Goal: Transaction & Acquisition: Book appointment/travel/reservation

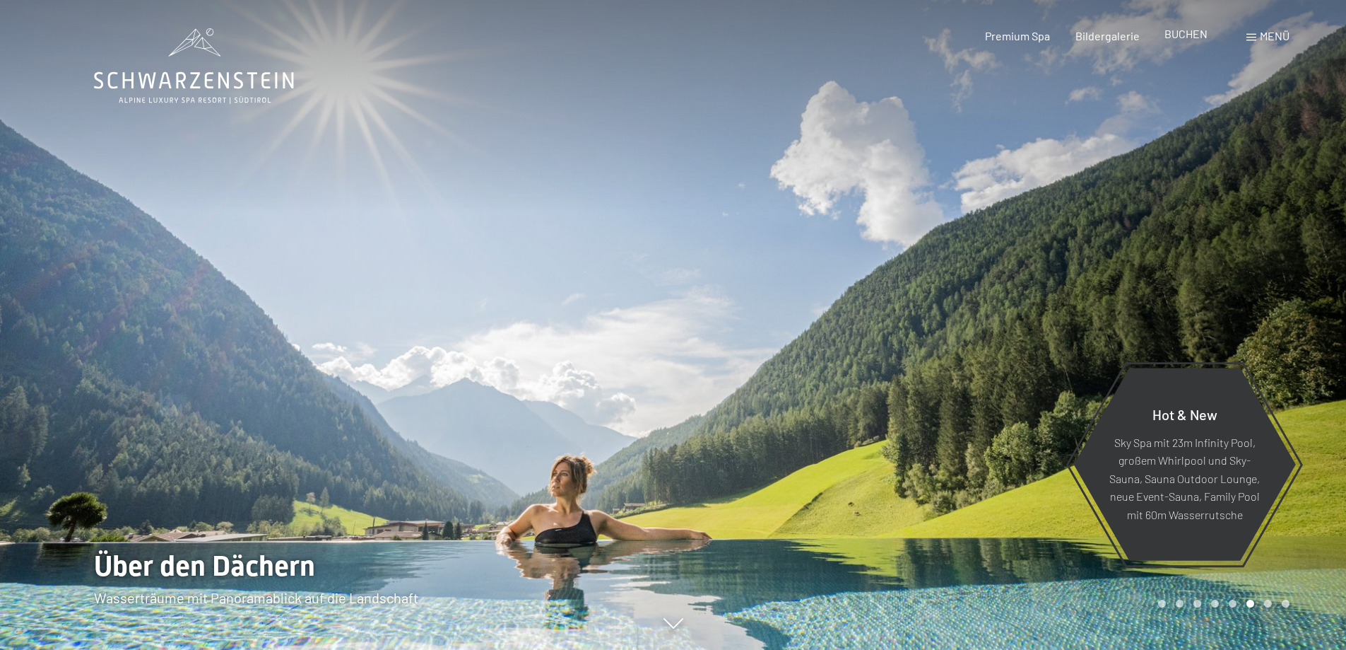
click at [1180, 35] on span "BUCHEN" at bounding box center [1186, 33] width 43 height 13
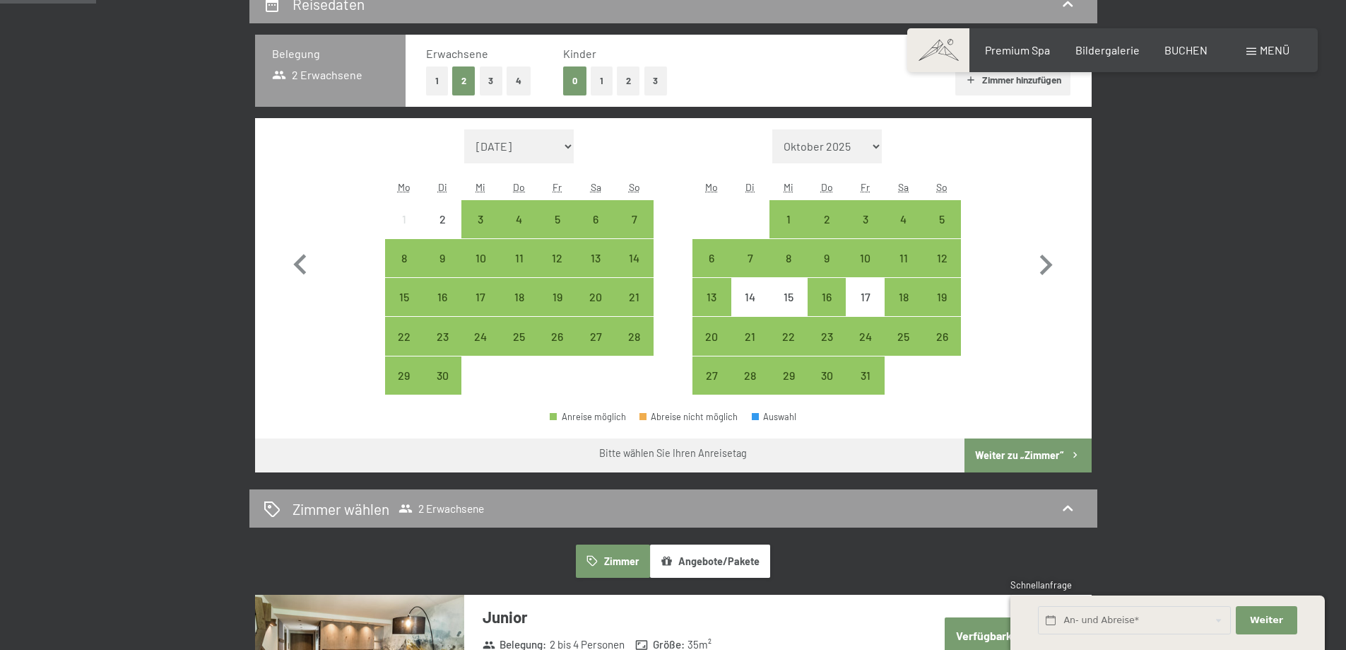
scroll to position [353, 0]
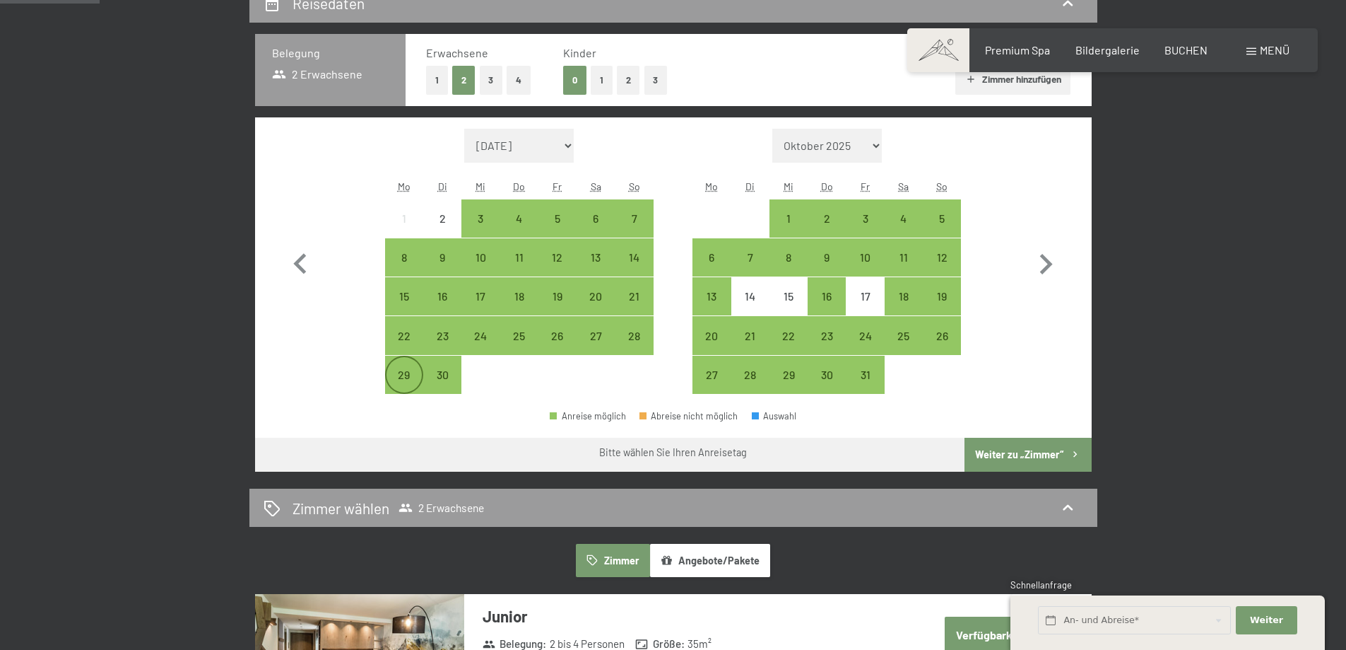
click at [407, 375] on div "29" at bounding box center [404, 386] width 35 height 35
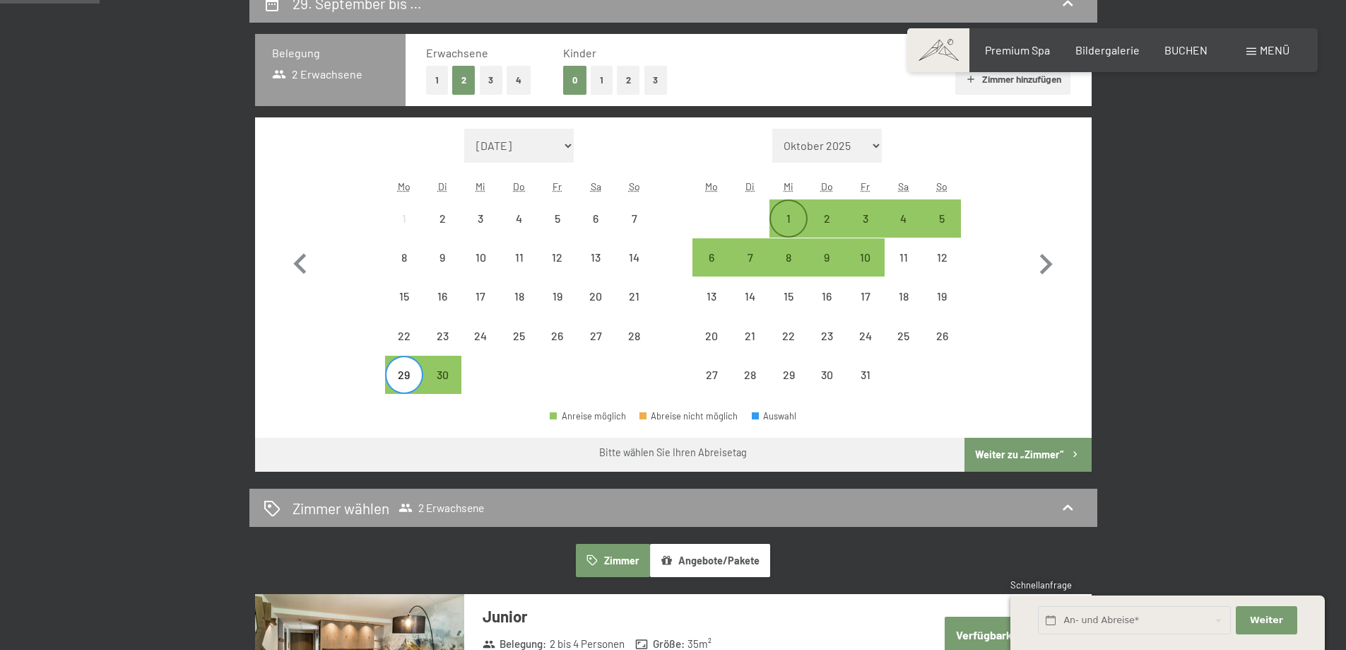
click at [795, 213] on div "1" at bounding box center [788, 230] width 35 height 35
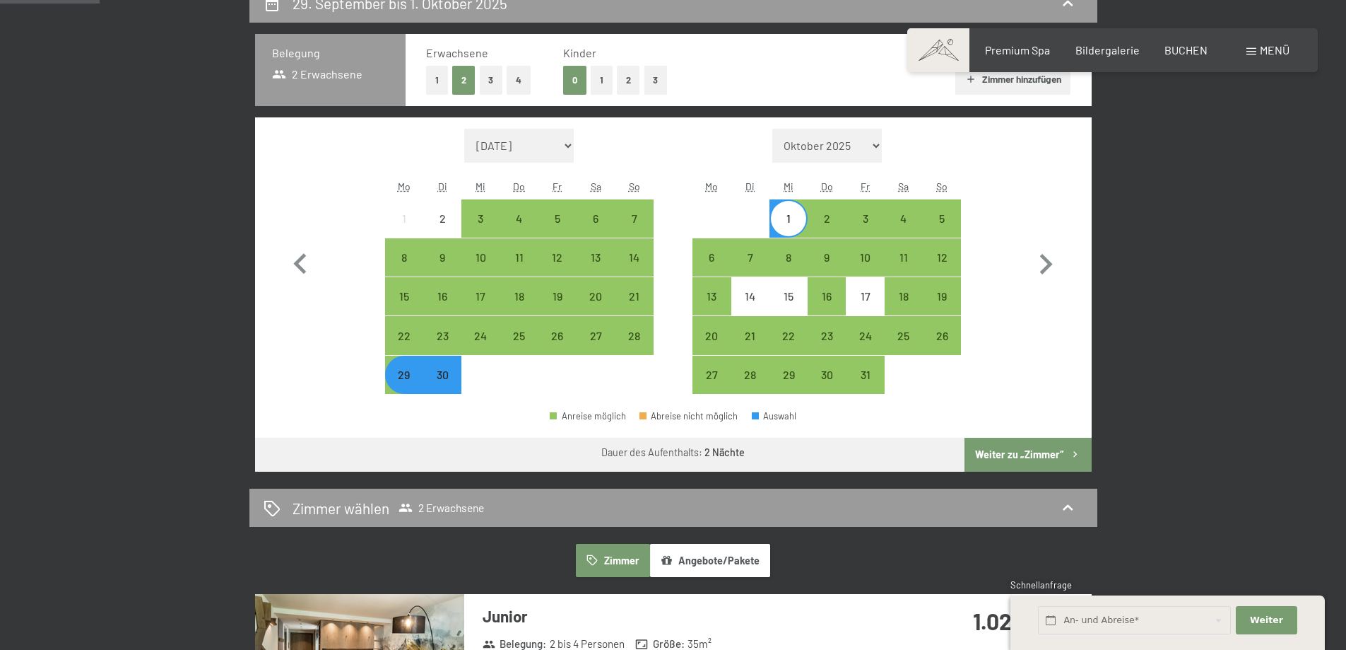
click at [1023, 451] on button "Weiter zu „Zimmer“" at bounding box center [1028, 454] width 127 height 34
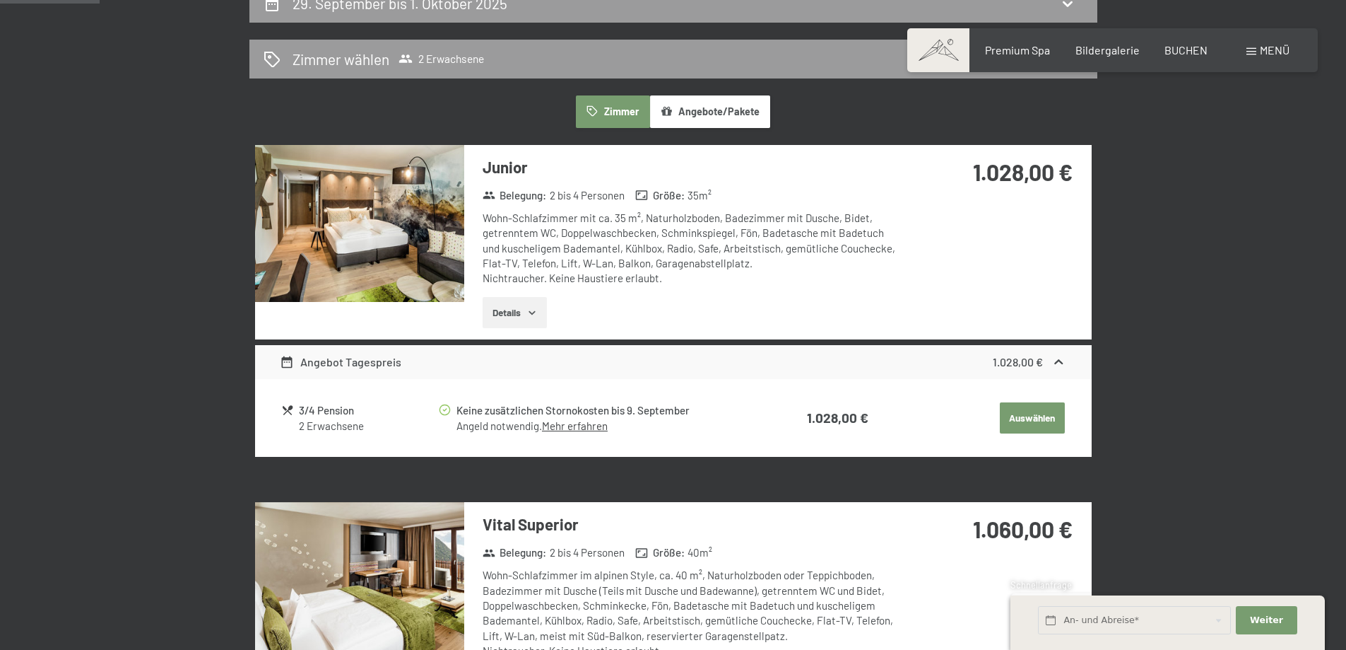
scroll to position [337, 0]
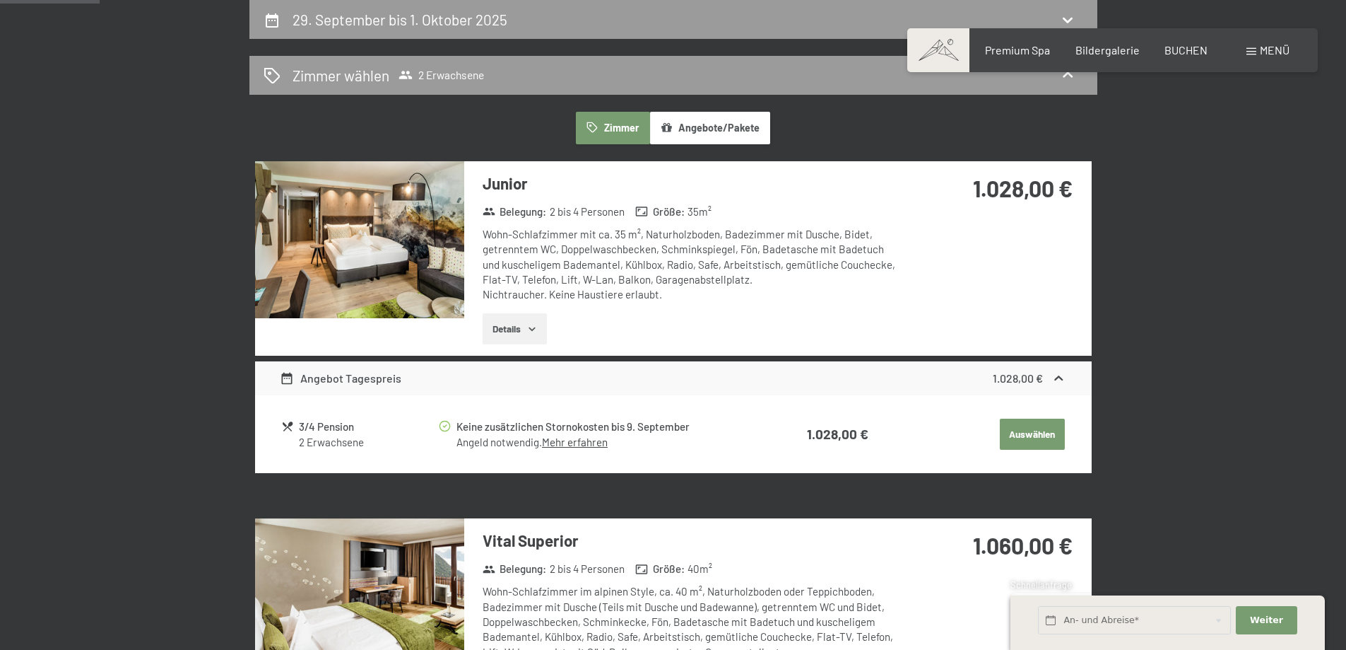
click at [522, 322] on button "Details" at bounding box center [515, 328] width 64 height 31
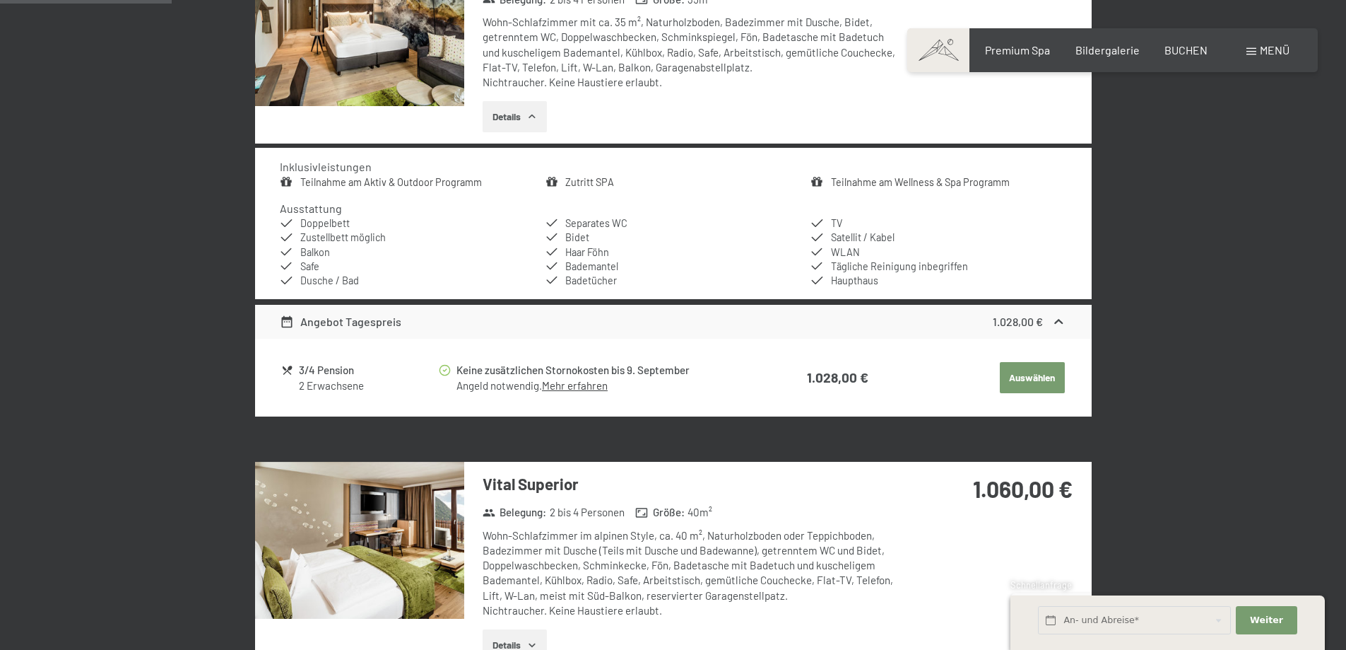
scroll to position [478, 0]
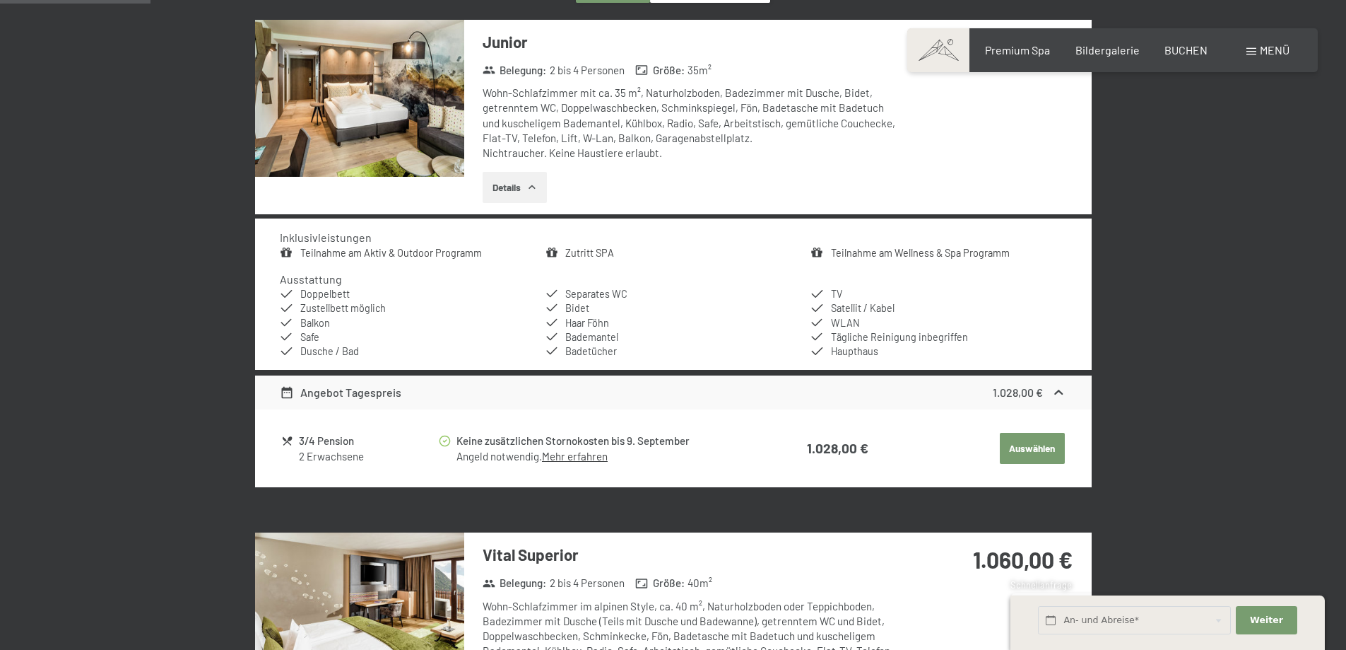
click at [516, 187] on button "Details" at bounding box center [515, 187] width 64 height 31
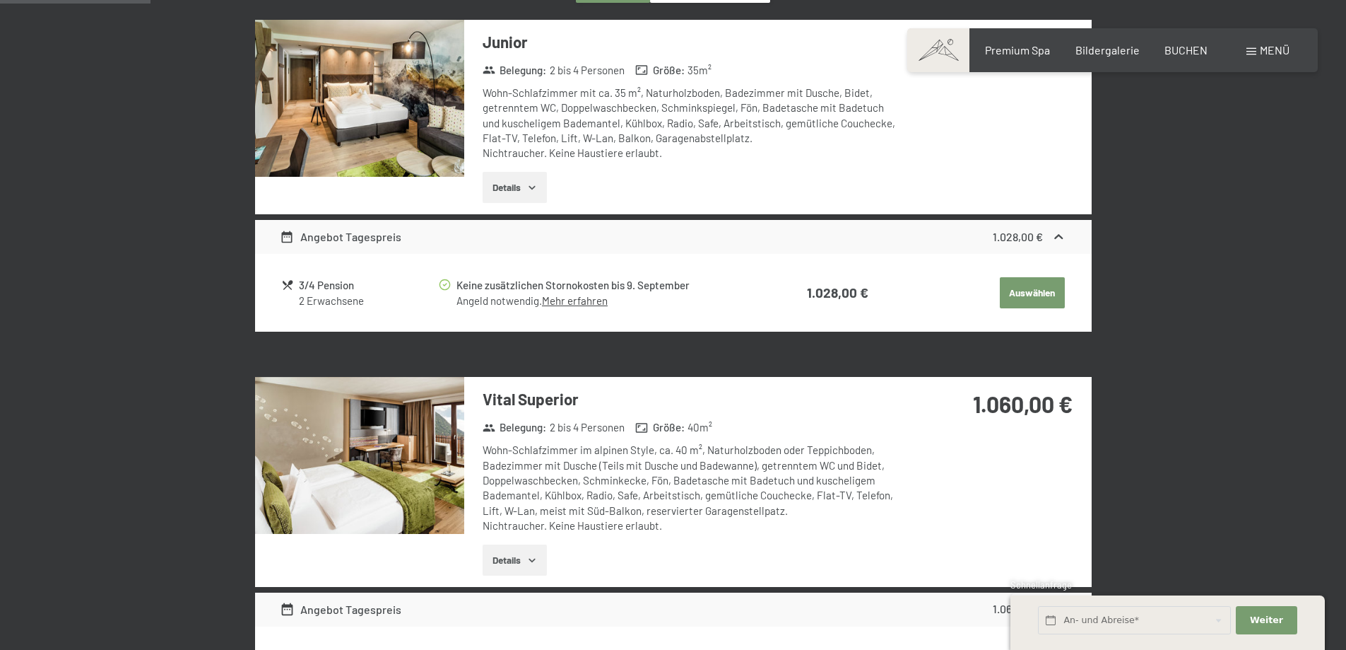
click at [424, 119] on img at bounding box center [359, 98] width 209 height 157
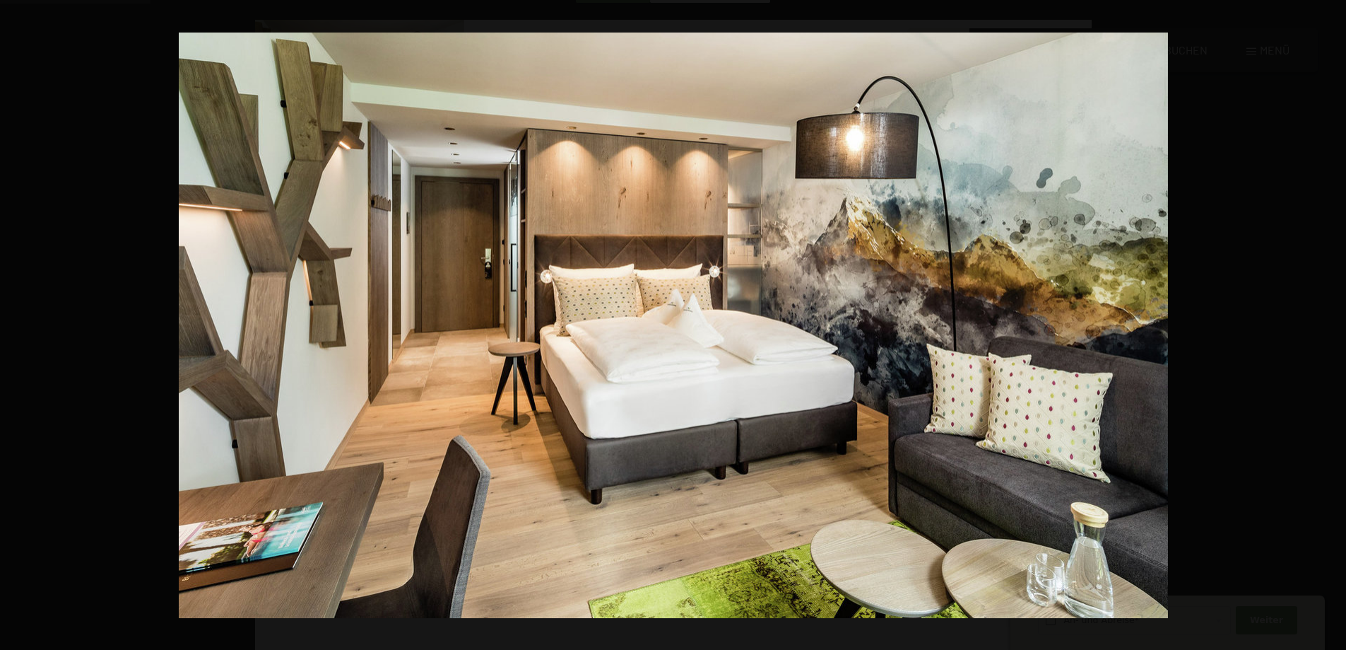
click at [1327, 324] on button "button" at bounding box center [1321, 325] width 49 height 71
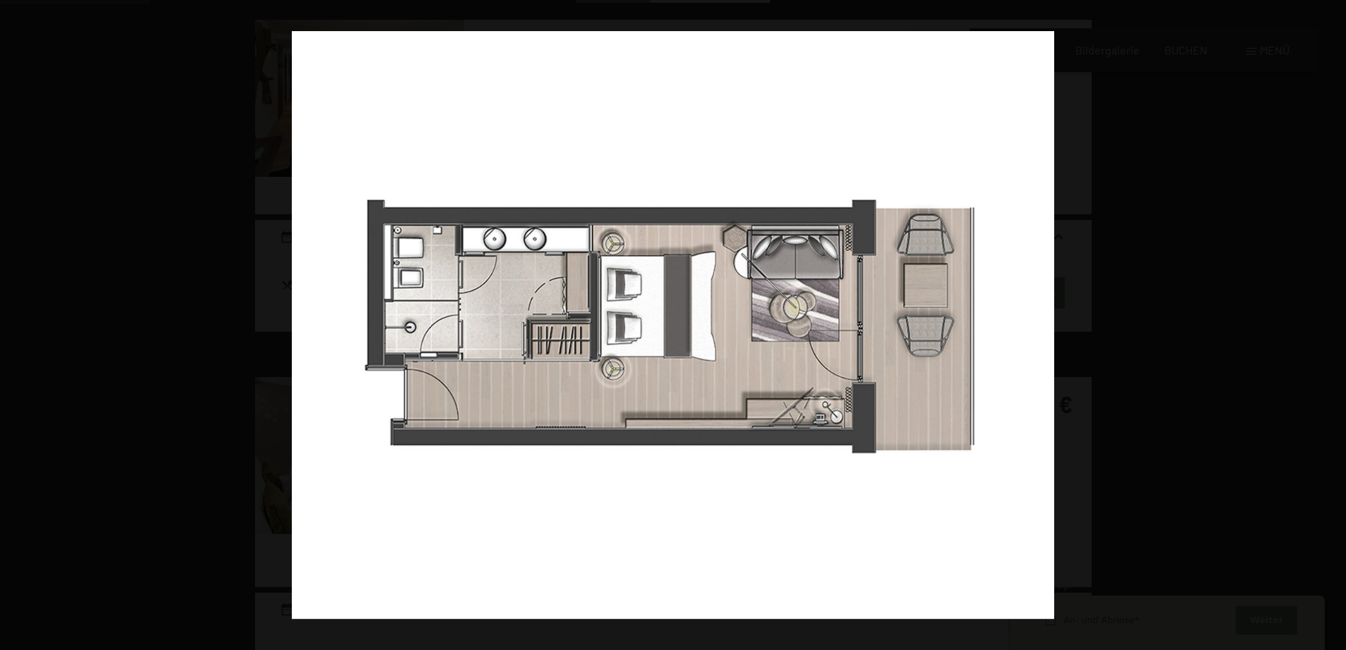
click at [1327, 324] on button "button" at bounding box center [1321, 325] width 49 height 71
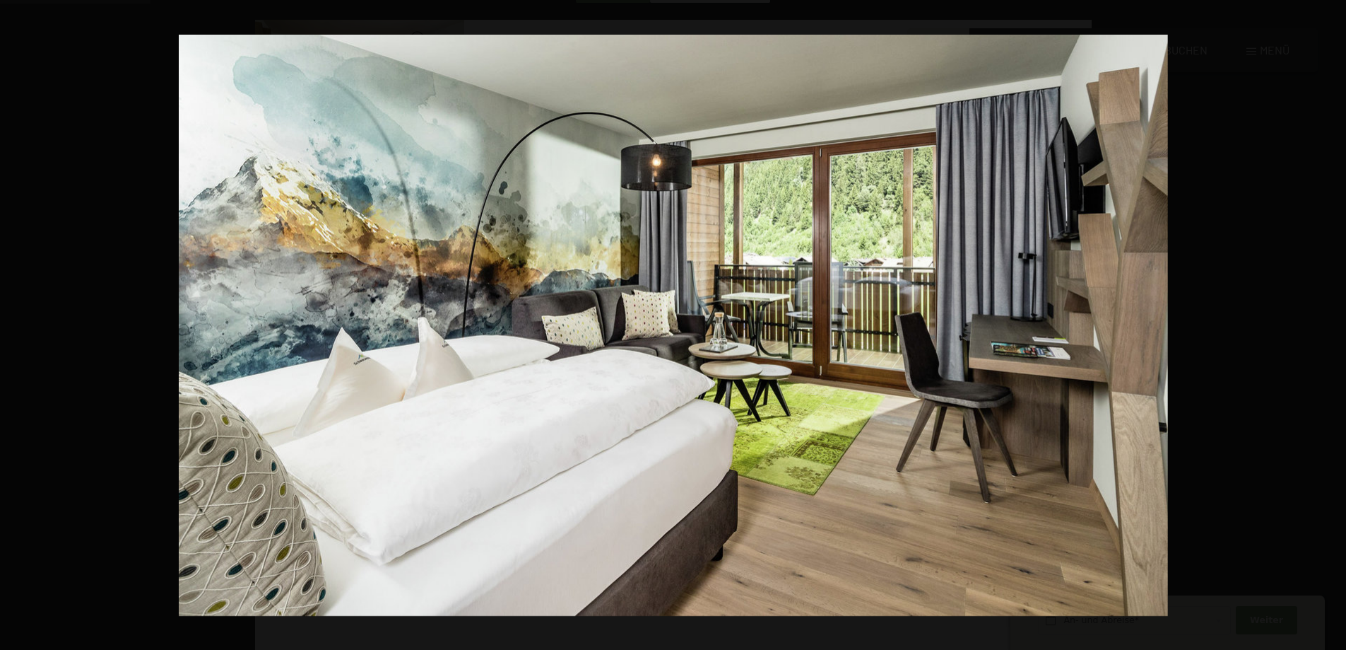
click at [1327, 324] on button "button" at bounding box center [1321, 325] width 49 height 71
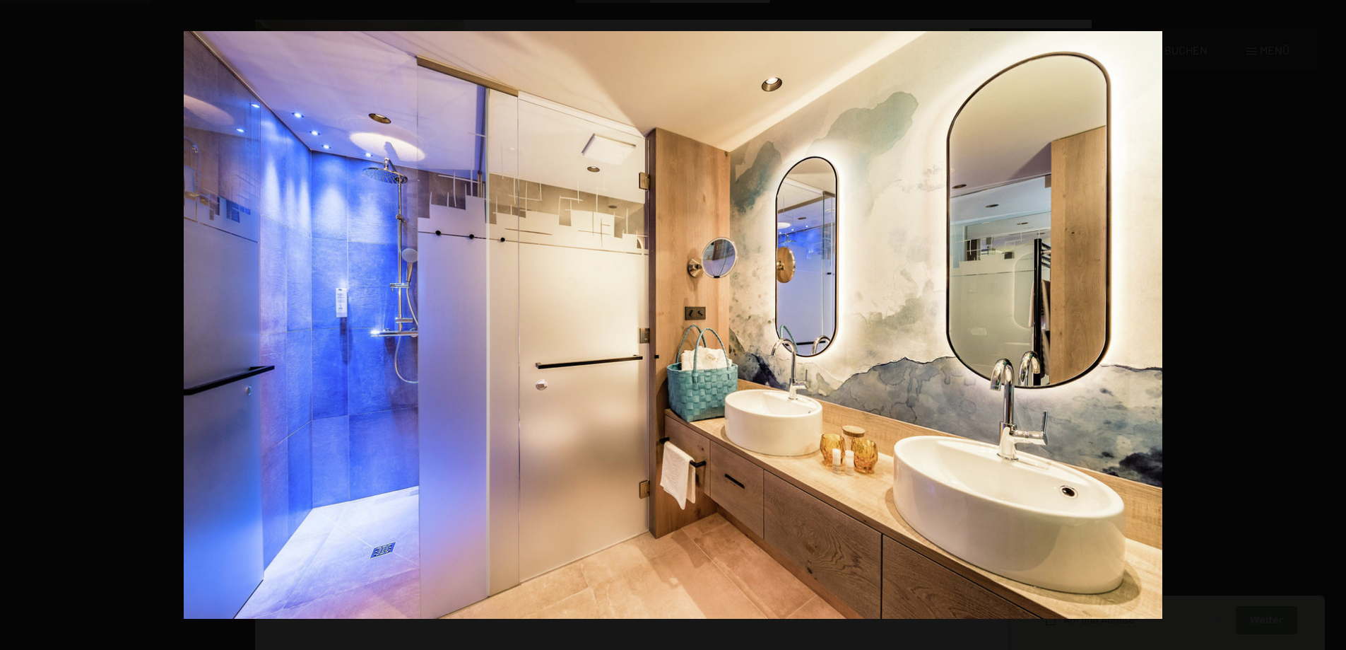
click at [1327, 324] on button "button" at bounding box center [1321, 325] width 49 height 71
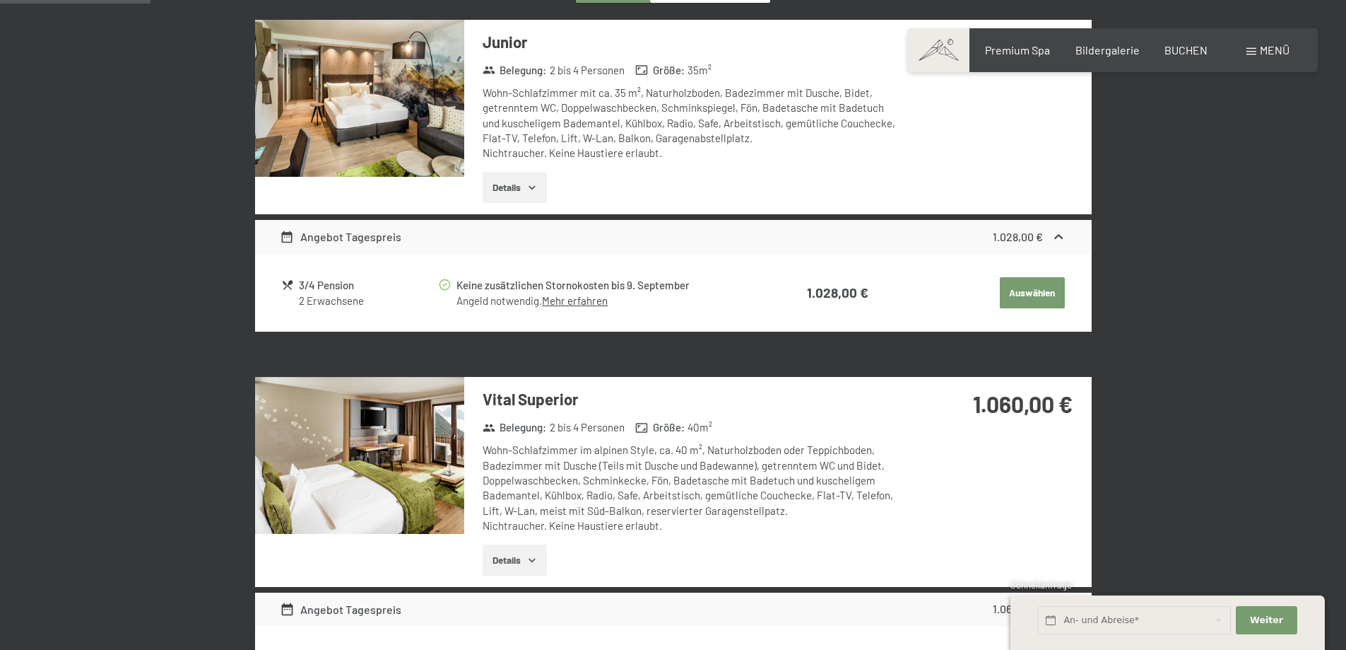
click at [0, 0] on button "button" at bounding box center [0, 0] width 0 height 0
click at [492, 560] on button "Details" at bounding box center [515, 559] width 64 height 31
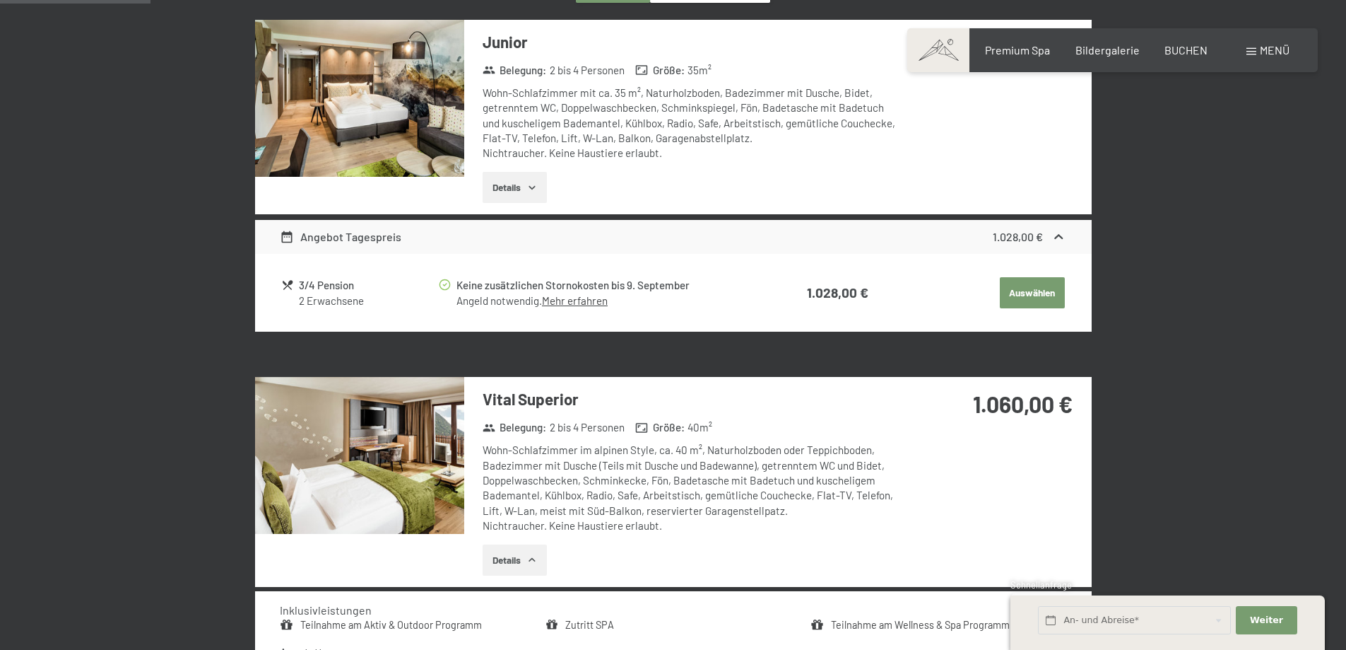
click at [417, 485] on img at bounding box center [359, 455] width 209 height 157
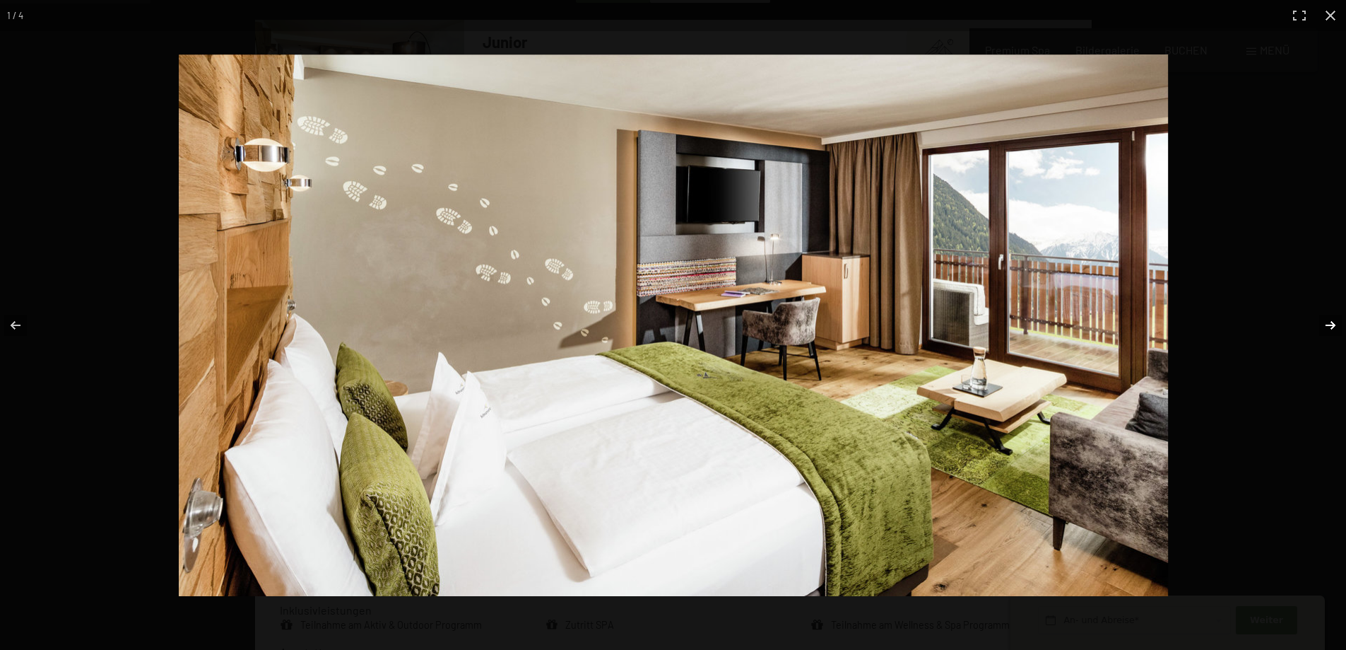
click at [1324, 326] on button "button" at bounding box center [1321, 325] width 49 height 71
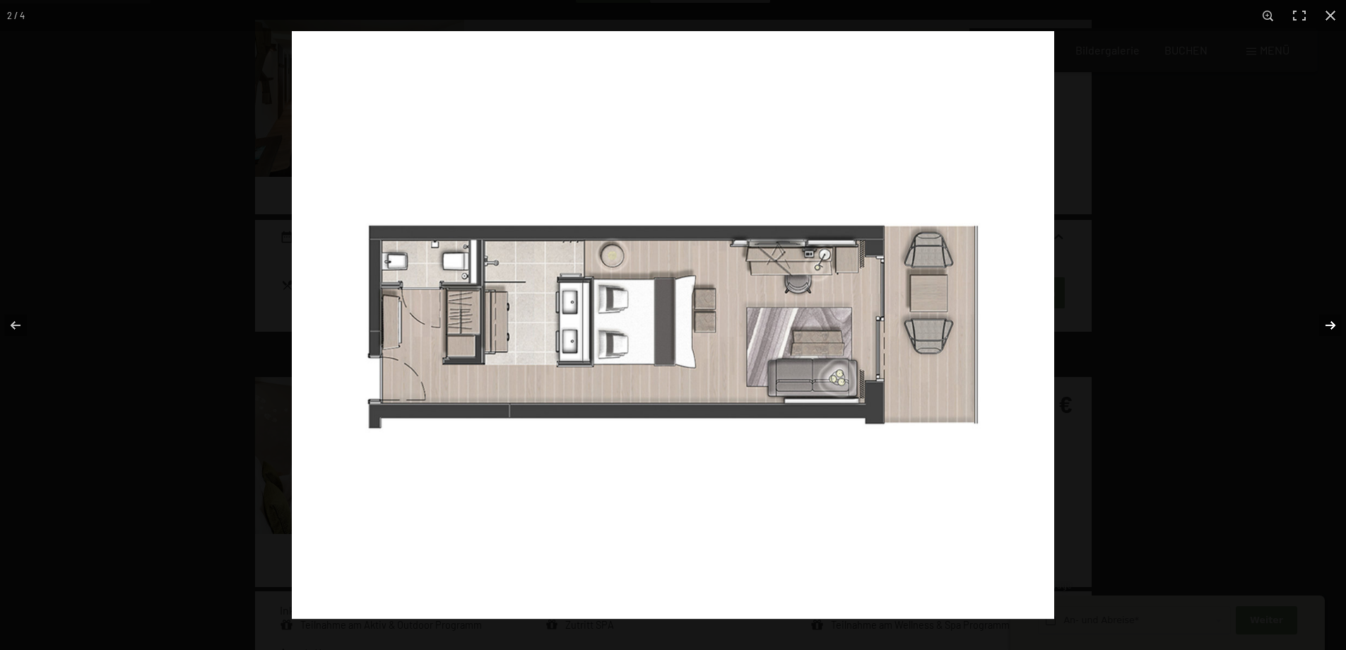
click at [1324, 326] on button "button" at bounding box center [1321, 325] width 49 height 71
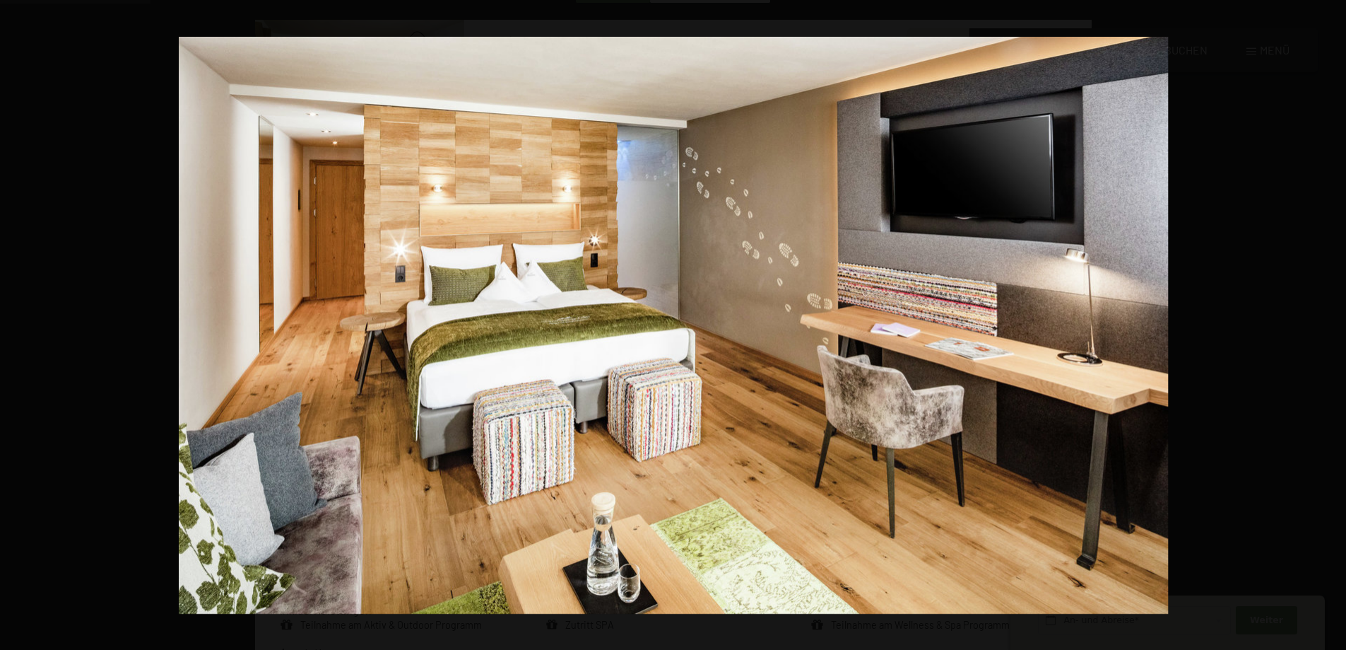
click at [1324, 326] on button "button" at bounding box center [1321, 325] width 49 height 71
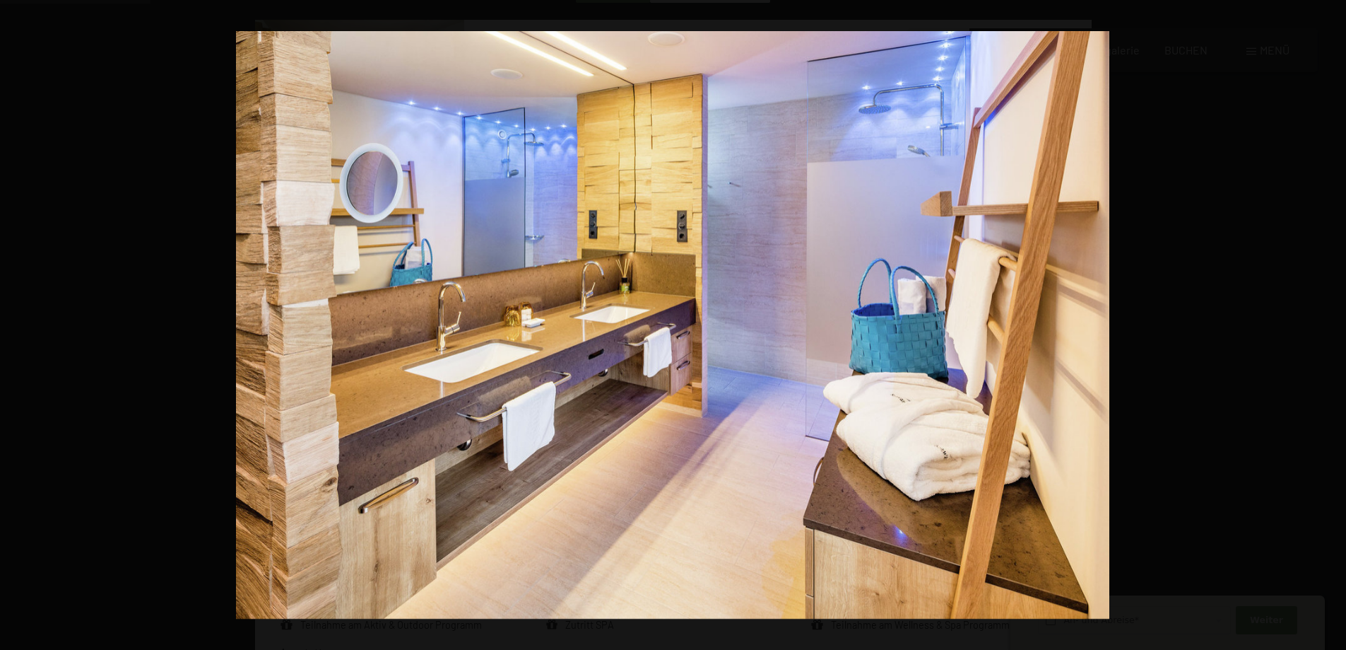
click at [1324, 326] on button "button" at bounding box center [1321, 325] width 49 height 71
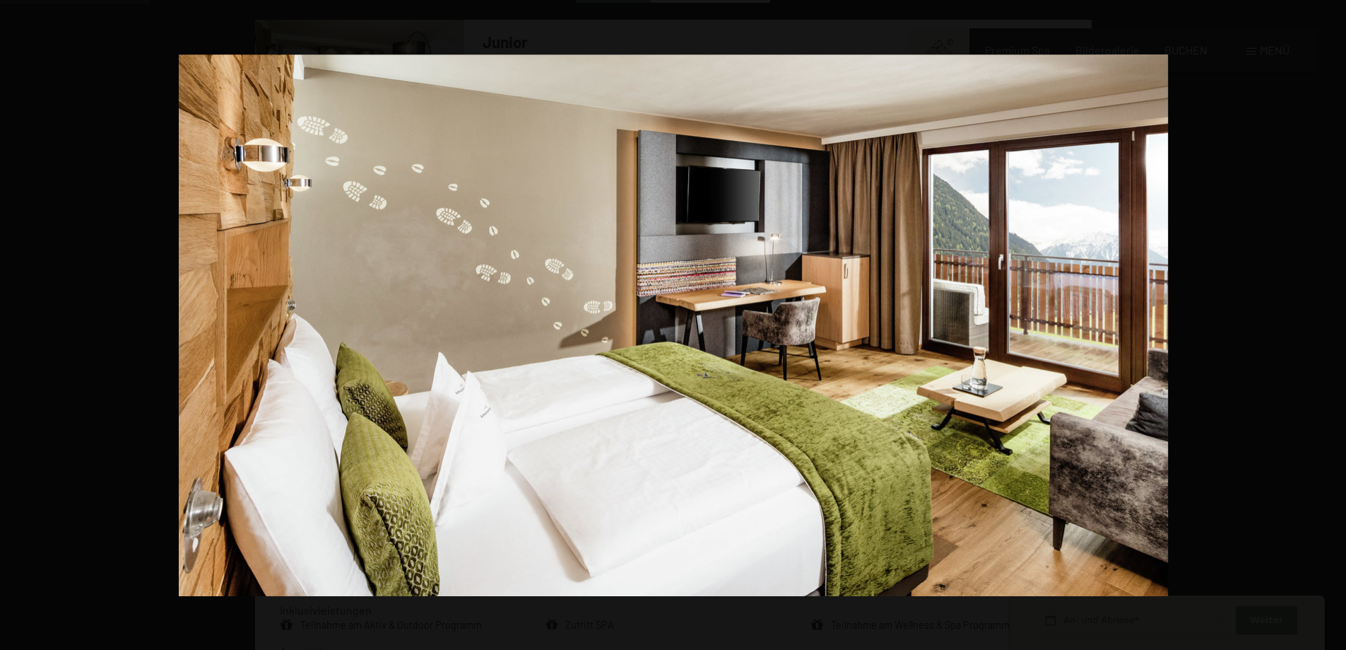
click at [1324, 326] on button "button" at bounding box center [1321, 325] width 49 height 71
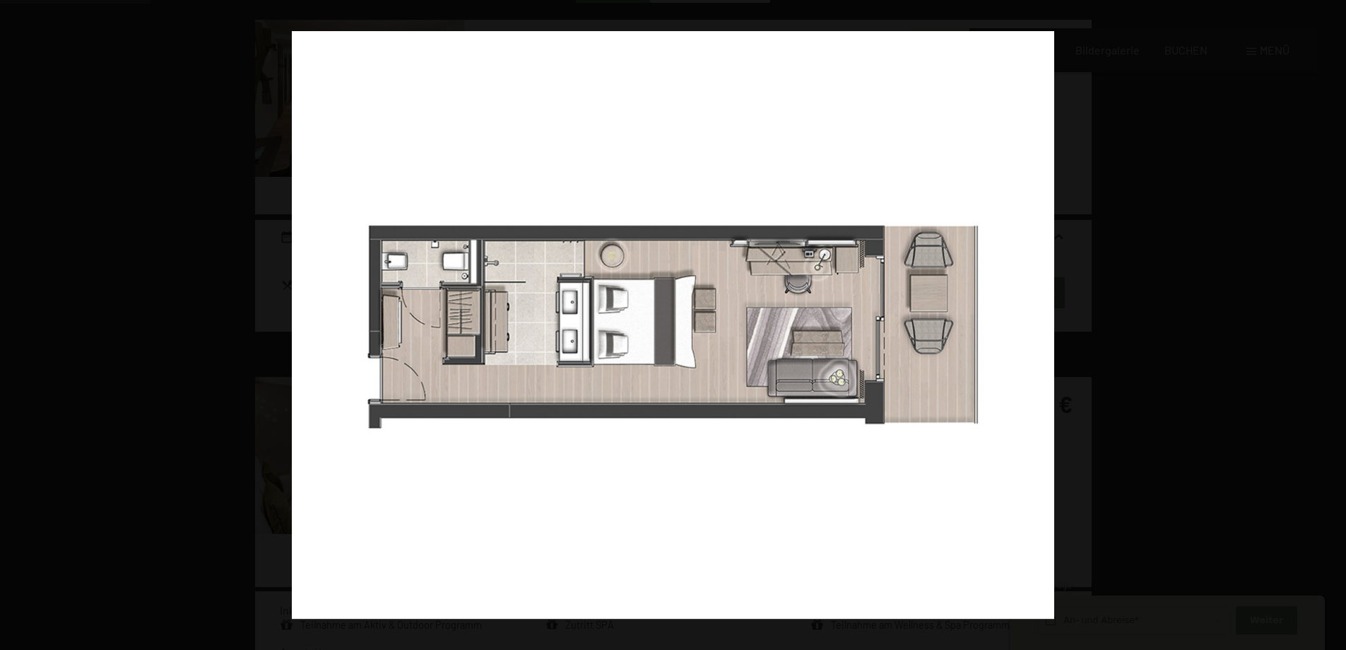
click at [1324, 326] on button "button" at bounding box center [1321, 325] width 49 height 71
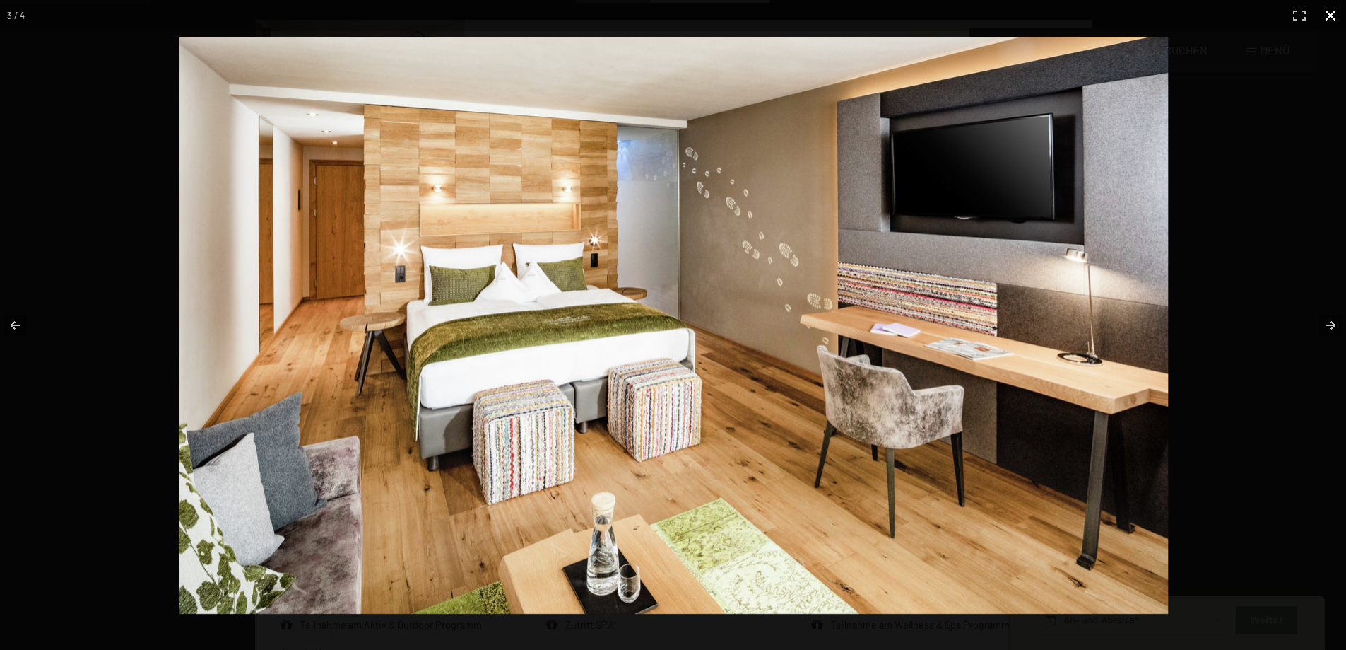
click at [1329, 13] on button "button" at bounding box center [1330, 15] width 31 height 31
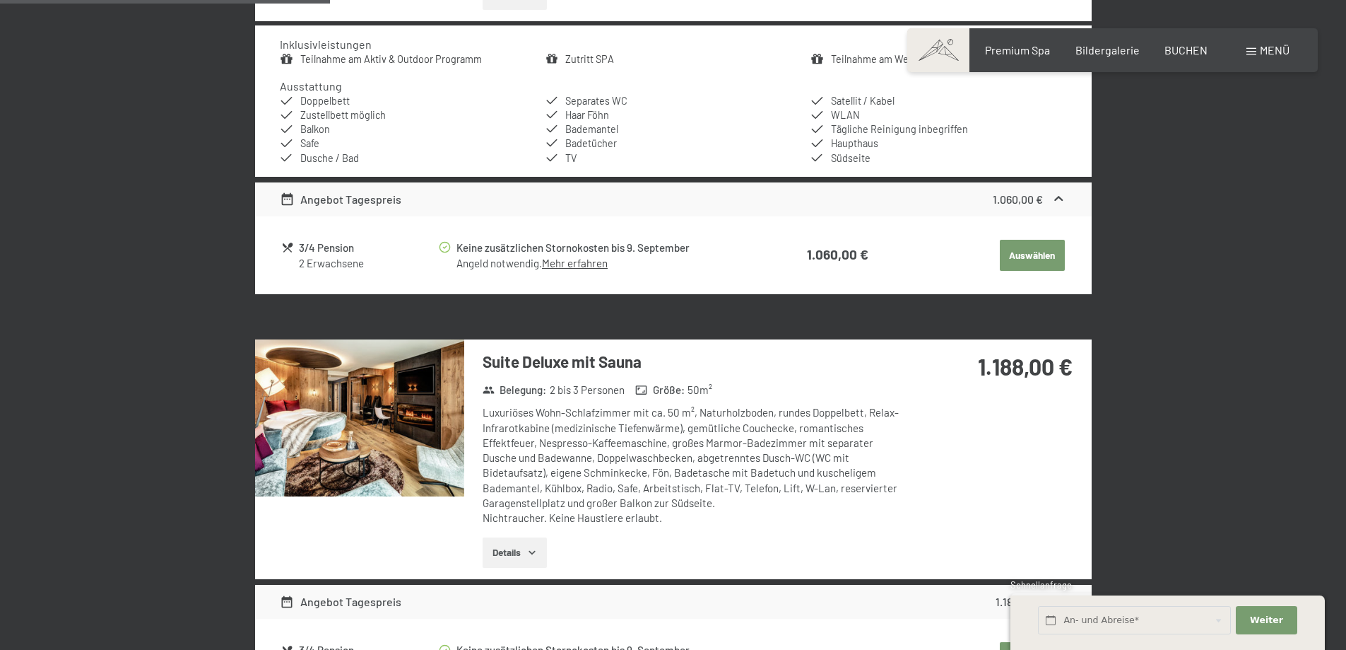
scroll to position [1115, 0]
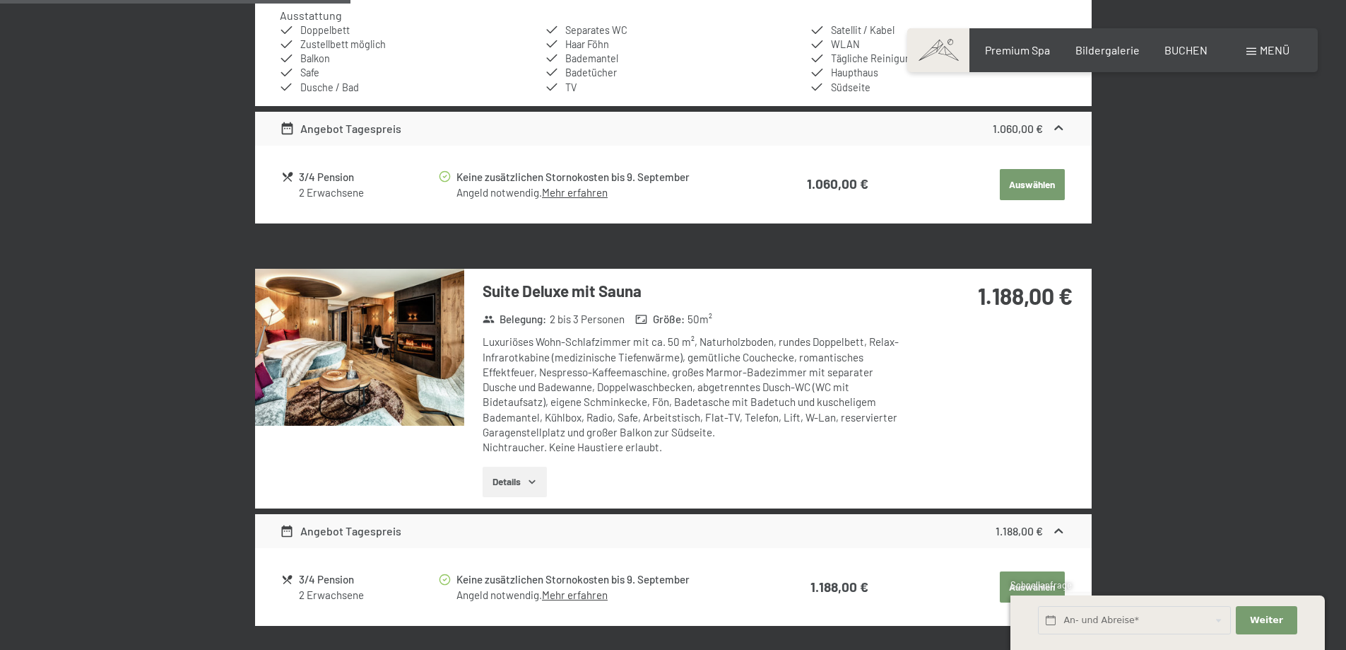
click at [423, 401] on img at bounding box center [359, 347] width 209 height 157
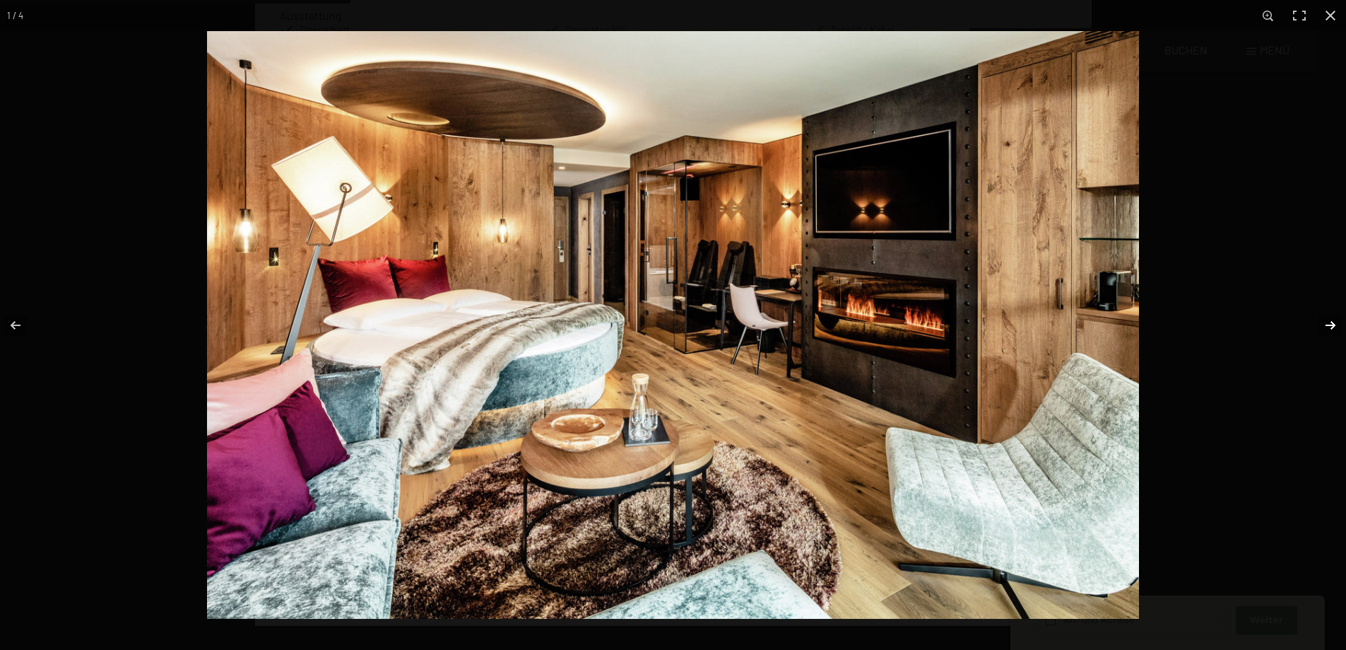
click at [1332, 324] on button "button" at bounding box center [1321, 325] width 49 height 71
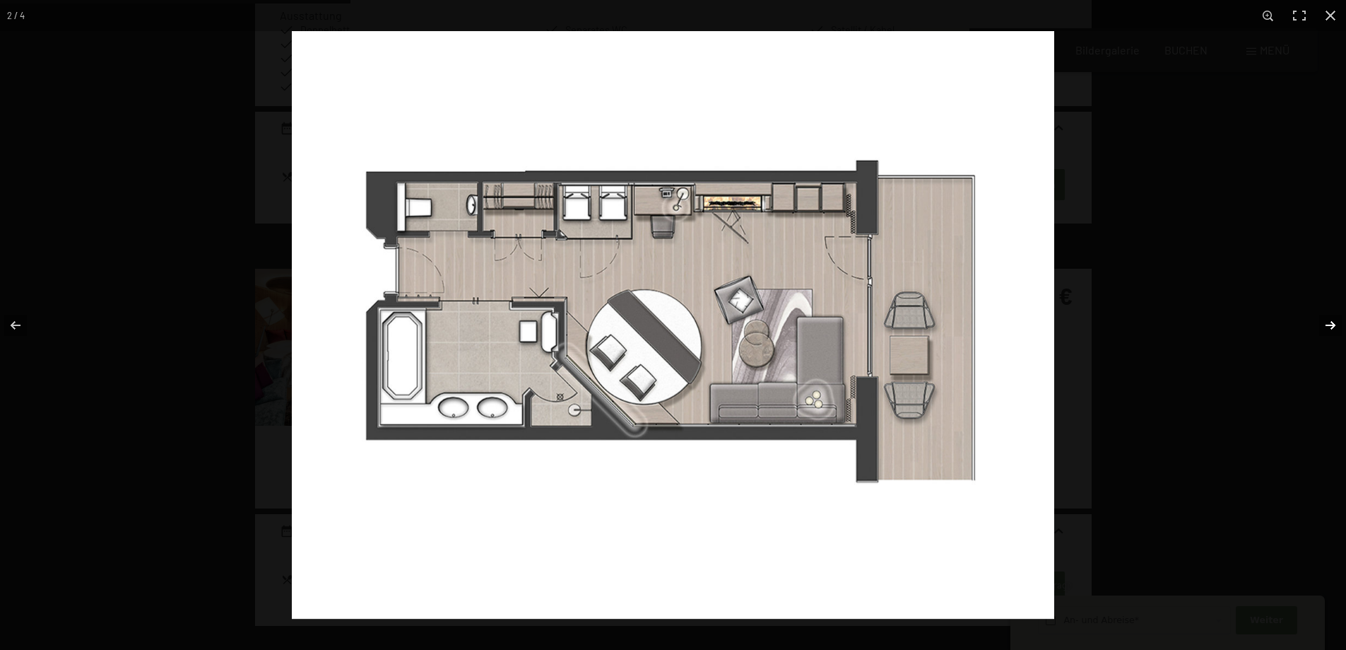
click at [1332, 324] on button "button" at bounding box center [1321, 325] width 49 height 71
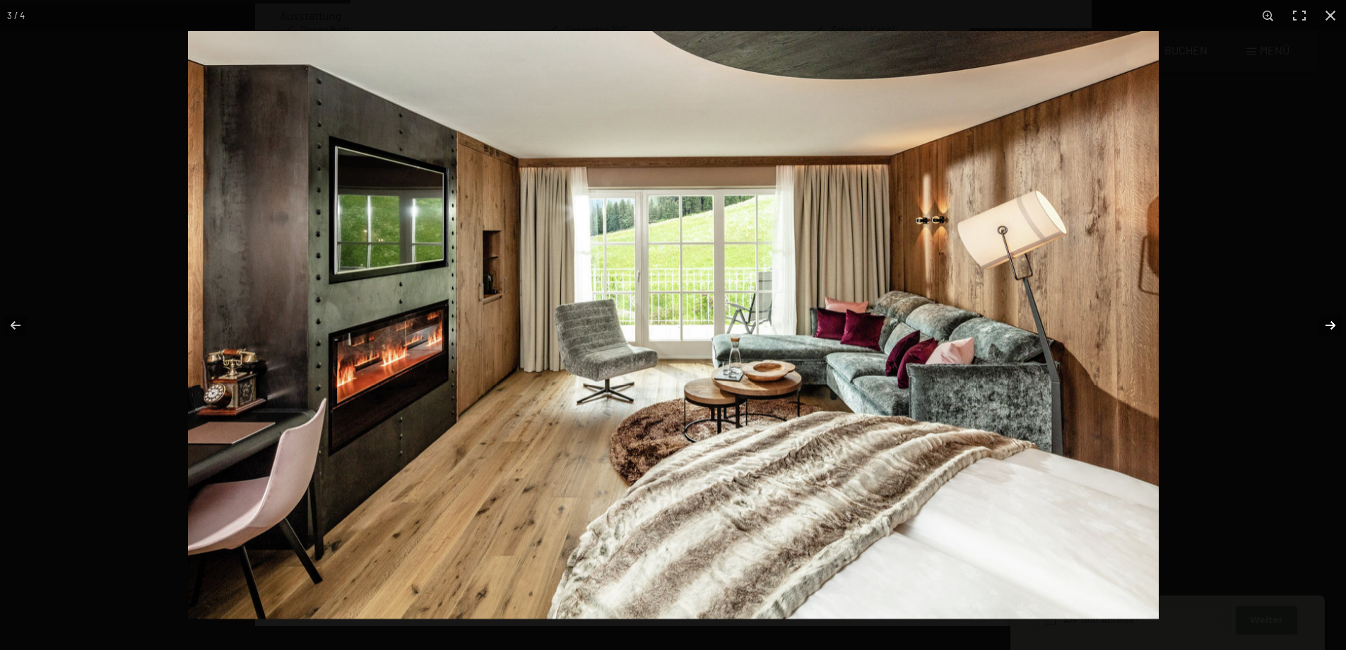
click at [1332, 324] on button "button" at bounding box center [1321, 325] width 49 height 71
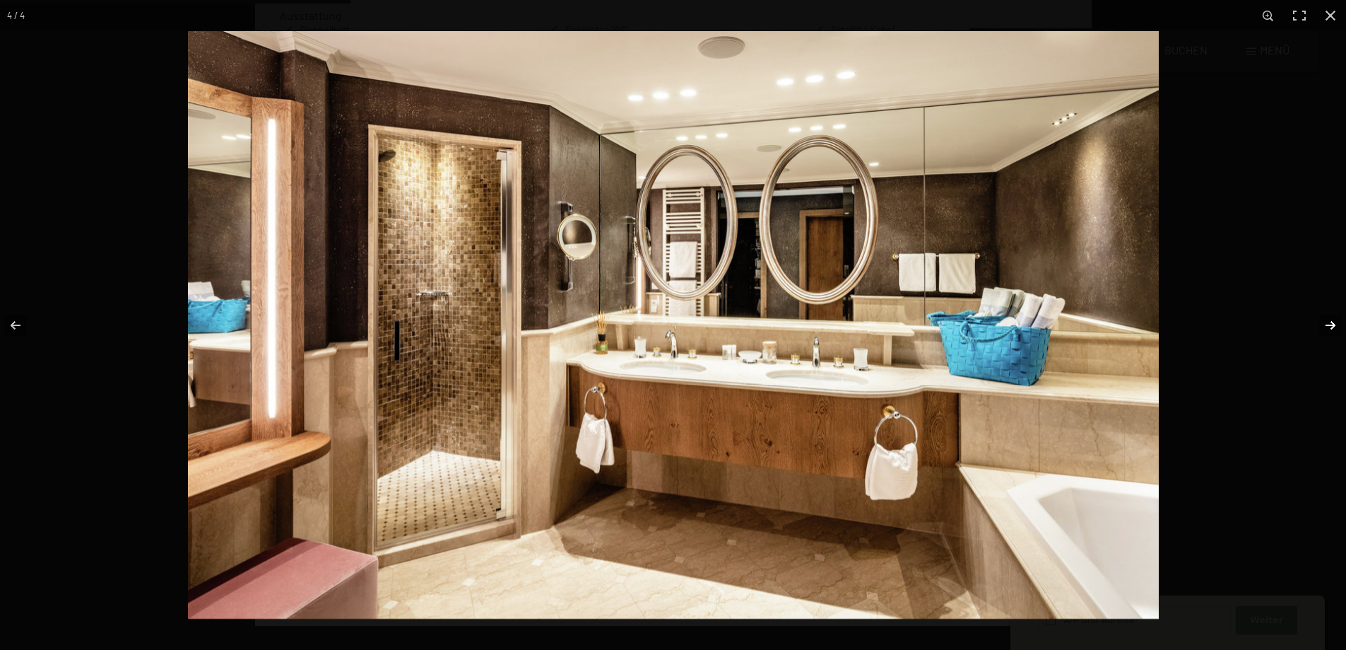
click at [1332, 324] on button "button" at bounding box center [1321, 325] width 49 height 71
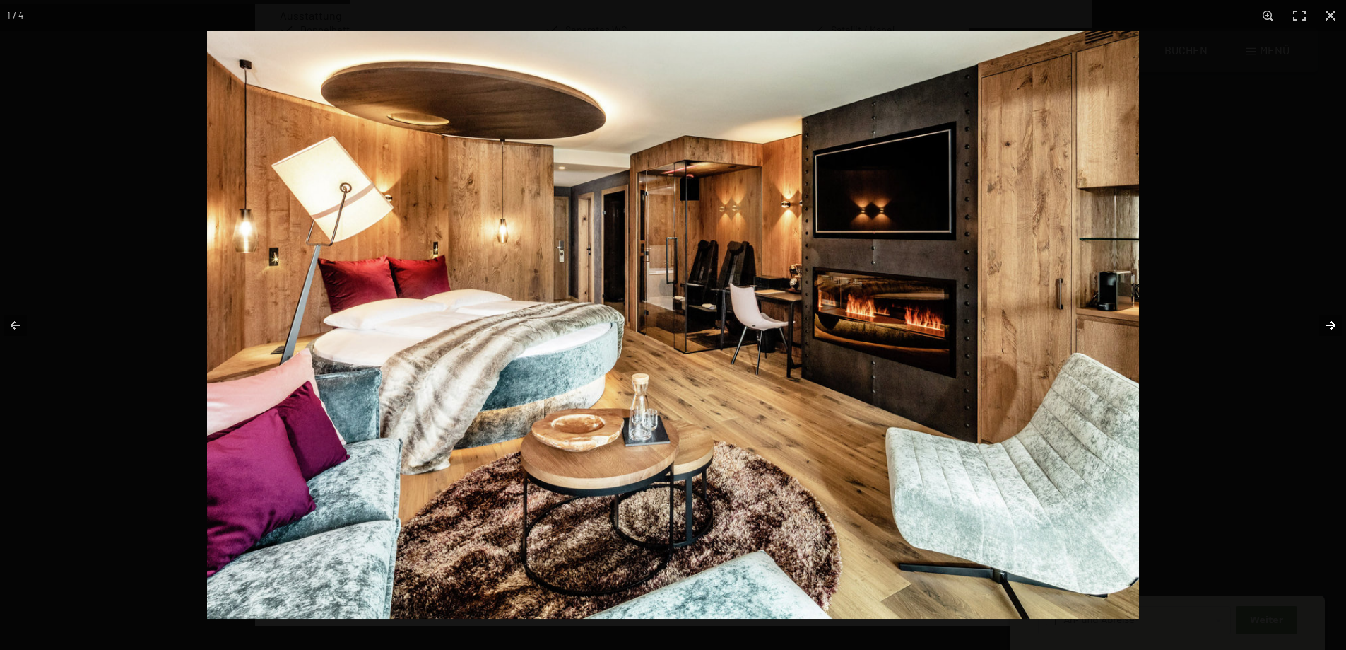
click at [1332, 324] on button "button" at bounding box center [1321, 325] width 49 height 71
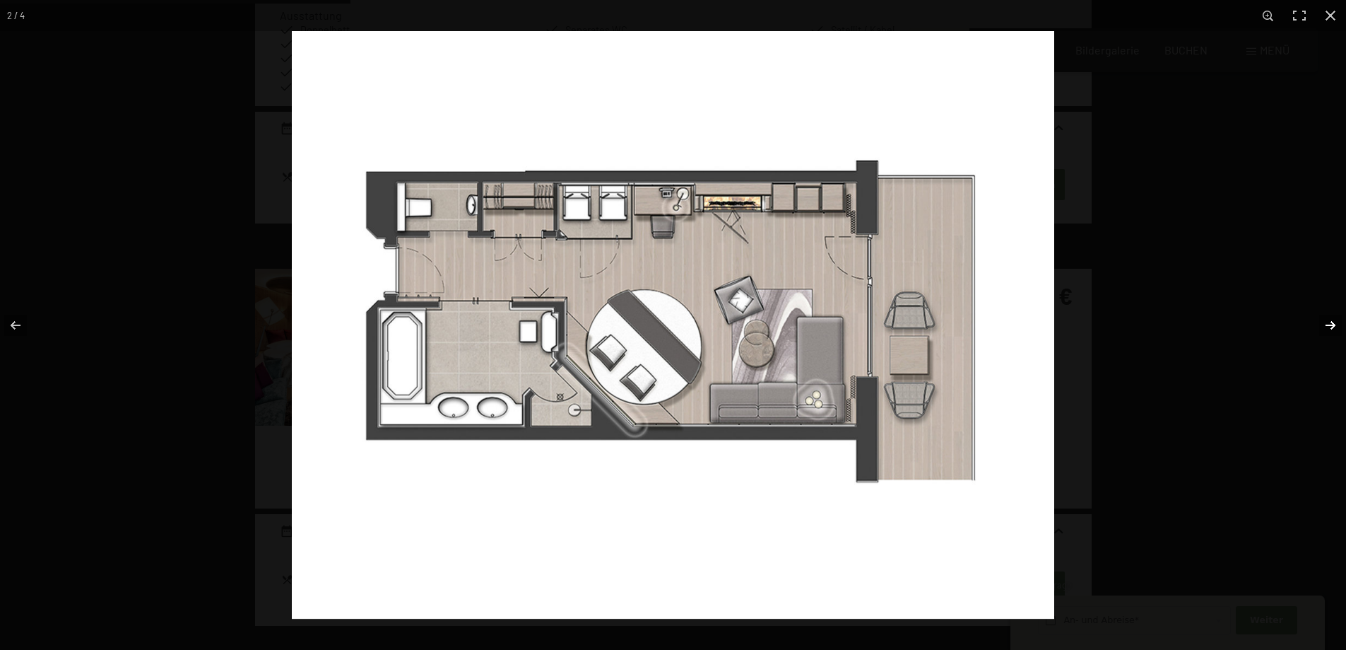
click at [1332, 324] on button "button" at bounding box center [1321, 325] width 49 height 71
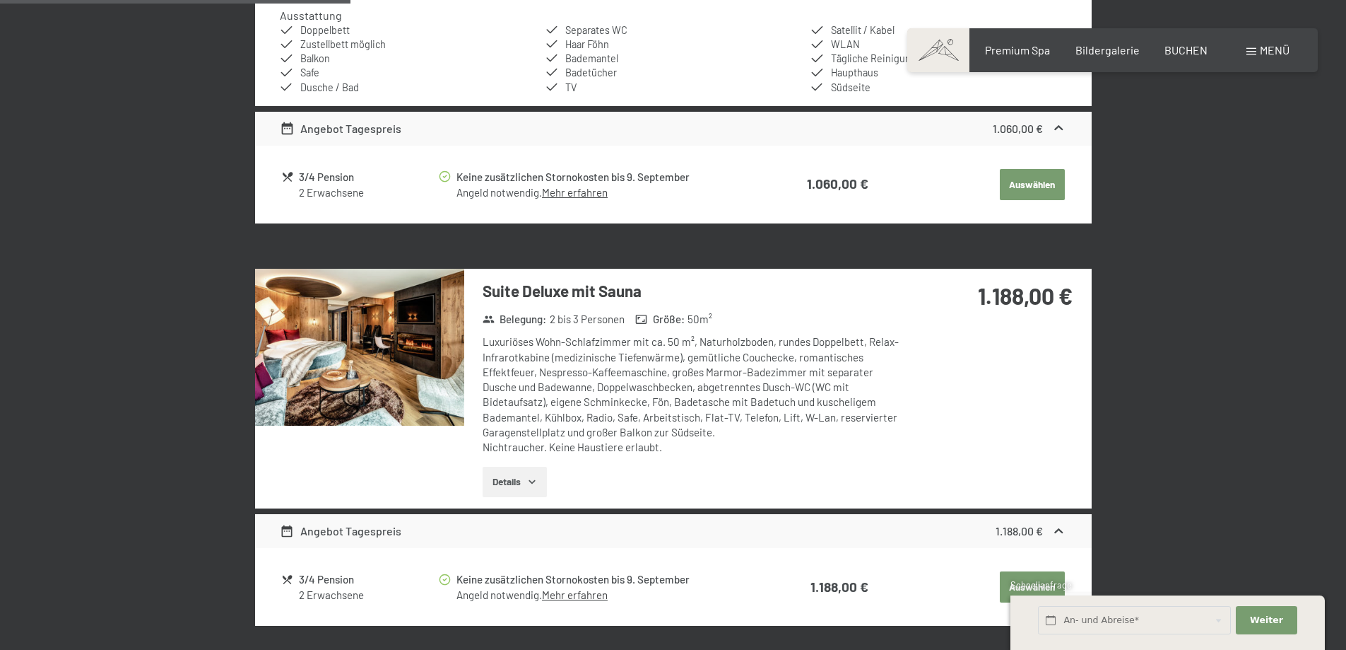
click at [0, 0] on button "button" at bounding box center [0, 0] width 0 height 0
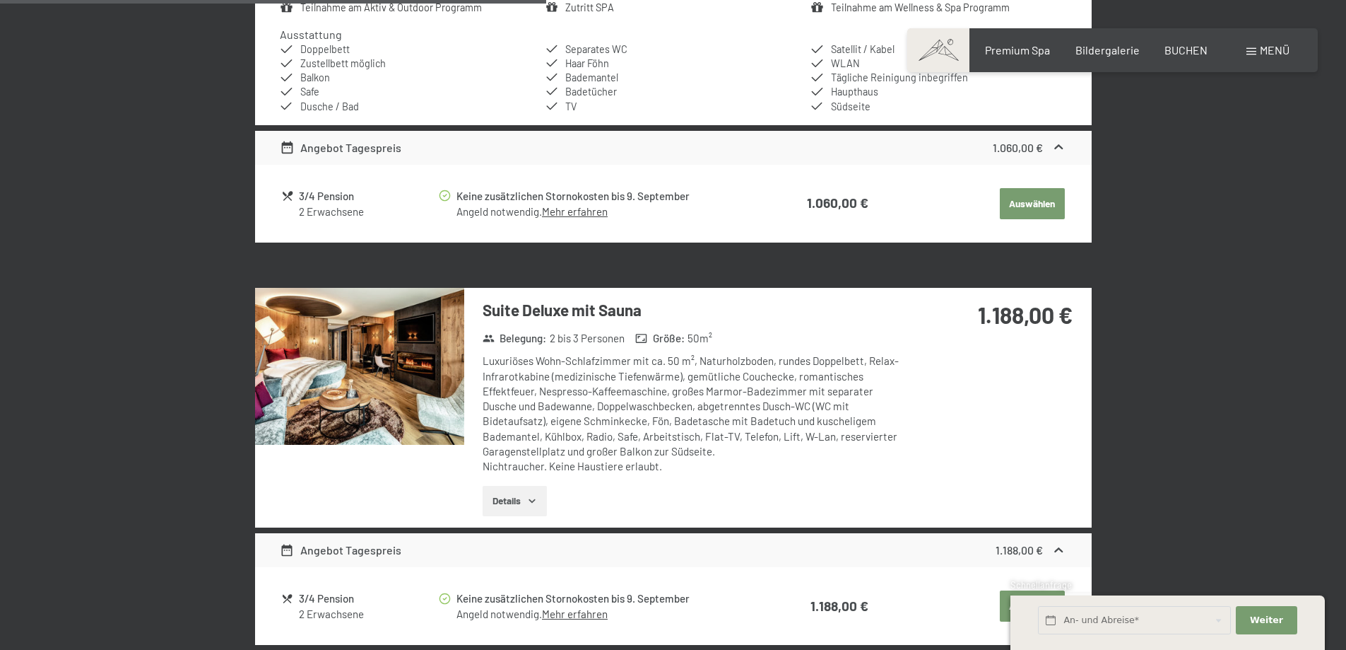
scroll to position [0, 0]
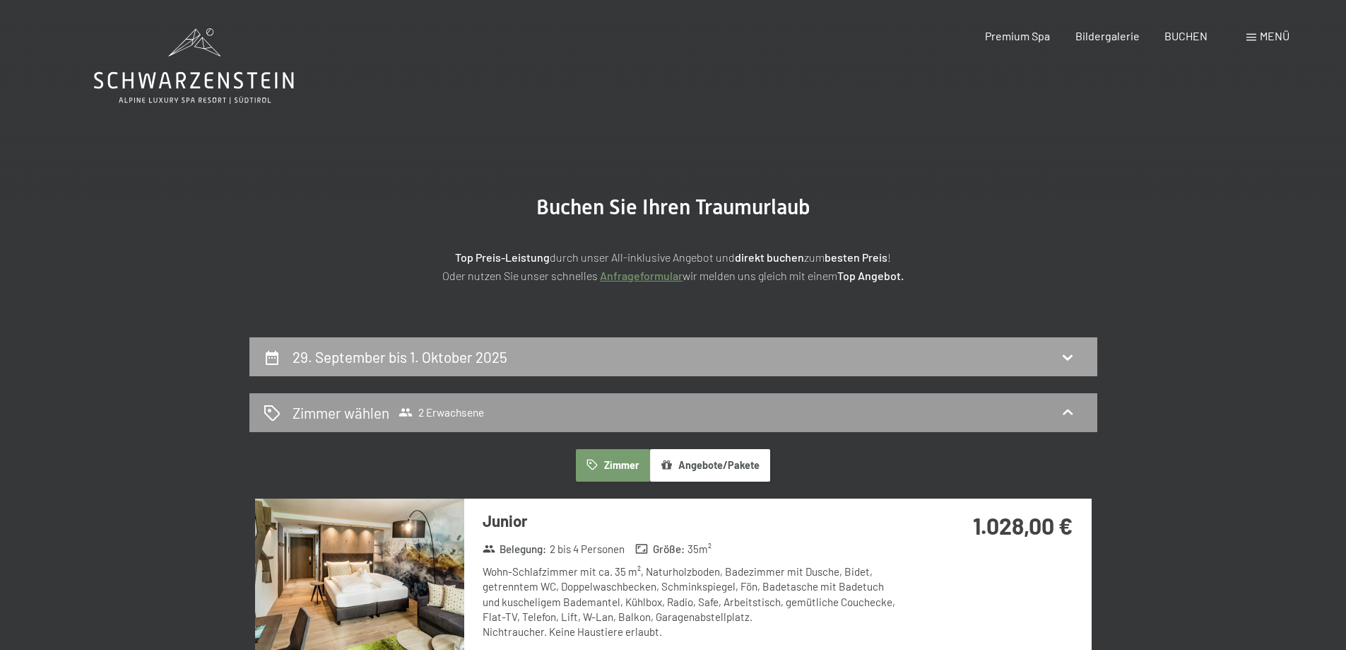
click at [775, 350] on div "29. September bis 1. Oktober 2025" at bounding box center [674, 356] width 820 height 20
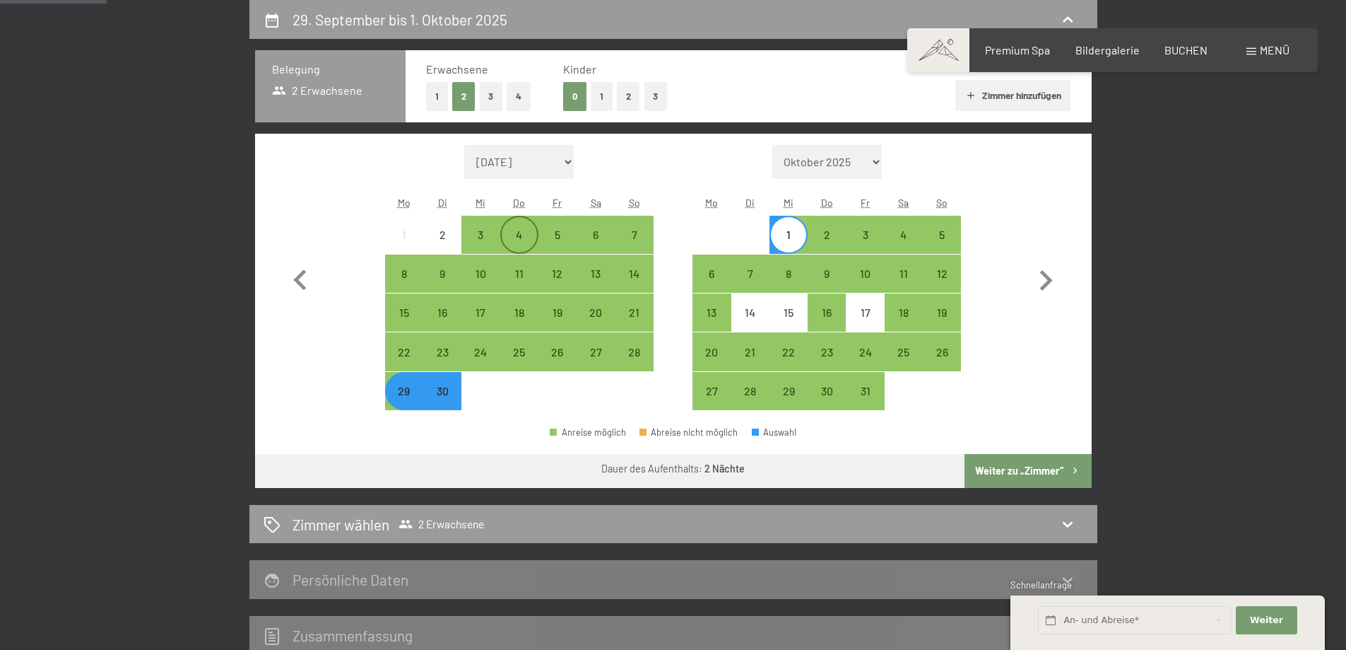
click at [521, 235] on div "4" at bounding box center [519, 246] width 35 height 35
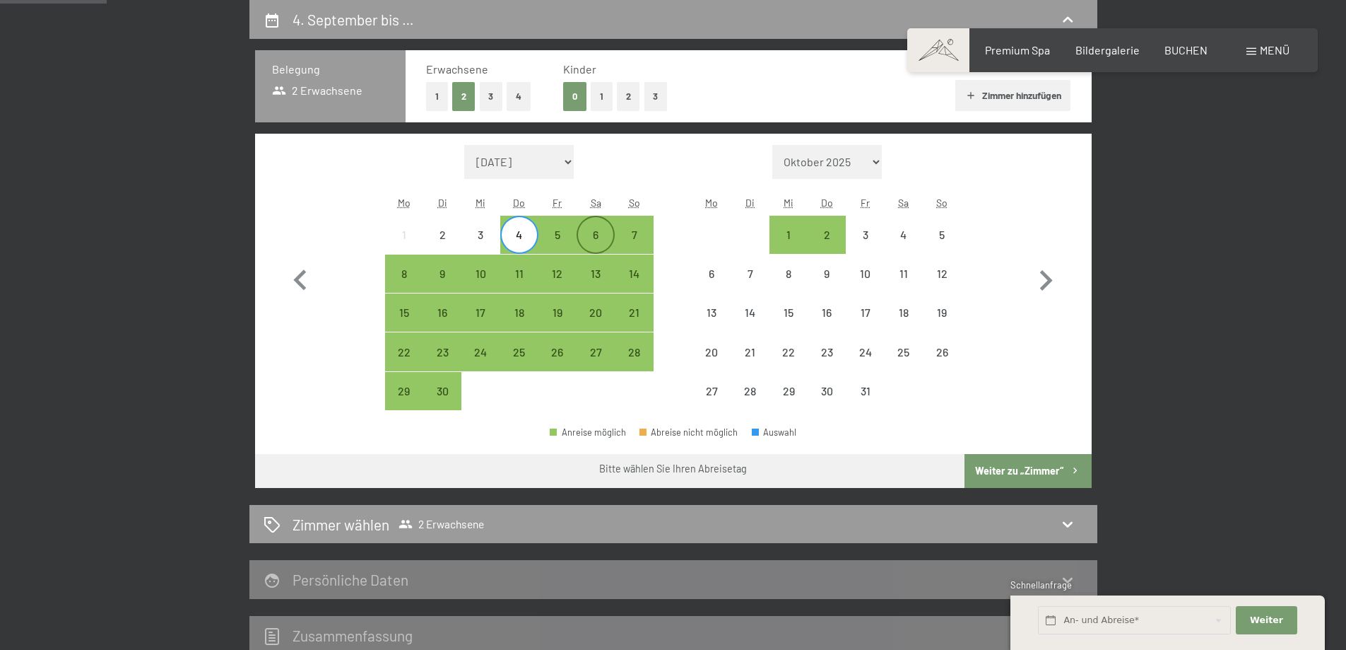
click at [584, 236] on div "6" at bounding box center [595, 246] width 35 height 35
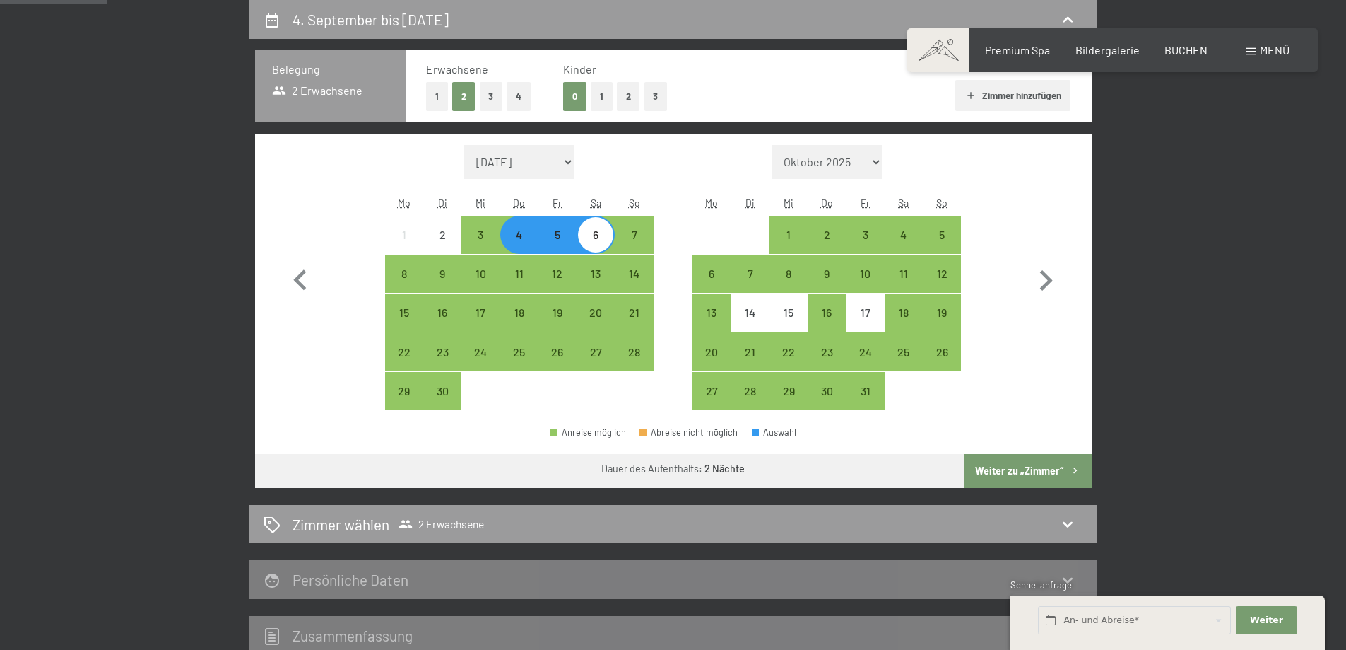
click at [1010, 469] on button "Weiter zu „Zimmer“" at bounding box center [1028, 471] width 127 height 34
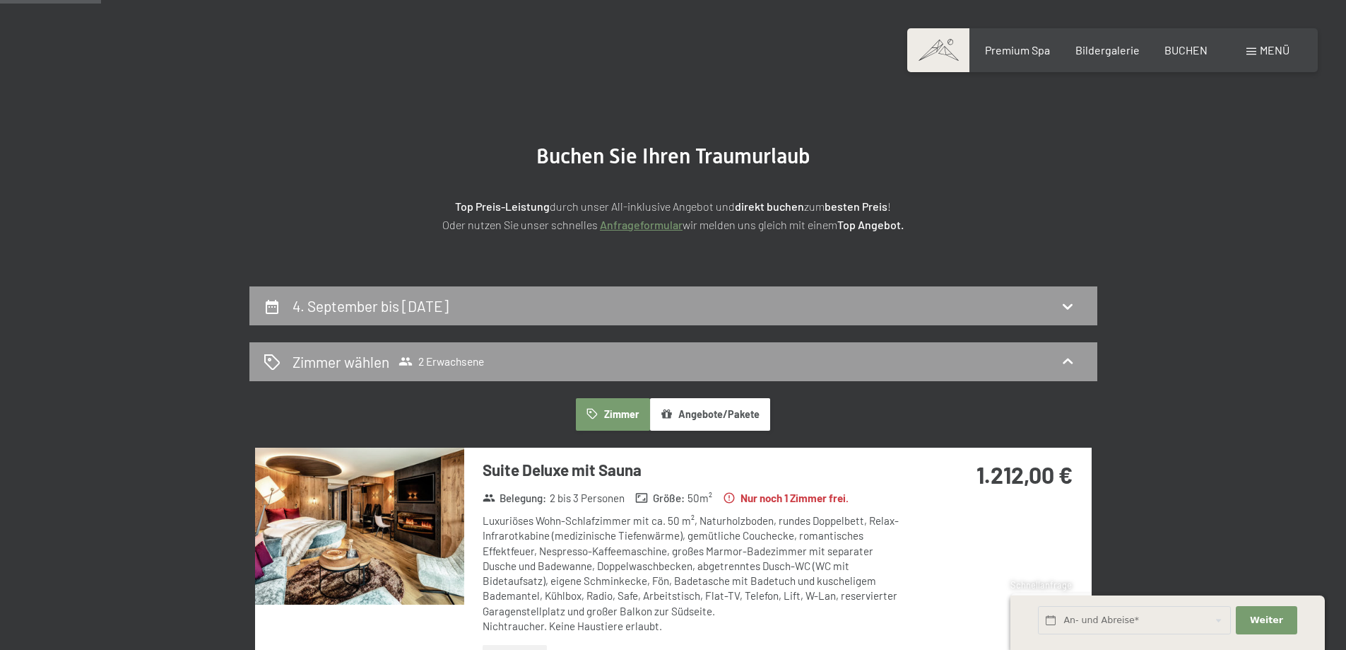
scroll to position [0, 0]
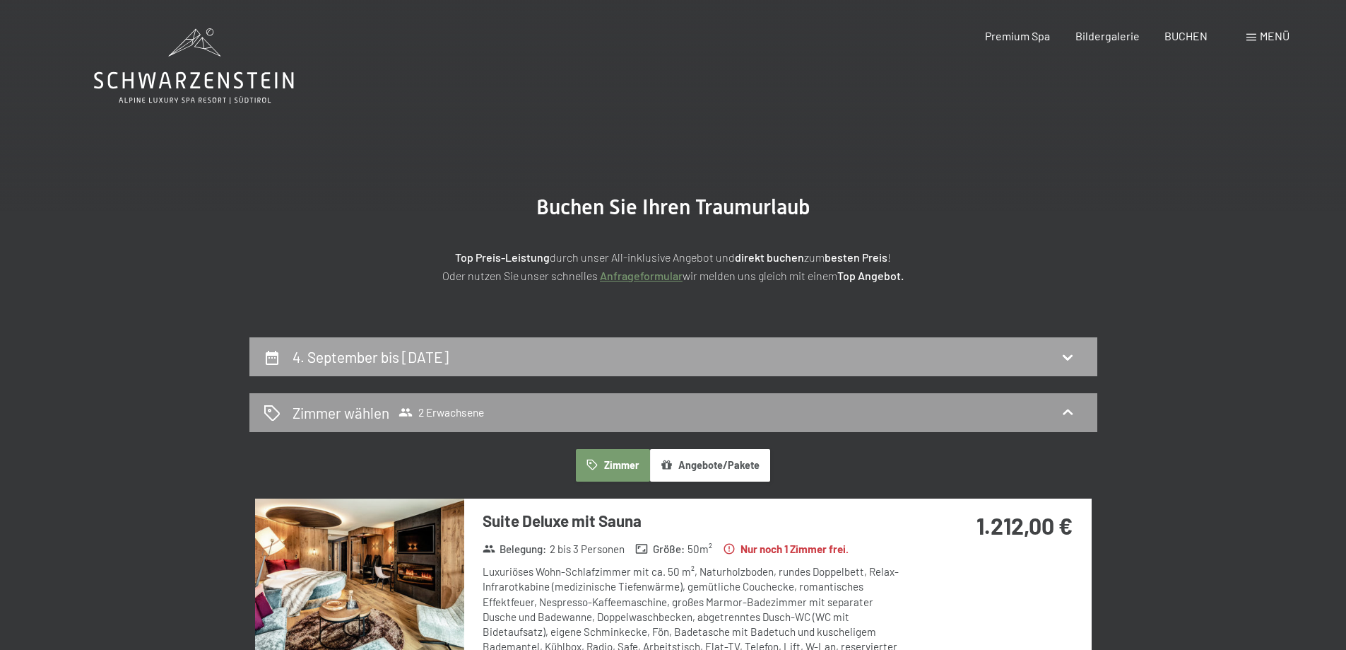
click at [449, 349] on h2 "4. September bis 6. September 2025" at bounding box center [371, 357] width 156 height 18
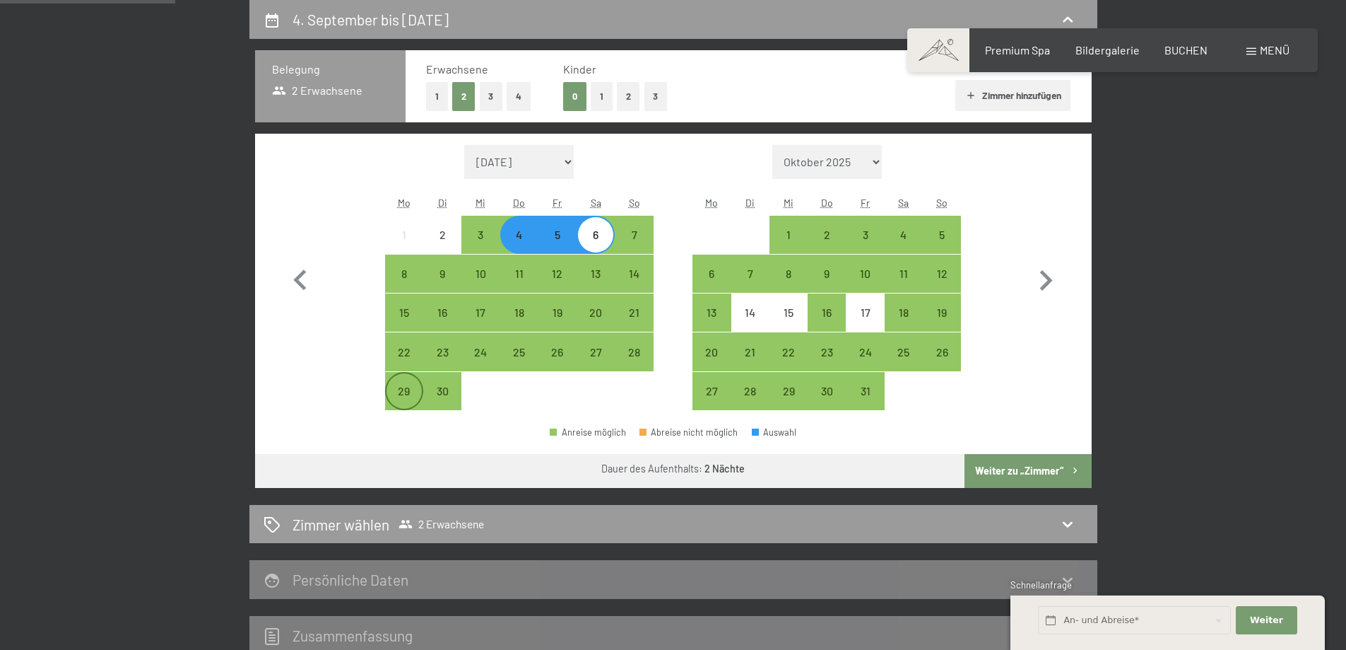
click at [408, 385] on div "29" at bounding box center [404, 402] width 35 height 35
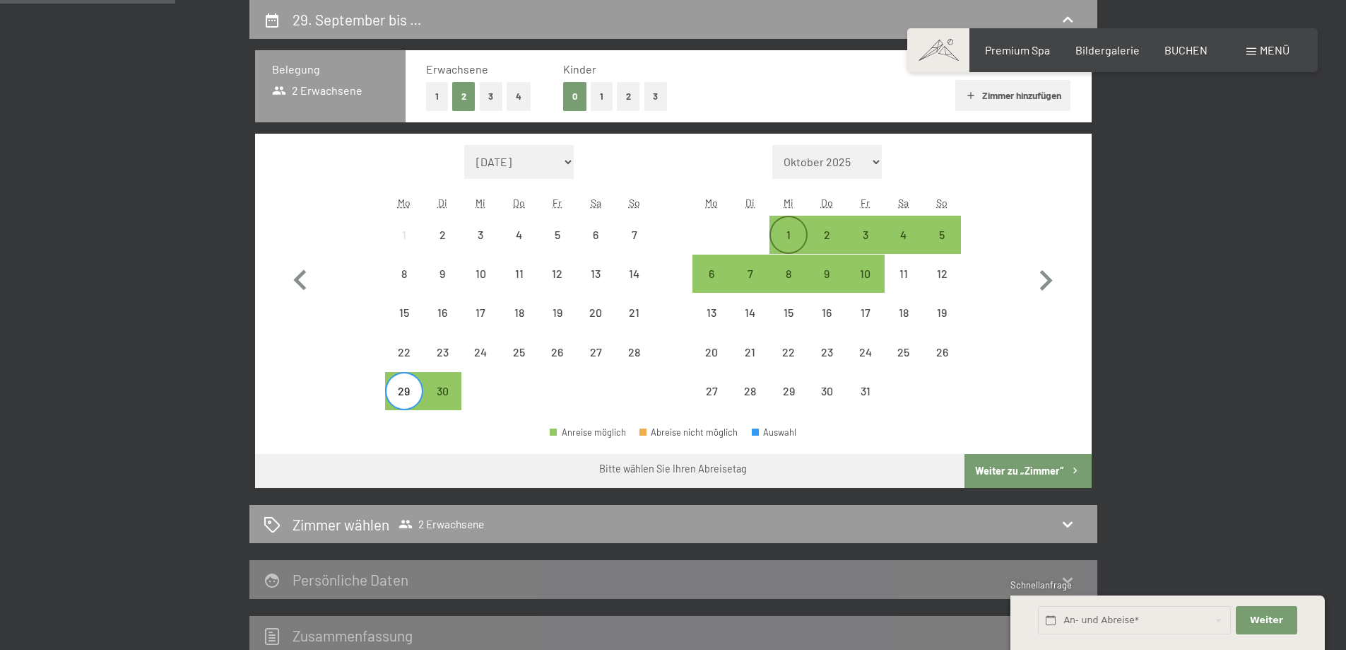
click at [789, 235] on div "1" at bounding box center [788, 246] width 35 height 35
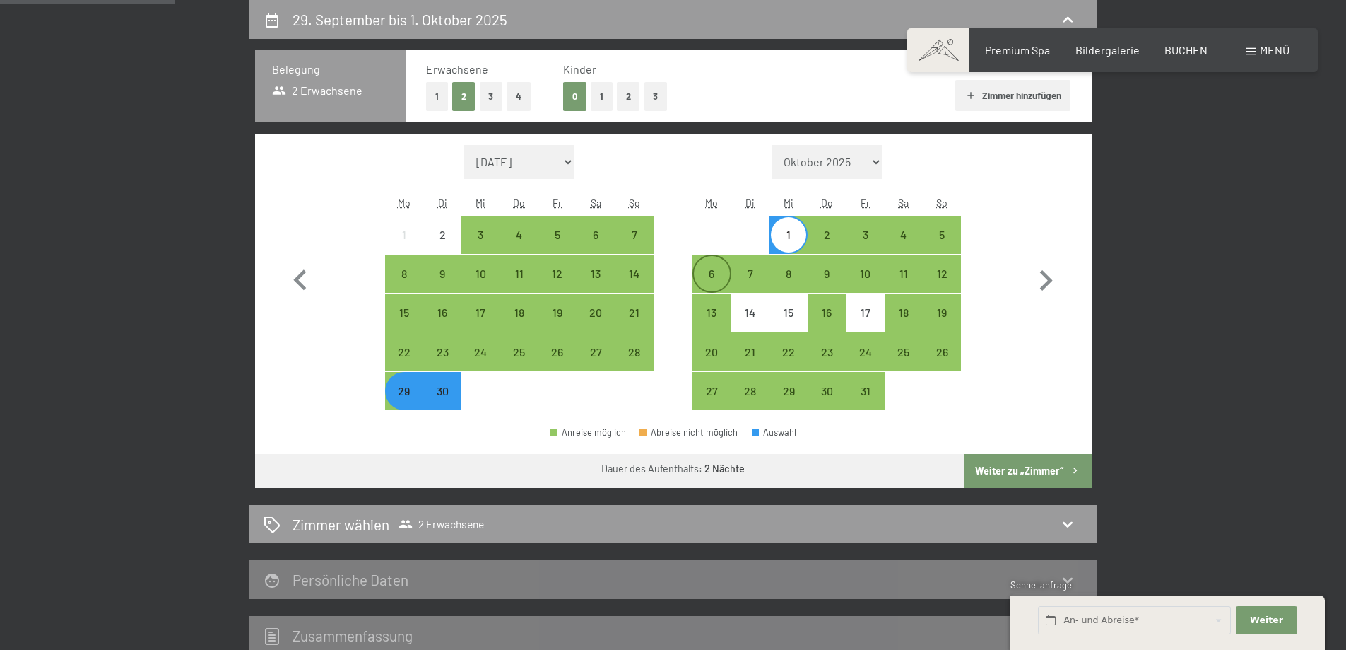
click at [712, 268] on div "6" at bounding box center [711, 285] width 35 height 35
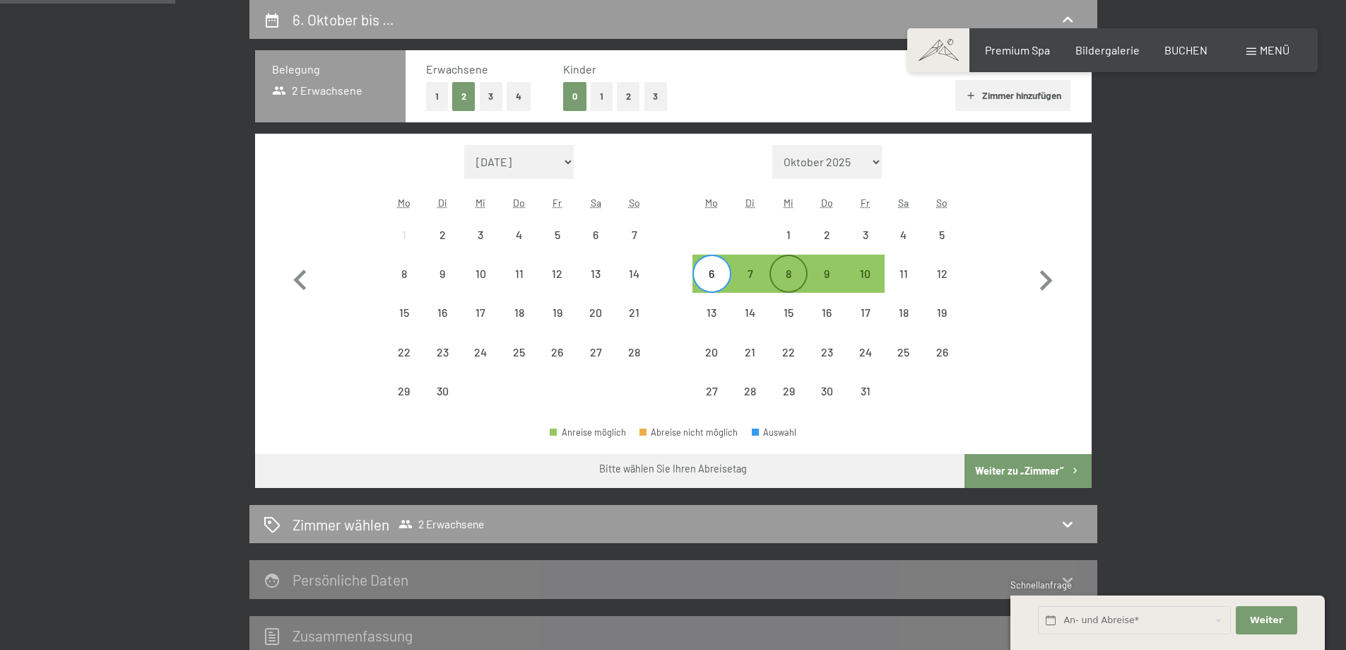
click at [789, 281] on div "8" at bounding box center [788, 285] width 35 height 35
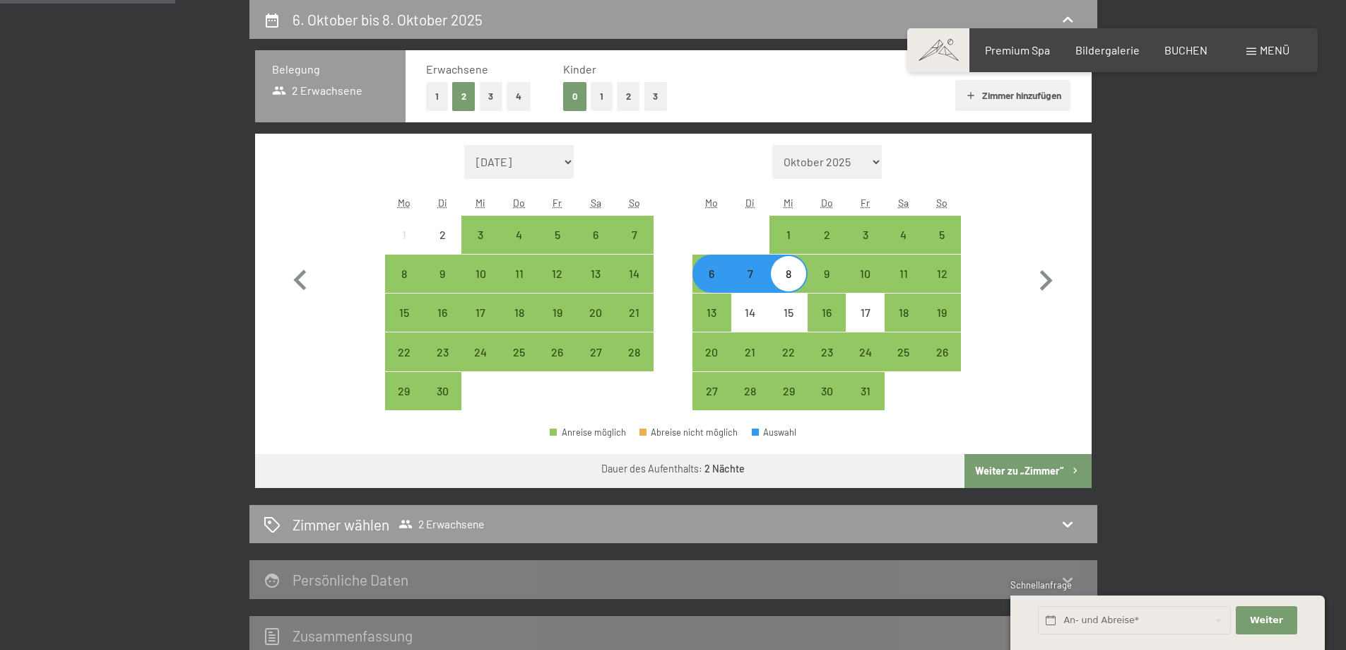
click at [1001, 468] on button "Weiter zu „Zimmer“" at bounding box center [1028, 471] width 127 height 34
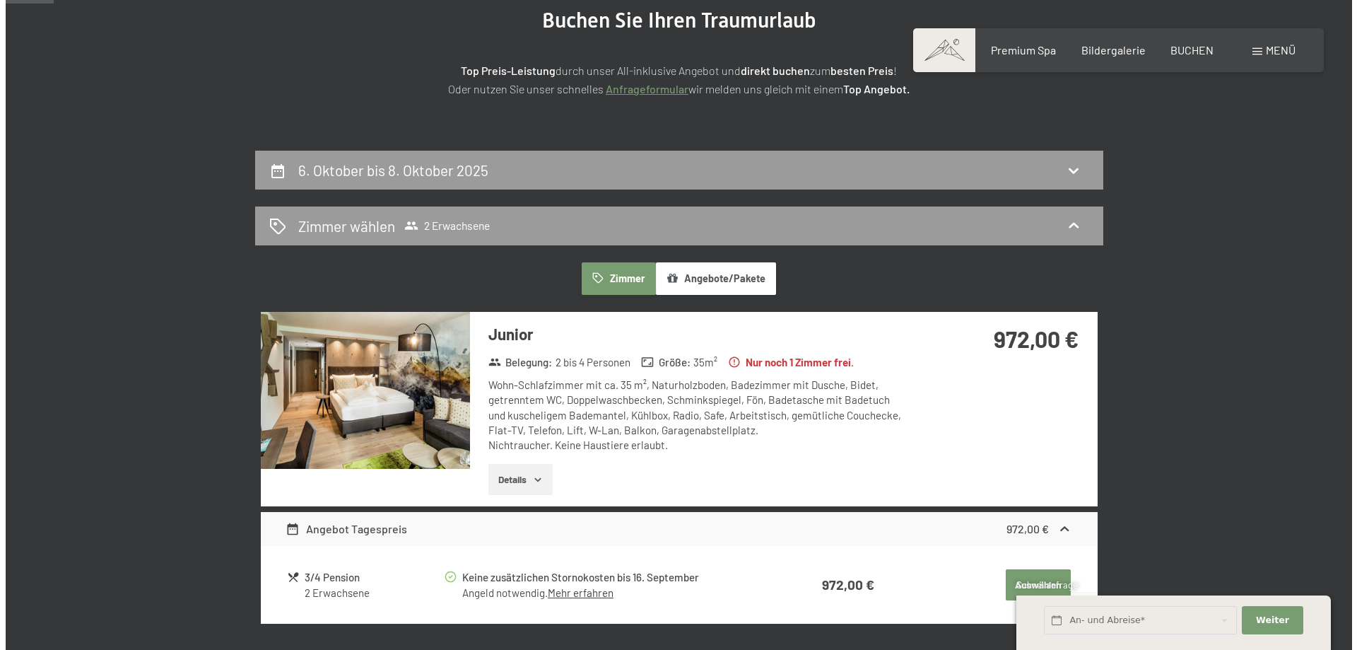
scroll to position [0, 0]
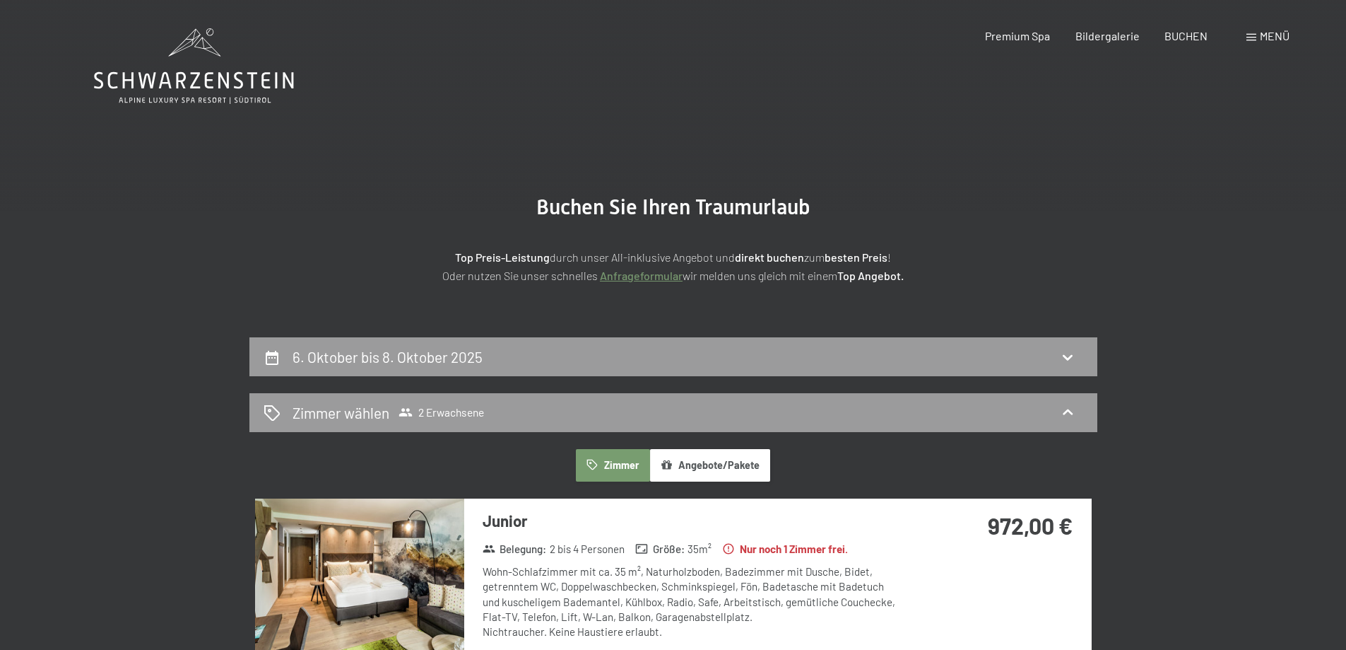
click at [1256, 32] on div "Menü" at bounding box center [1268, 36] width 43 height 16
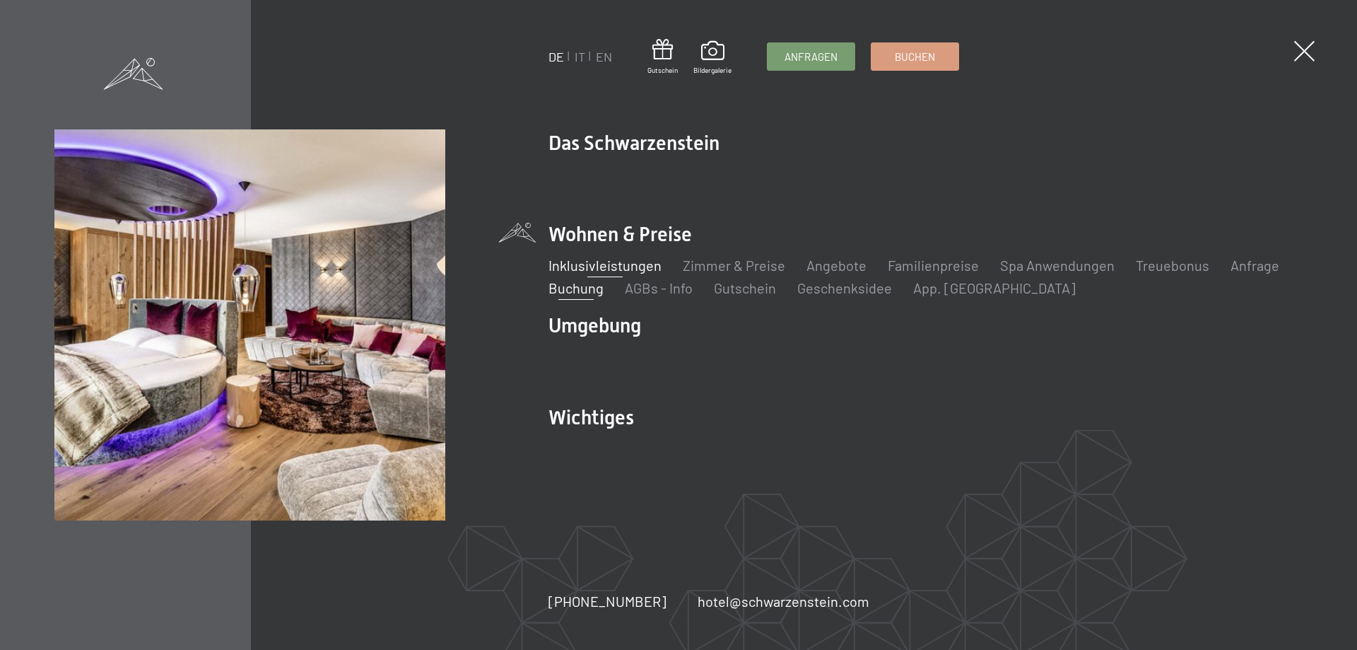
click at [612, 269] on link "Inklusivleistungen" at bounding box center [604, 265] width 113 height 17
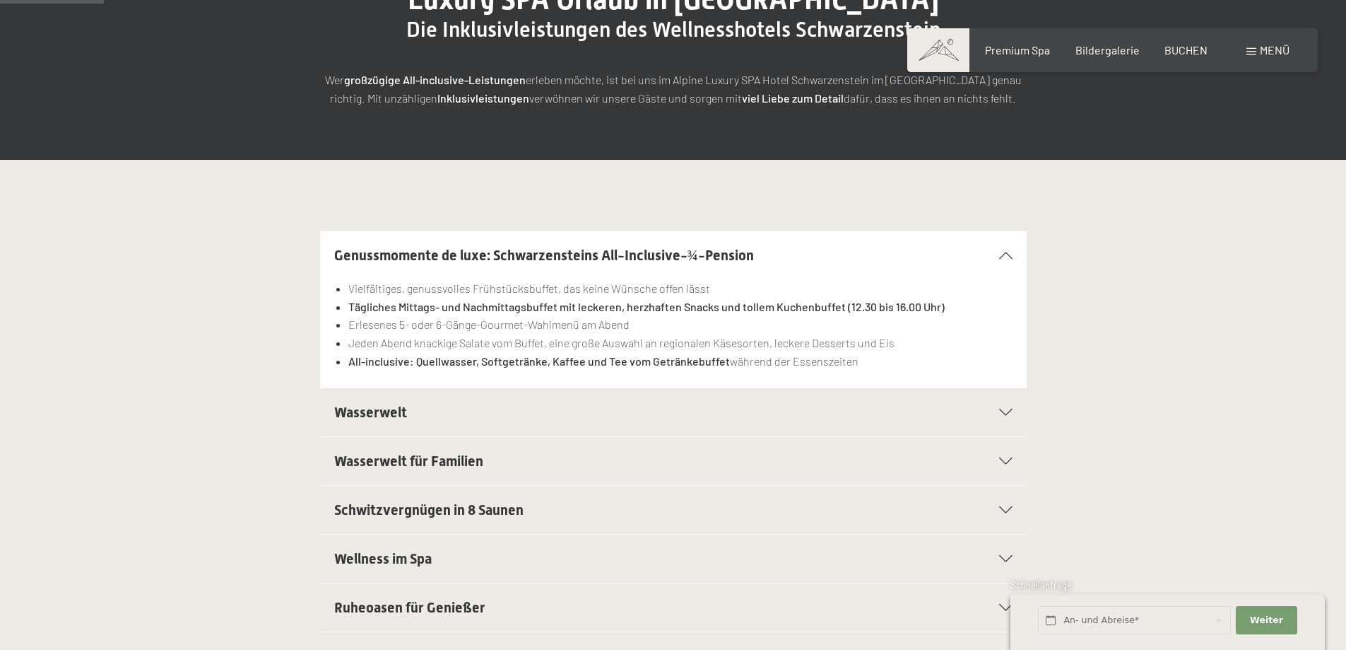
scroll to position [283, 0]
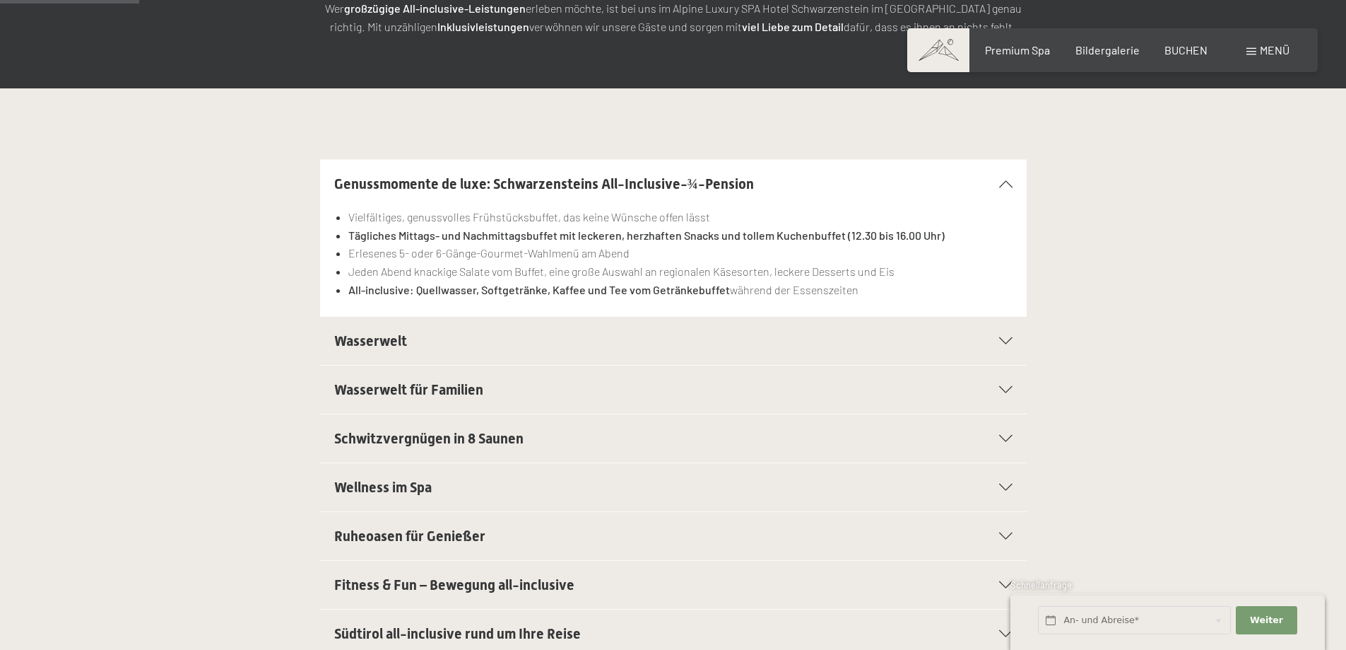
click at [1004, 346] on div "Wasserwelt" at bounding box center [673, 341] width 678 height 48
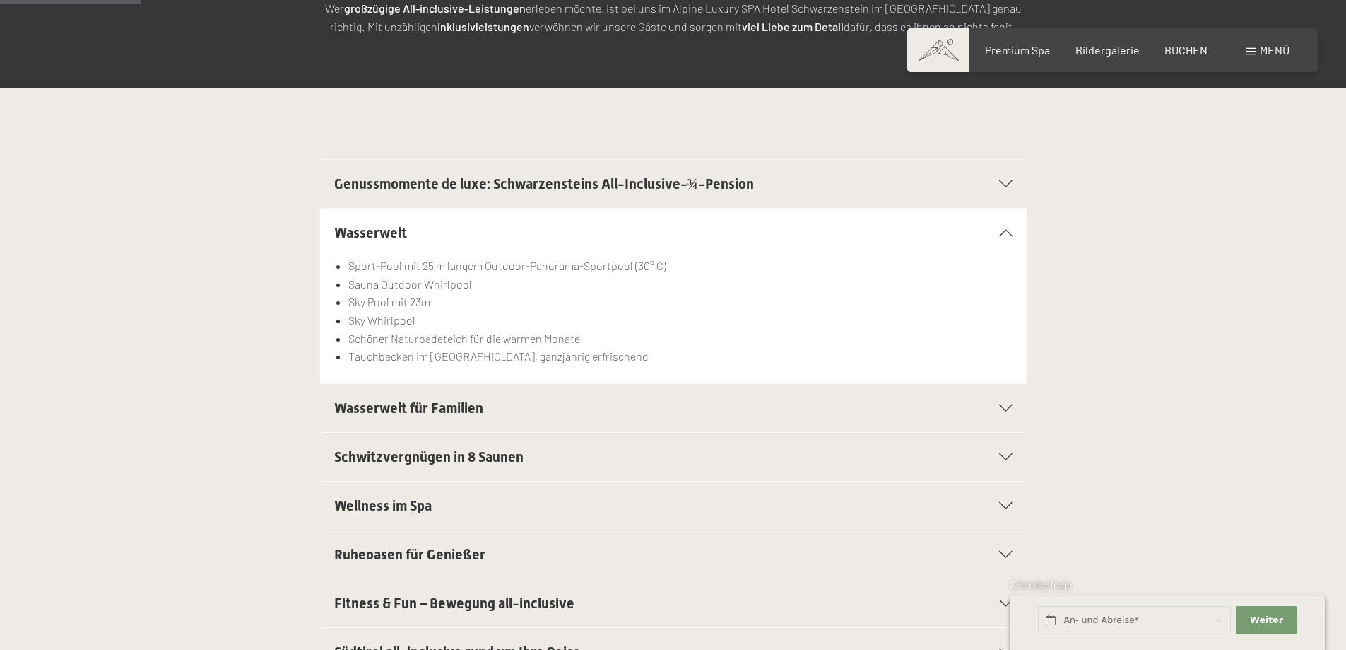
scroll to position [353, 0]
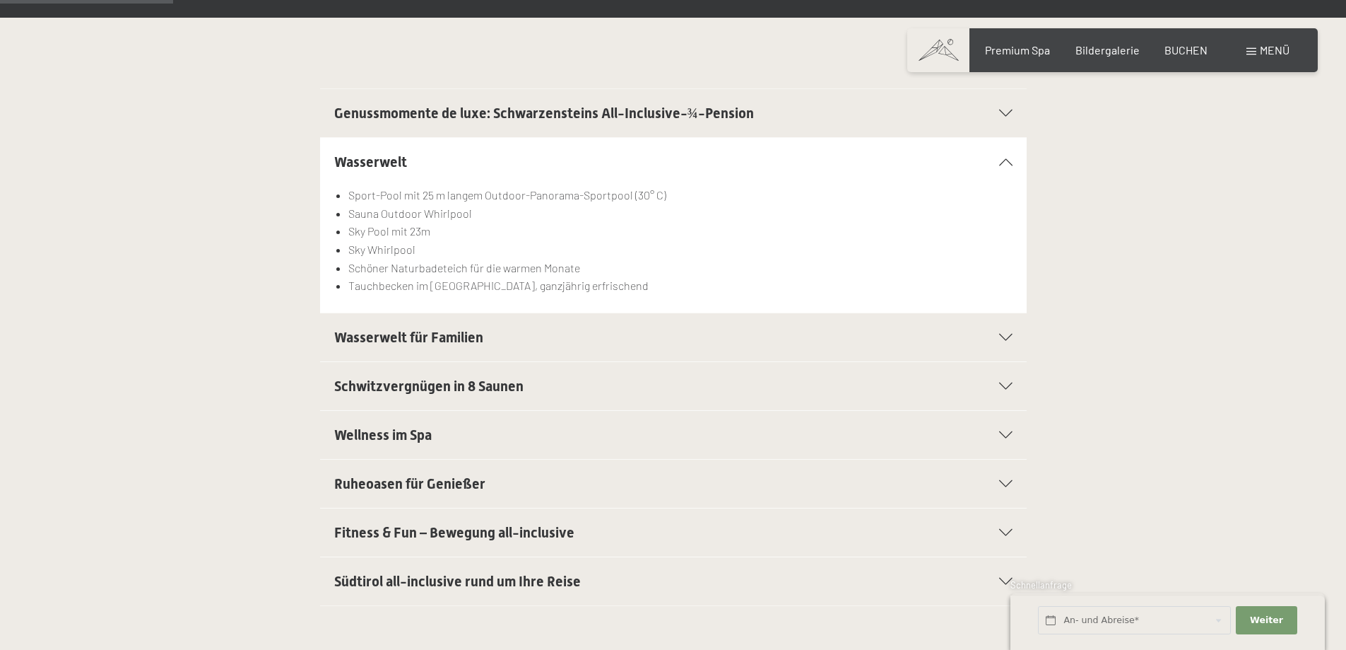
click at [1002, 381] on div "Schwitzvergnügen in 8 Saunen" at bounding box center [673, 386] width 678 height 48
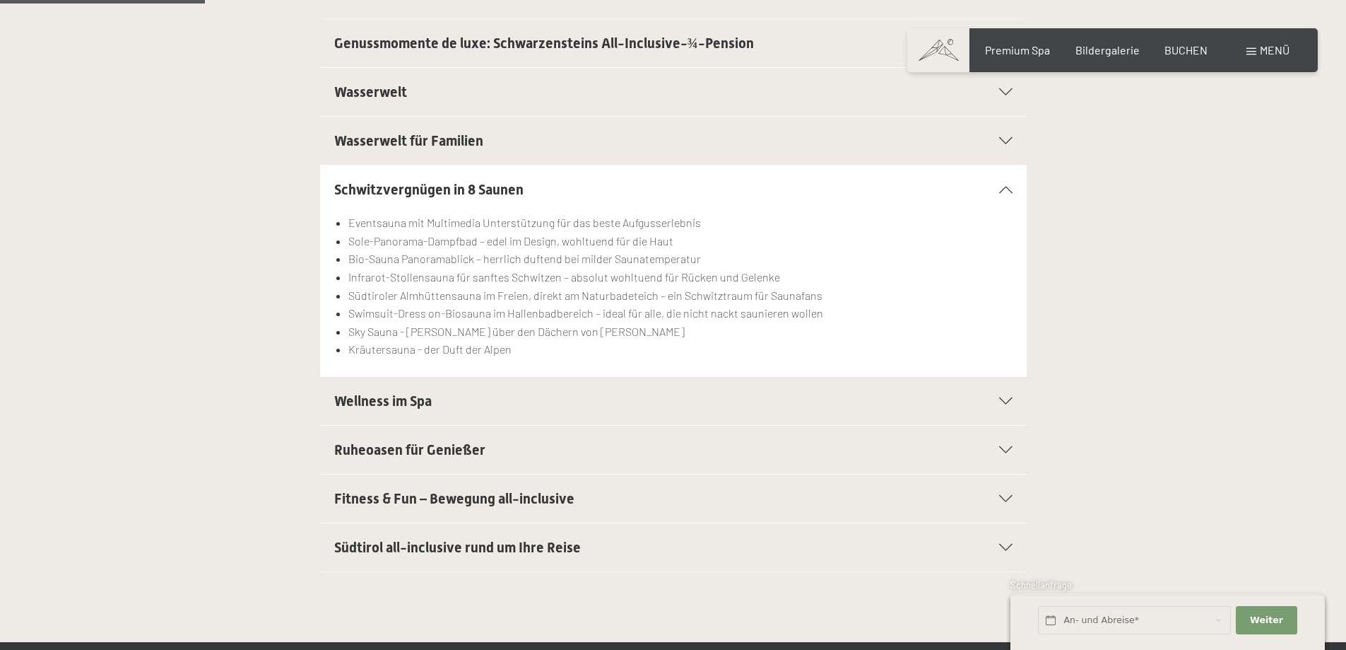
scroll to position [424, 0]
click at [1007, 397] on icon at bounding box center [1005, 399] width 13 height 7
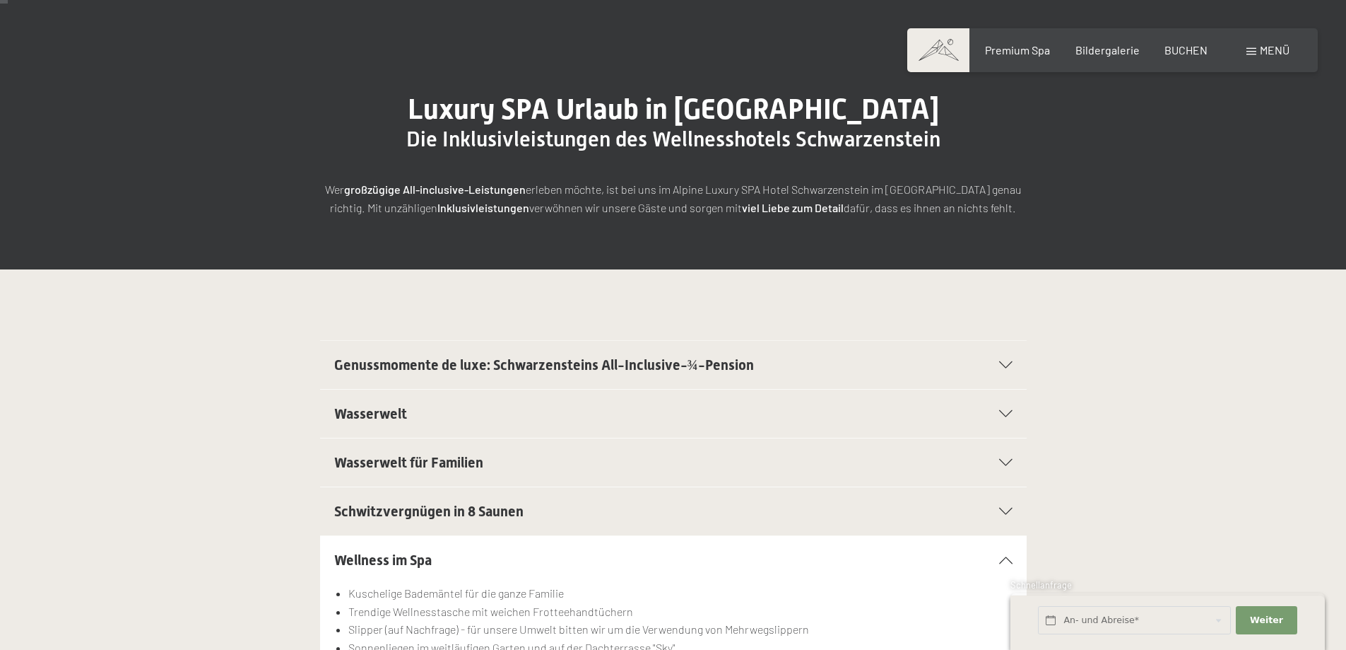
scroll to position [0, 0]
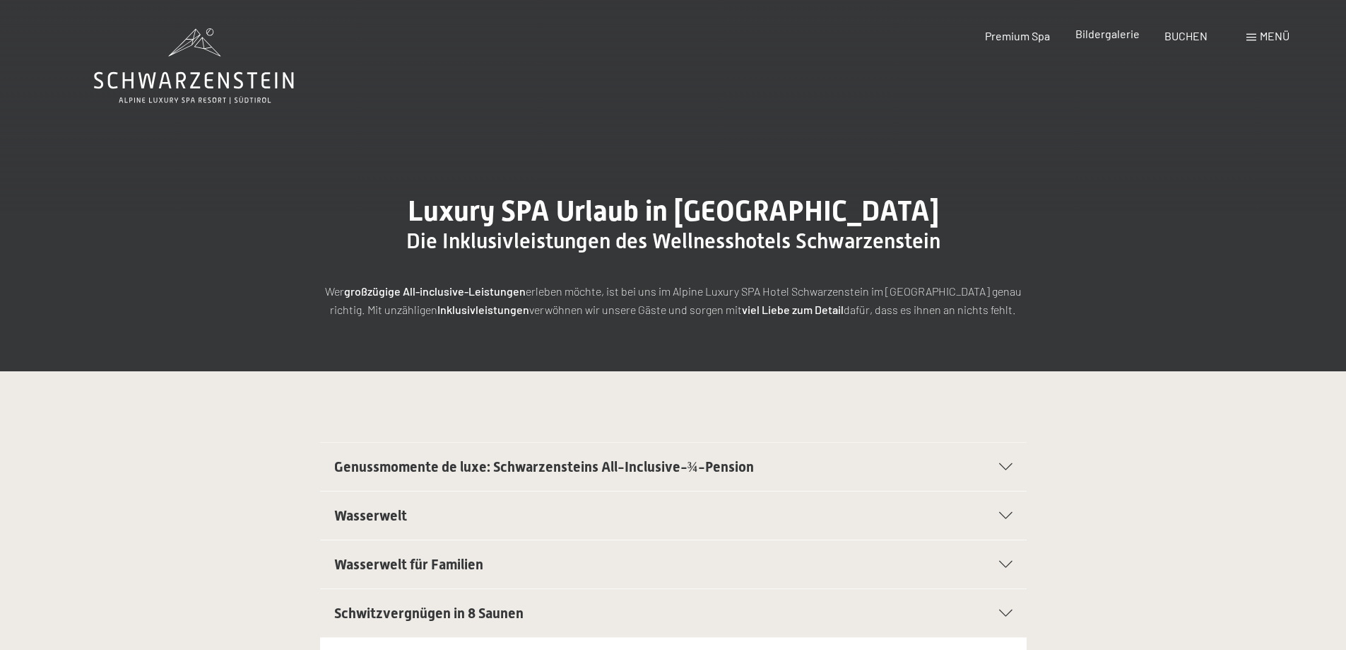
click at [1124, 38] on span "Bildergalerie" at bounding box center [1108, 33] width 64 height 13
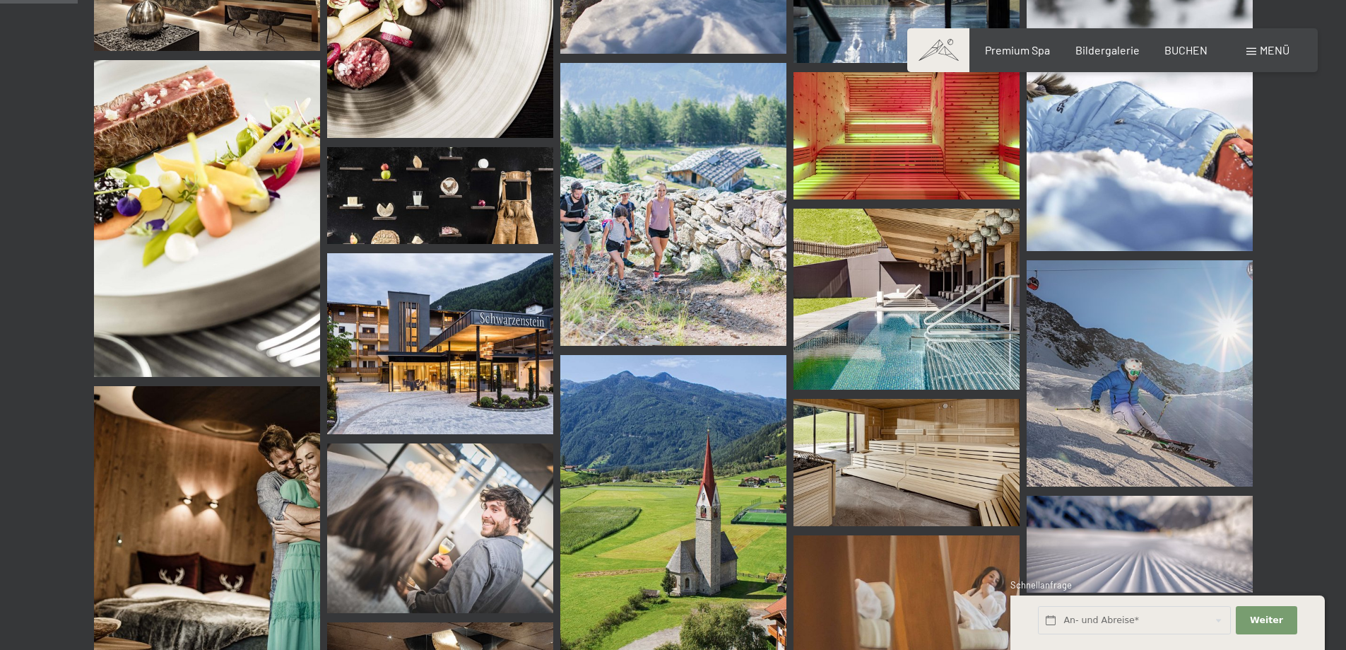
scroll to position [1131, 0]
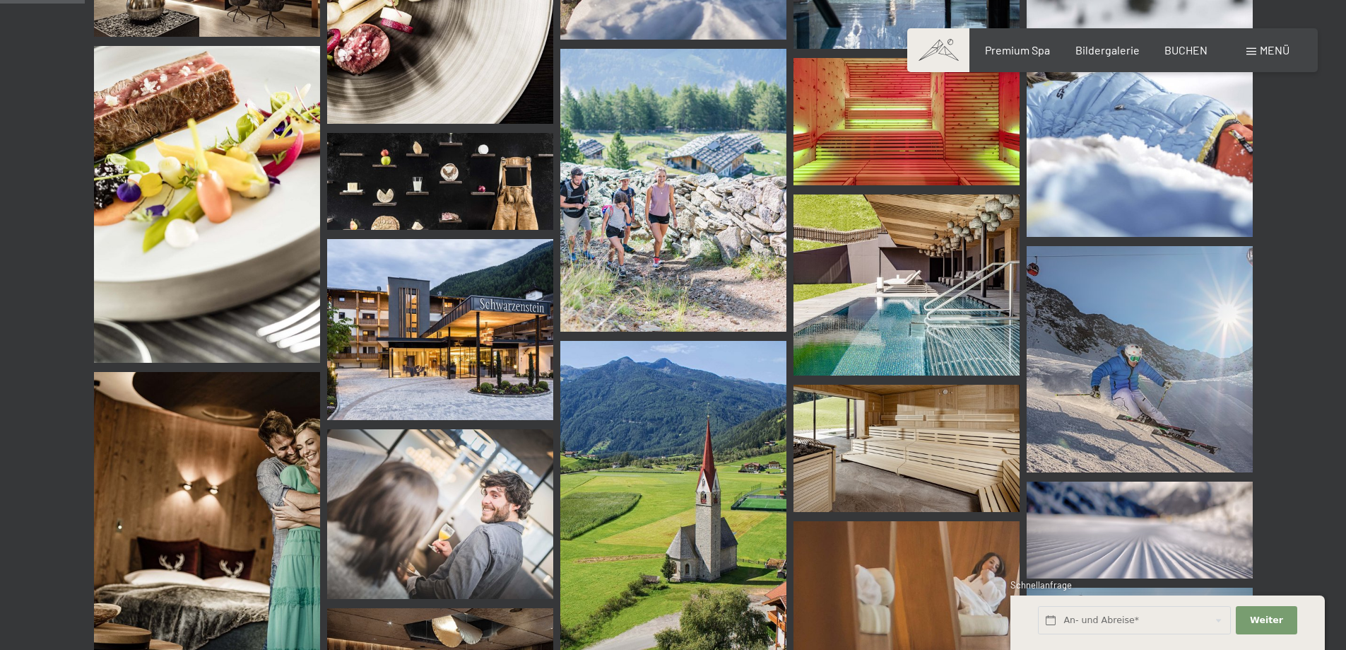
click at [469, 346] on img at bounding box center [440, 329] width 226 height 181
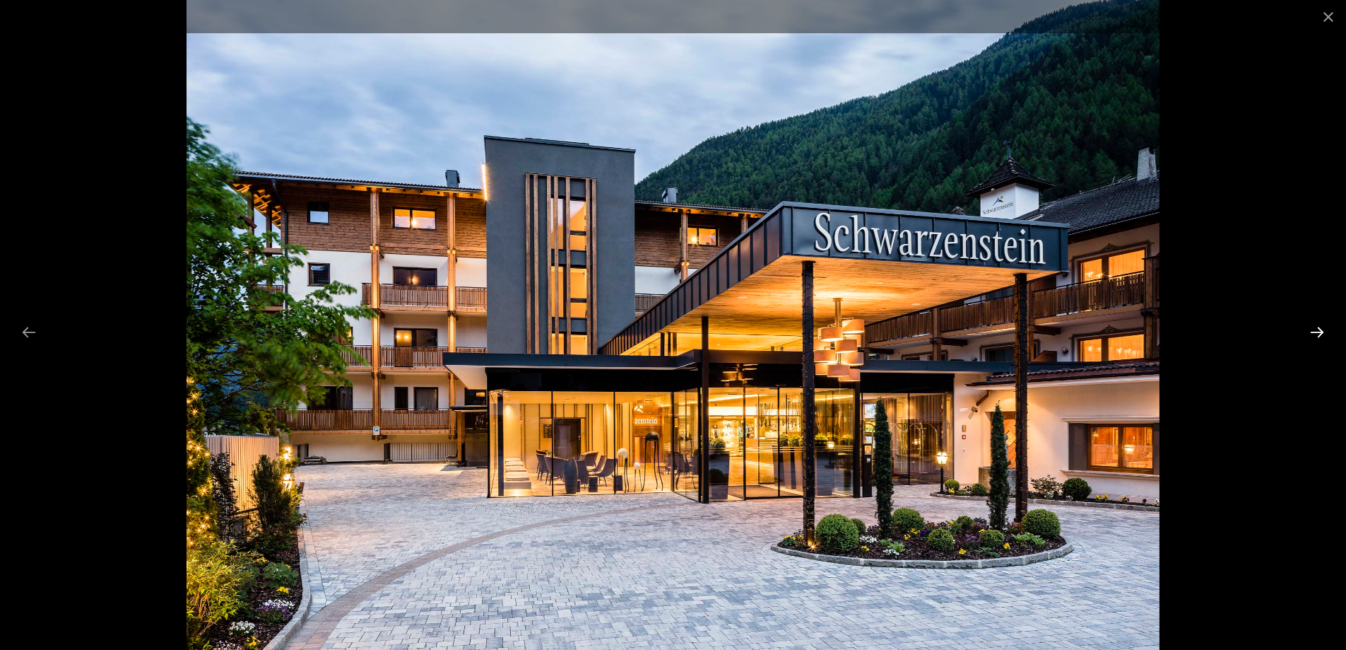
click at [1322, 328] on button "Next slide" at bounding box center [1318, 332] width 30 height 28
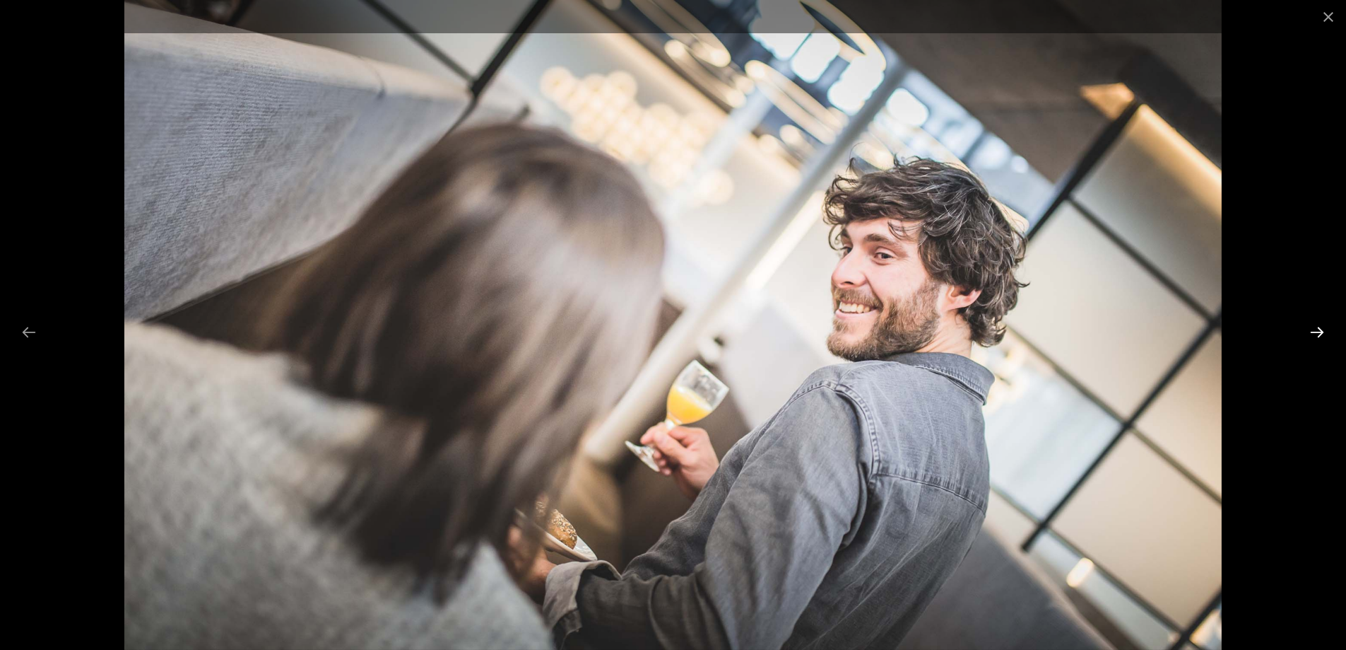
click at [1322, 328] on button "Next slide" at bounding box center [1318, 332] width 30 height 28
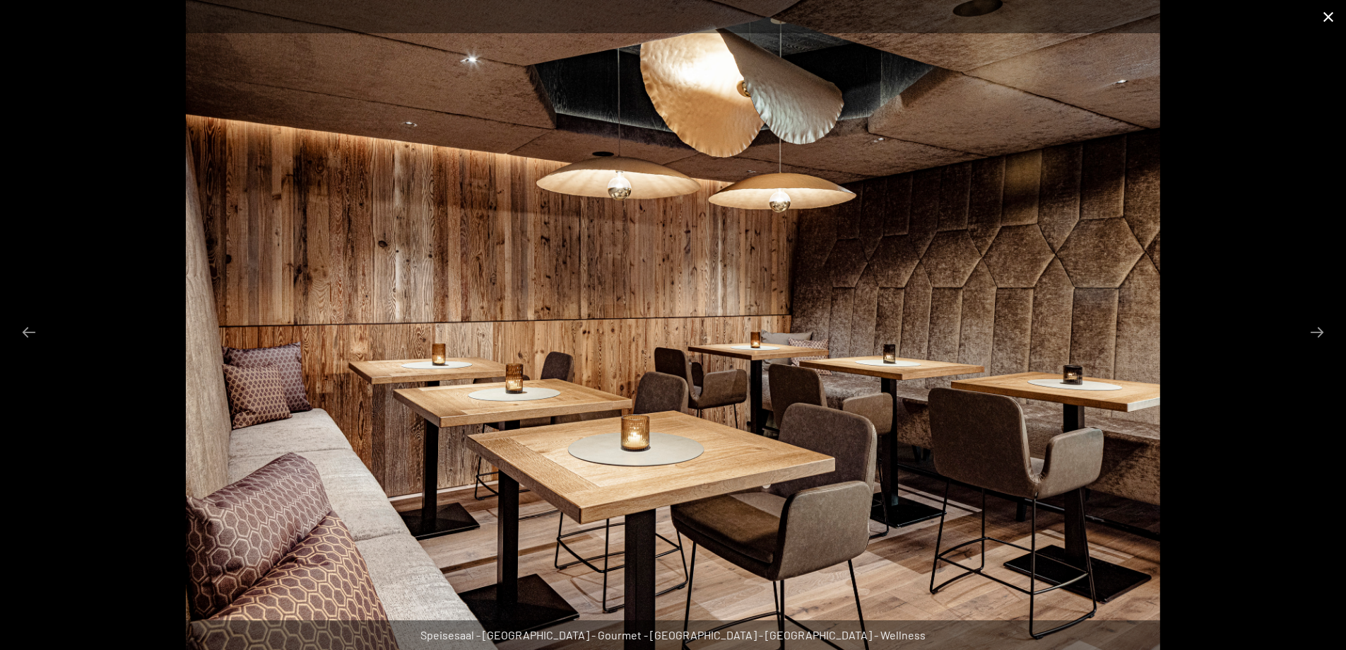
click at [1339, 9] on button "Close gallery" at bounding box center [1328, 16] width 35 height 33
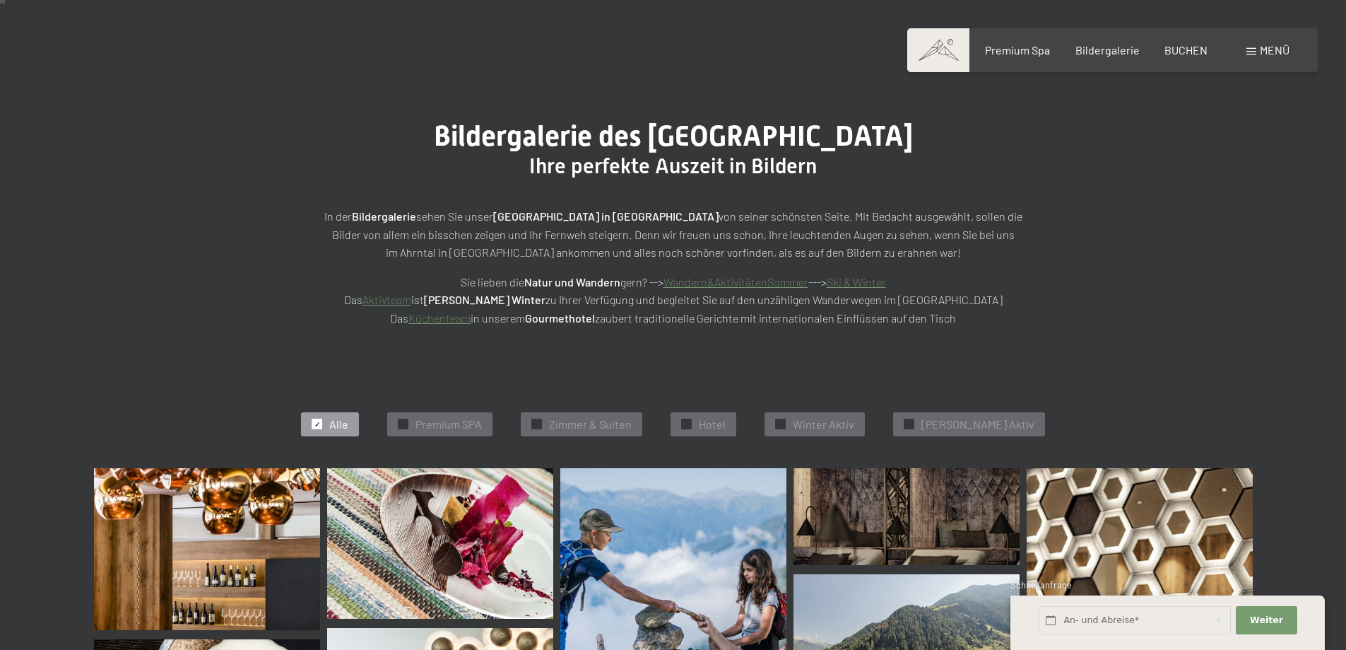
scroll to position [283, 0]
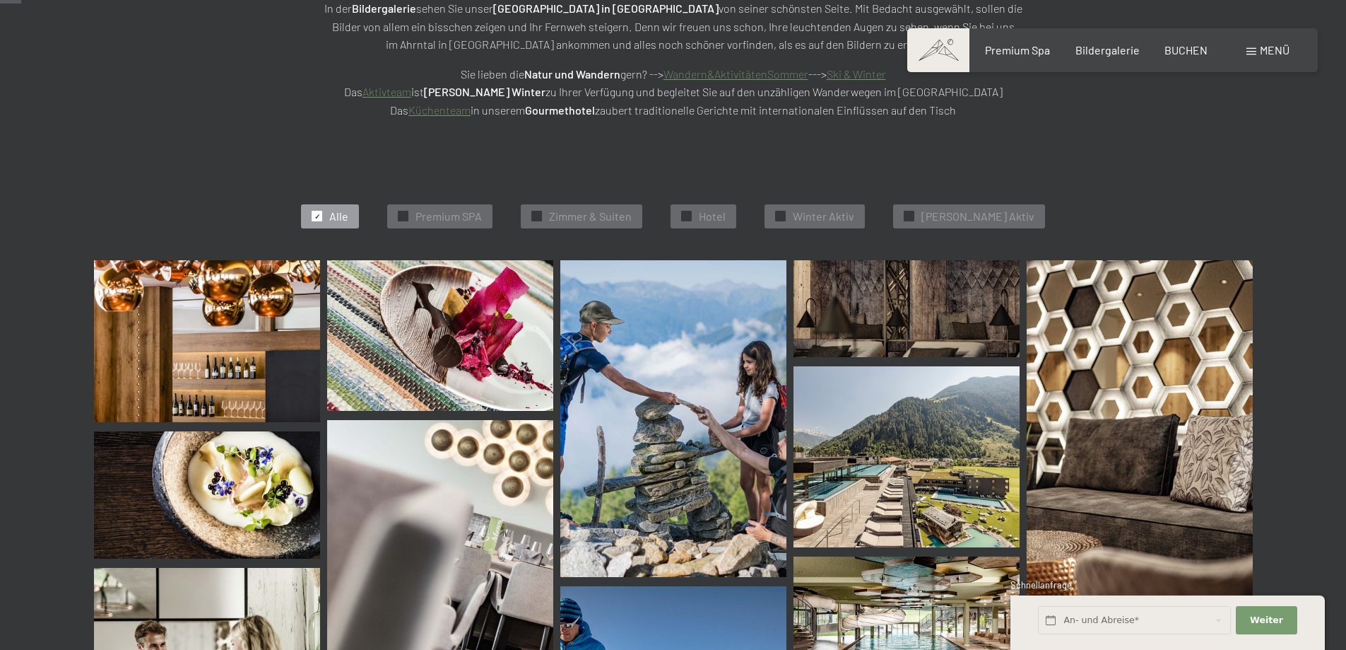
click at [180, 341] on img at bounding box center [207, 341] width 226 height 162
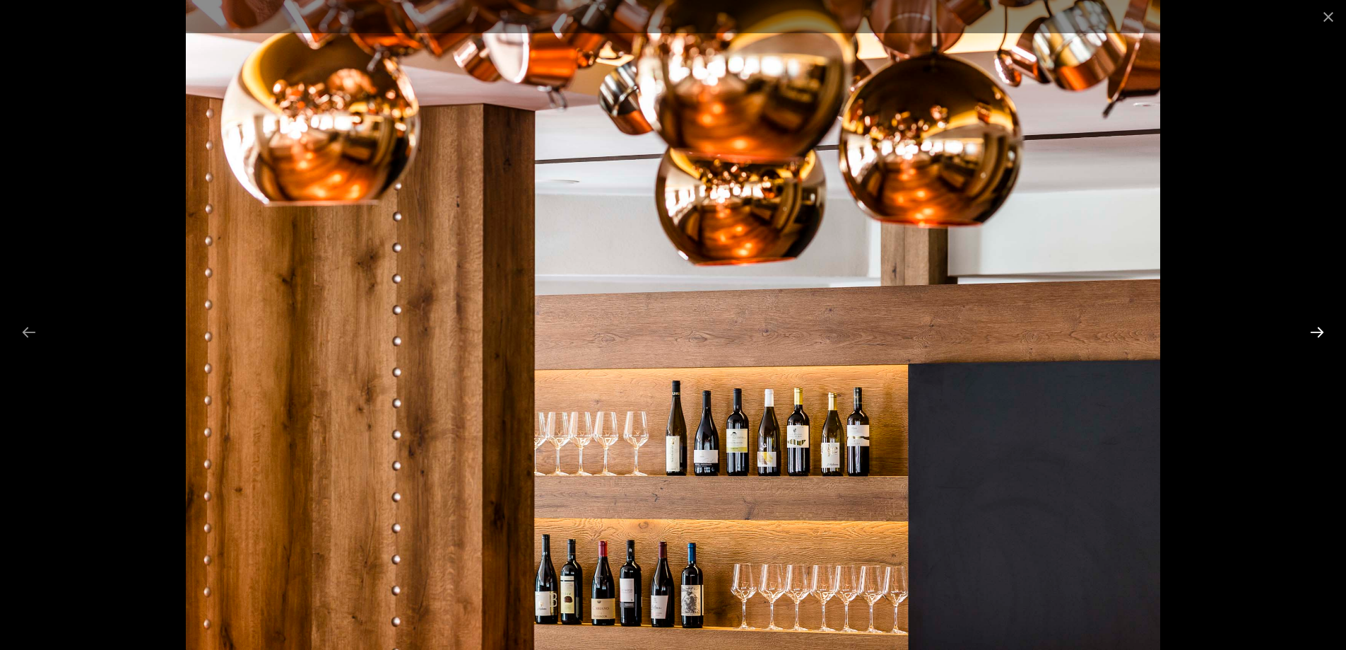
click at [1324, 334] on button "Next slide" at bounding box center [1318, 332] width 30 height 28
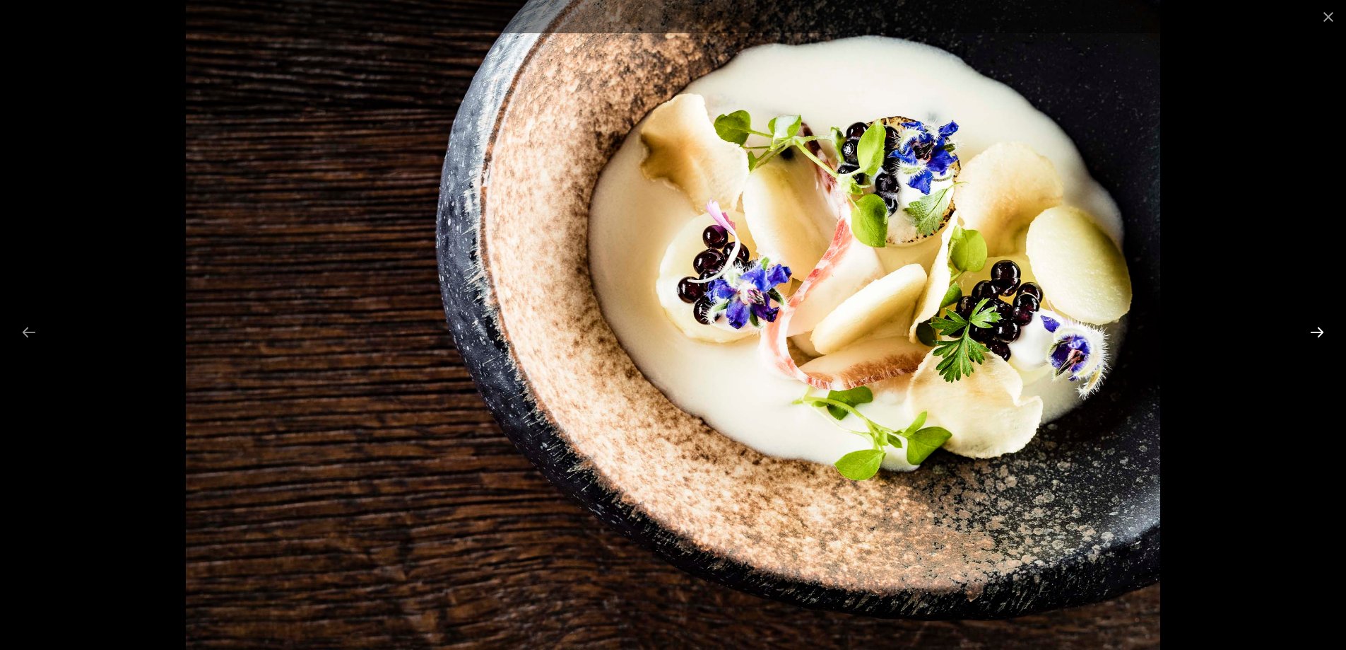
click at [1324, 334] on button "Next slide" at bounding box center [1318, 332] width 30 height 28
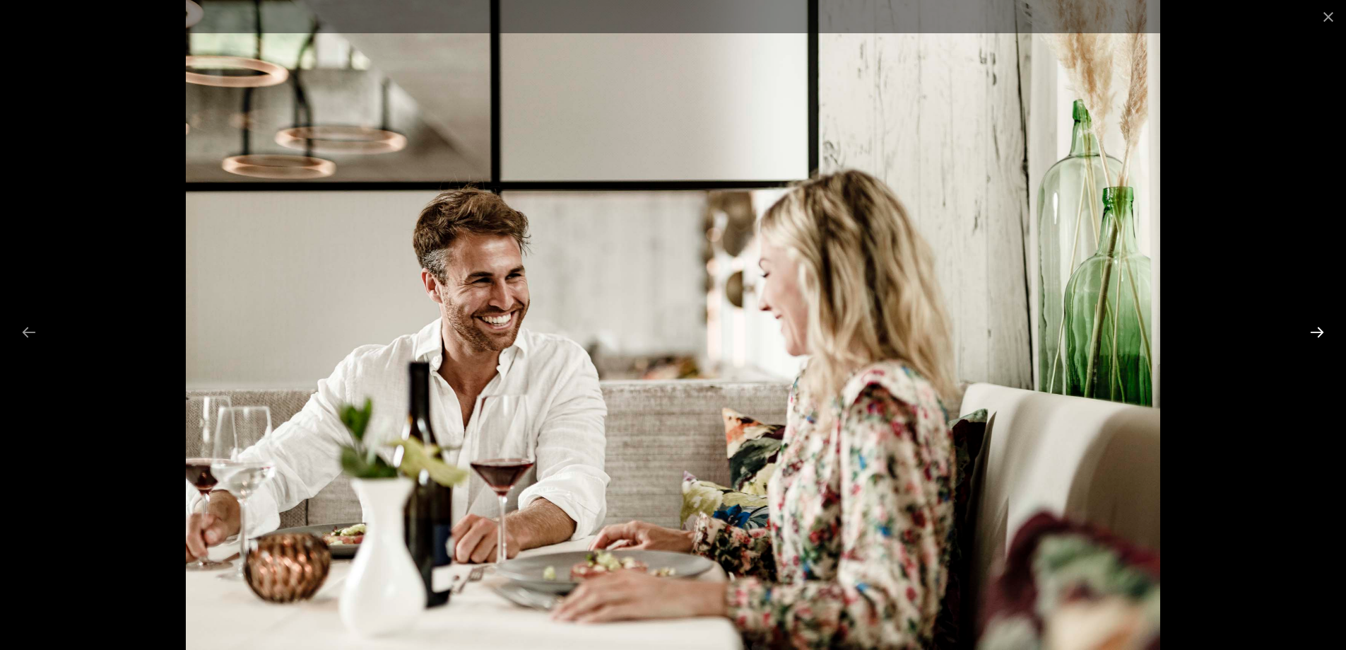
click at [1324, 334] on button "Next slide" at bounding box center [1318, 332] width 30 height 28
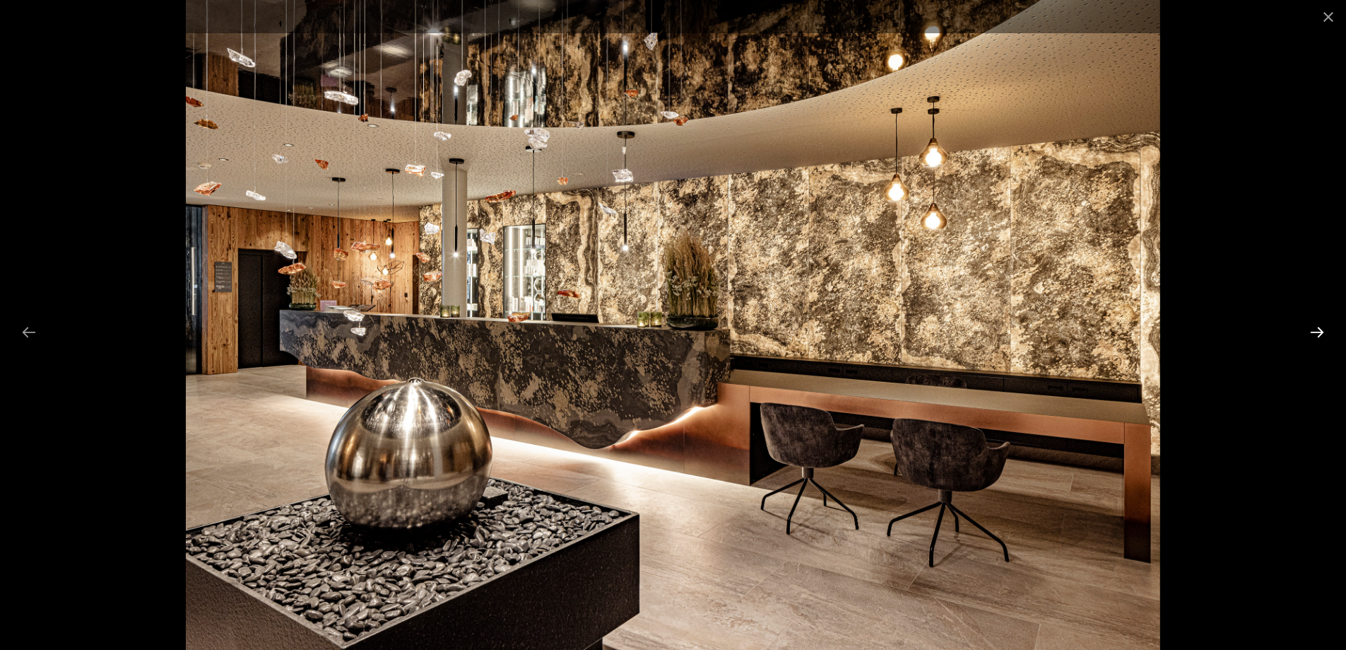
click at [1324, 334] on button "Next slide" at bounding box center [1318, 332] width 30 height 28
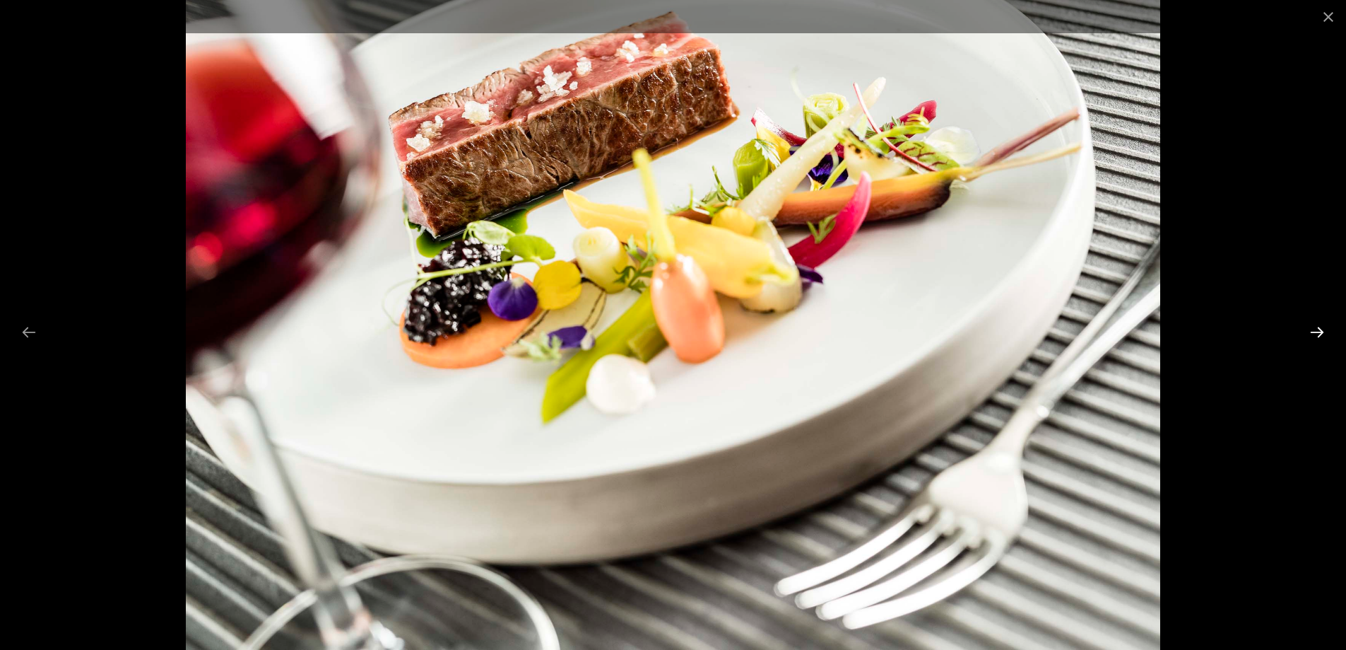
click at [1324, 334] on button "Next slide" at bounding box center [1318, 332] width 30 height 28
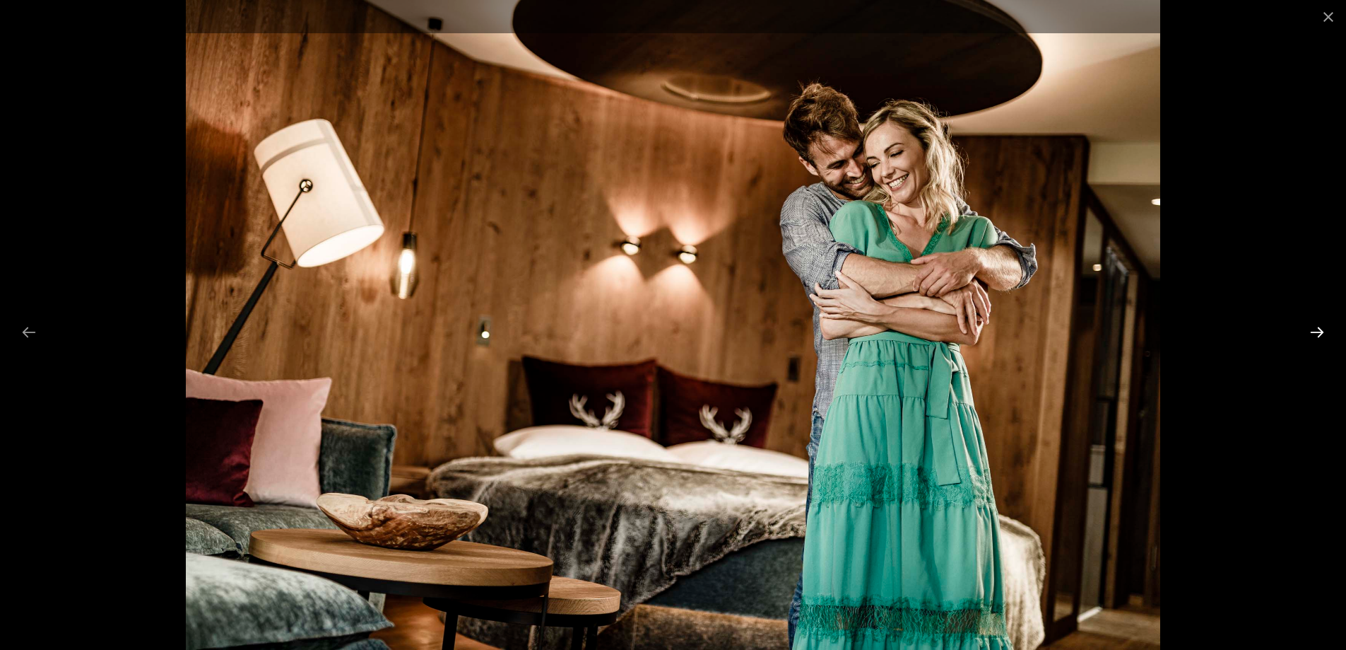
click at [1324, 334] on button "Next slide" at bounding box center [1318, 332] width 30 height 28
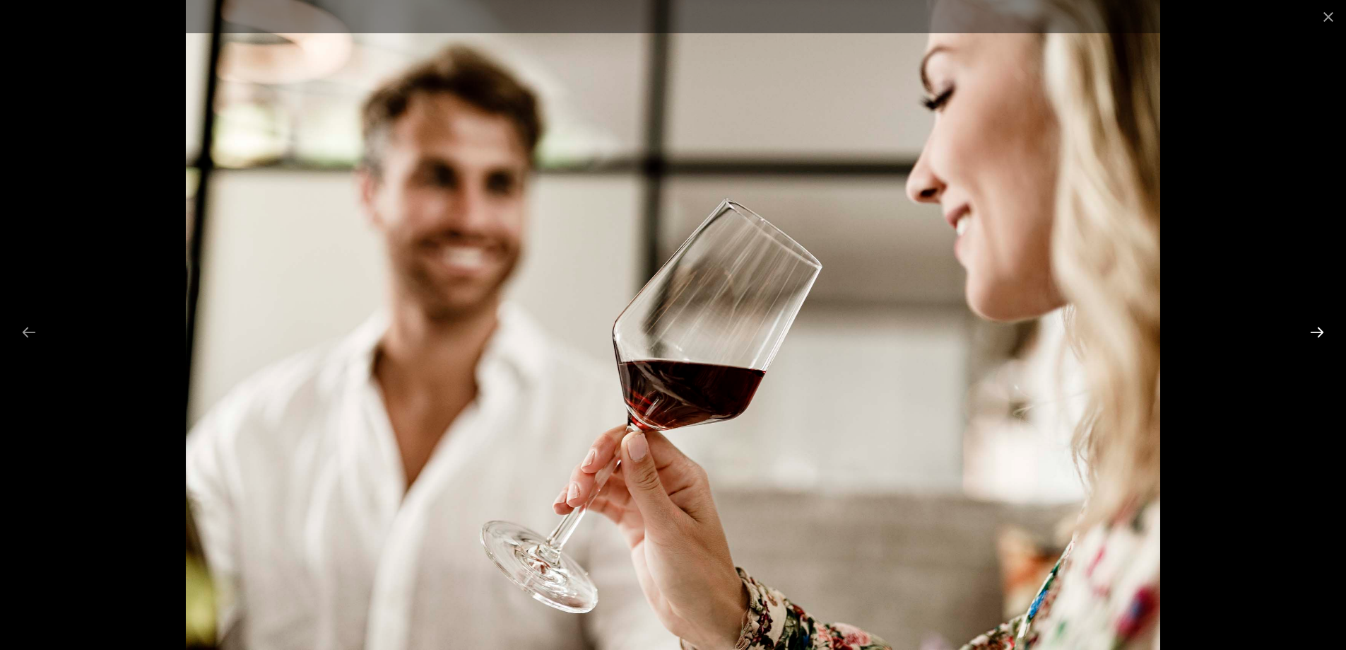
click at [1324, 334] on button "Next slide" at bounding box center [1318, 332] width 30 height 28
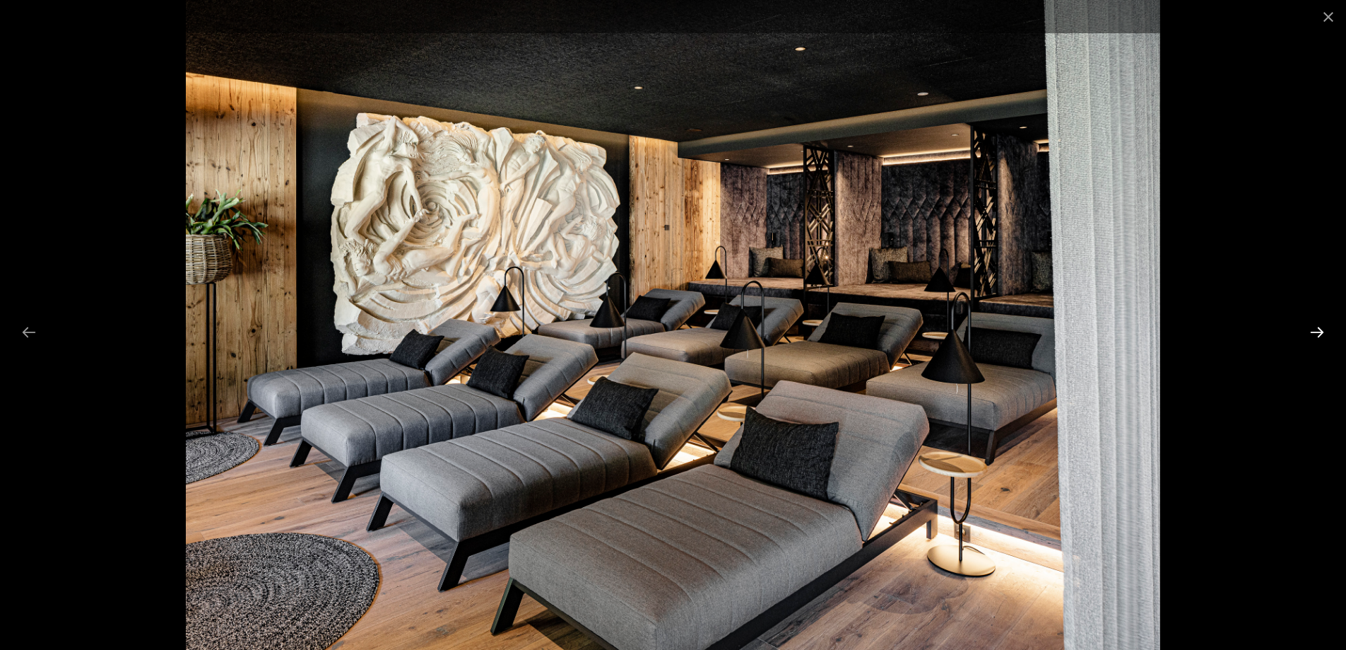
click at [1324, 334] on button "Next slide" at bounding box center [1318, 332] width 30 height 28
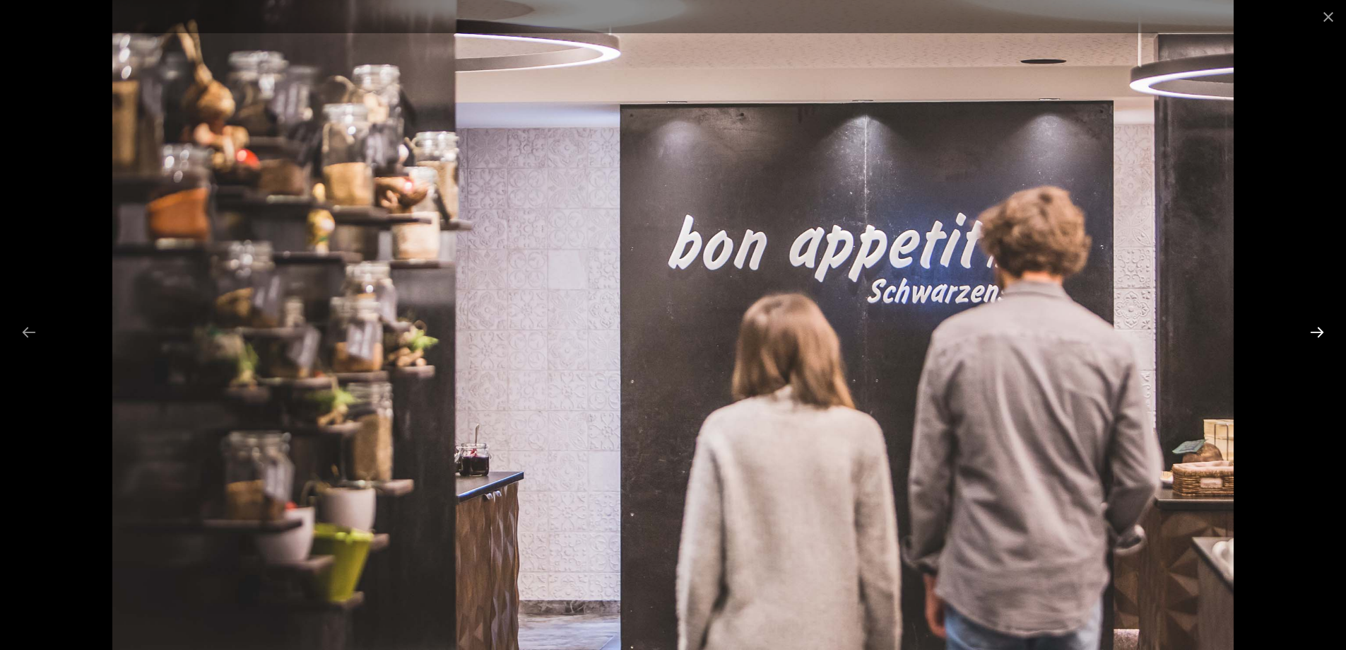
click at [1324, 334] on button "Next slide" at bounding box center [1318, 332] width 30 height 28
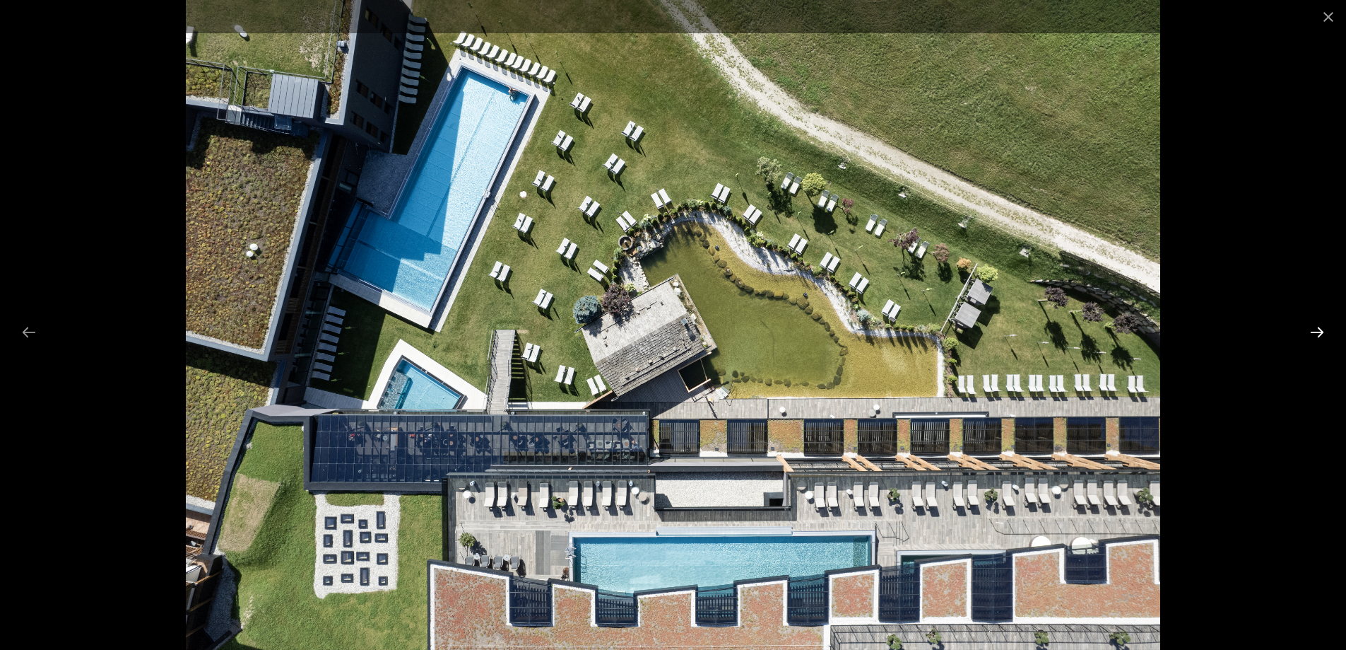
click at [1324, 334] on button "Next slide" at bounding box center [1318, 332] width 30 height 28
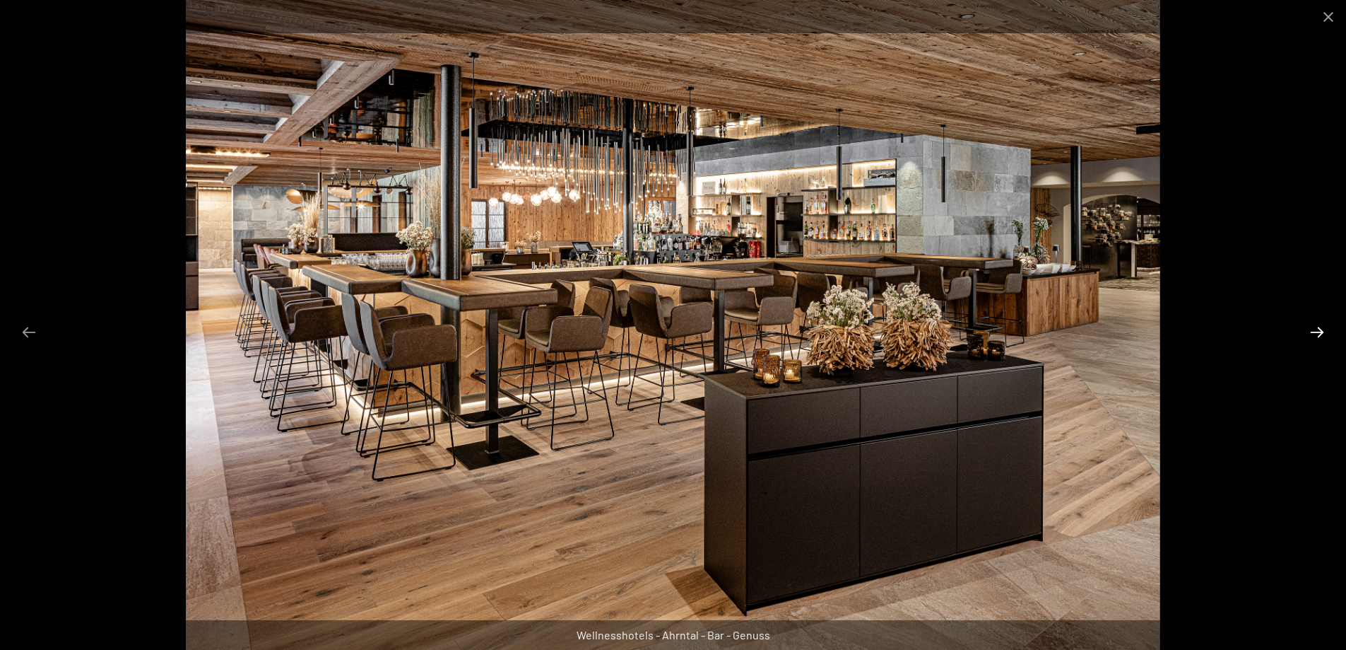
click at [1324, 334] on button "Next slide" at bounding box center [1318, 332] width 30 height 28
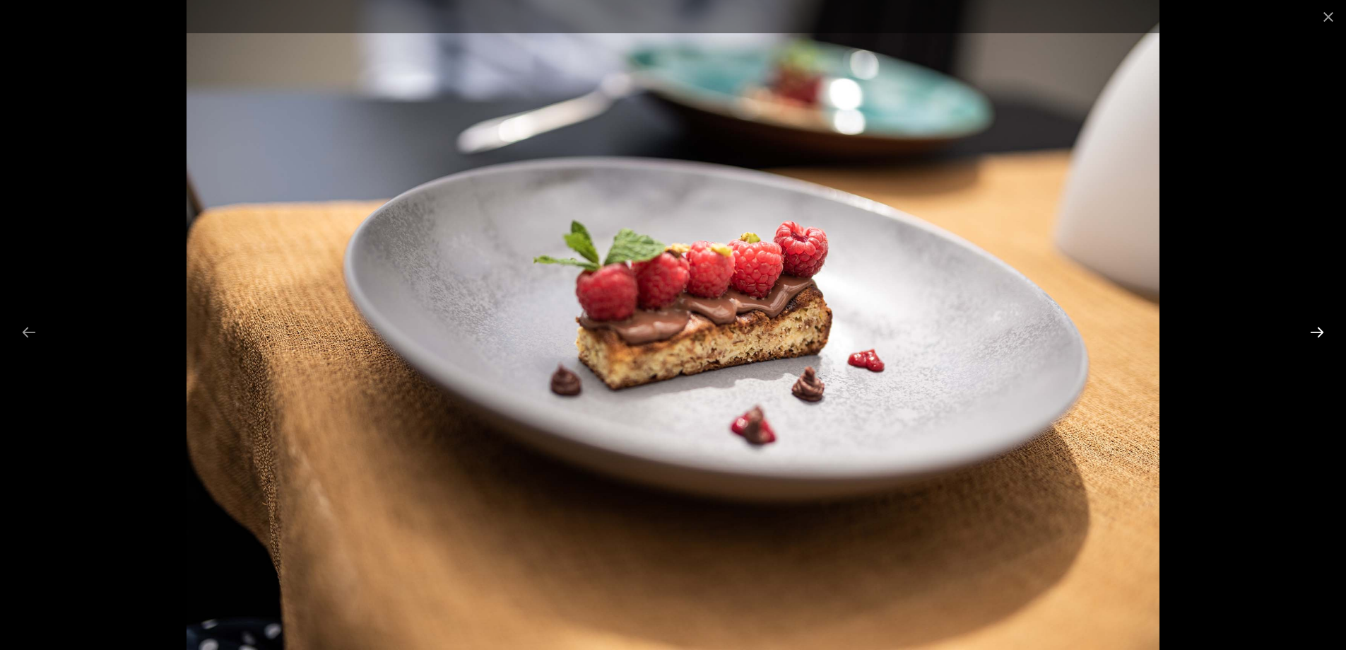
click at [1324, 334] on button "Next slide" at bounding box center [1318, 332] width 30 height 28
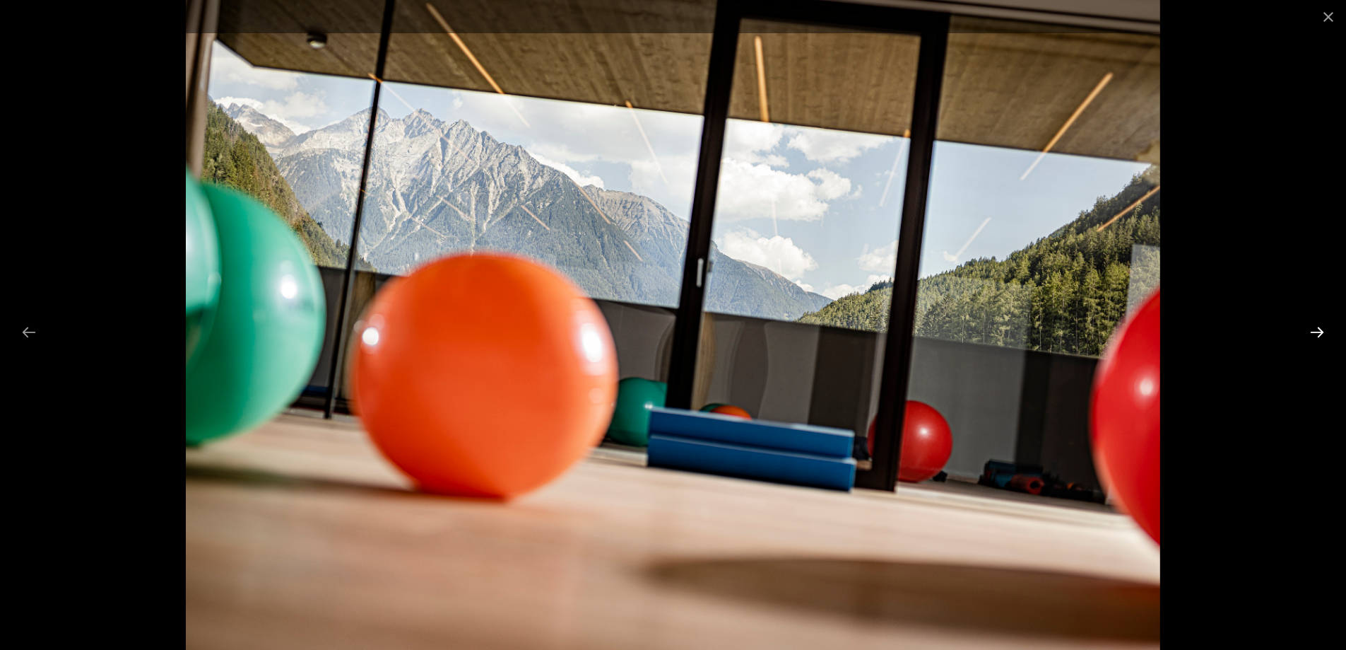
click at [1324, 334] on button "Next slide" at bounding box center [1318, 332] width 30 height 28
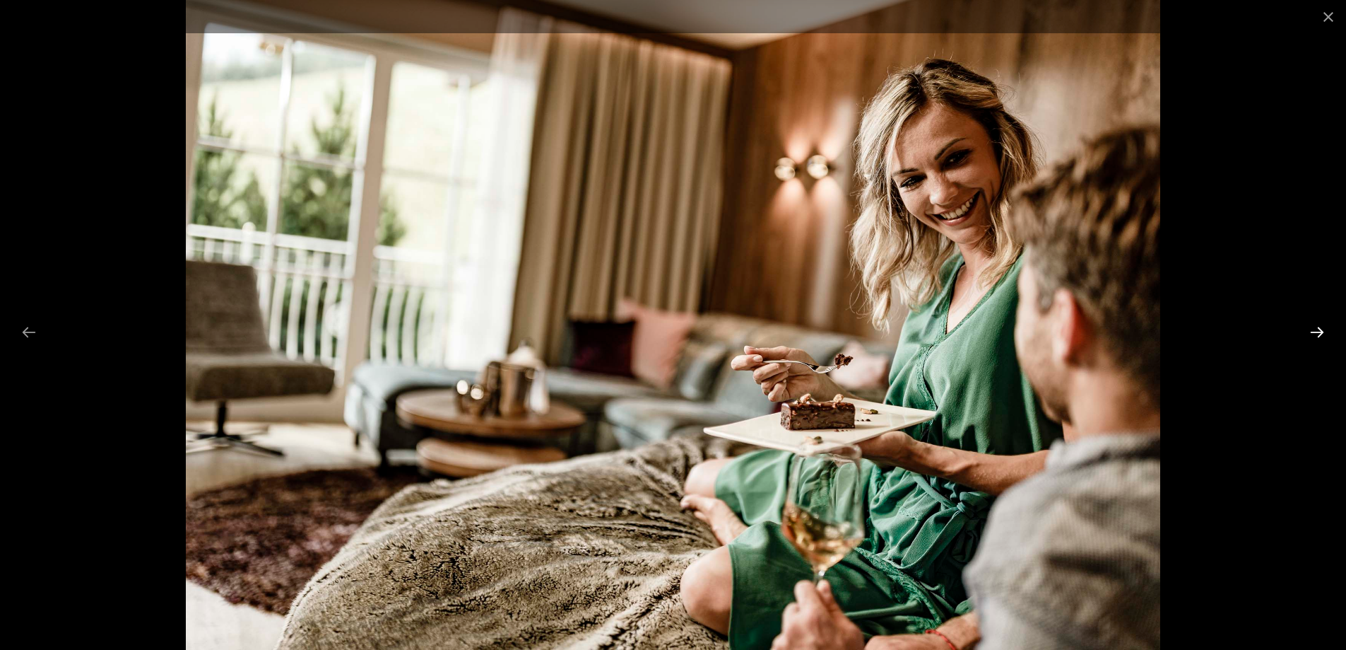
click at [1324, 334] on button "Next slide" at bounding box center [1318, 332] width 30 height 28
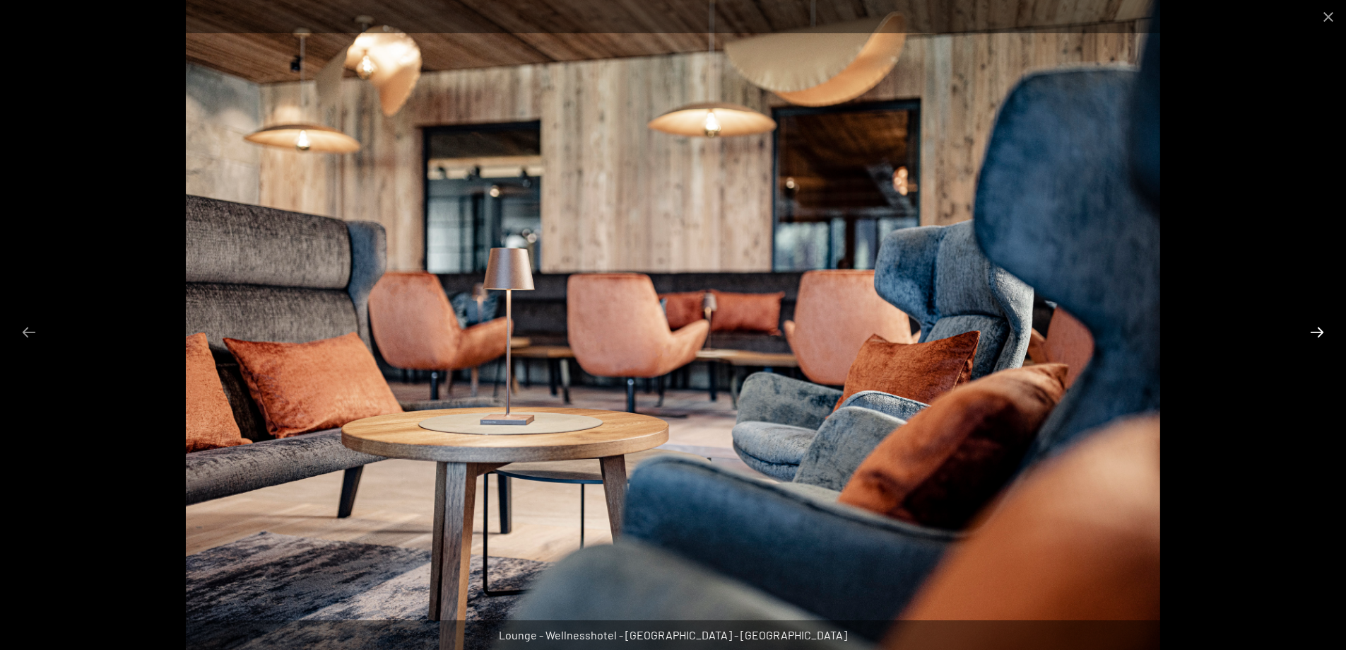
click at [1324, 334] on button "Next slide" at bounding box center [1318, 332] width 30 height 28
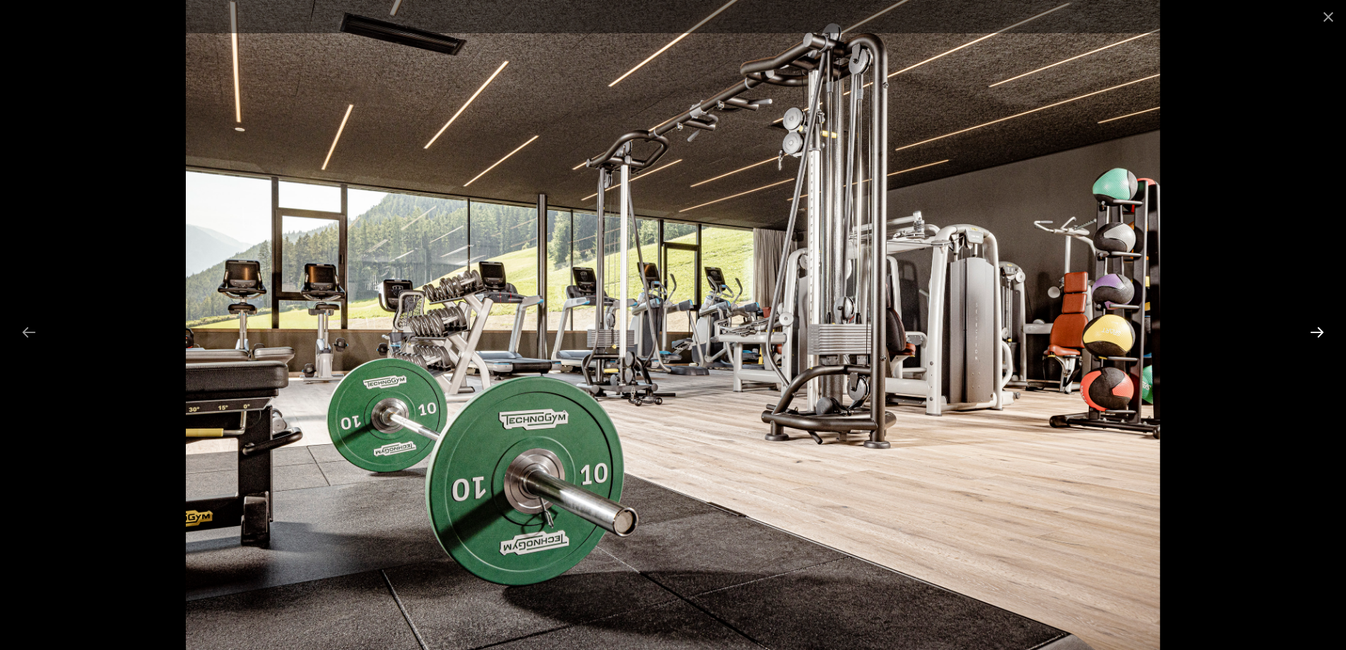
click at [1324, 334] on button "Next slide" at bounding box center [1318, 332] width 30 height 28
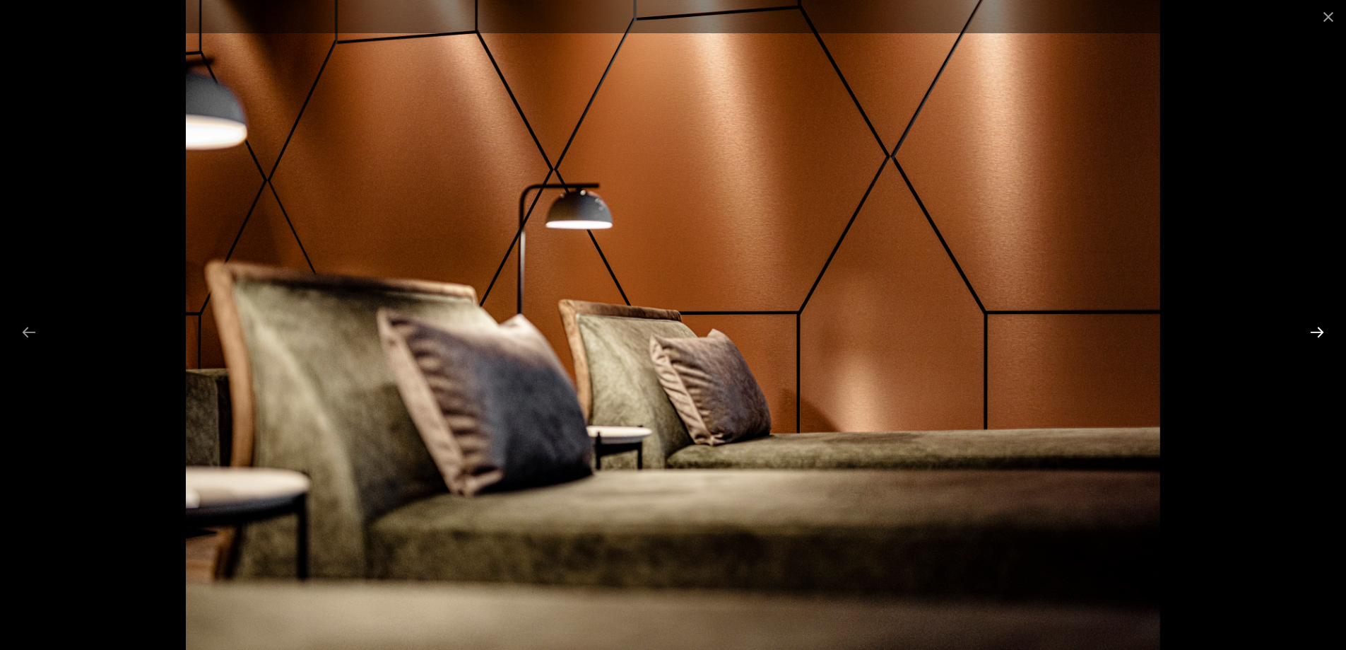
click at [1324, 334] on button "Next slide" at bounding box center [1318, 332] width 30 height 28
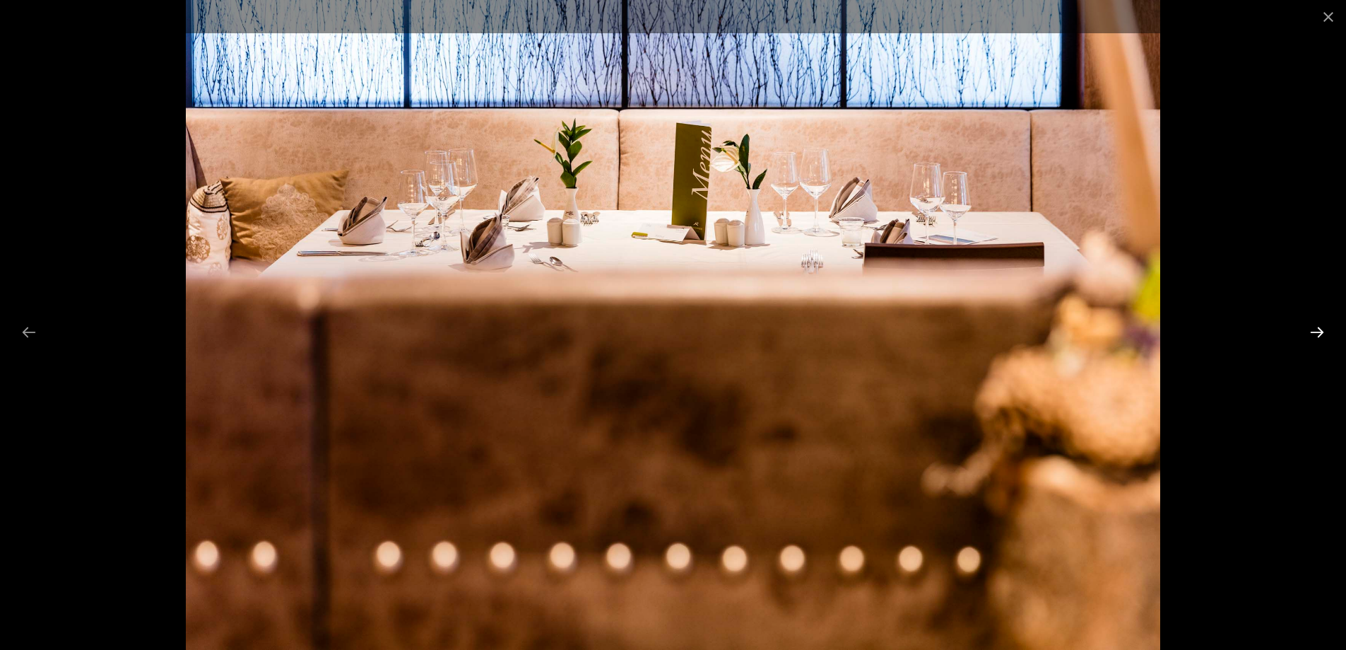
click at [1324, 334] on button "Next slide" at bounding box center [1318, 332] width 30 height 28
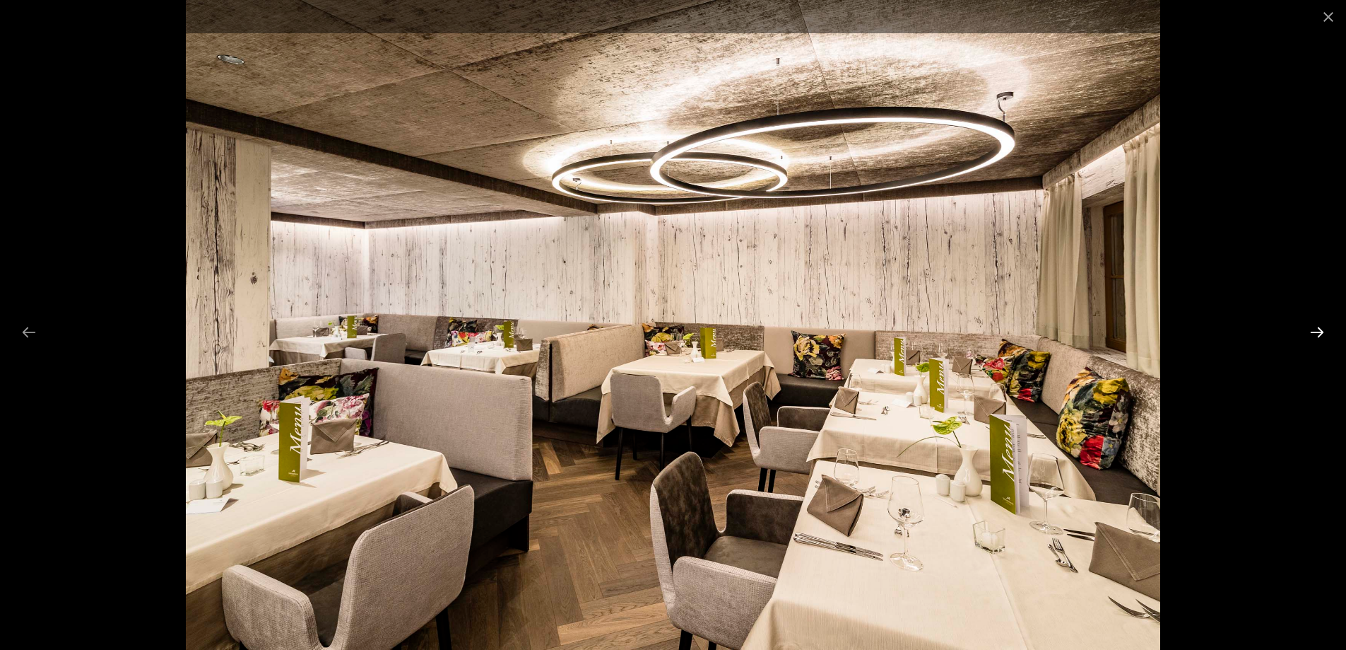
click at [1324, 334] on button "Next slide" at bounding box center [1318, 332] width 30 height 28
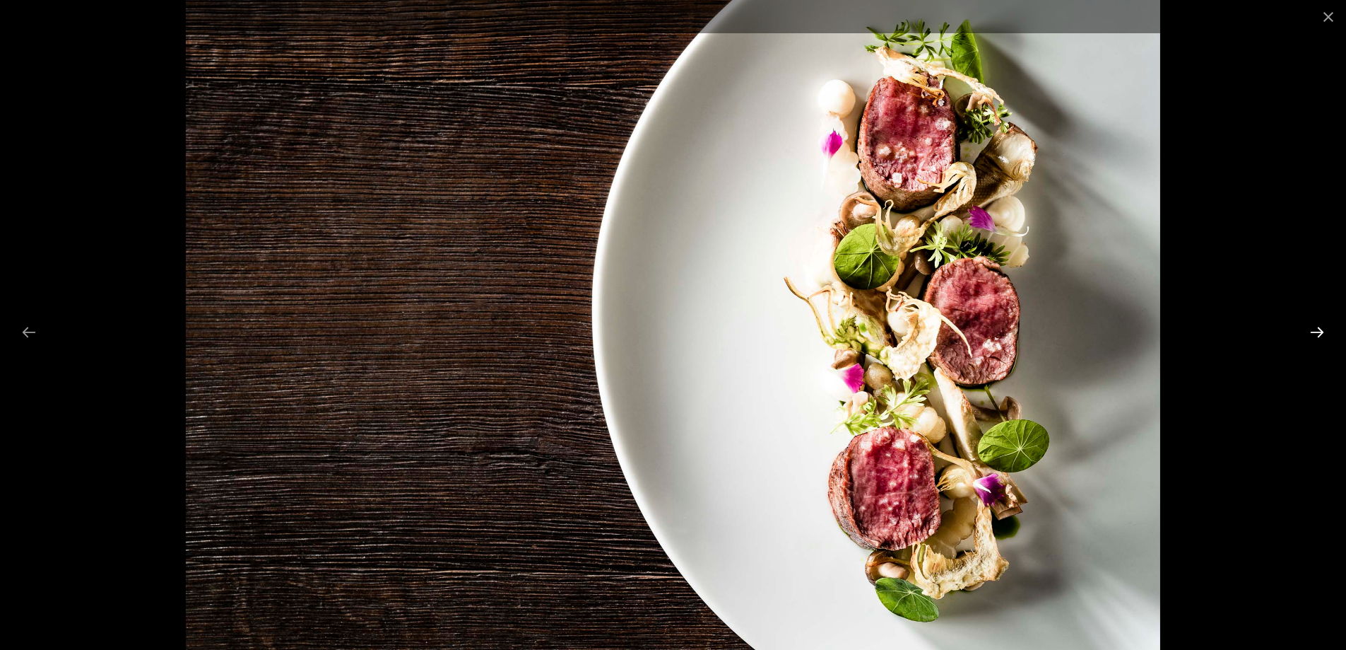
click at [1324, 334] on button "Next slide" at bounding box center [1318, 332] width 30 height 28
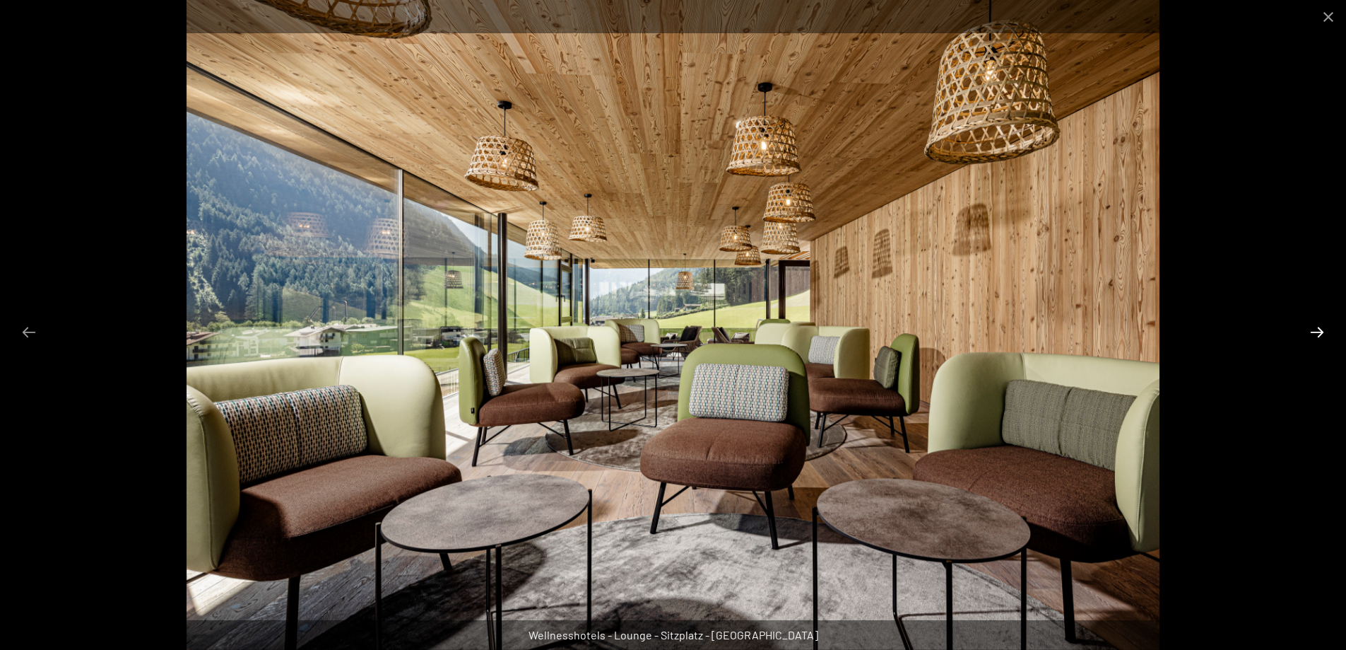
click at [1324, 334] on button "Next slide" at bounding box center [1318, 332] width 30 height 28
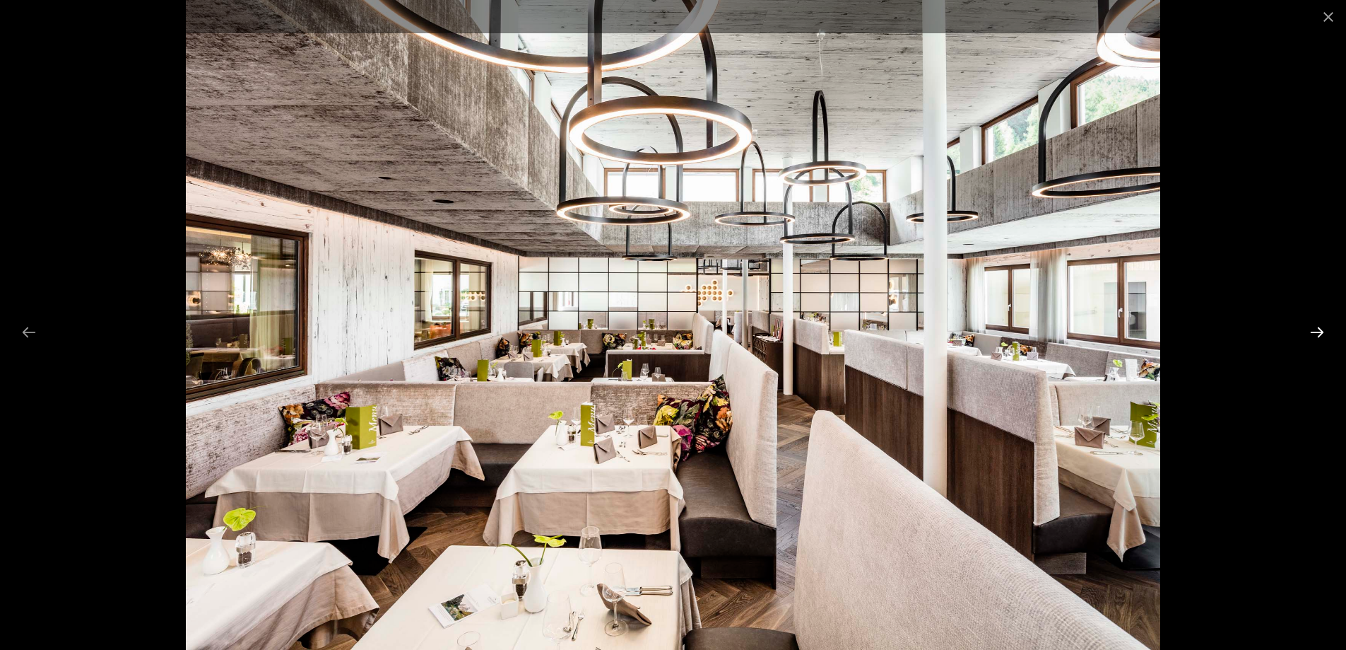
click at [1324, 334] on button "Next slide" at bounding box center [1318, 332] width 30 height 28
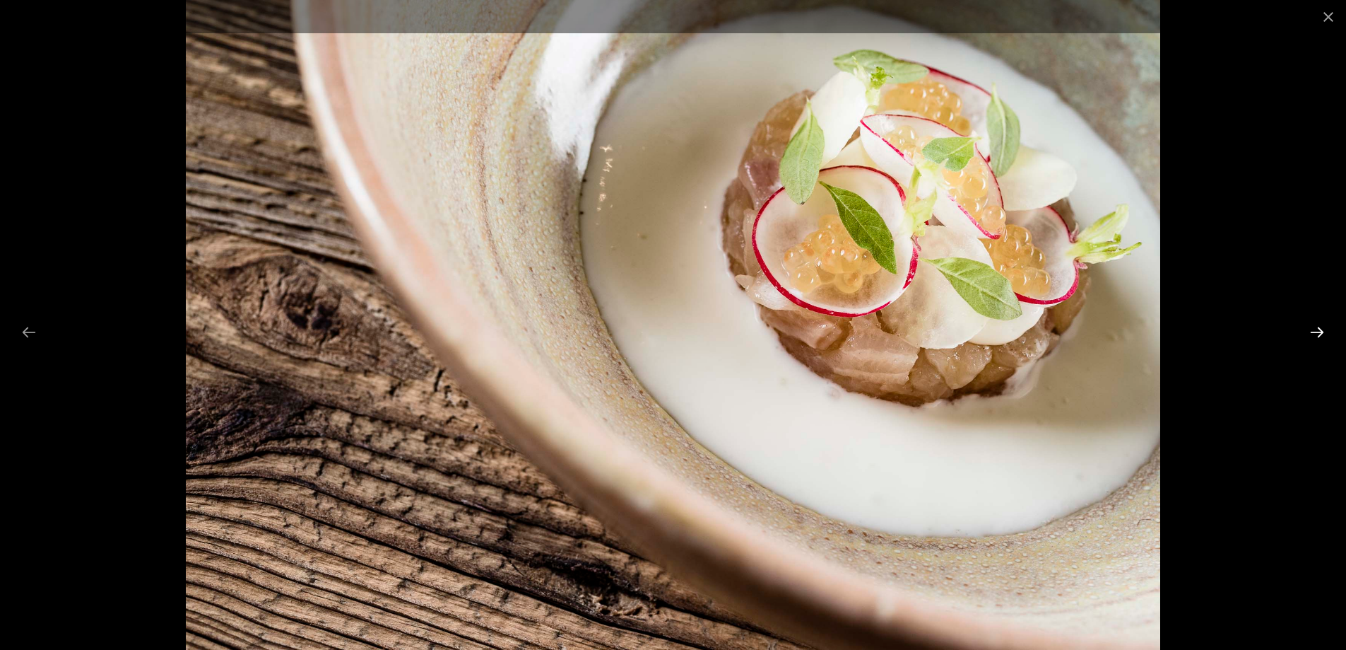
click at [1324, 334] on button "Next slide" at bounding box center [1318, 332] width 30 height 28
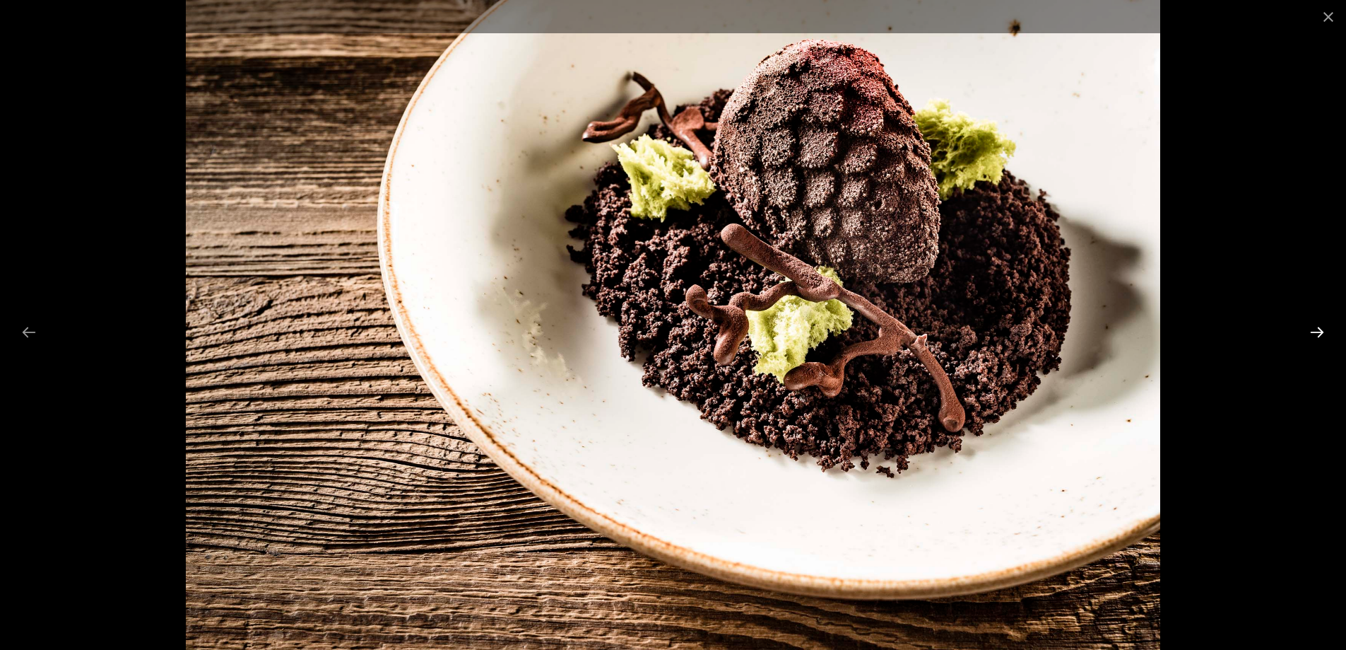
click at [1324, 334] on button "Next slide" at bounding box center [1318, 332] width 30 height 28
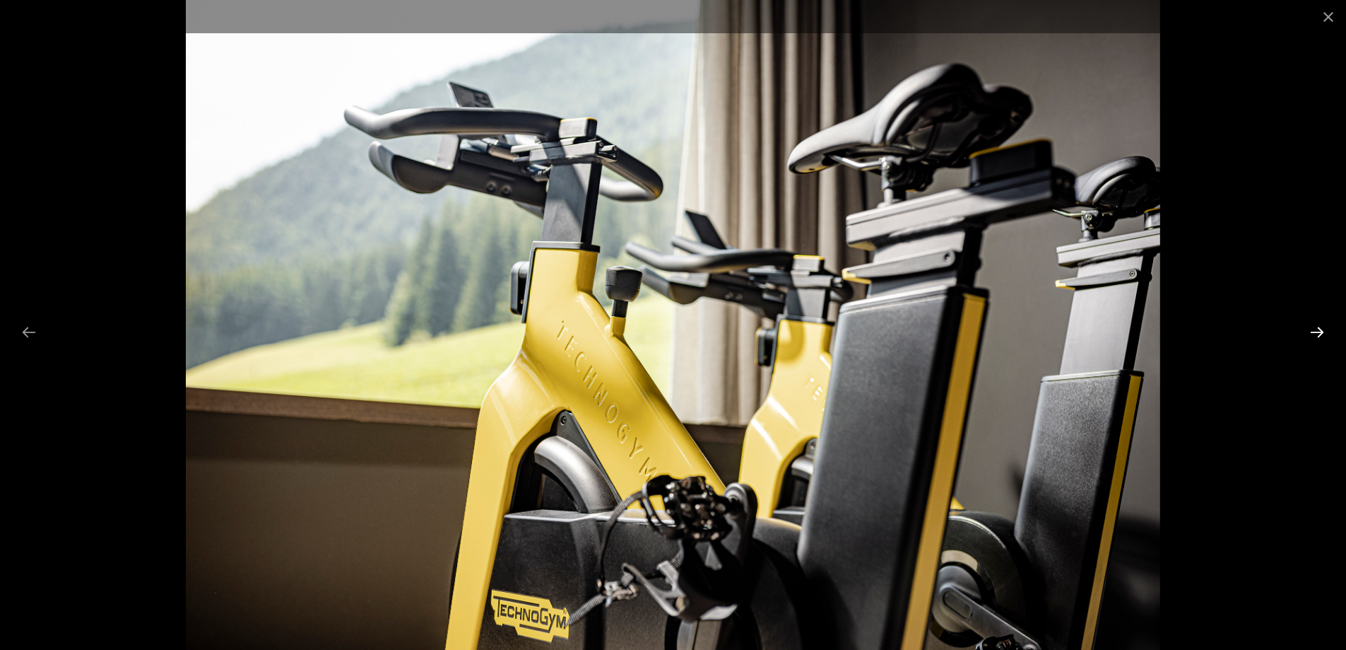
click at [1324, 334] on button "Next slide" at bounding box center [1318, 332] width 30 height 28
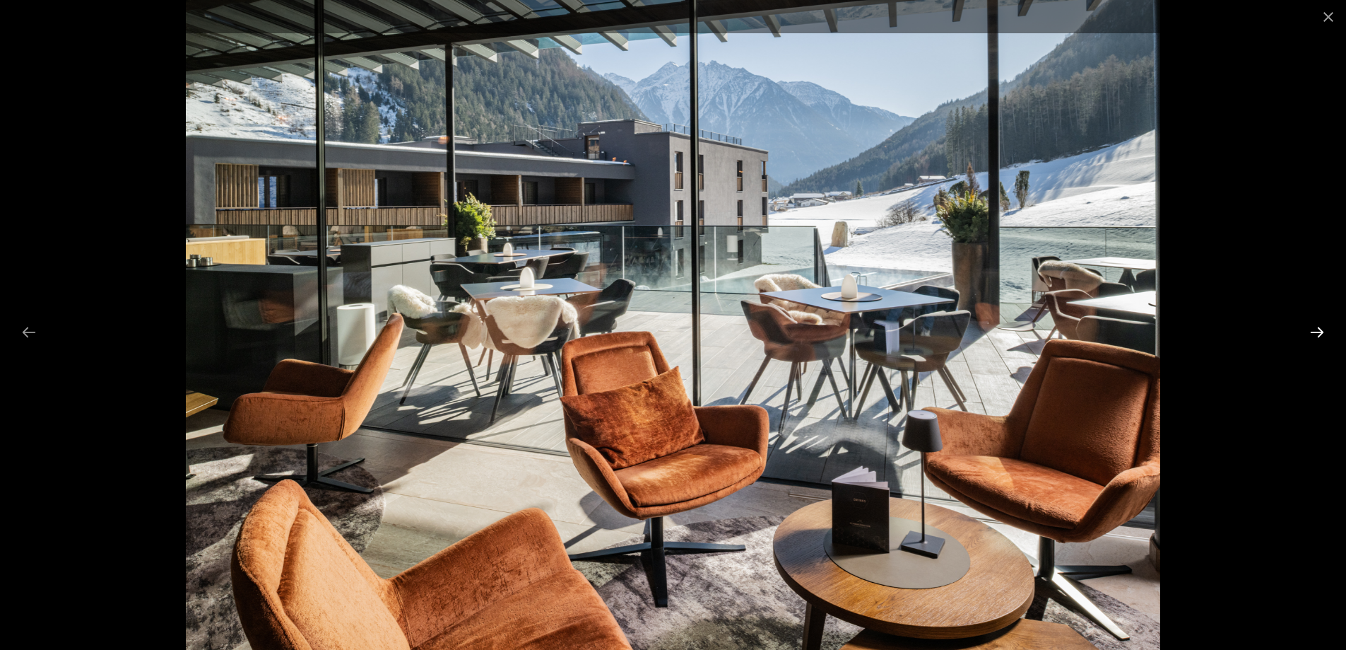
click at [1324, 334] on button "Next slide" at bounding box center [1318, 332] width 30 height 28
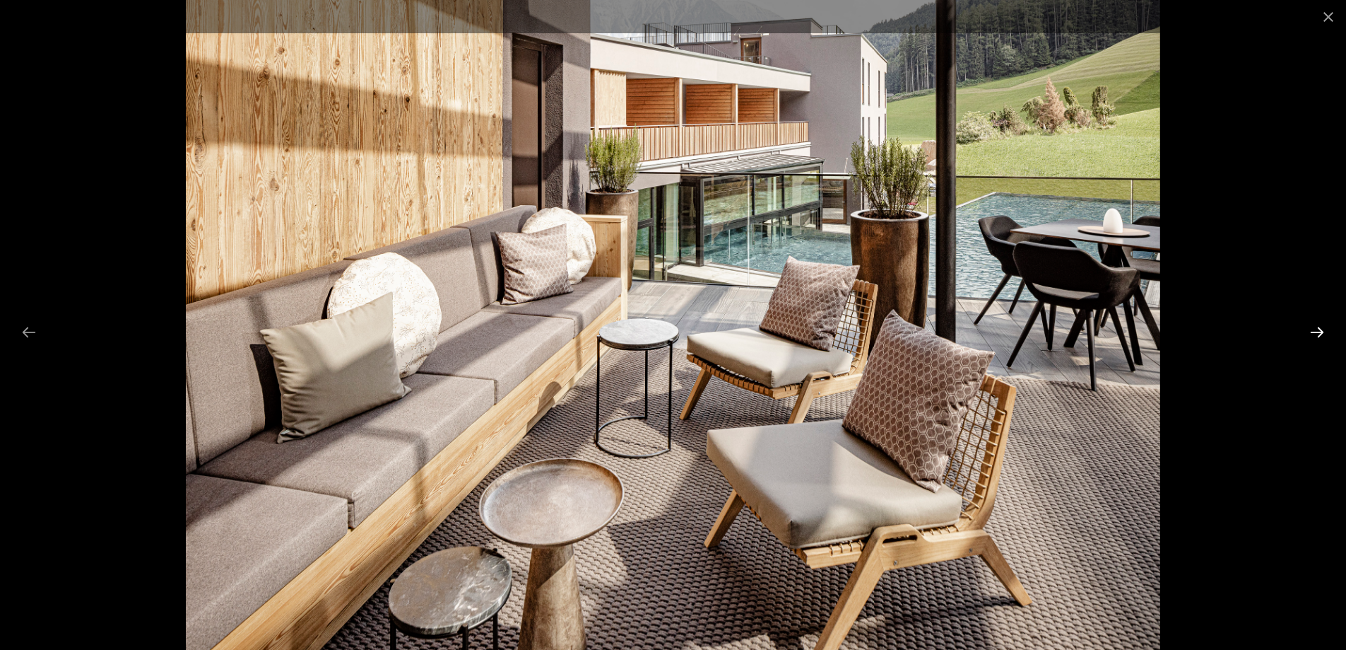
click at [1324, 334] on button "Next slide" at bounding box center [1318, 332] width 30 height 28
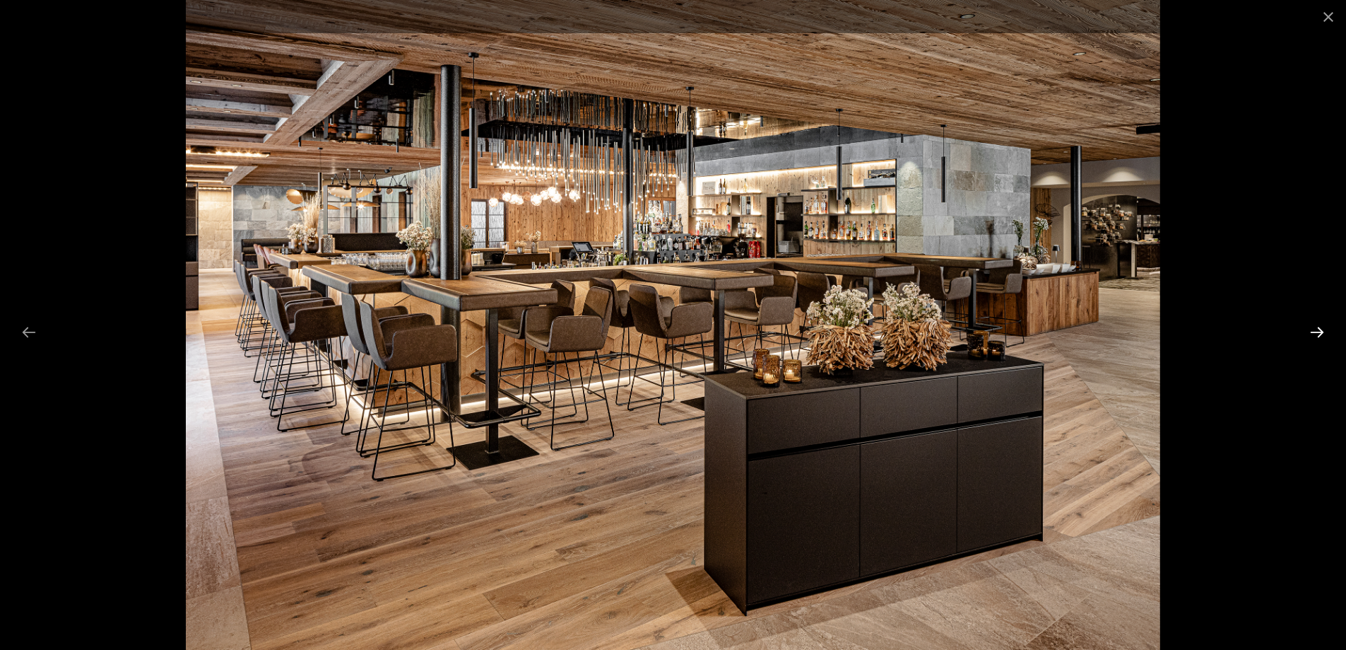
click at [1324, 334] on button "Next slide" at bounding box center [1318, 332] width 30 height 28
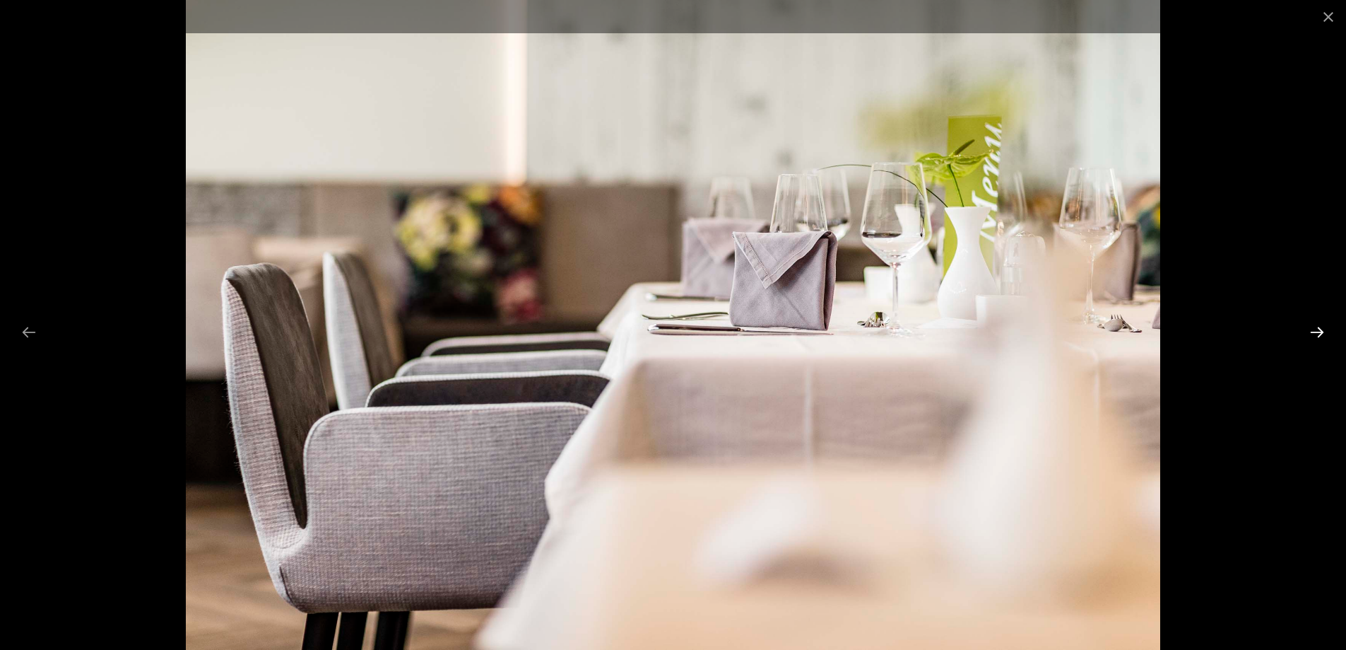
click at [1324, 334] on button "Next slide" at bounding box center [1318, 332] width 30 height 28
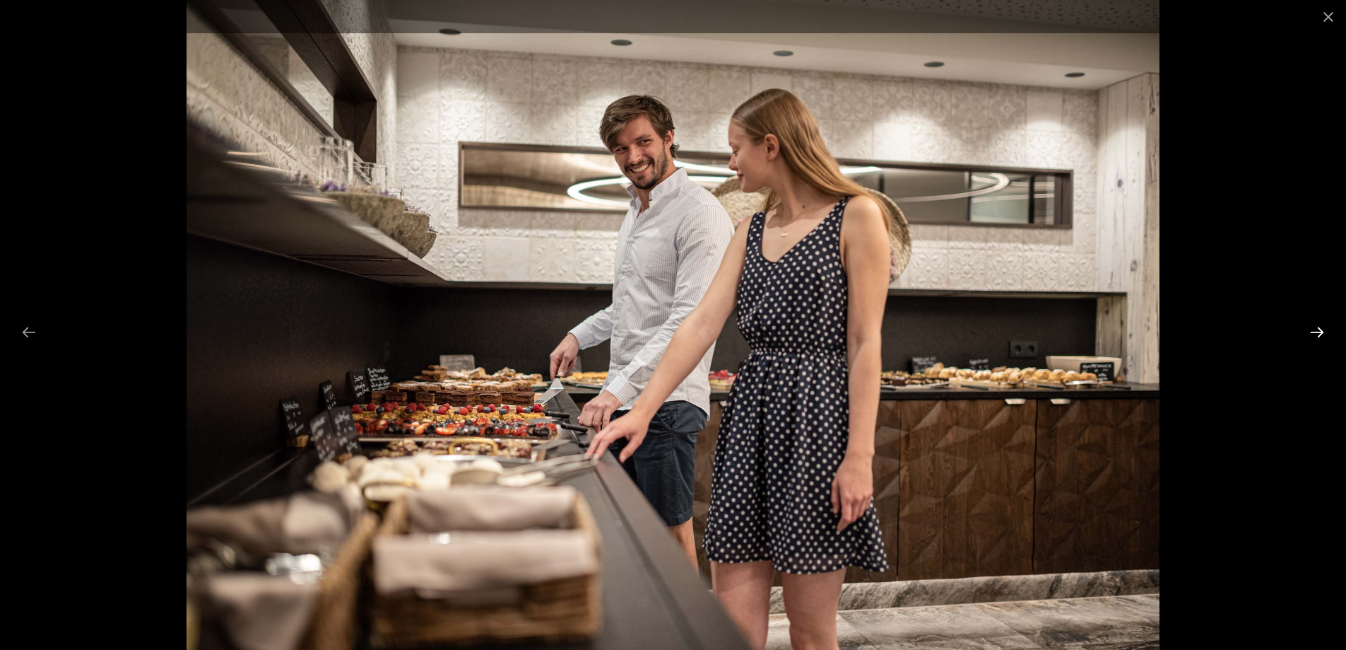
click at [1324, 334] on button "Next slide" at bounding box center [1318, 332] width 30 height 28
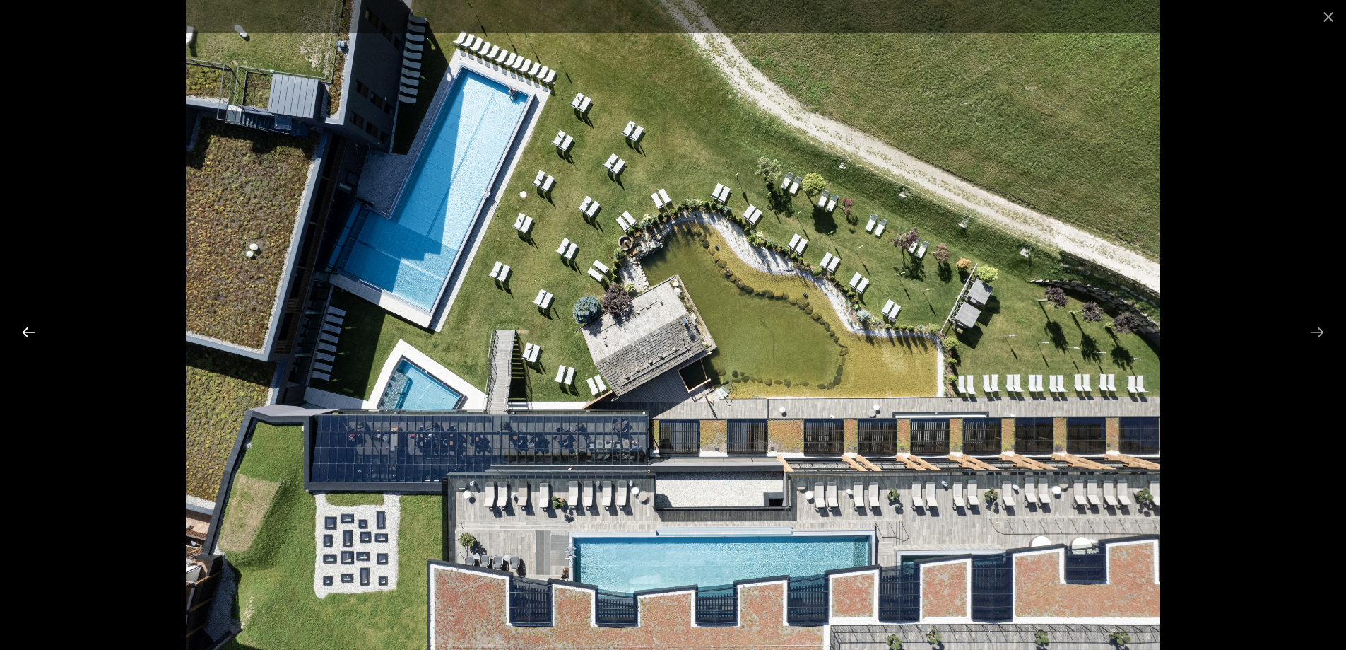
click at [35, 331] on button "Previous slide" at bounding box center [29, 332] width 30 height 28
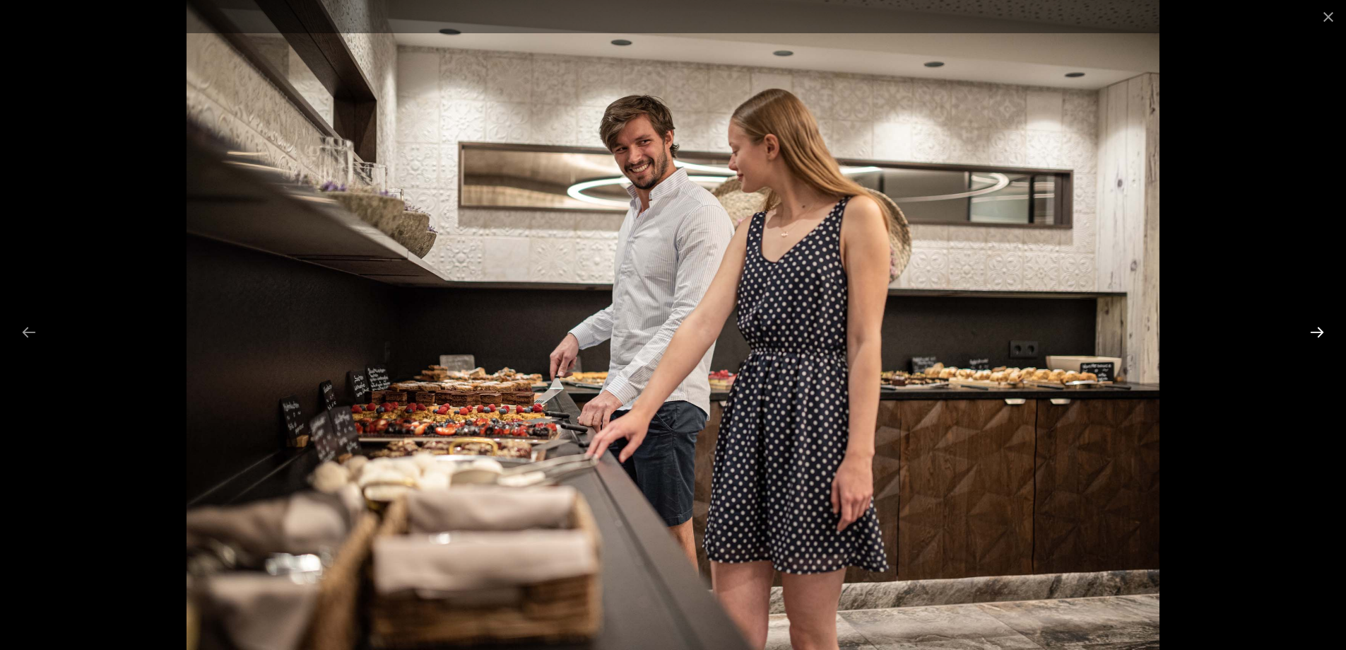
click at [1318, 331] on button "Next slide" at bounding box center [1318, 332] width 30 height 28
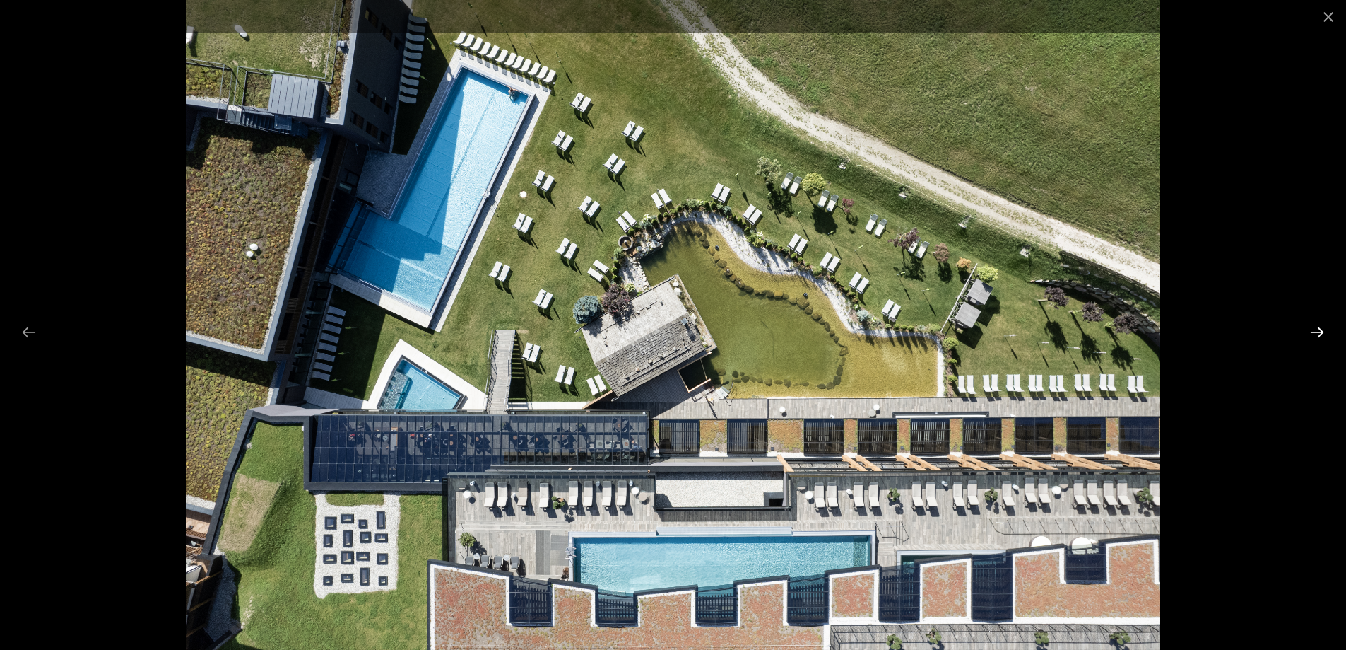
click at [1318, 331] on button "Next slide" at bounding box center [1318, 332] width 30 height 28
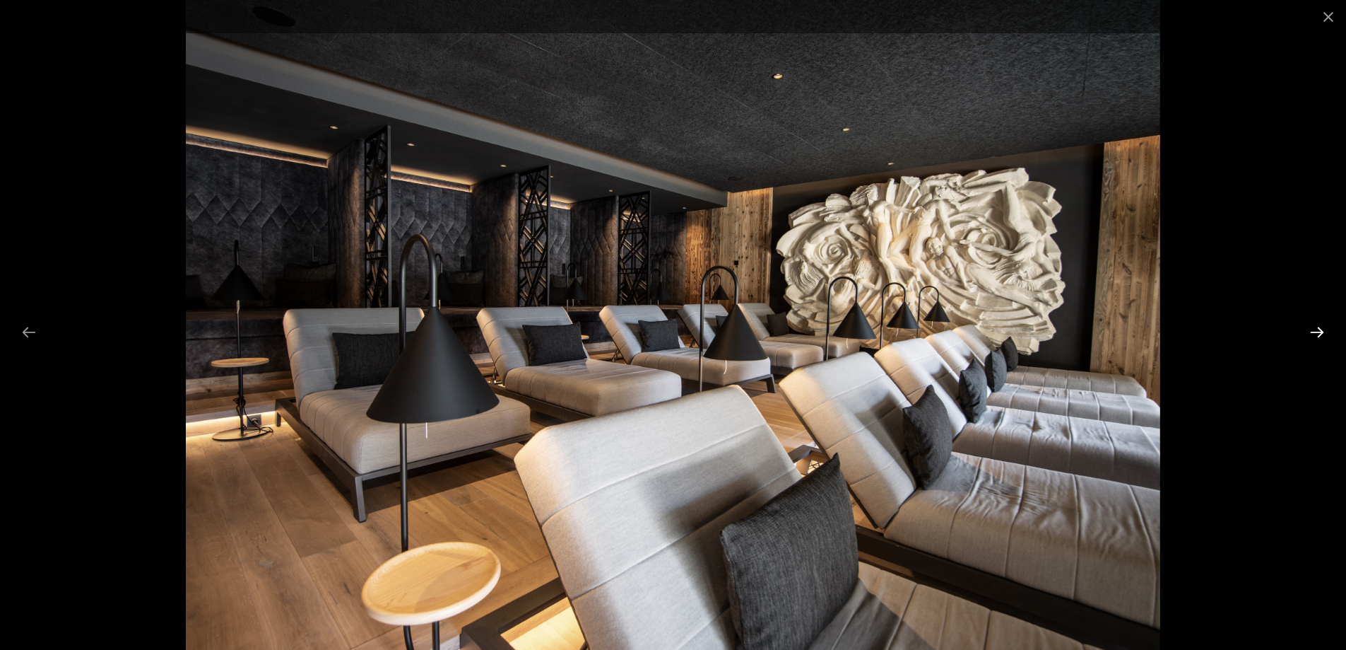
click at [1318, 331] on button "Next slide" at bounding box center [1318, 332] width 30 height 28
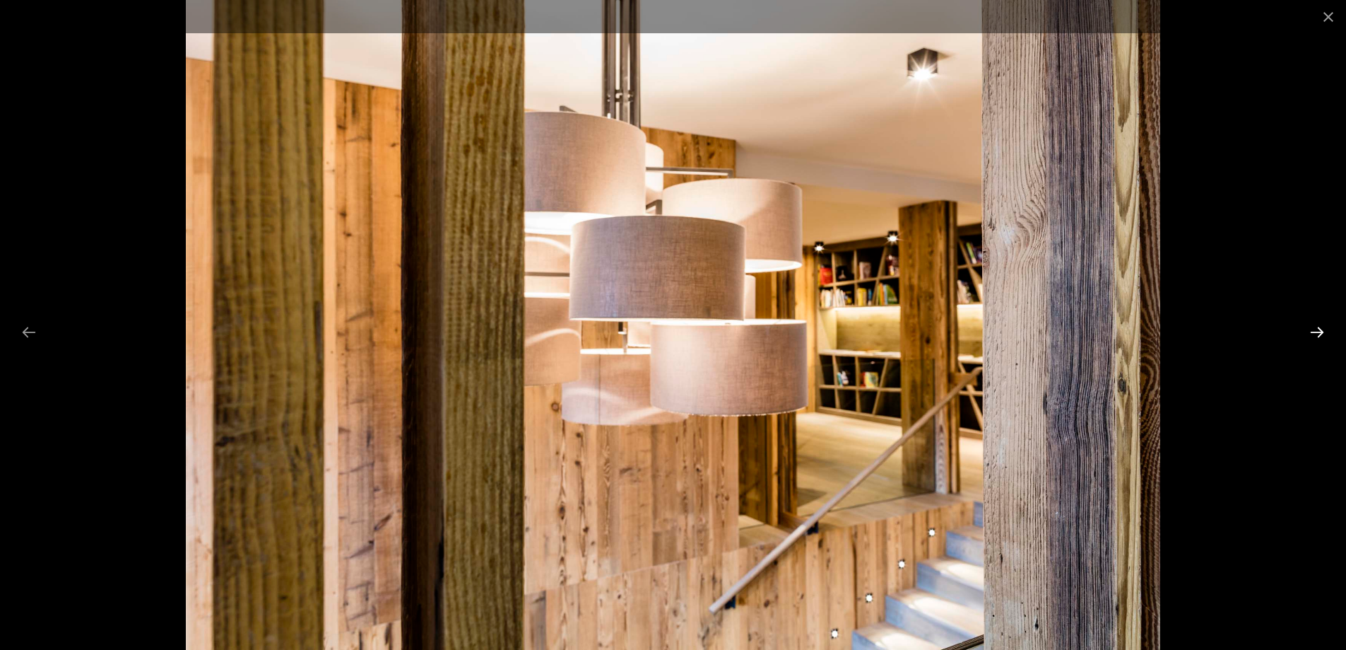
click at [1318, 331] on button "Next slide" at bounding box center [1318, 332] width 30 height 28
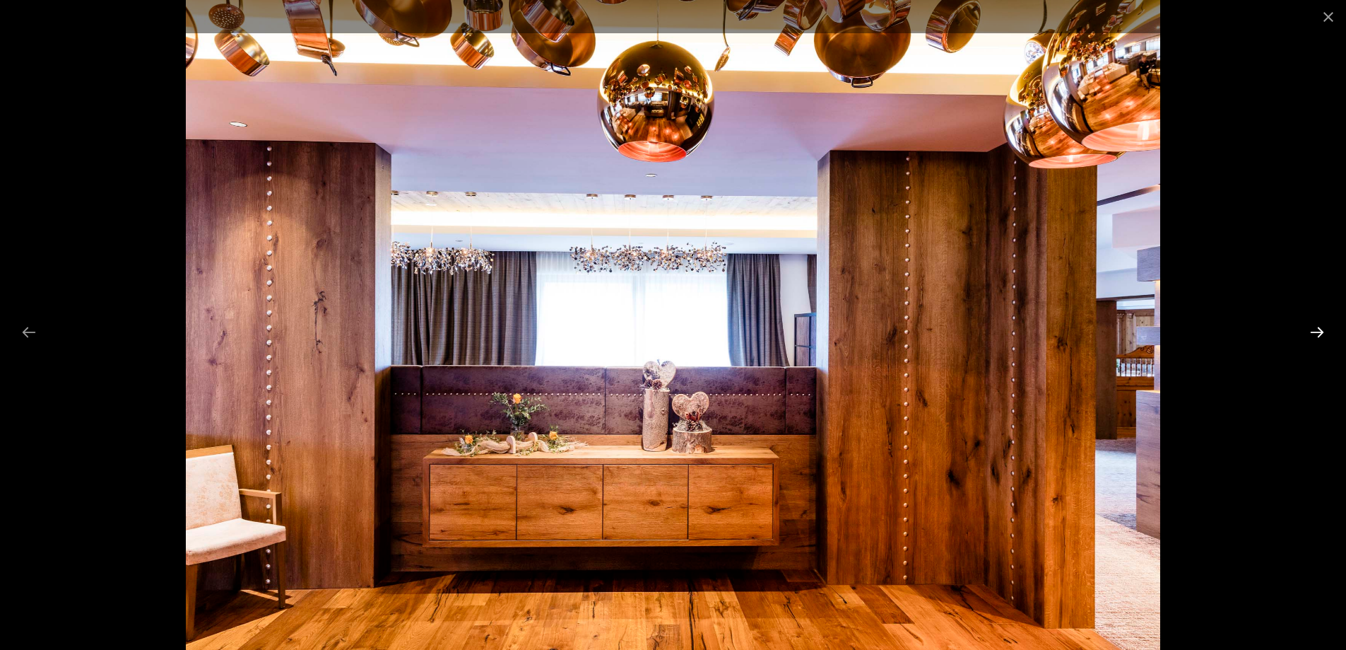
click at [1318, 331] on button "Next slide" at bounding box center [1318, 332] width 30 height 28
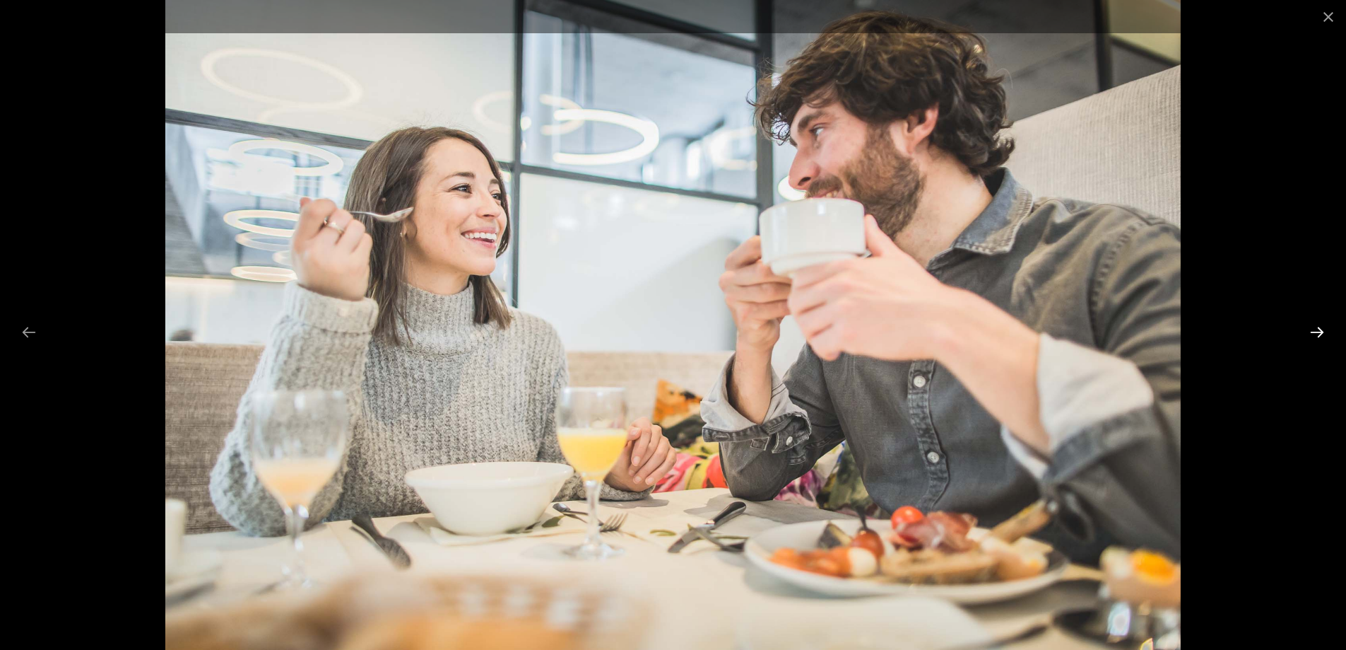
click at [1318, 331] on button "Next slide" at bounding box center [1318, 332] width 30 height 28
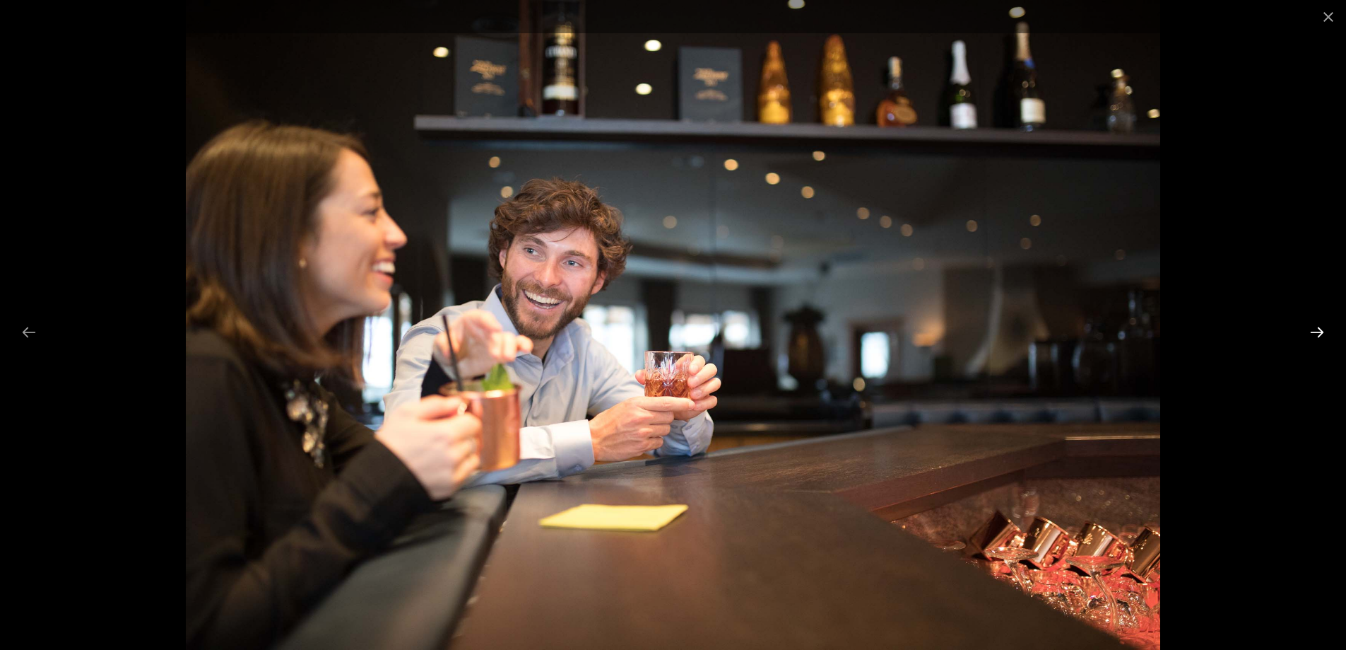
click at [1318, 331] on button "Next slide" at bounding box center [1318, 332] width 30 height 28
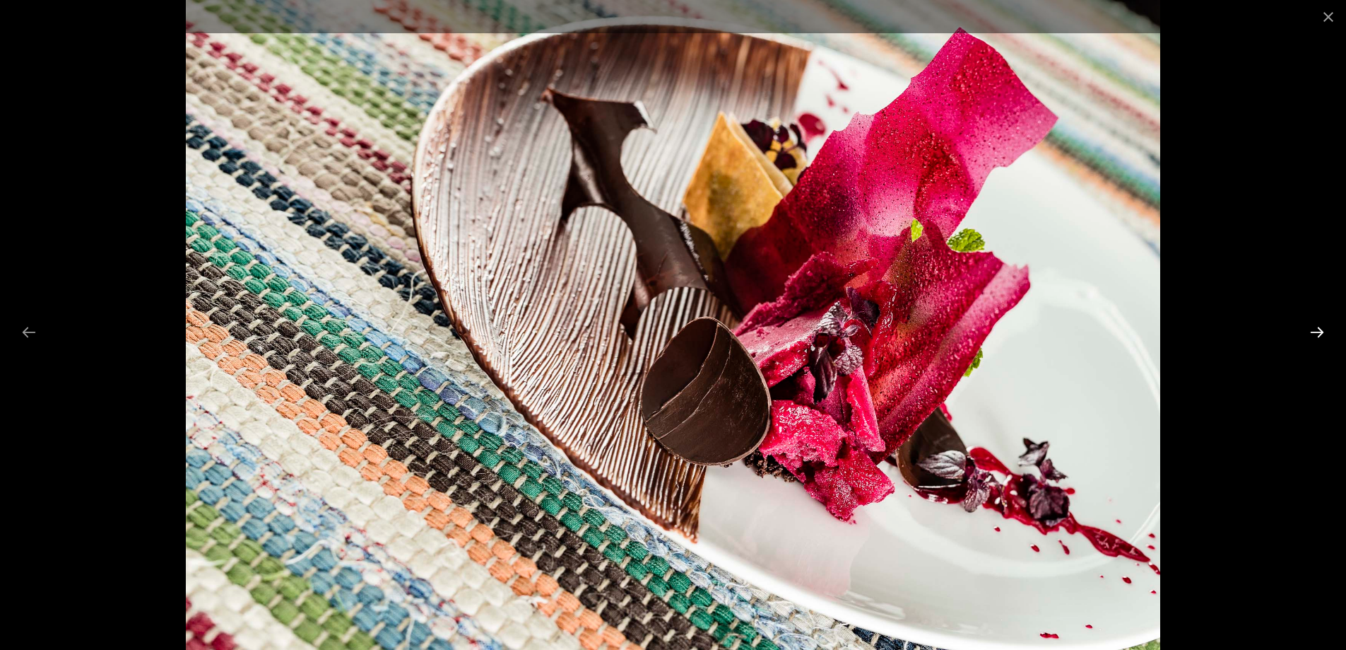
click at [1318, 331] on button "Next slide" at bounding box center [1318, 332] width 30 height 28
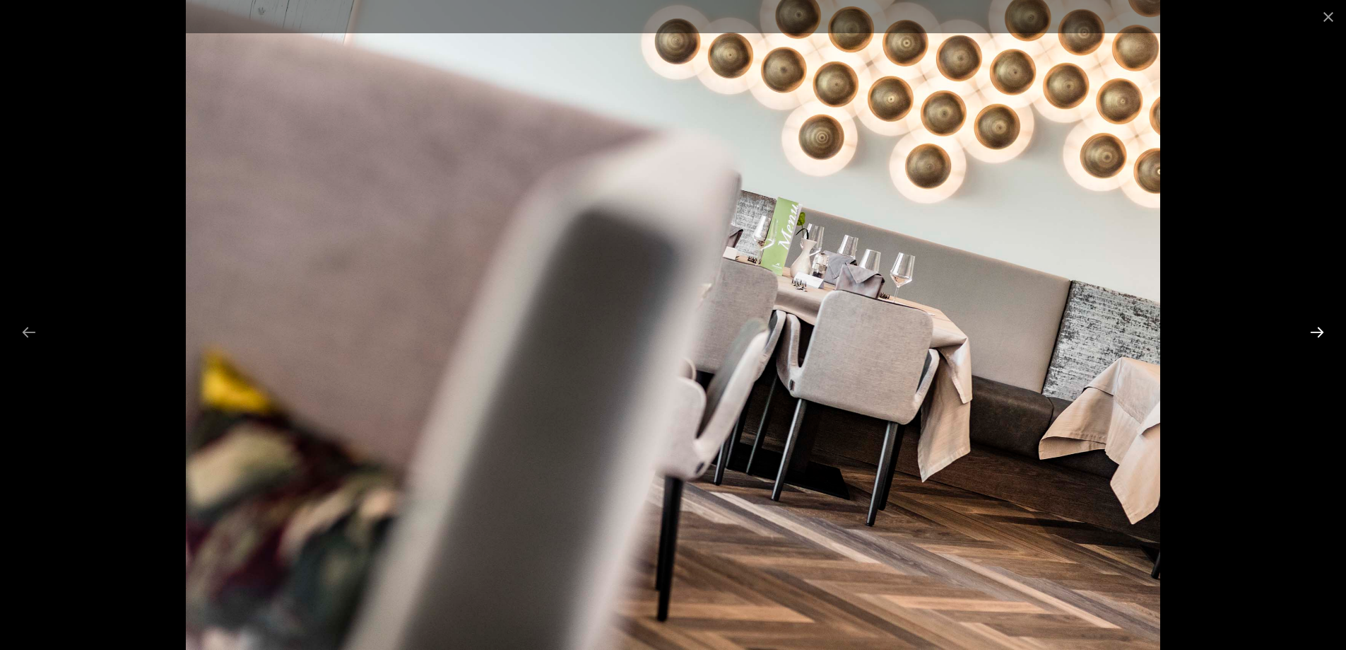
click at [1318, 331] on button "Next slide" at bounding box center [1318, 332] width 30 height 28
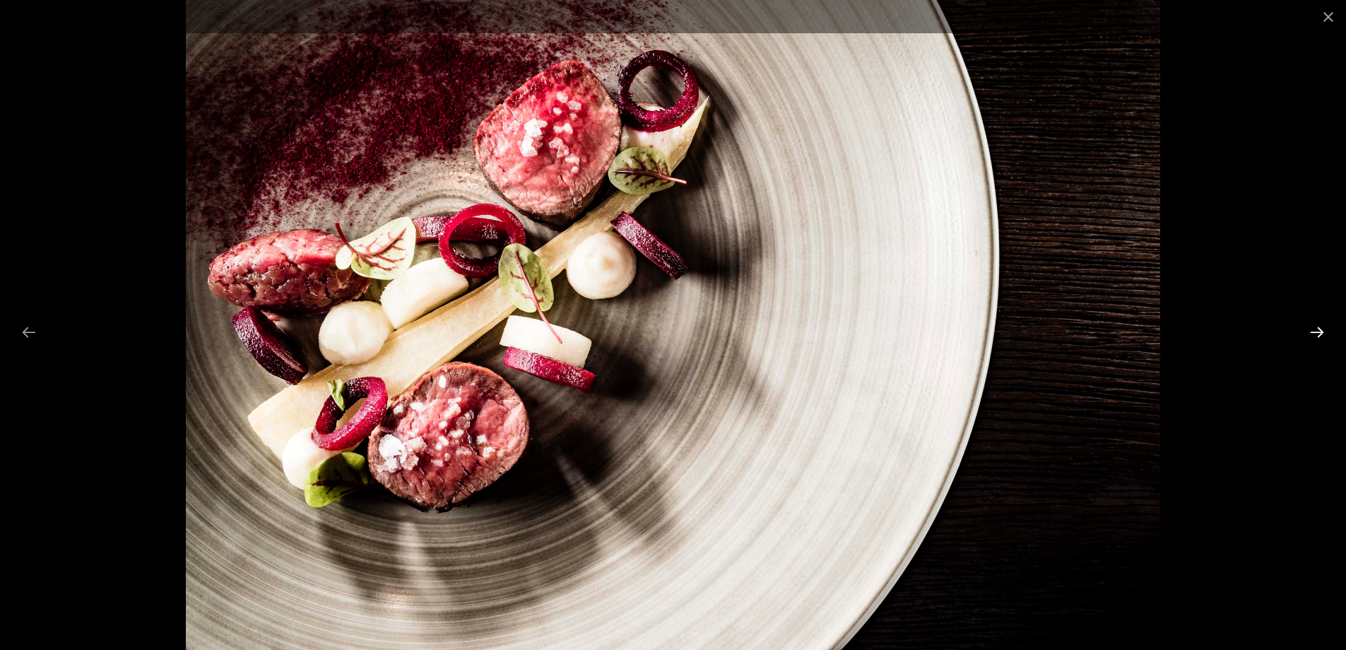
click at [1318, 331] on button "Next slide" at bounding box center [1318, 332] width 30 height 28
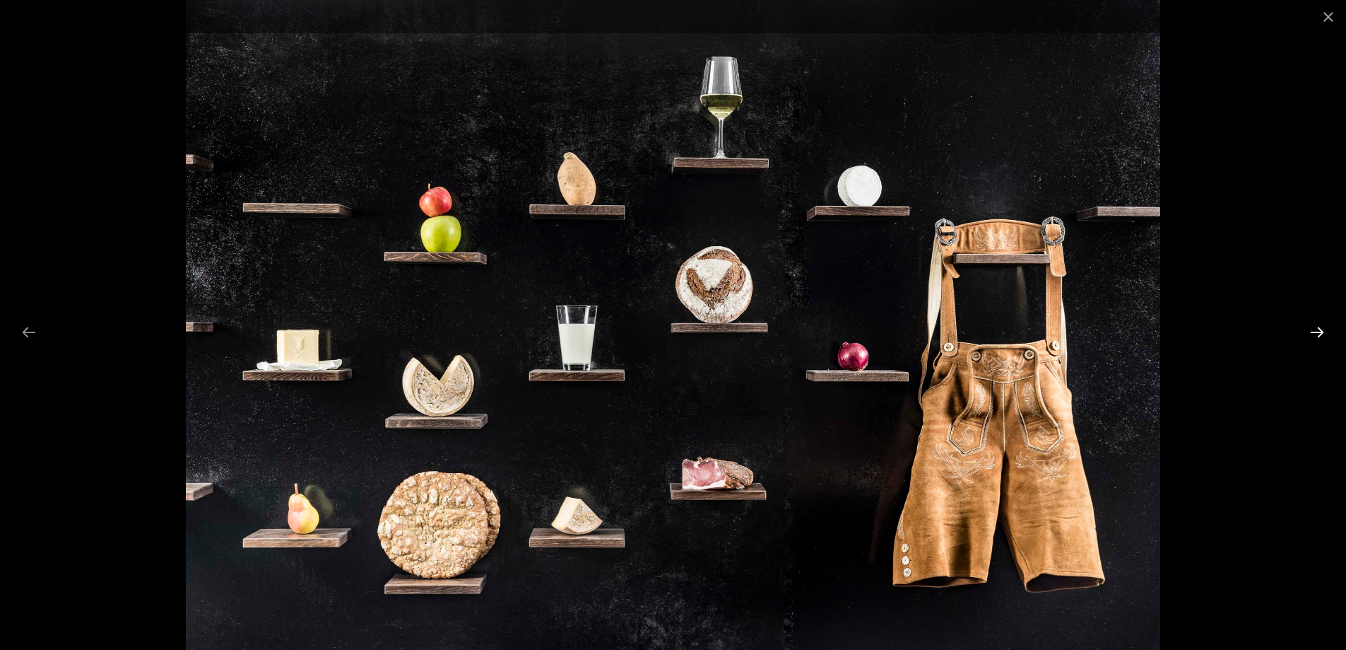
click at [1318, 331] on button "Next slide" at bounding box center [1318, 332] width 30 height 28
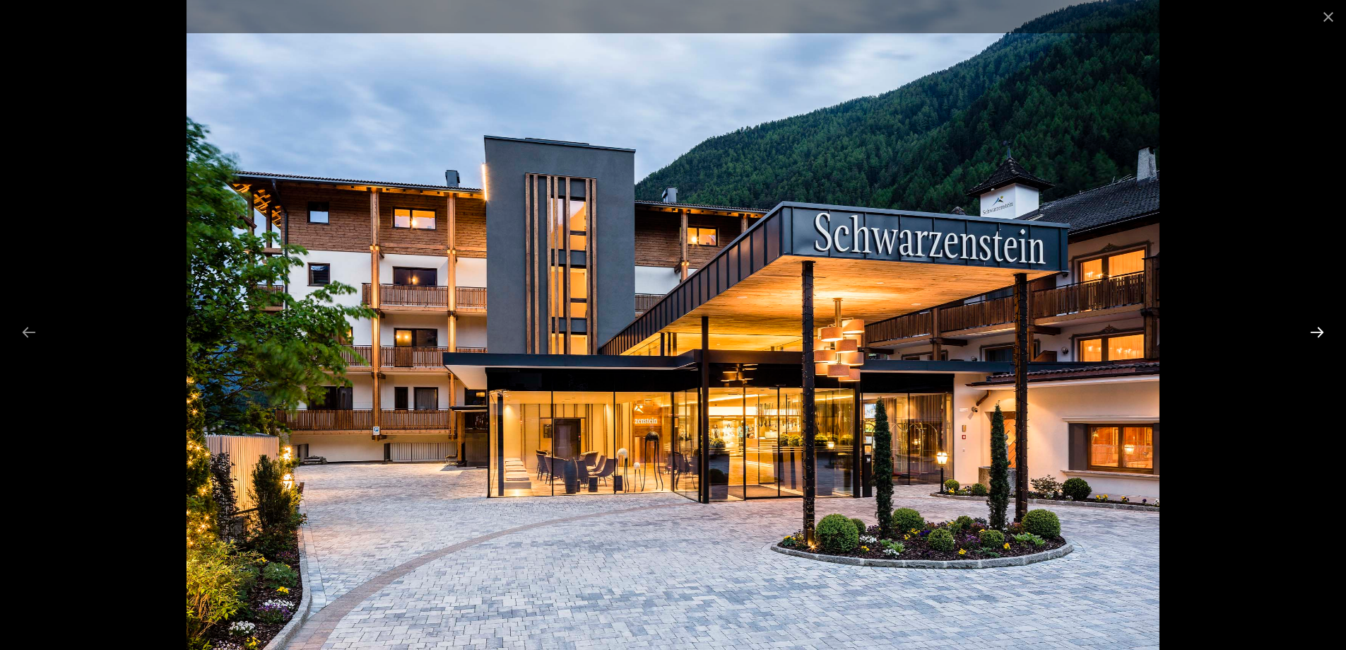
click at [1318, 331] on button "Next slide" at bounding box center [1318, 332] width 30 height 28
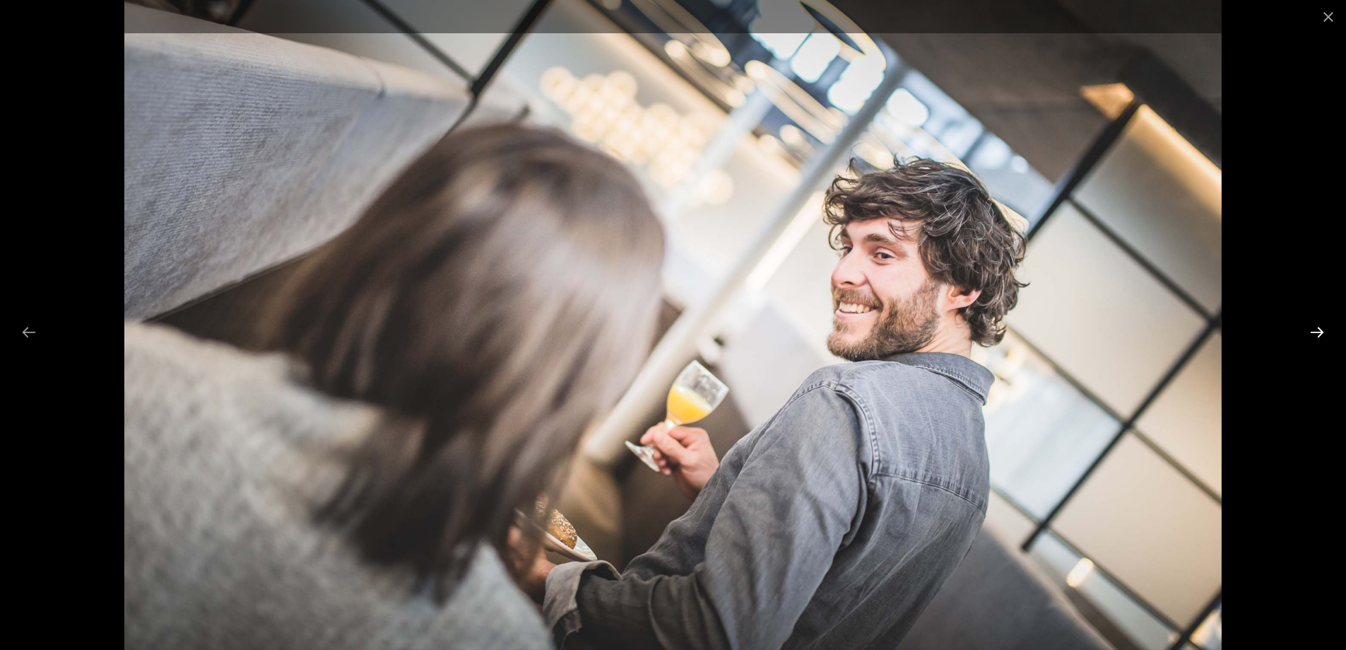
click at [1319, 331] on button "Next slide" at bounding box center [1318, 332] width 30 height 28
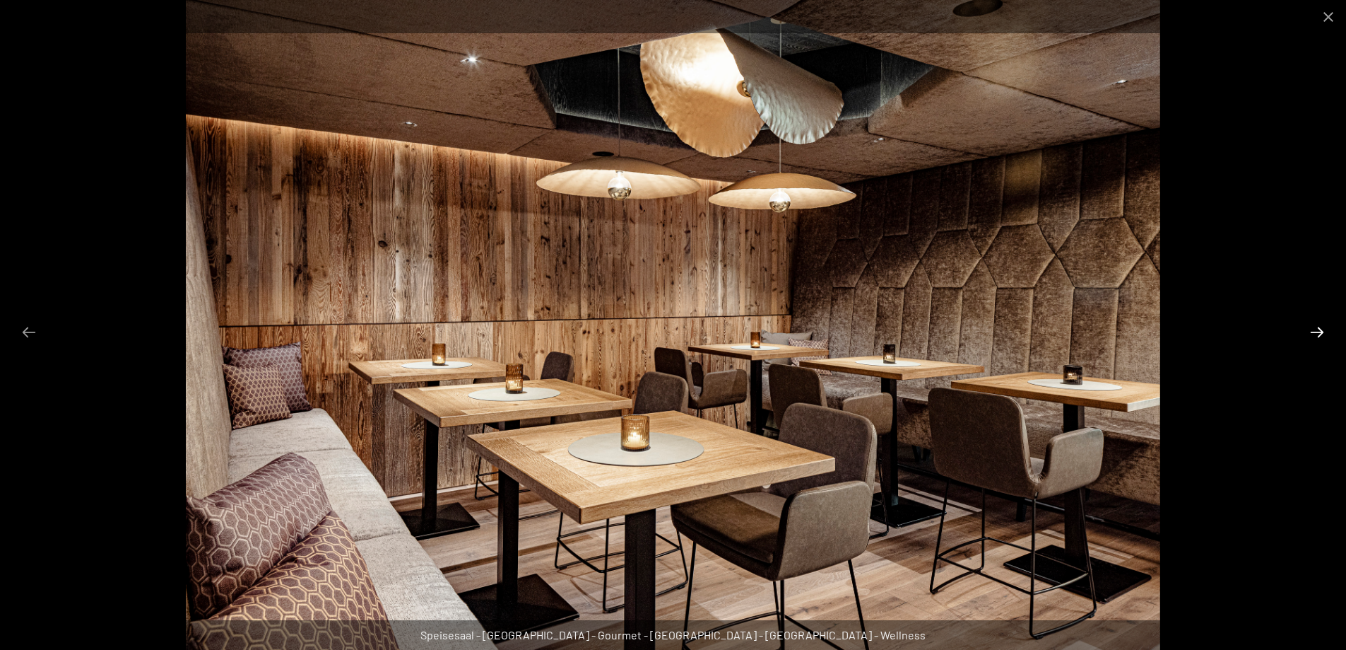
click at [1319, 331] on button "Next slide" at bounding box center [1318, 332] width 30 height 28
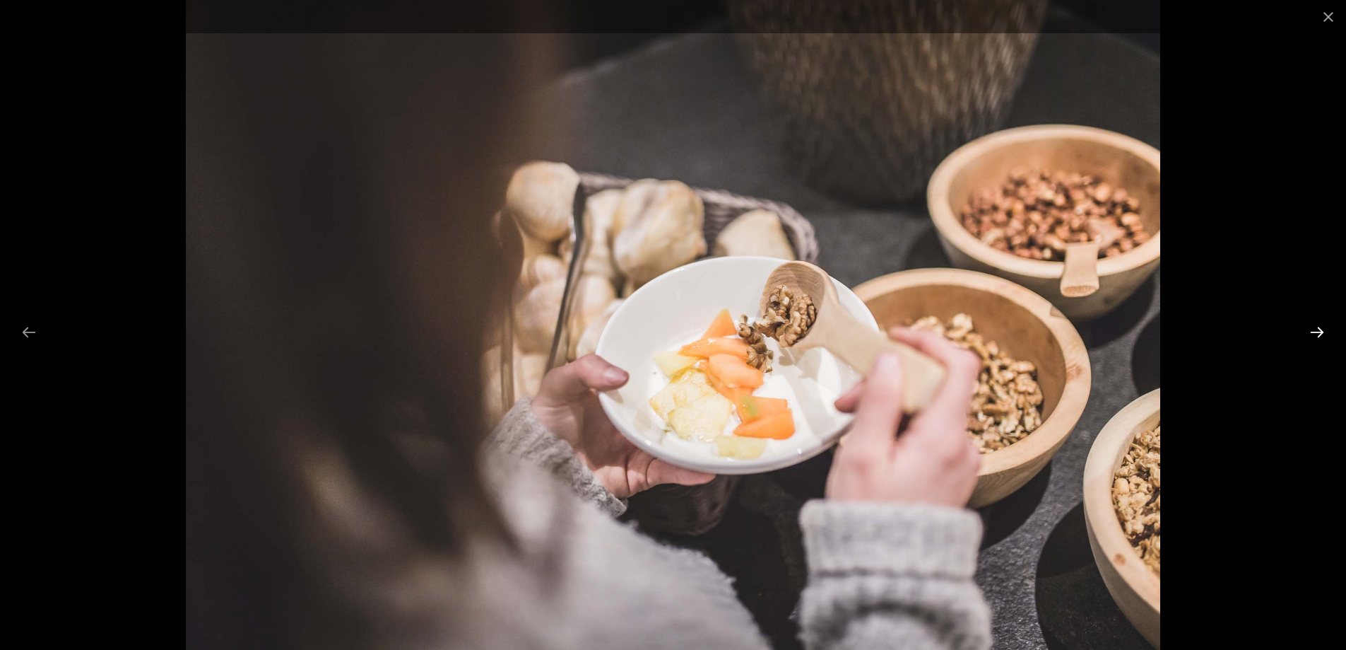
click at [1319, 331] on button "Next slide" at bounding box center [1318, 332] width 30 height 28
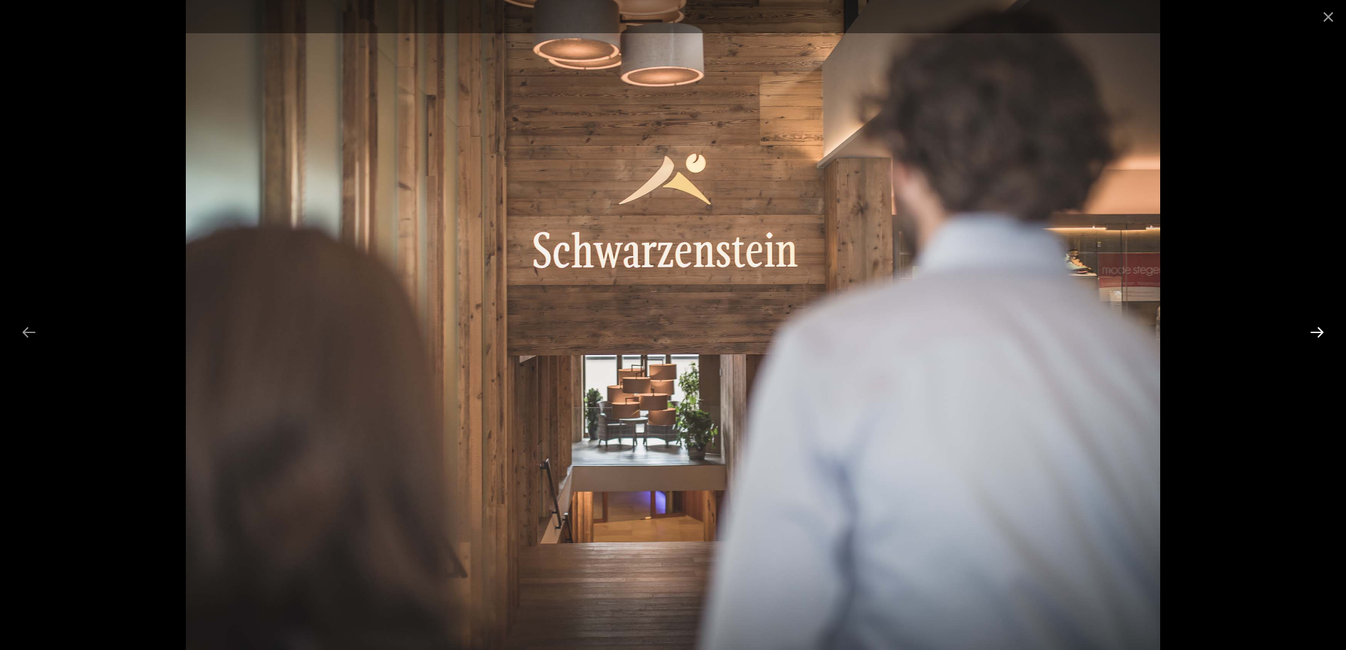
click at [1319, 331] on button "Next slide" at bounding box center [1318, 332] width 30 height 28
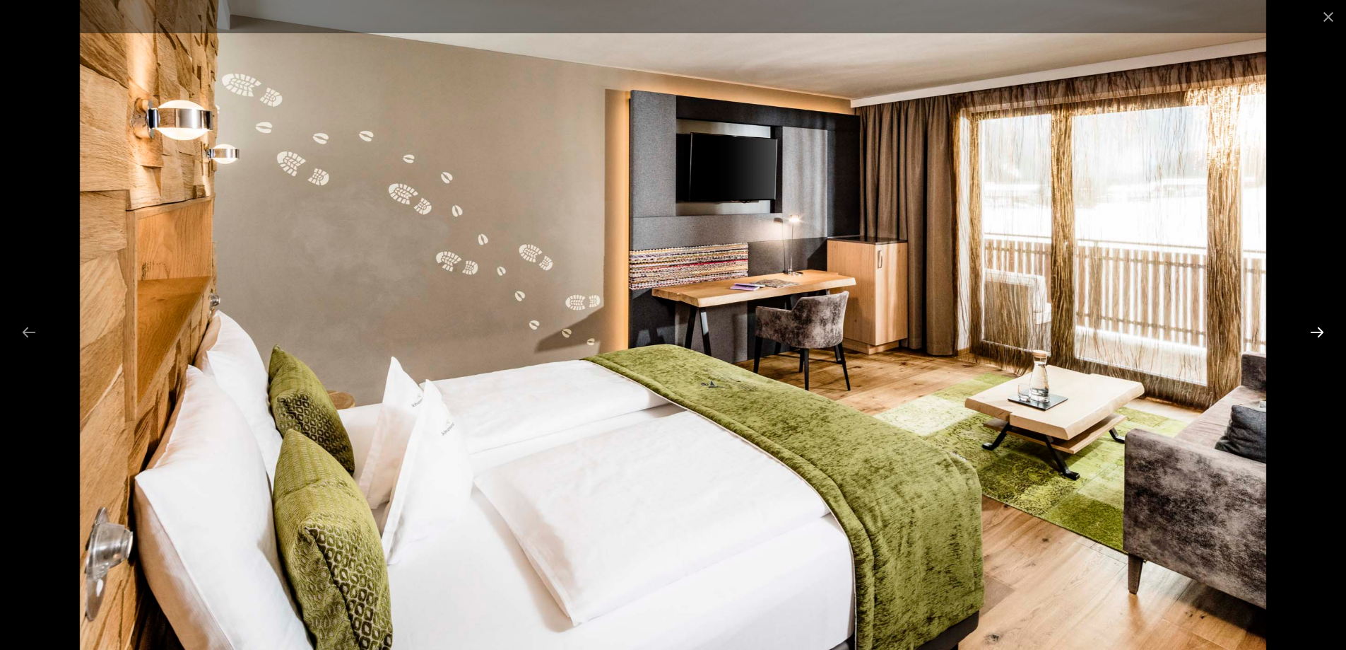
click at [1315, 333] on button "Next slide" at bounding box center [1318, 332] width 30 height 28
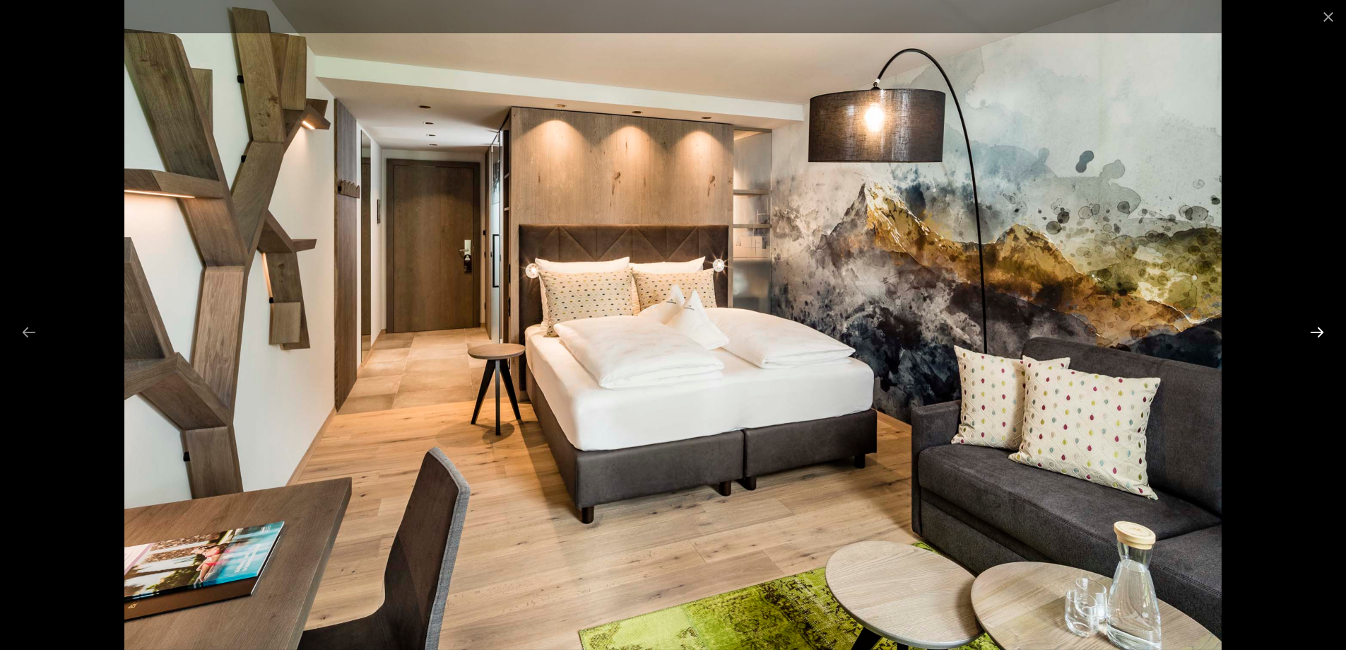
click at [1315, 333] on button "Next slide" at bounding box center [1318, 332] width 30 height 28
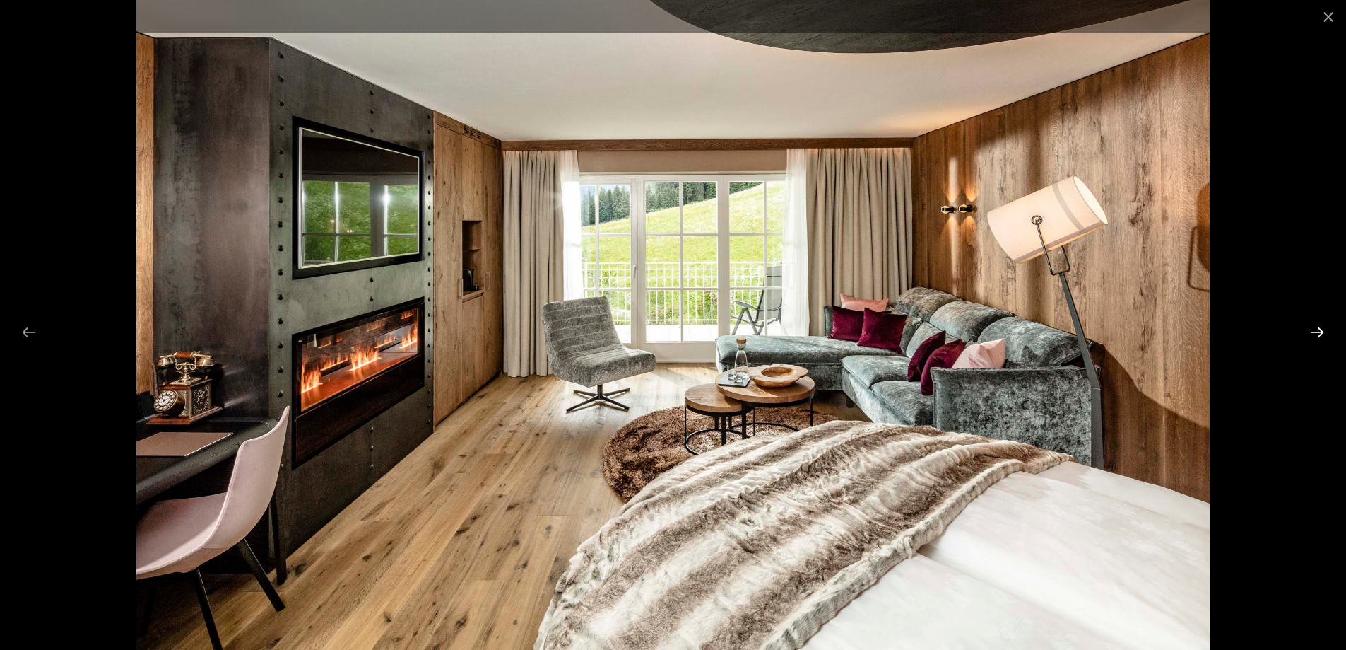
click at [1315, 333] on button "Next slide" at bounding box center [1318, 332] width 30 height 28
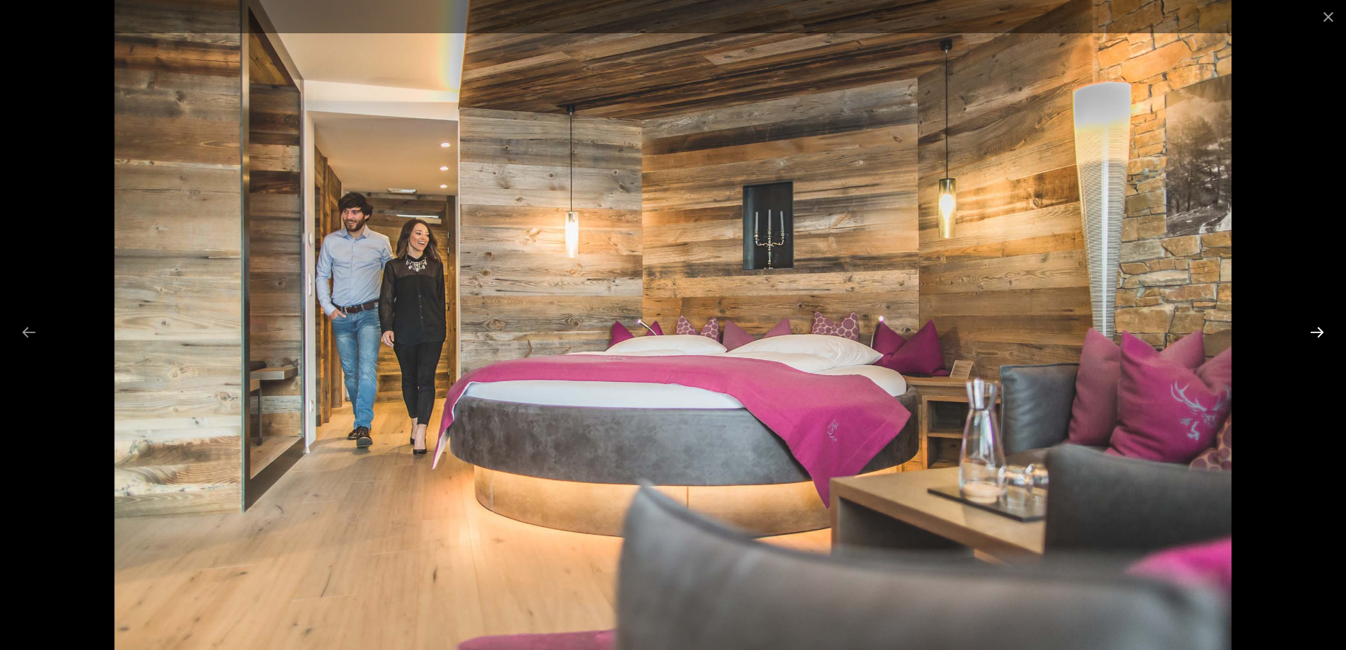
click at [1315, 333] on button "Next slide" at bounding box center [1318, 332] width 30 height 28
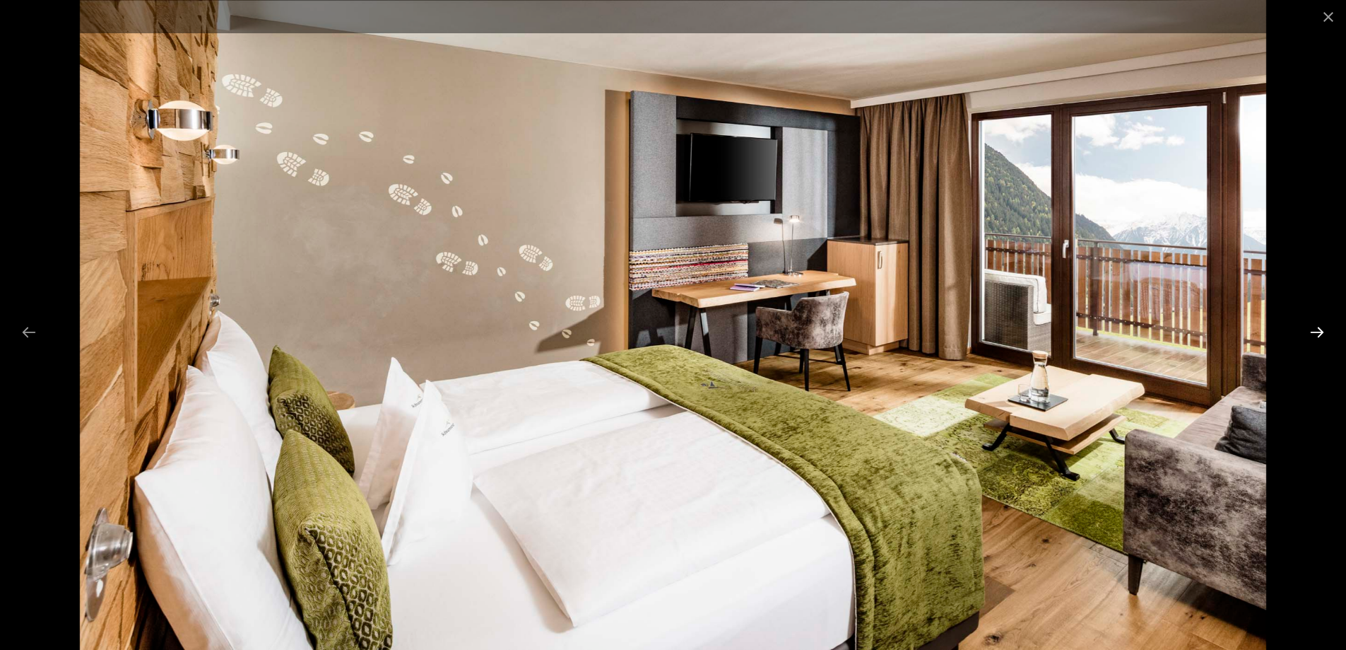
click at [1315, 333] on button "Next slide" at bounding box center [1318, 332] width 30 height 28
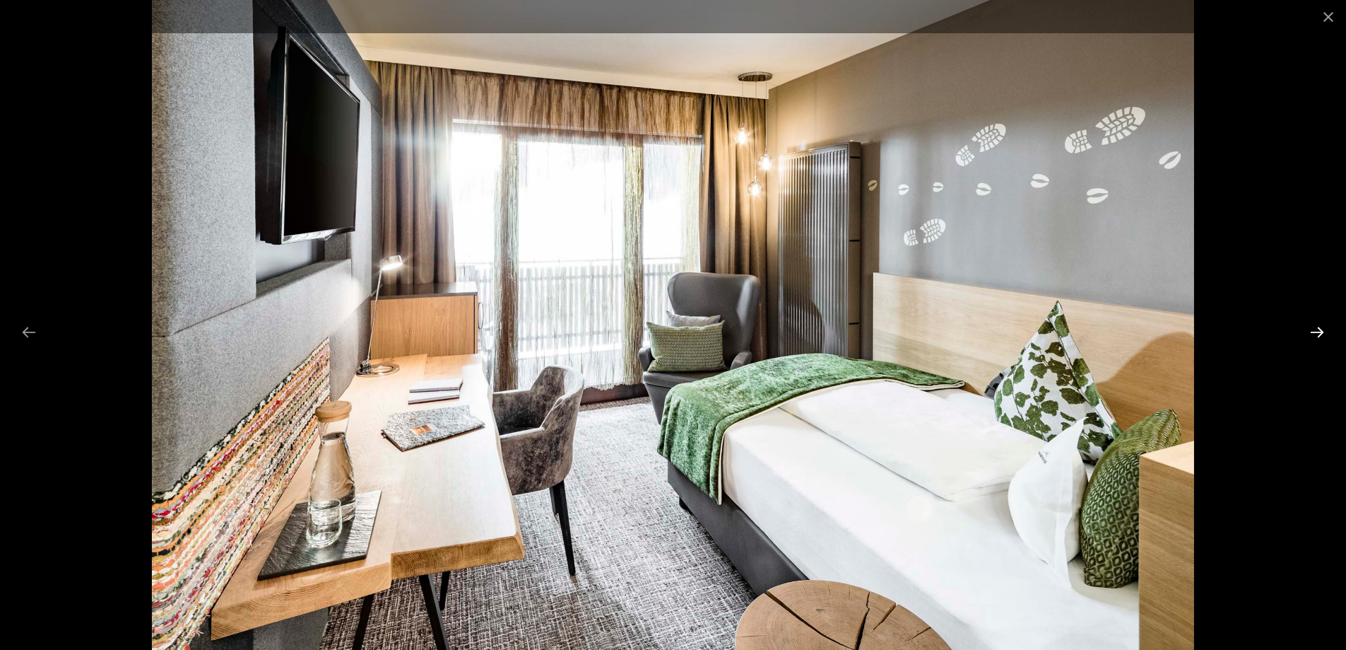
click at [1315, 333] on button "Next slide" at bounding box center [1318, 332] width 30 height 28
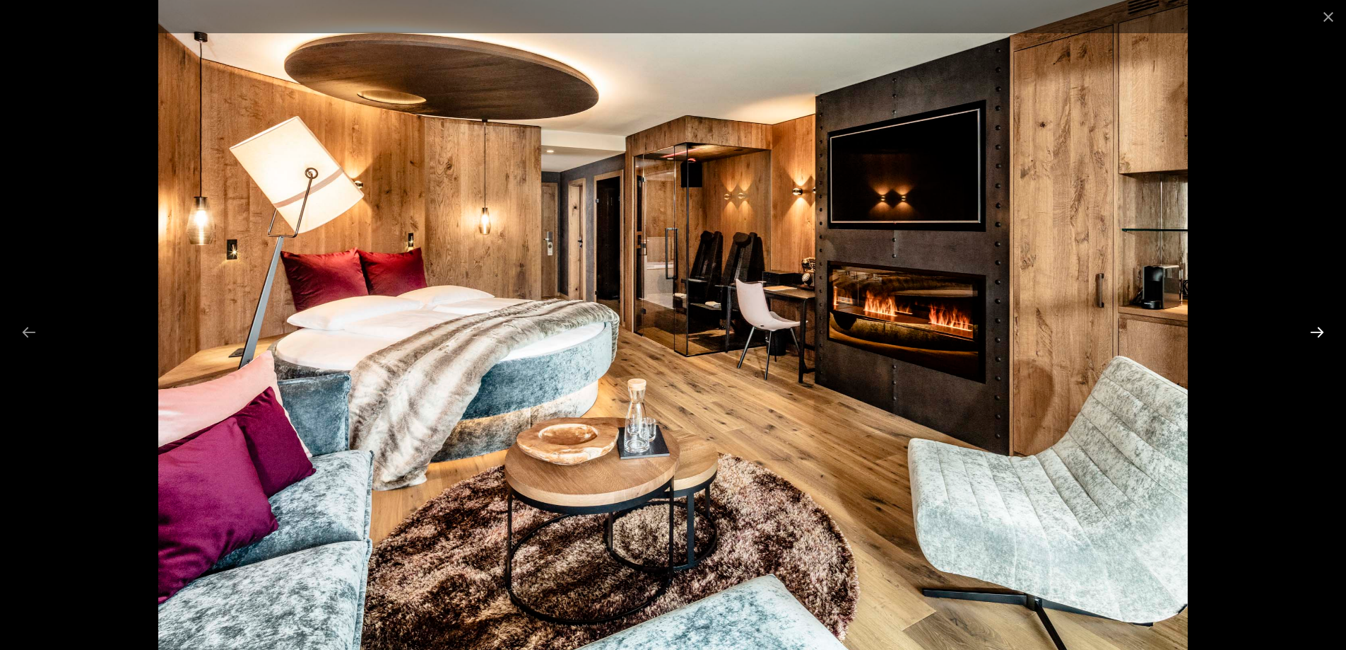
click at [1315, 333] on button "Next slide" at bounding box center [1318, 332] width 30 height 28
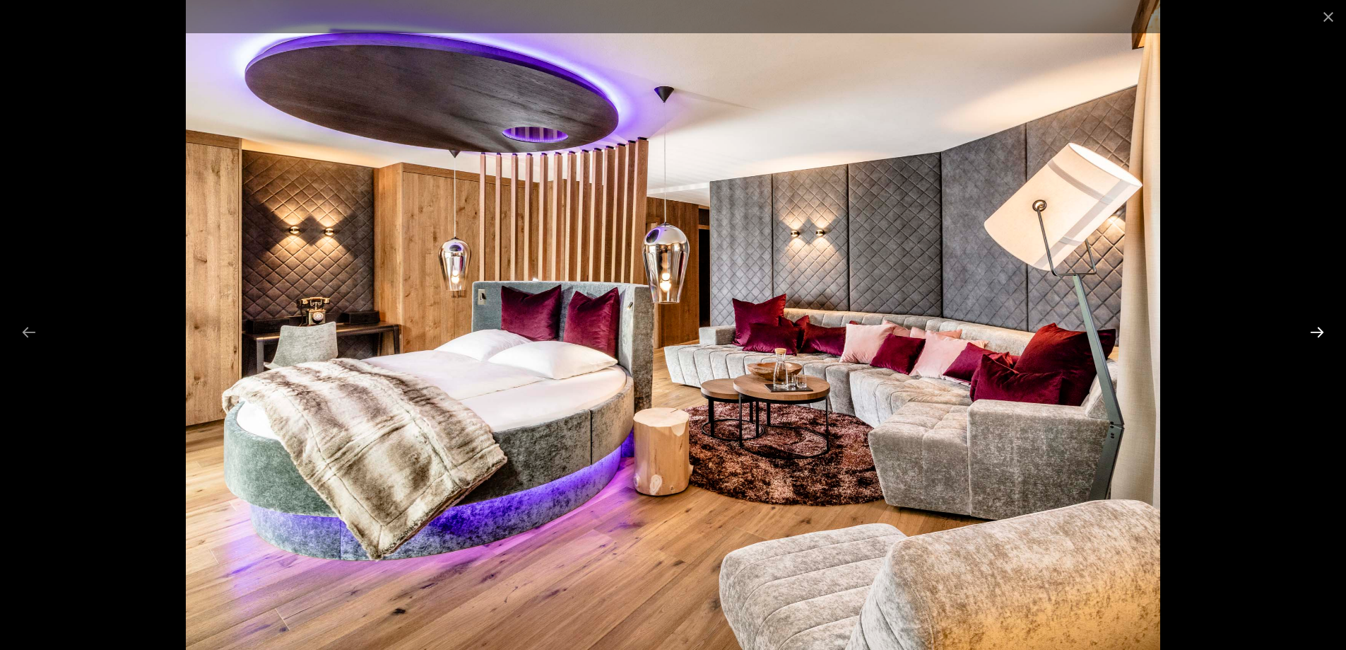
click at [1315, 333] on button "Next slide" at bounding box center [1318, 332] width 30 height 28
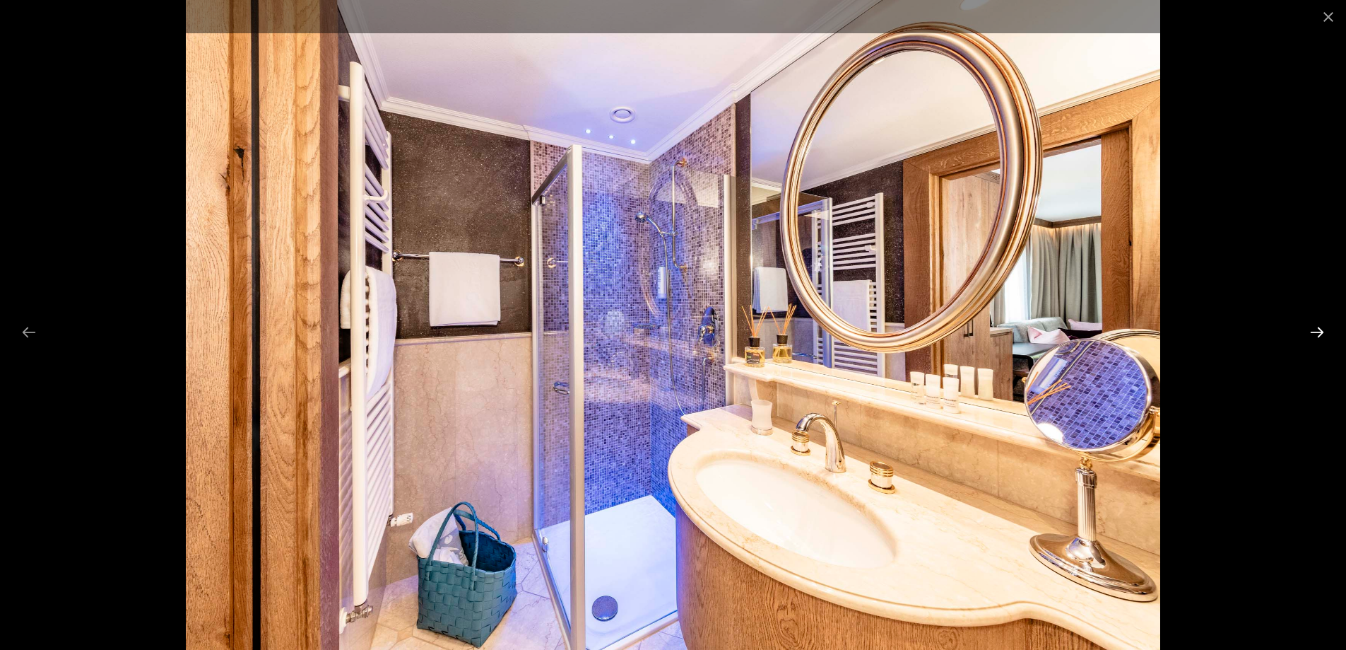
click at [1315, 333] on button "Next slide" at bounding box center [1318, 332] width 30 height 28
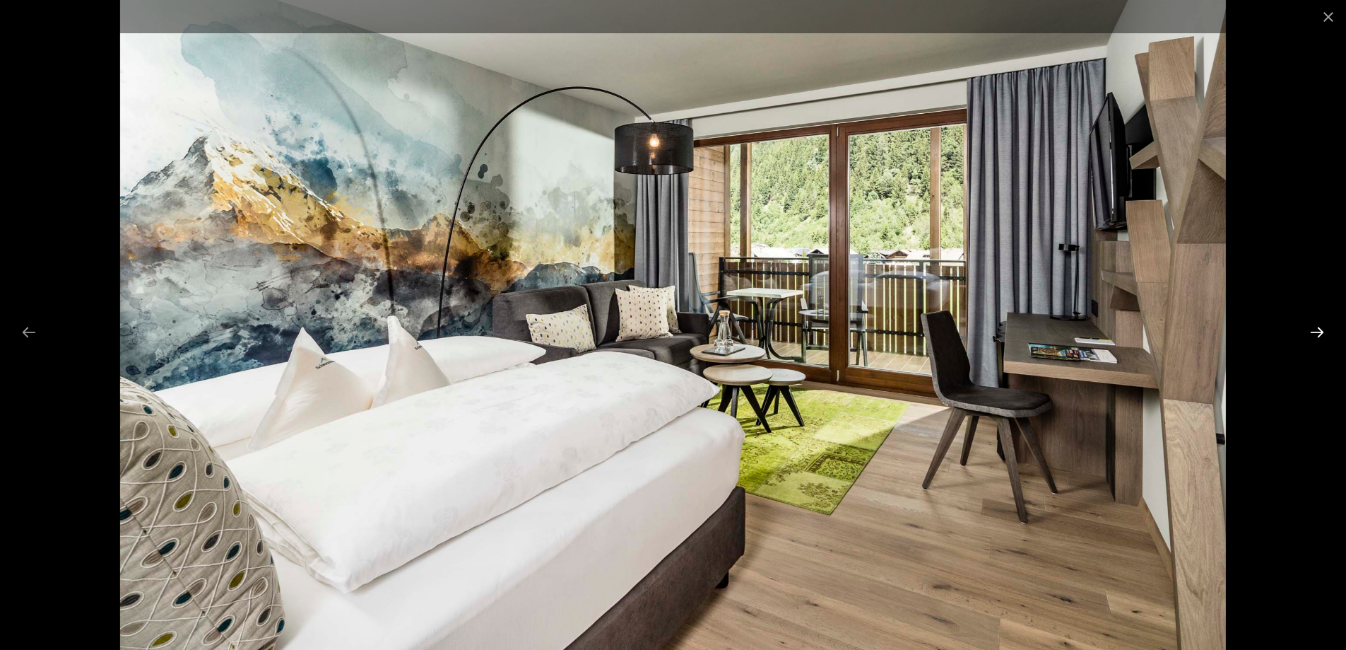
click at [1315, 333] on button "Next slide" at bounding box center [1318, 332] width 30 height 28
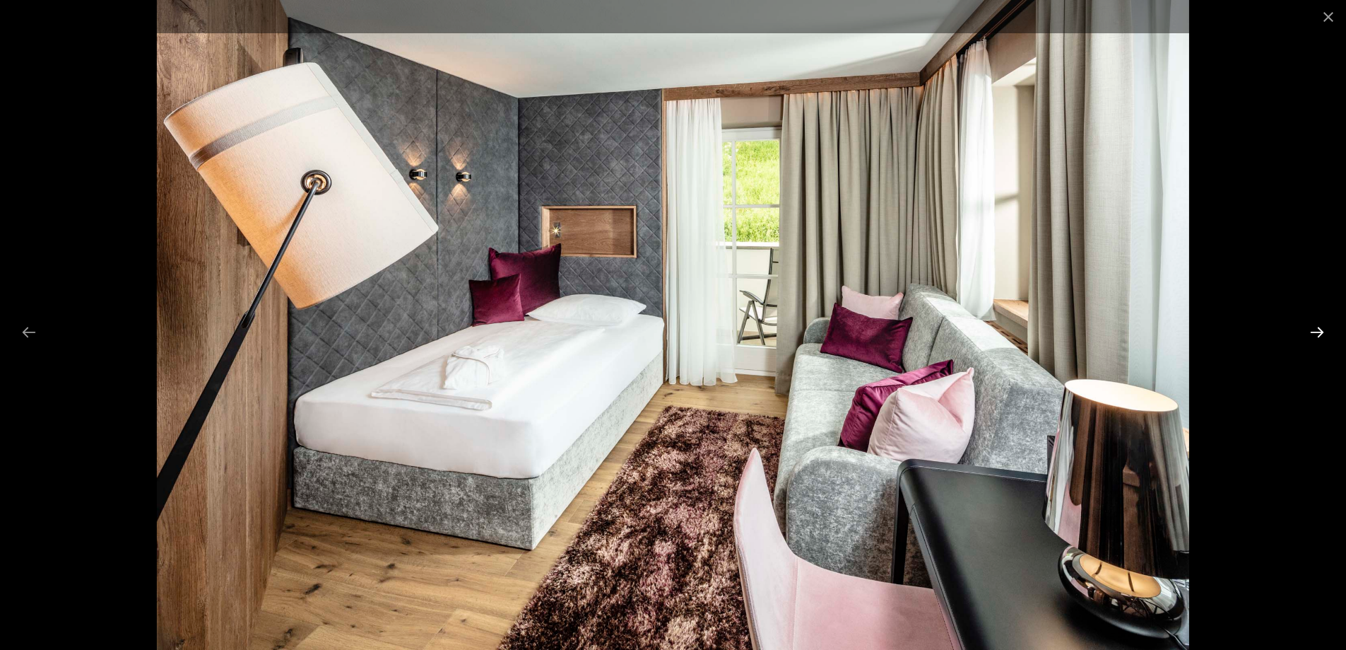
click at [1315, 333] on button "Next slide" at bounding box center [1318, 332] width 30 height 28
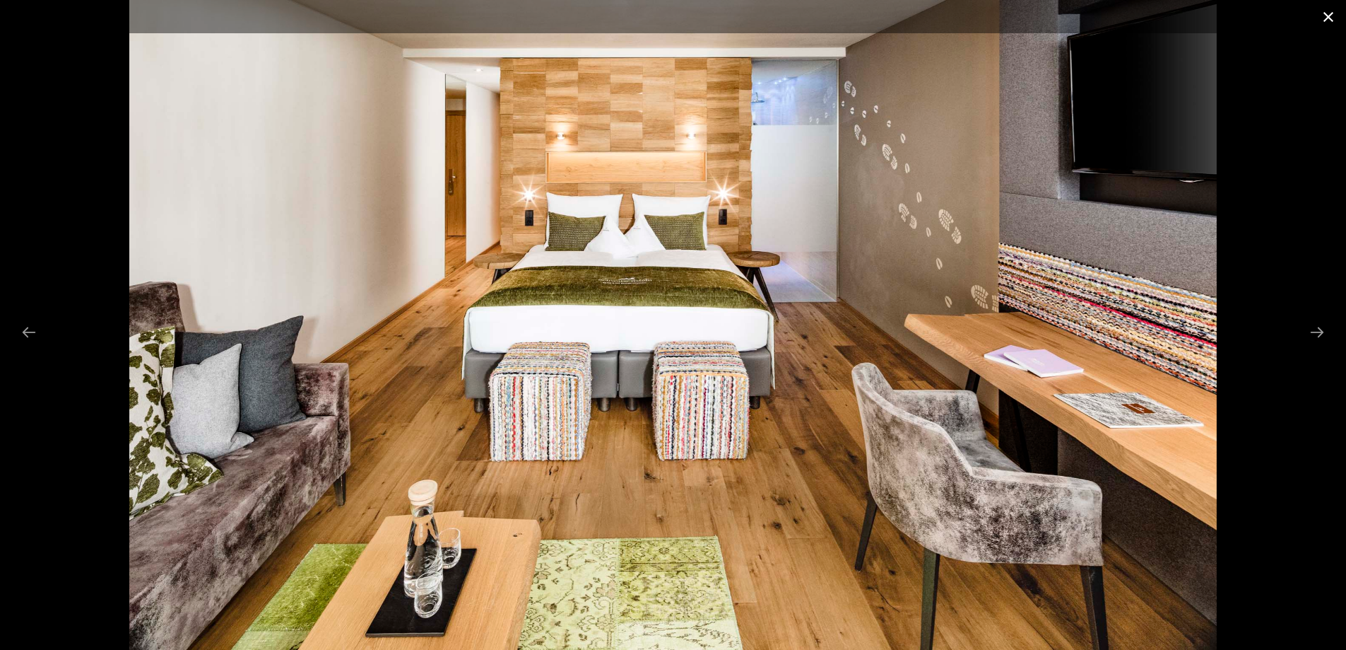
click at [1329, 15] on button "Close gallery" at bounding box center [1328, 16] width 35 height 33
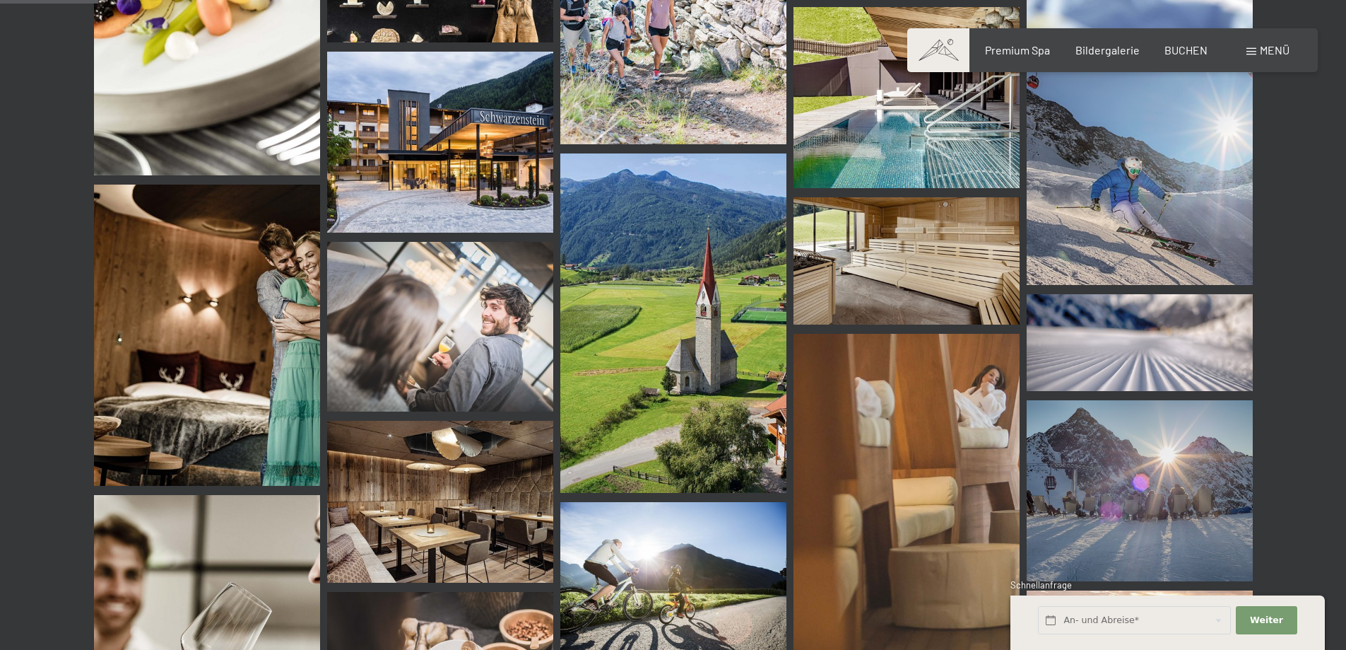
scroll to position [1343, 0]
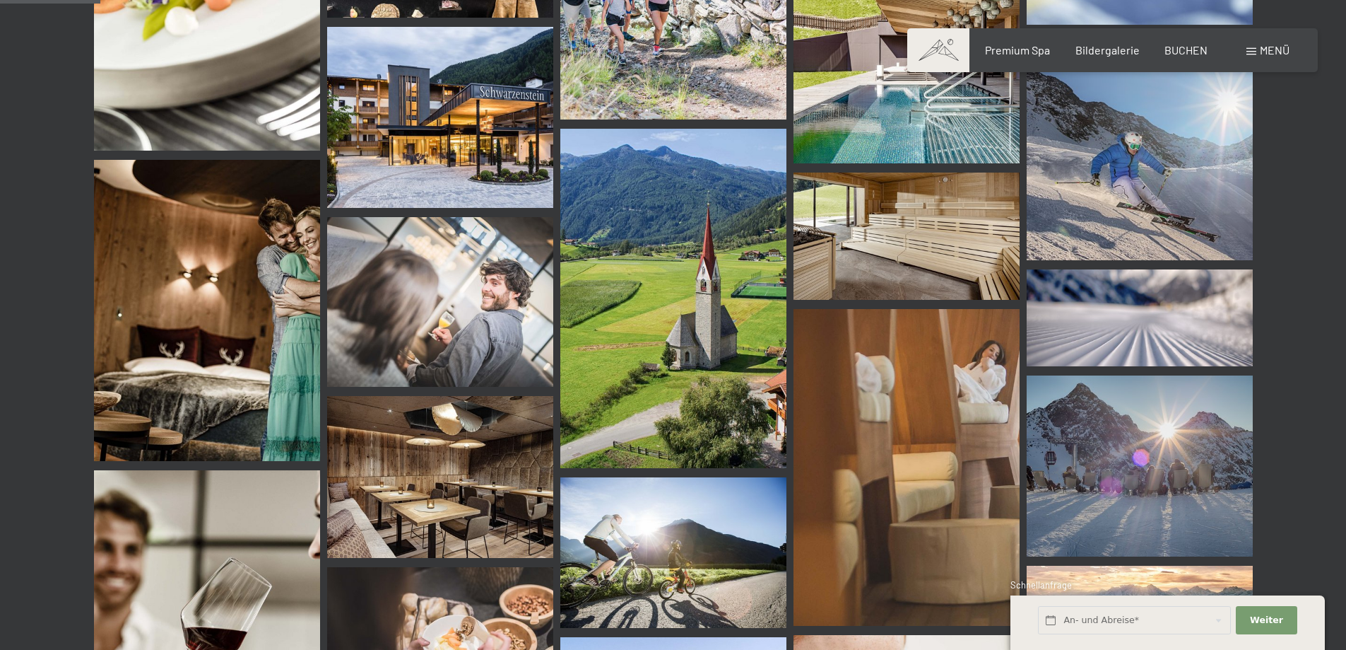
click at [700, 361] on img at bounding box center [673, 298] width 226 height 339
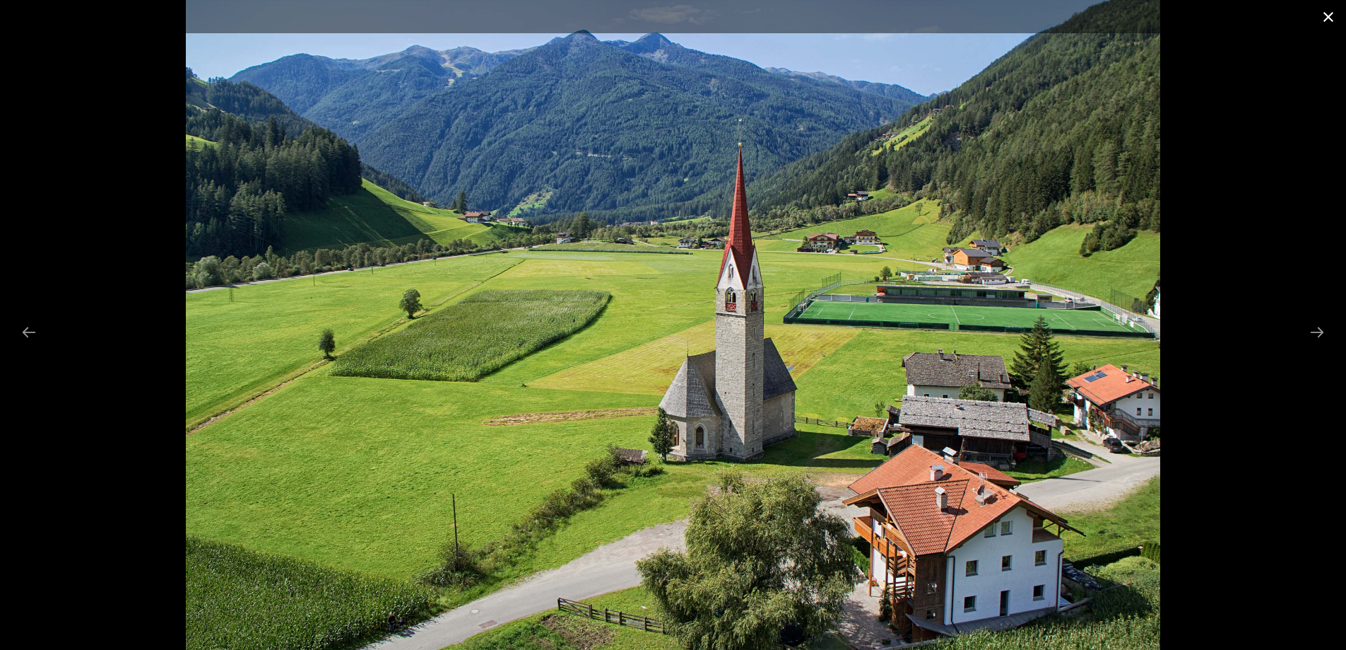
click at [1331, 13] on button "Close gallery" at bounding box center [1328, 16] width 35 height 33
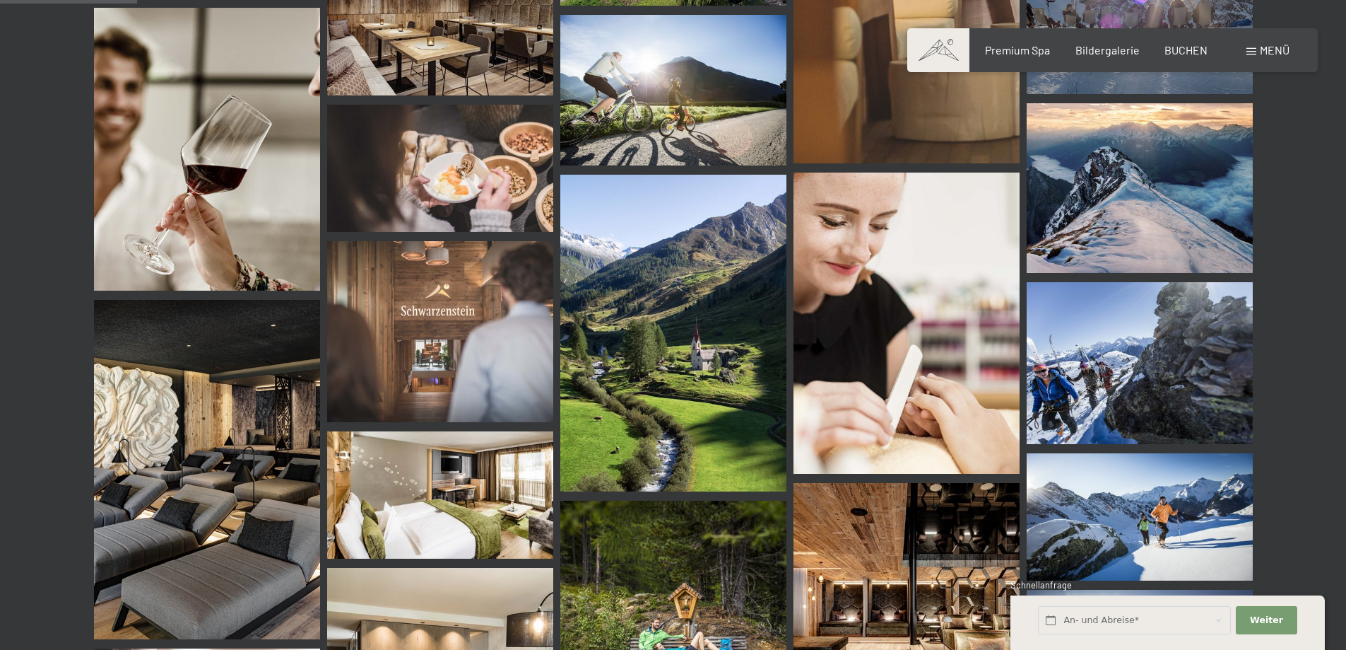
scroll to position [1908, 0]
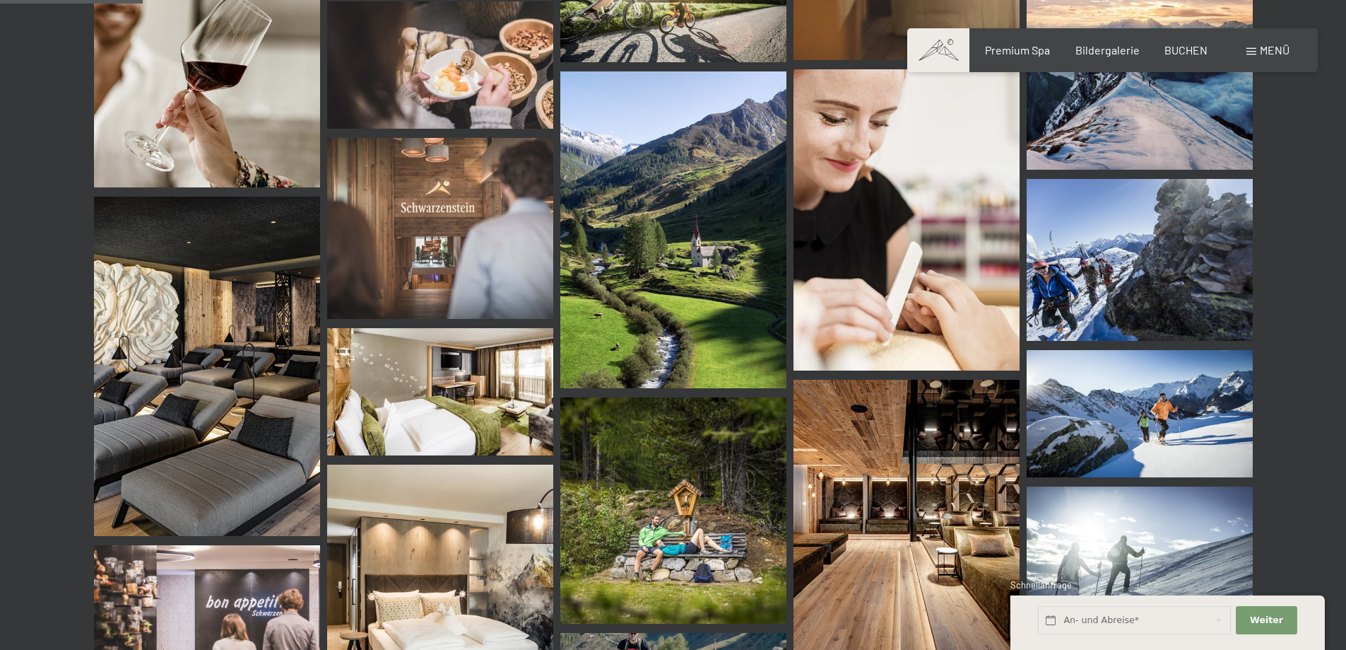
click at [636, 292] on img at bounding box center [673, 229] width 226 height 317
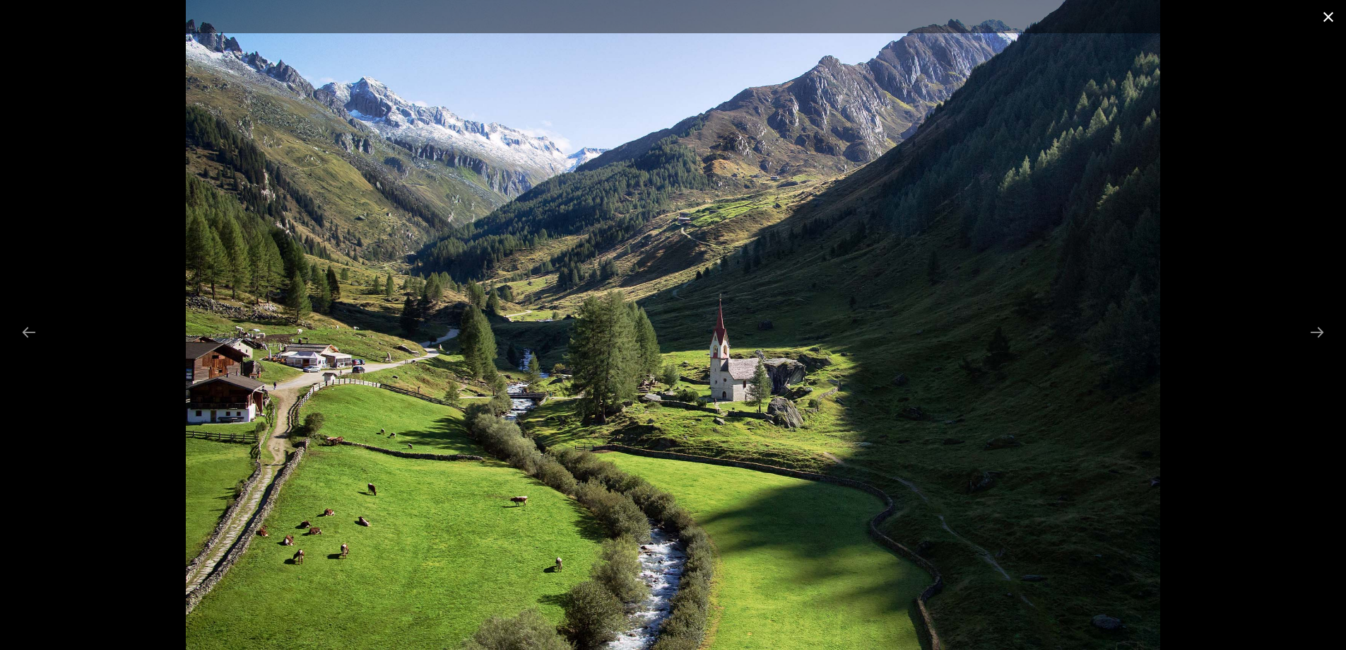
click at [1330, 14] on button "Close gallery" at bounding box center [1328, 16] width 35 height 33
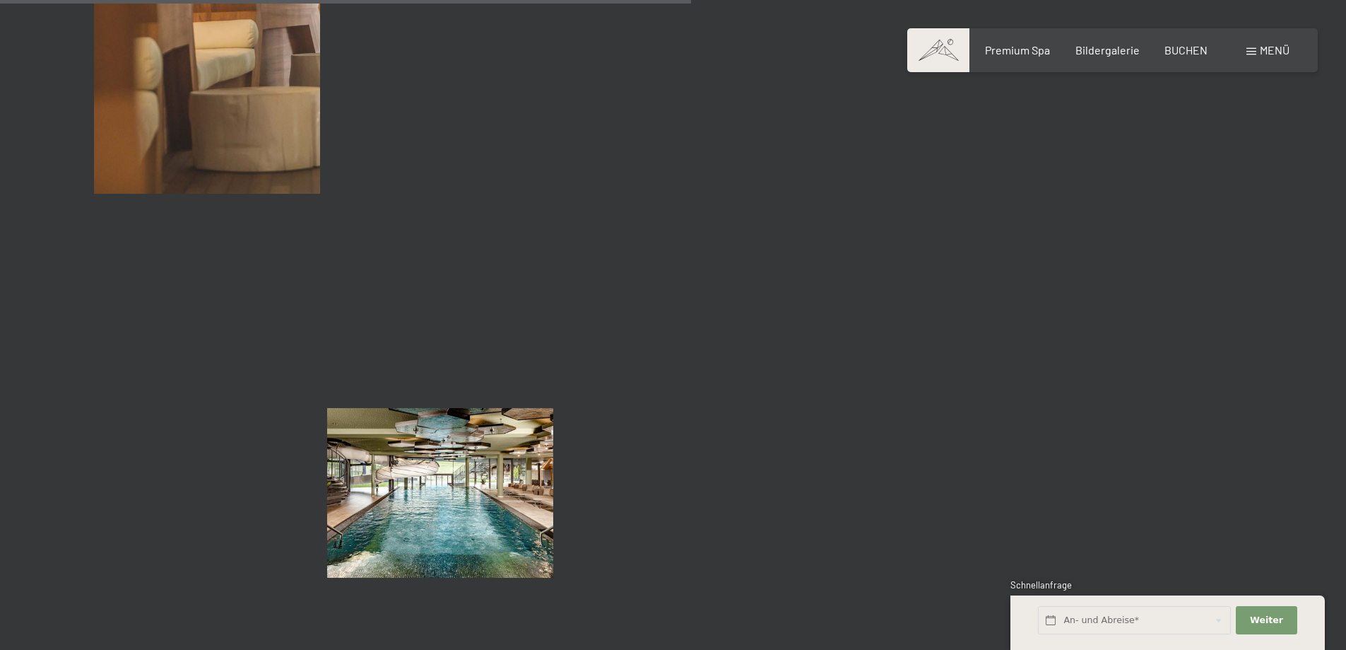
scroll to position [9329, 0]
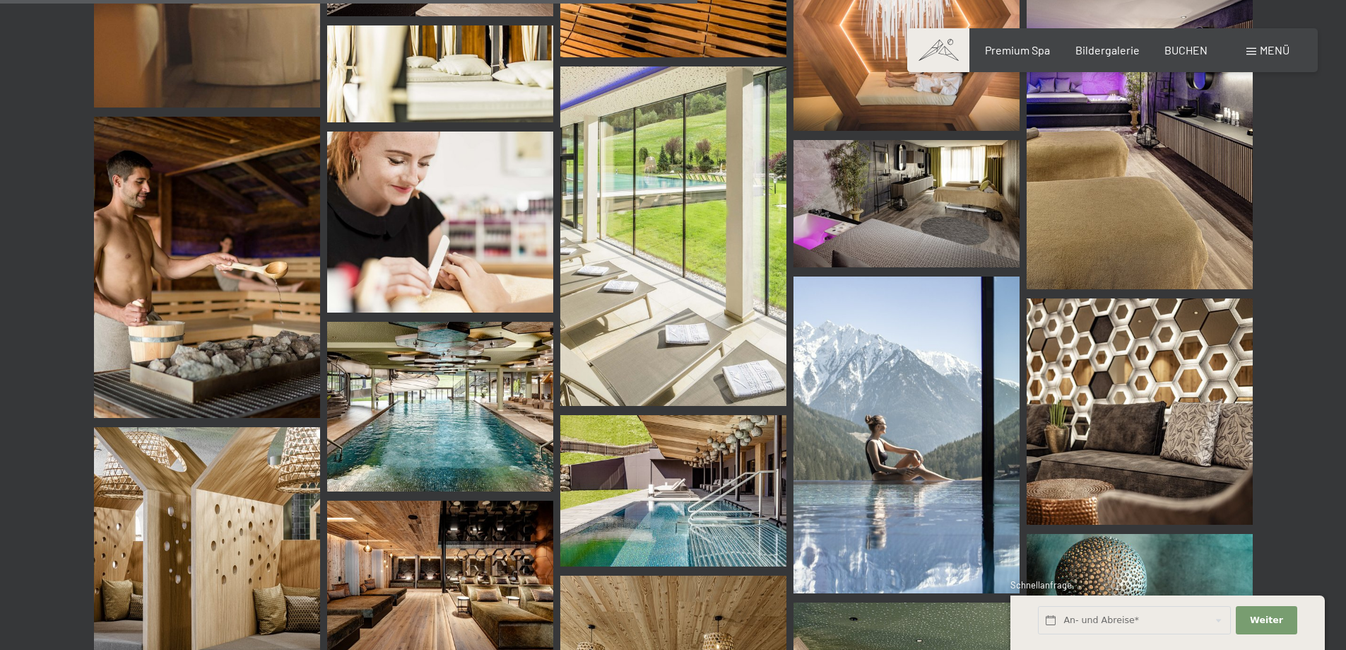
click at [705, 271] on img at bounding box center [673, 235] width 226 height 339
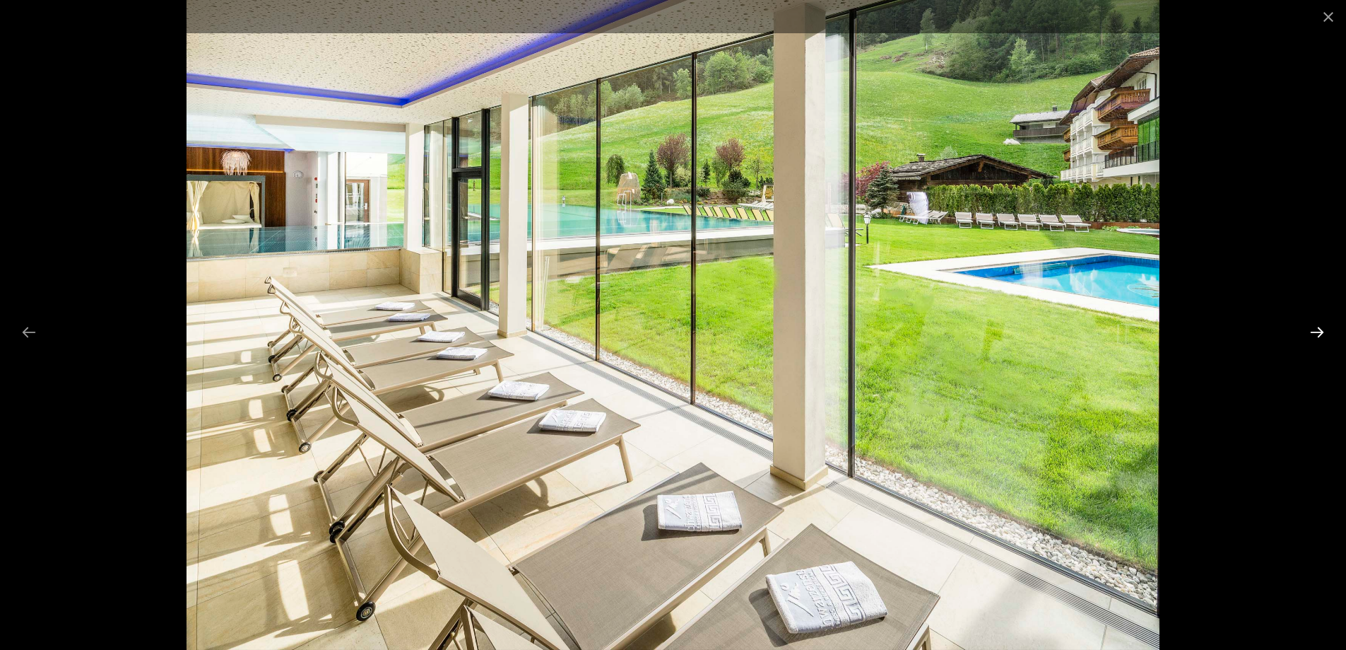
click at [1317, 334] on button "Next slide" at bounding box center [1318, 332] width 30 height 28
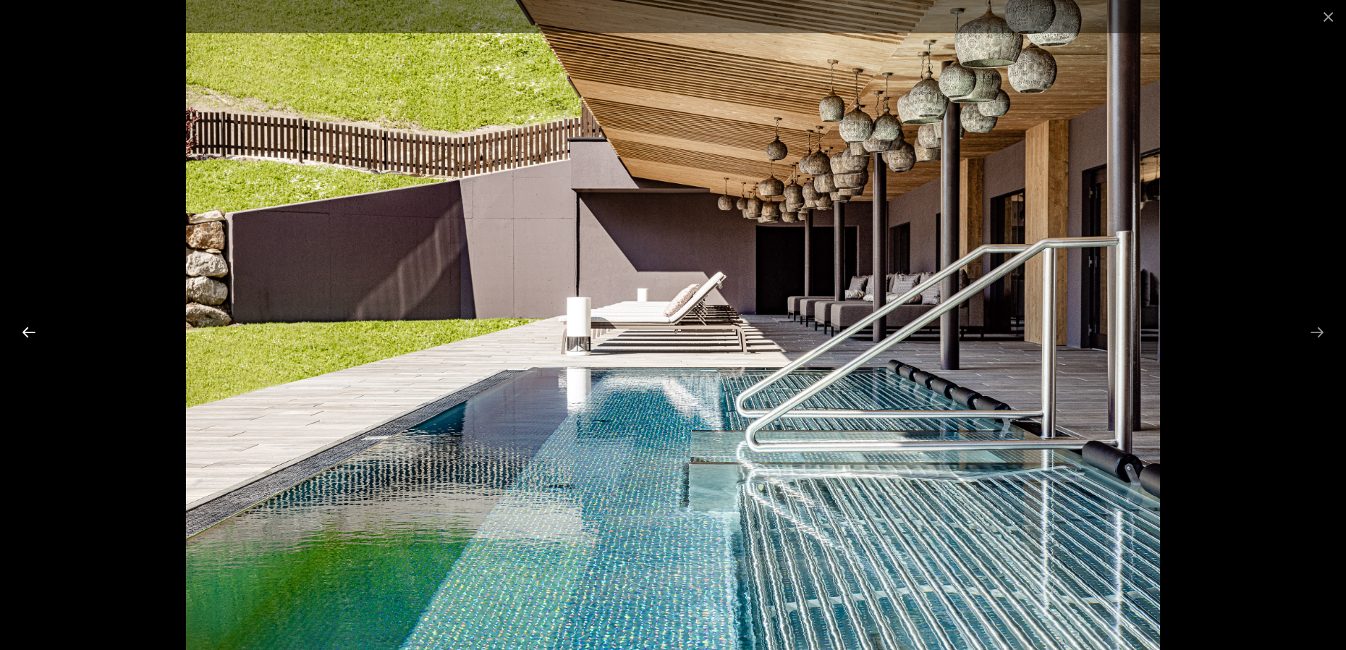
click at [28, 329] on button "Previous slide" at bounding box center [29, 332] width 30 height 28
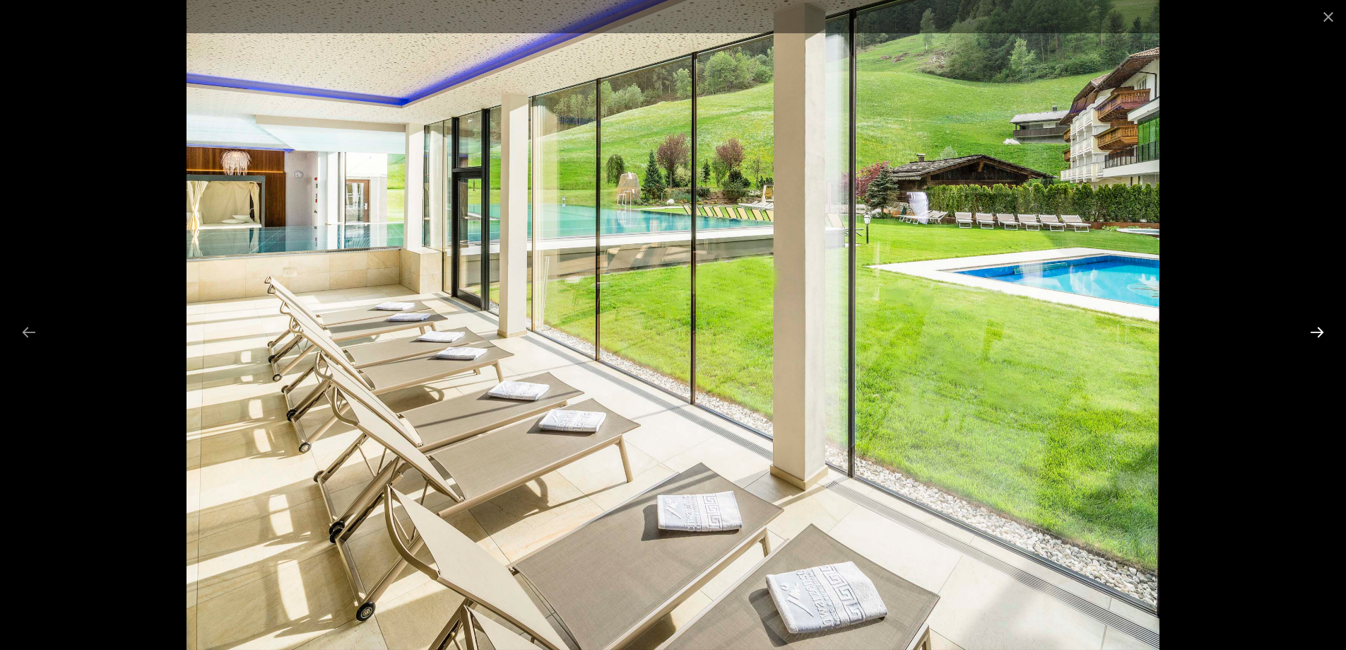
click at [1326, 333] on button "Next slide" at bounding box center [1318, 332] width 30 height 28
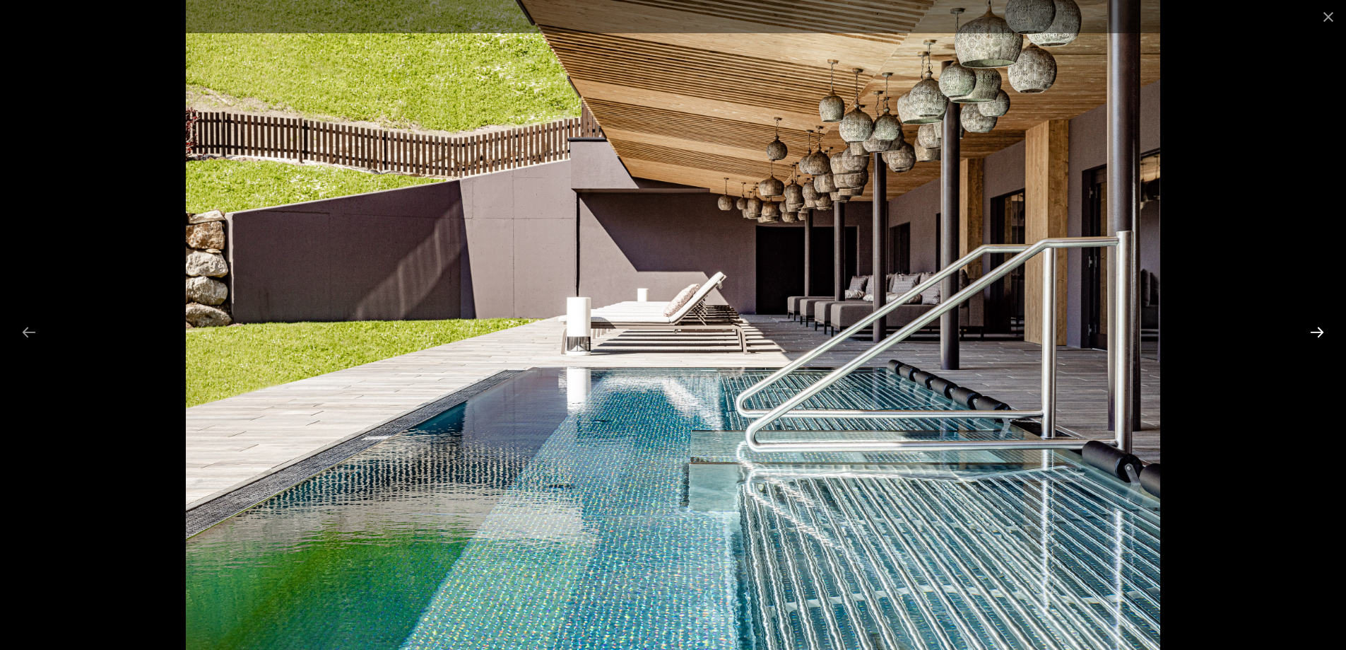
click at [1326, 333] on button "Next slide" at bounding box center [1318, 332] width 30 height 28
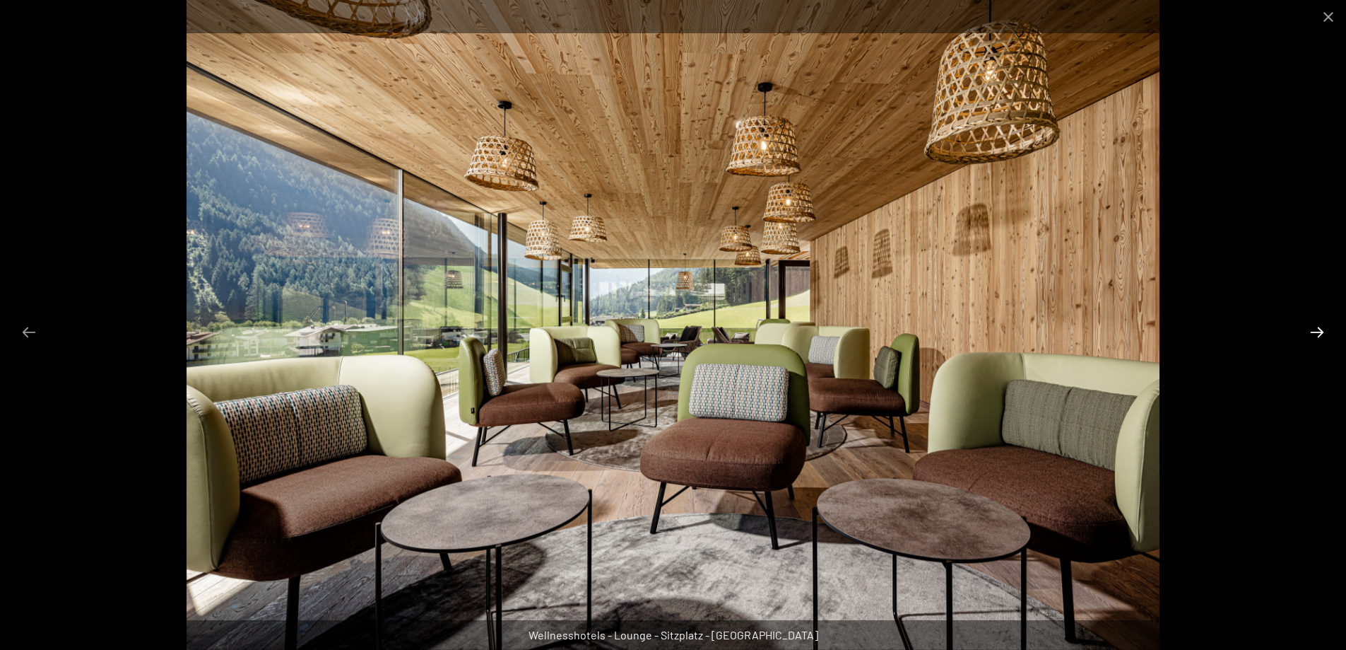
click at [1326, 333] on button "Next slide" at bounding box center [1318, 332] width 30 height 28
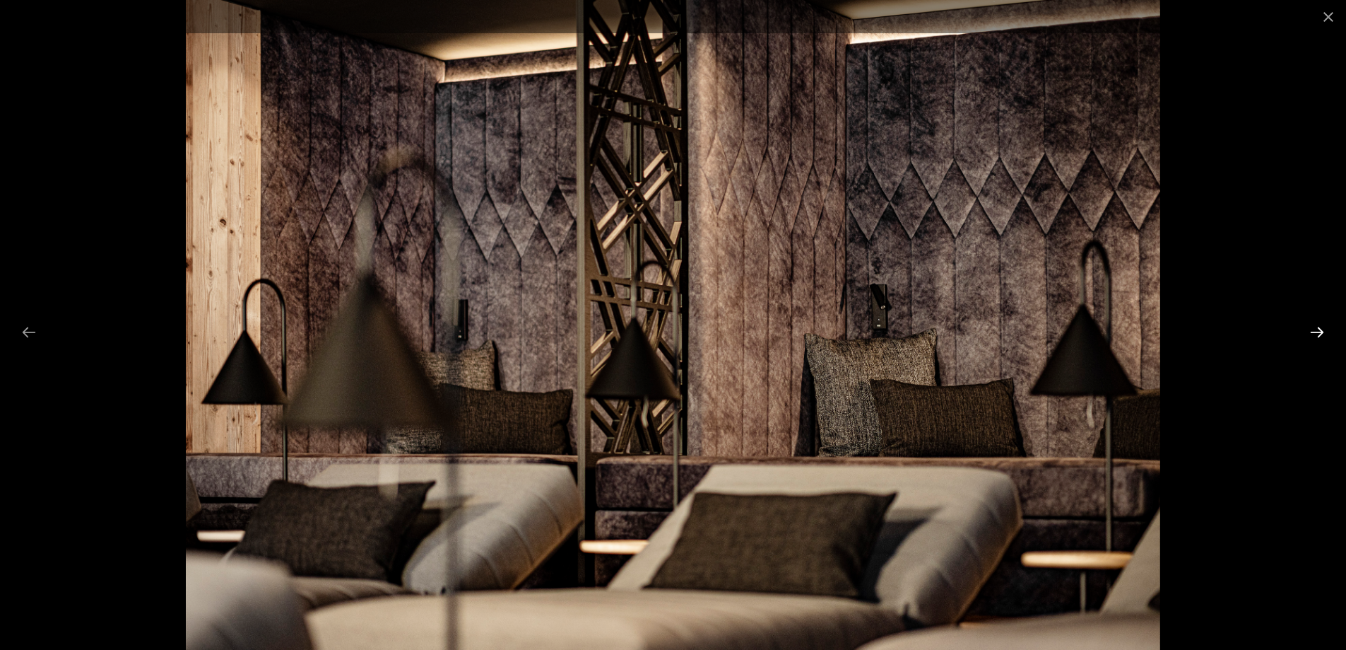
click at [1326, 333] on button "Next slide" at bounding box center [1318, 332] width 30 height 28
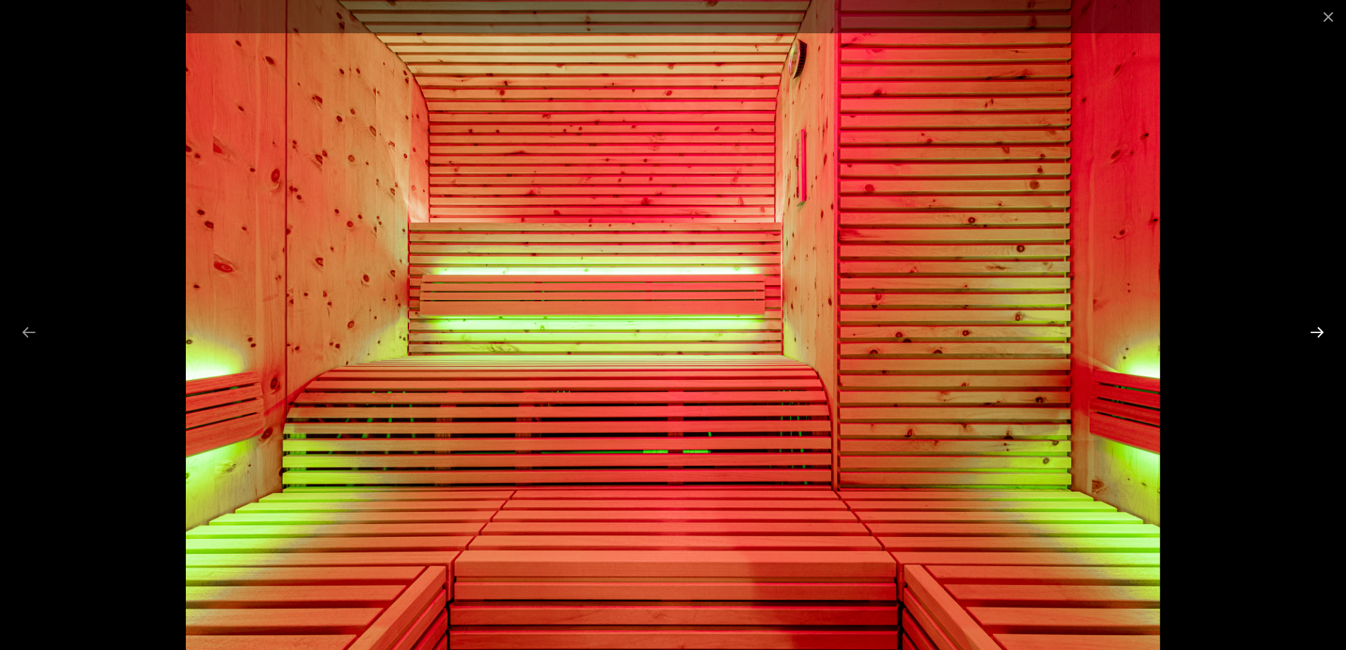
click at [1326, 333] on button "Next slide" at bounding box center [1318, 332] width 30 height 28
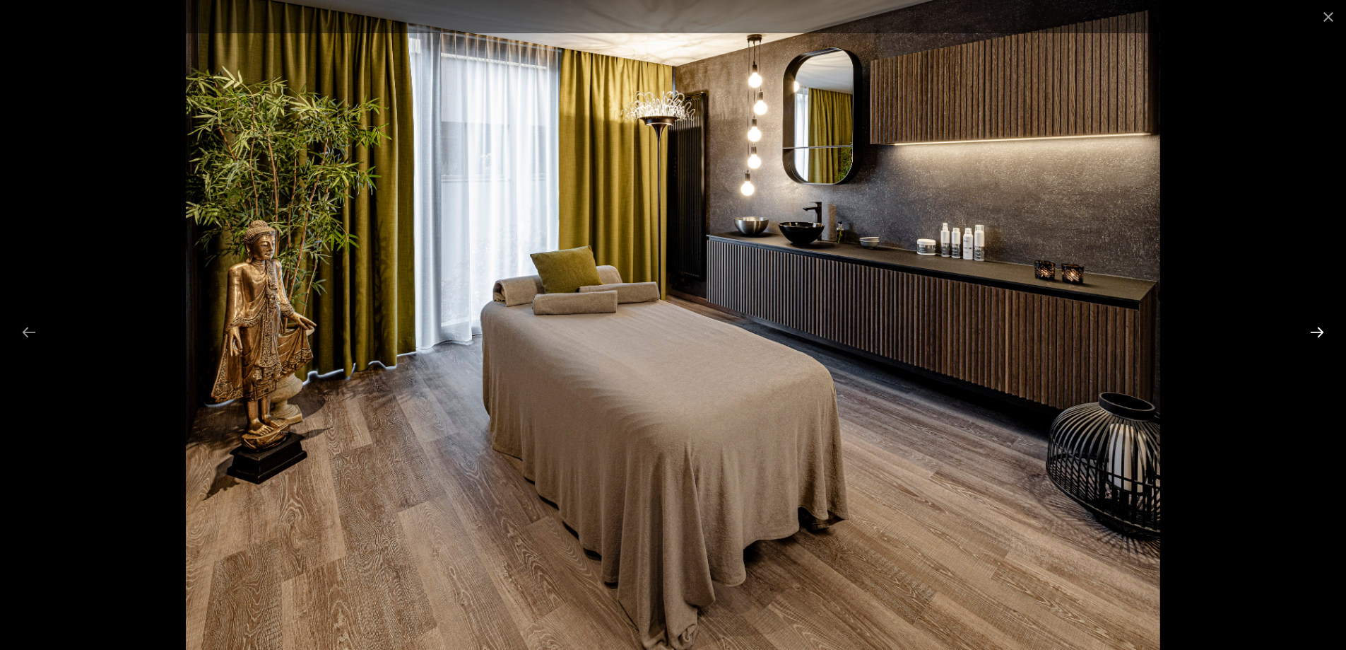
click at [1326, 333] on button "Next slide" at bounding box center [1318, 332] width 30 height 28
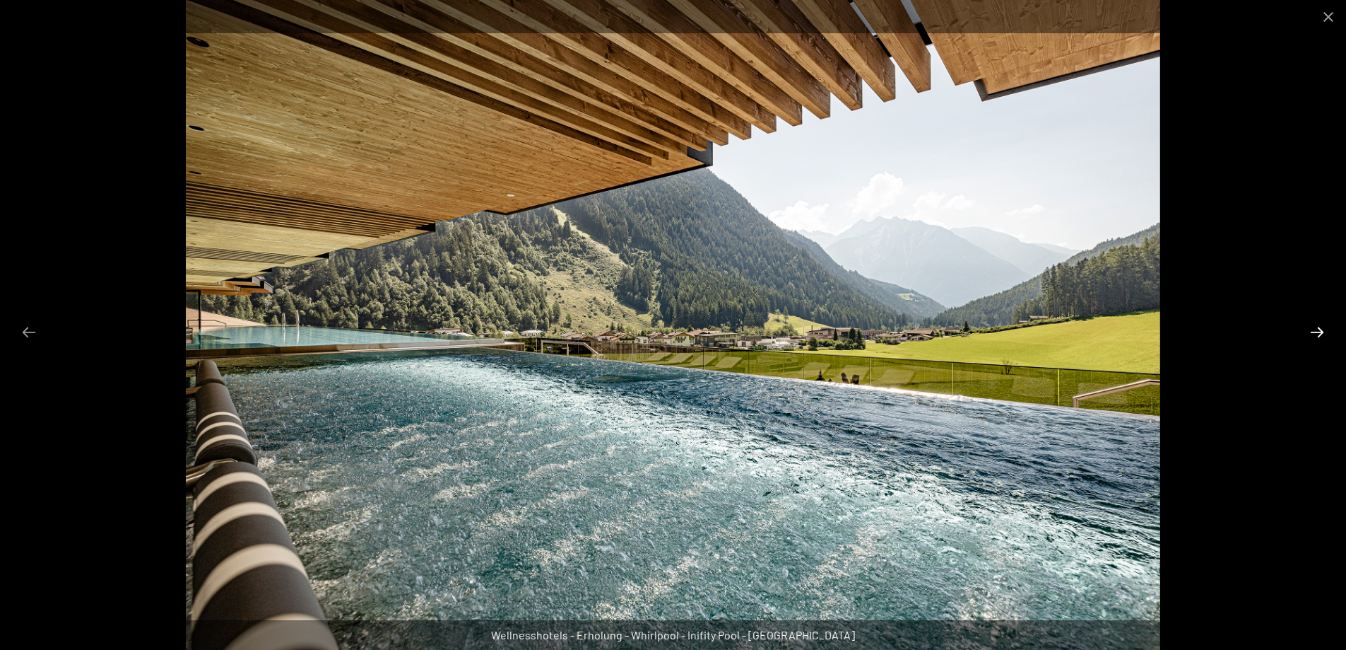
click at [1326, 333] on button "Next slide" at bounding box center [1318, 332] width 30 height 28
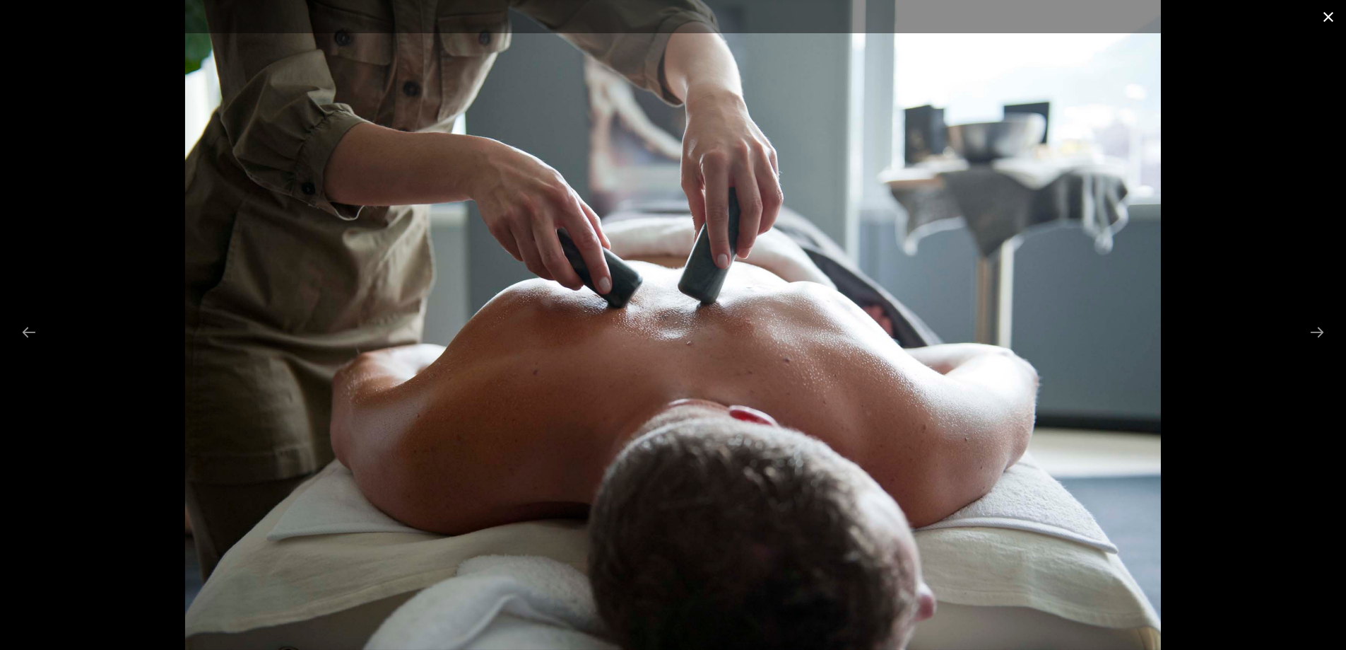
click at [1327, 19] on button "Close gallery" at bounding box center [1328, 16] width 35 height 33
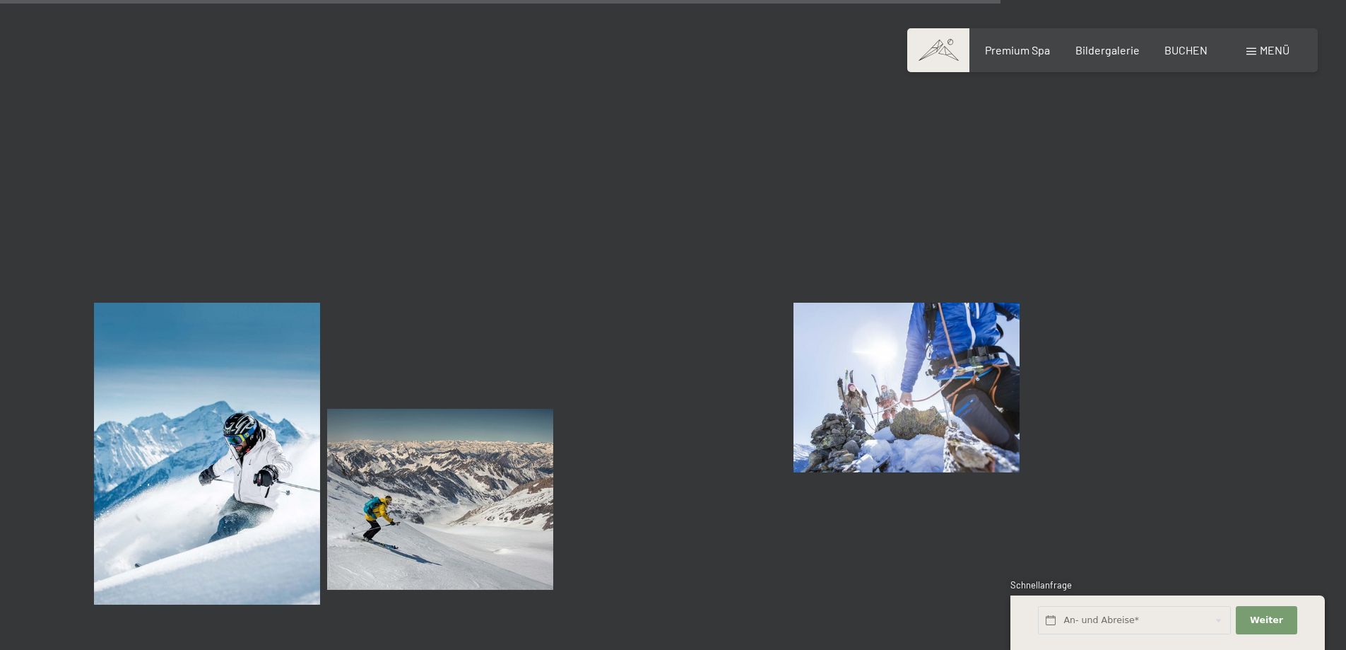
scroll to position [13711, 0]
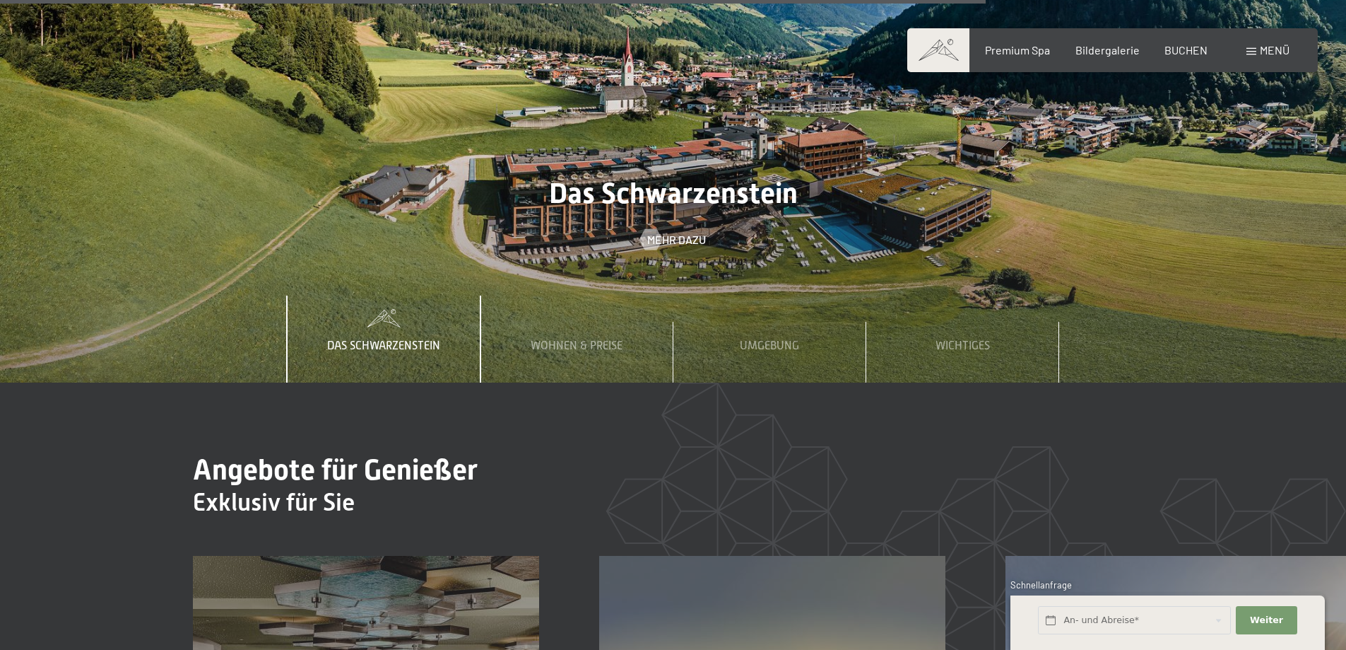
scroll to position [5119, 0]
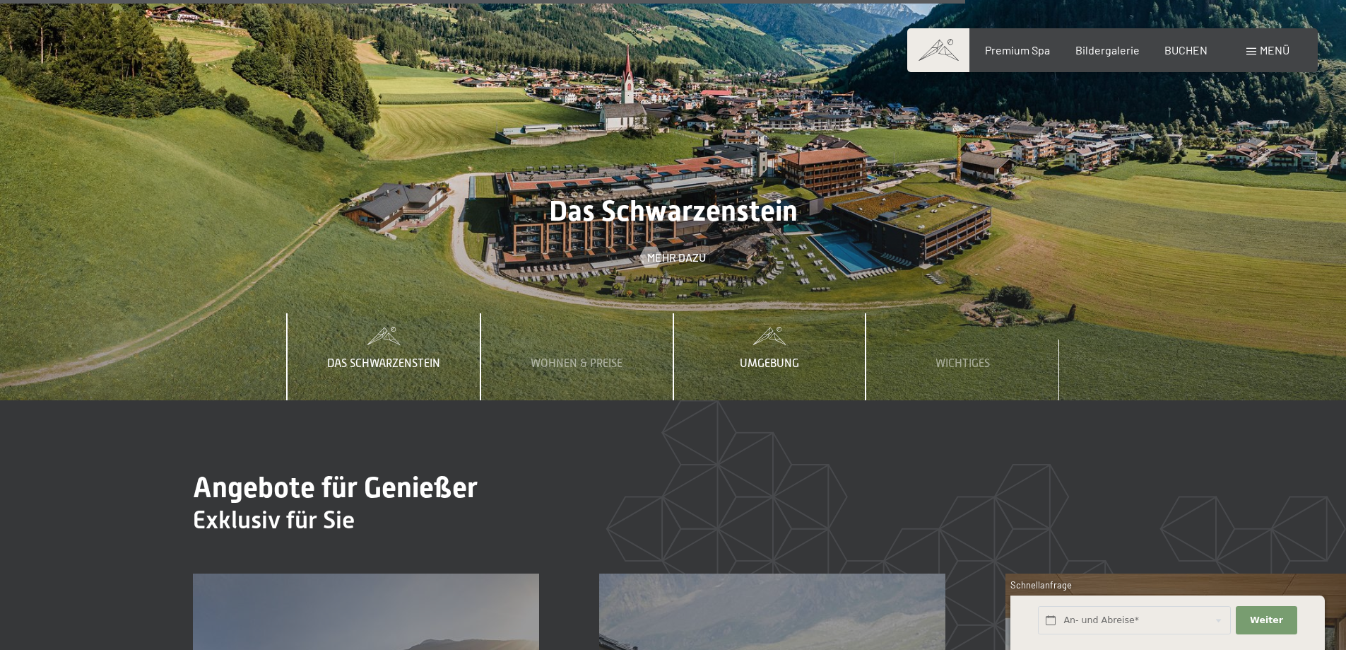
click at [783, 357] on span "Umgebung" at bounding box center [769, 363] width 59 height 13
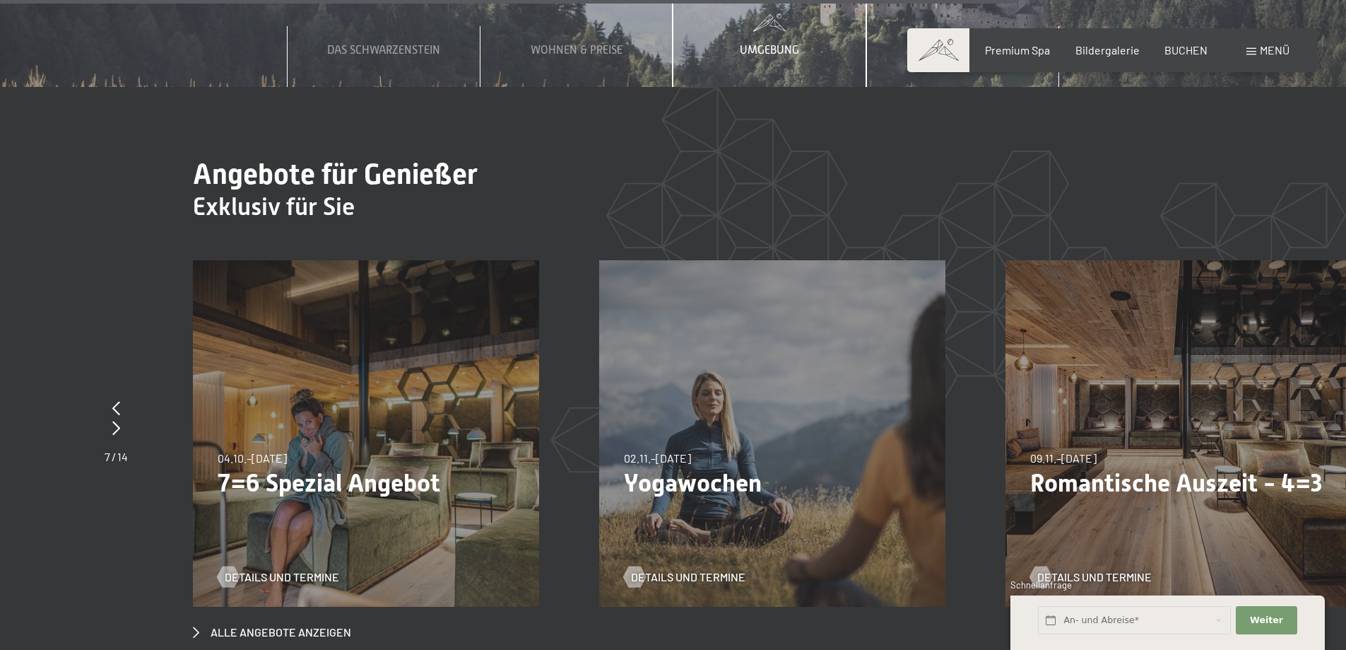
scroll to position [5433, 0]
click at [119, 400] on icon at bounding box center [116, 407] width 8 height 14
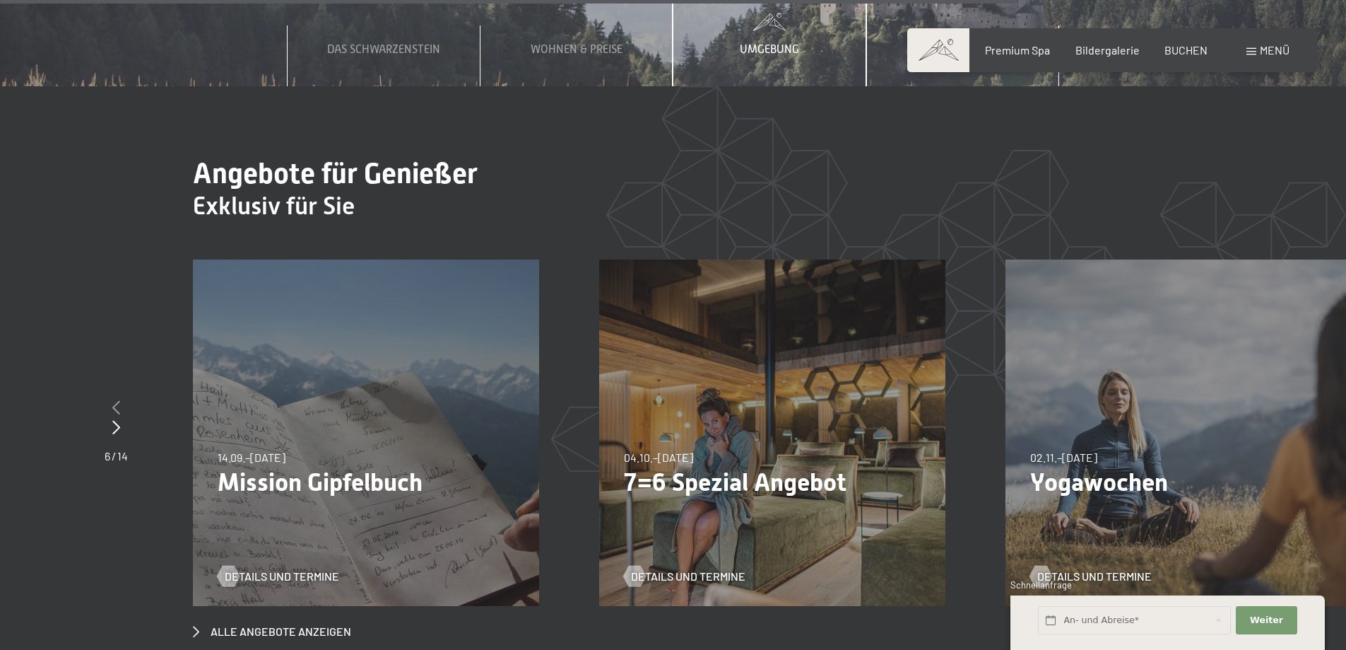
click at [119, 400] on icon at bounding box center [116, 407] width 8 height 14
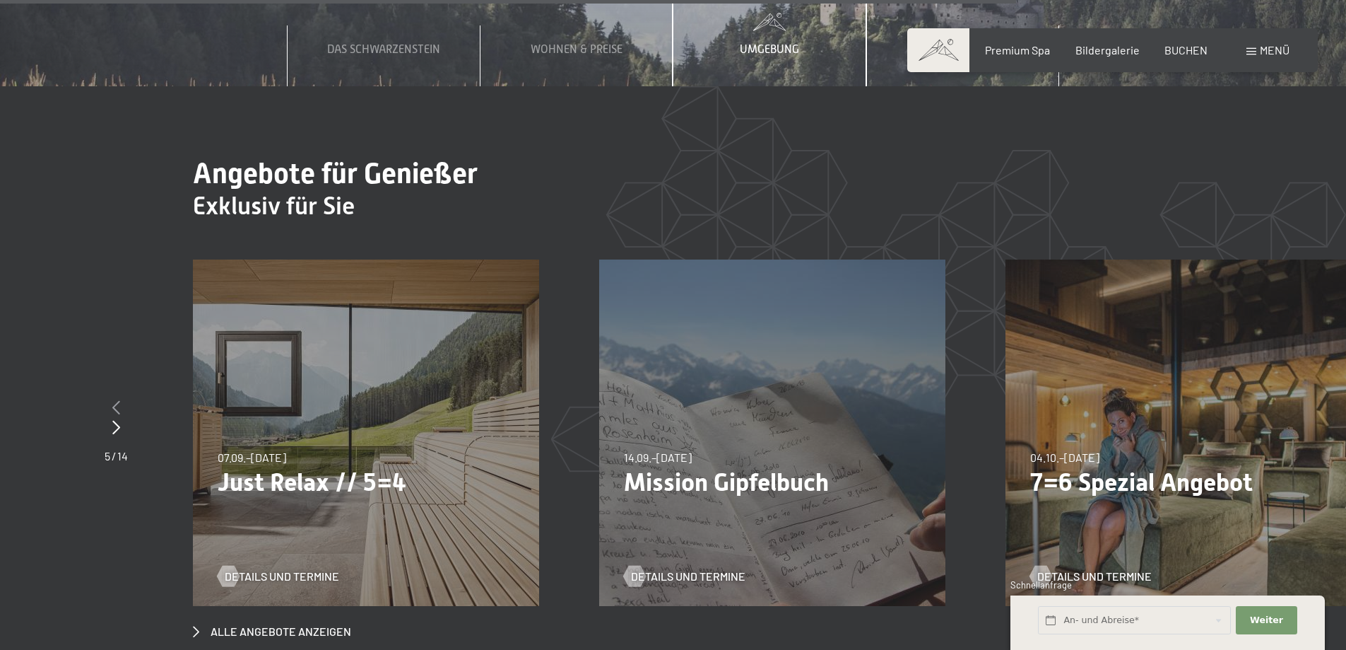
click at [119, 400] on icon at bounding box center [116, 407] width 8 height 14
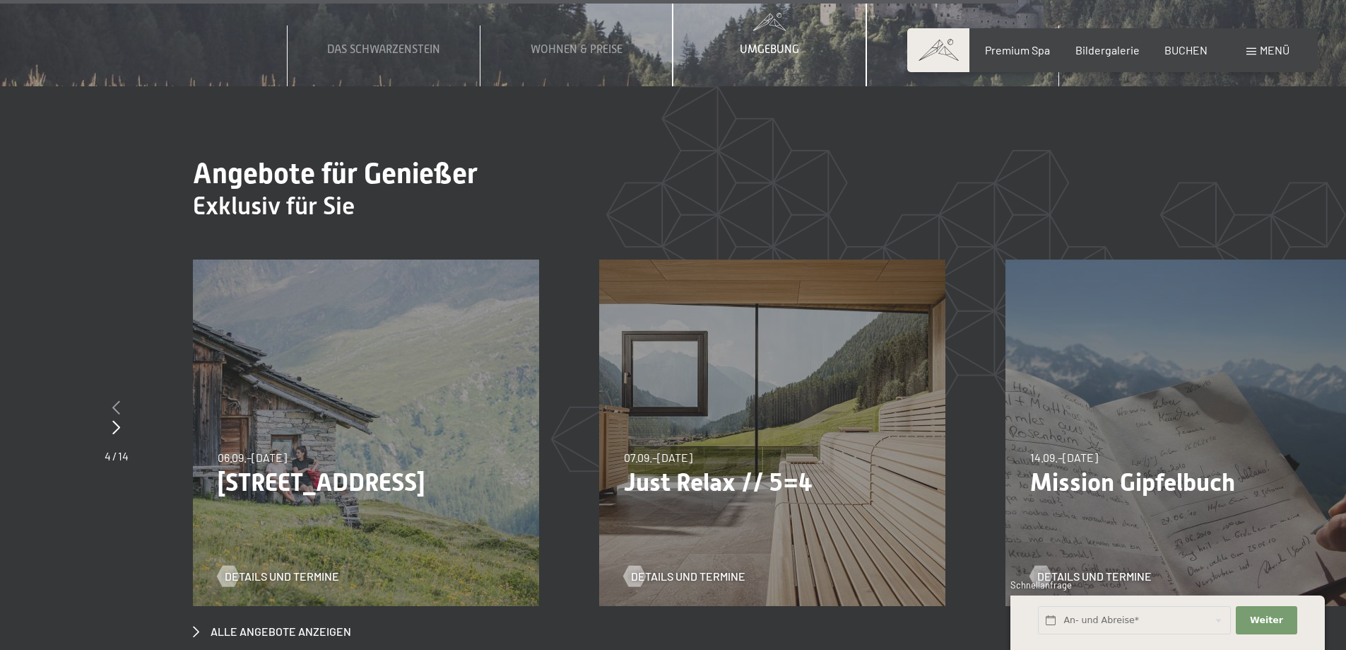
click at [119, 400] on icon at bounding box center [116, 407] width 8 height 14
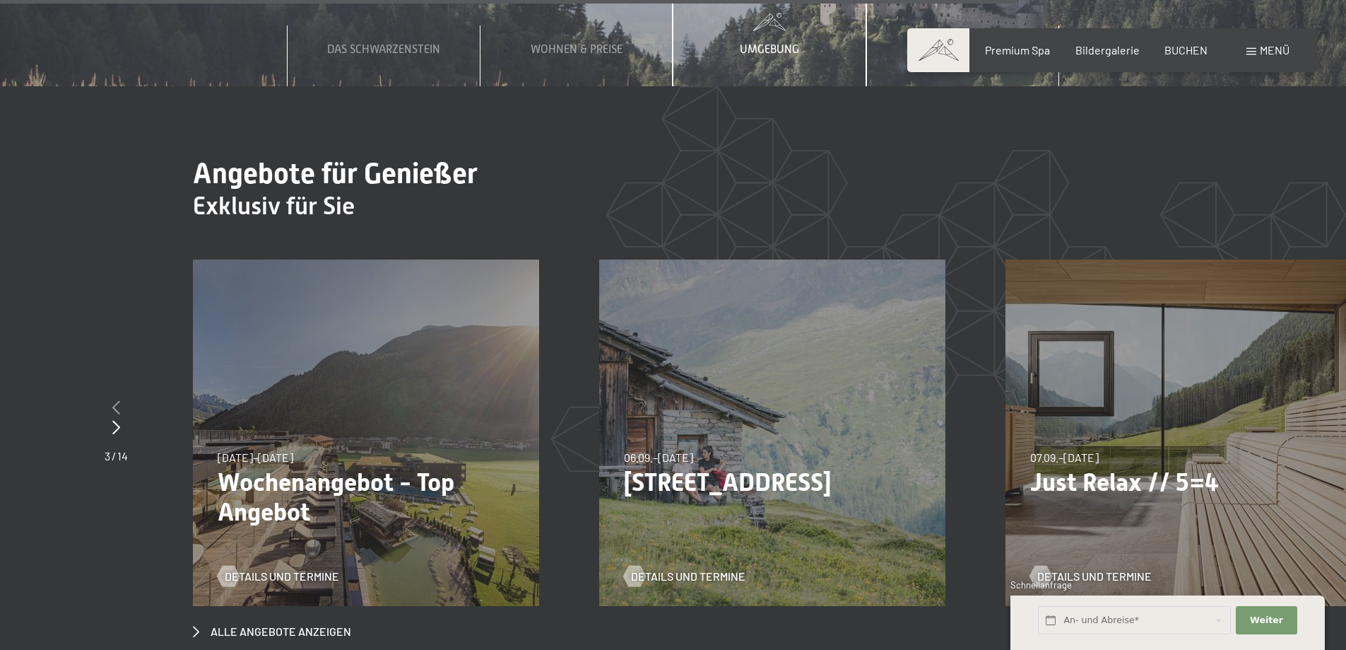
click at [119, 400] on icon at bounding box center [116, 407] width 8 height 14
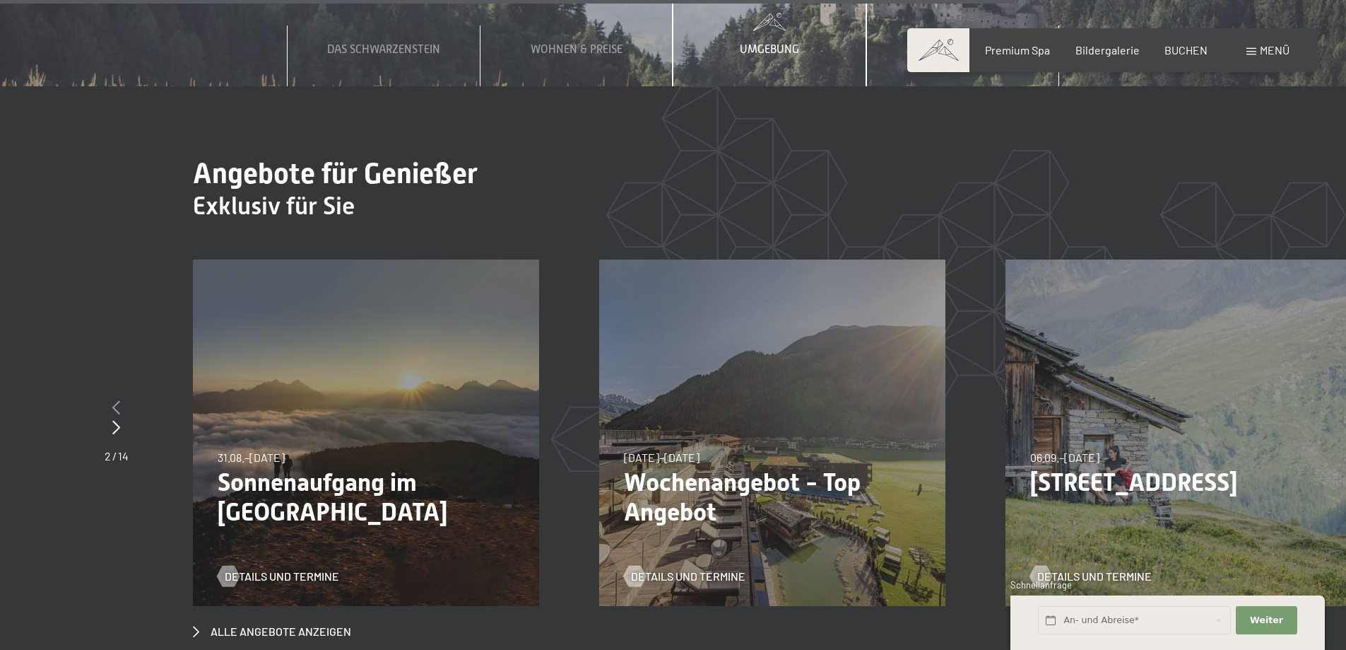
click at [119, 400] on icon at bounding box center [116, 407] width 8 height 14
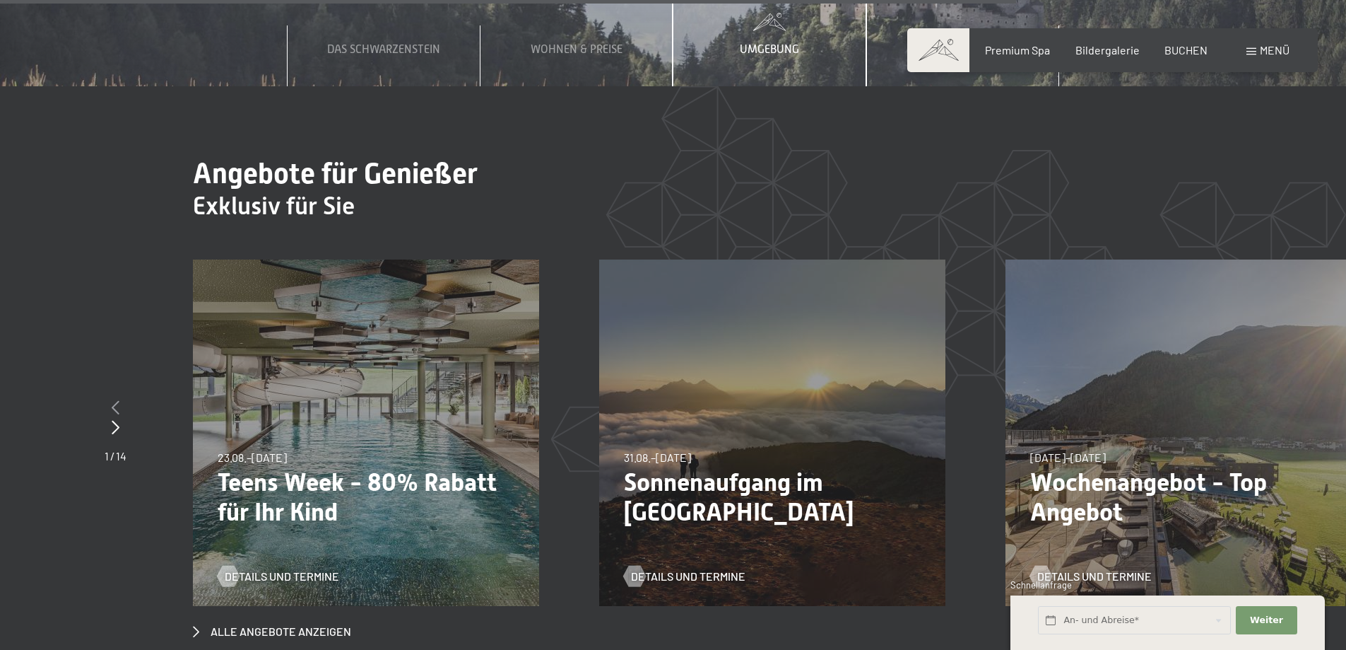
click at [119, 400] on icon at bounding box center [116, 407] width 8 height 14
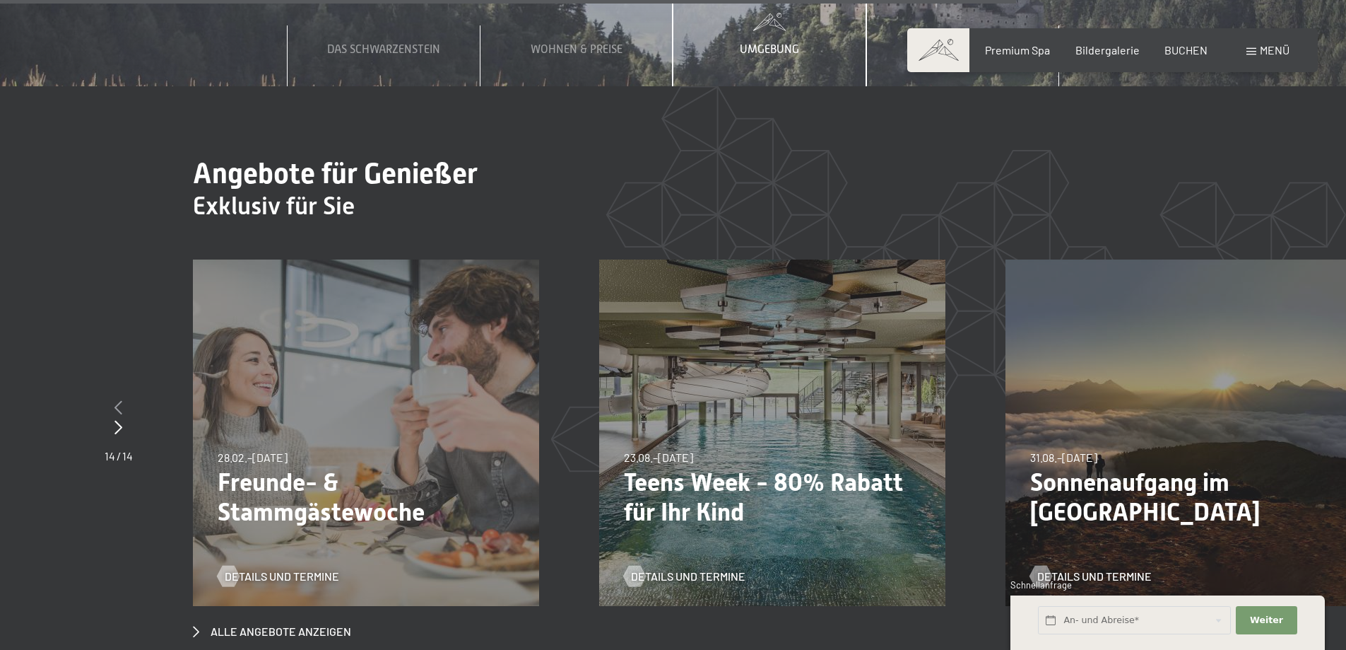
click at [119, 400] on icon at bounding box center [118, 407] width 8 height 14
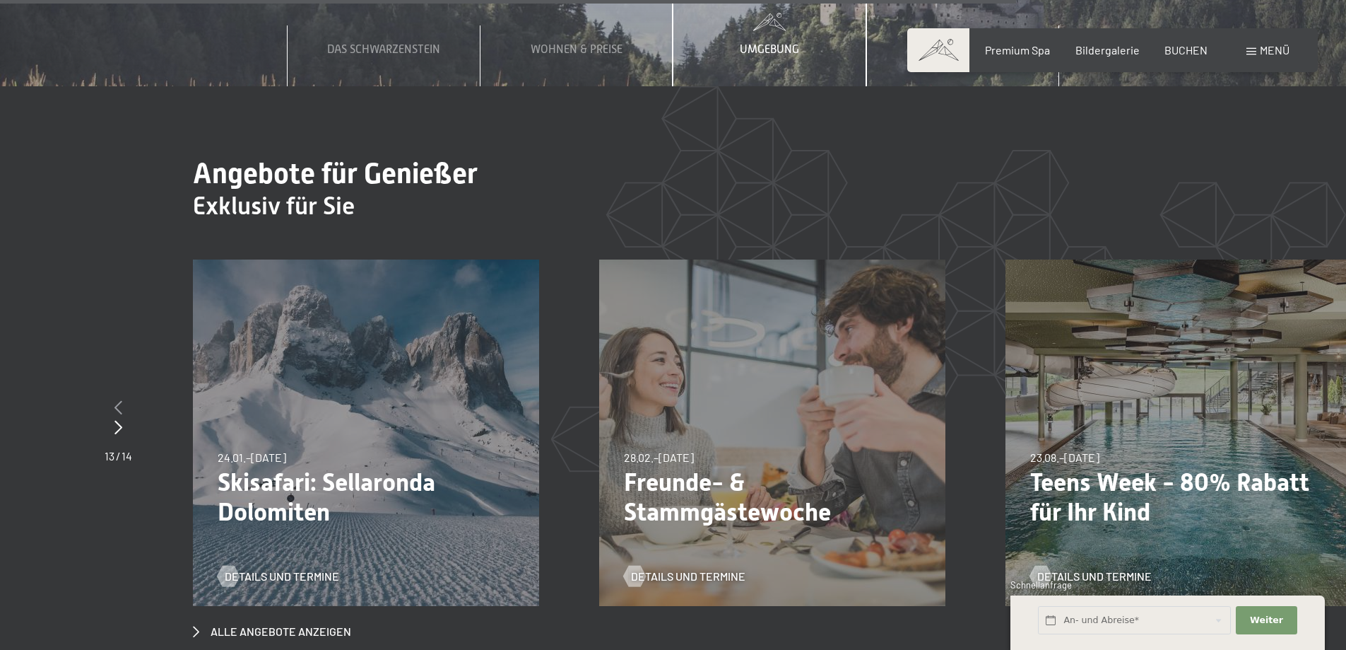
click at [119, 400] on icon at bounding box center [118, 407] width 8 height 14
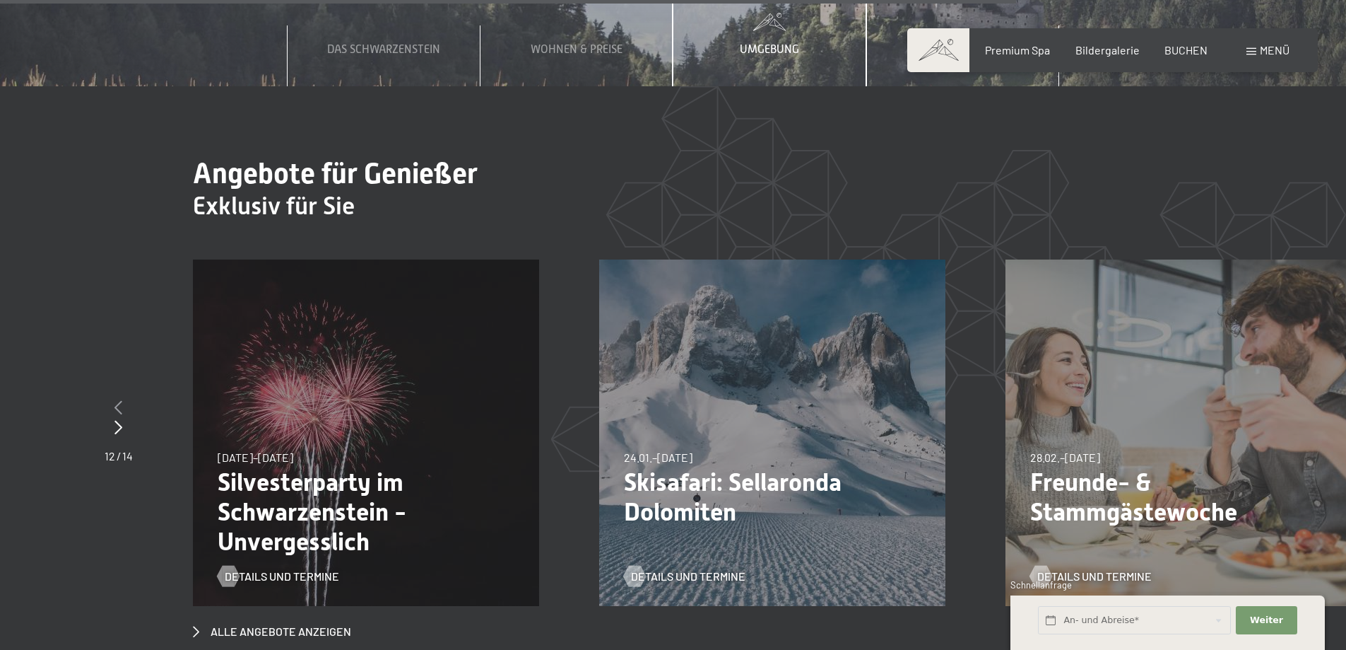
click at [119, 400] on icon at bounding box center [118, 407] width 8 height 14
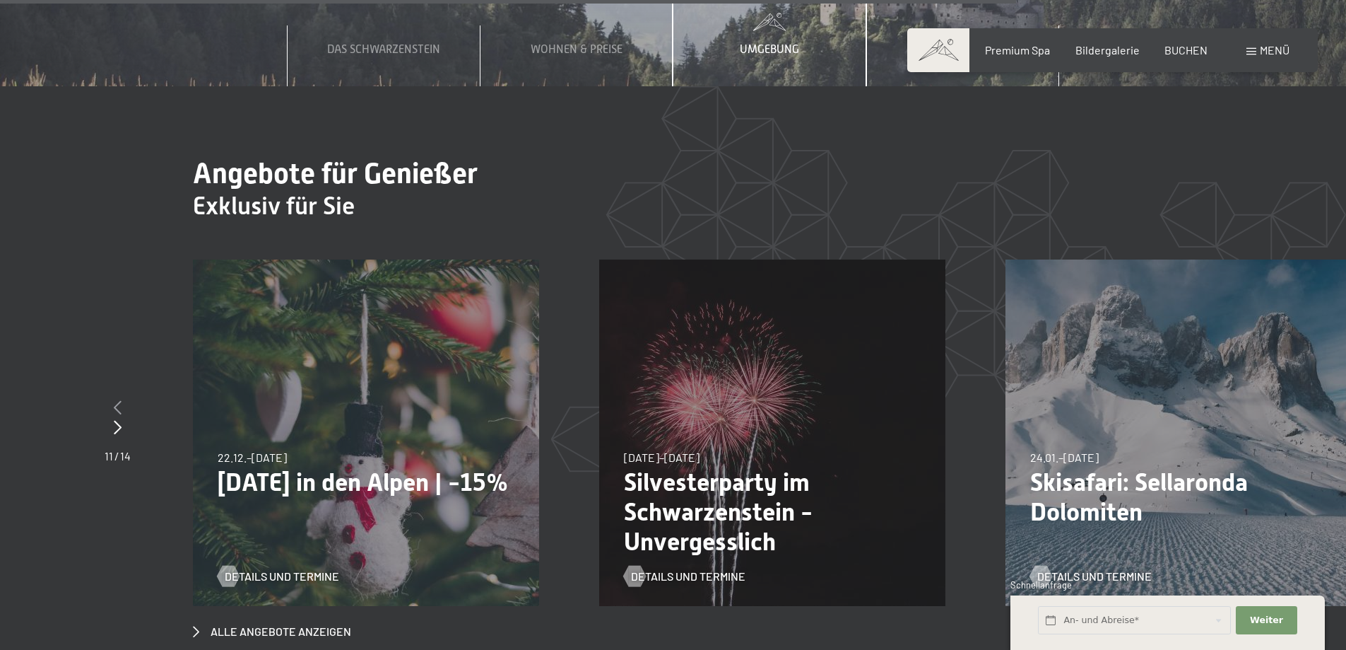
click at [119, 400] on icon at bounding box center [118, 407] width 8 height 14
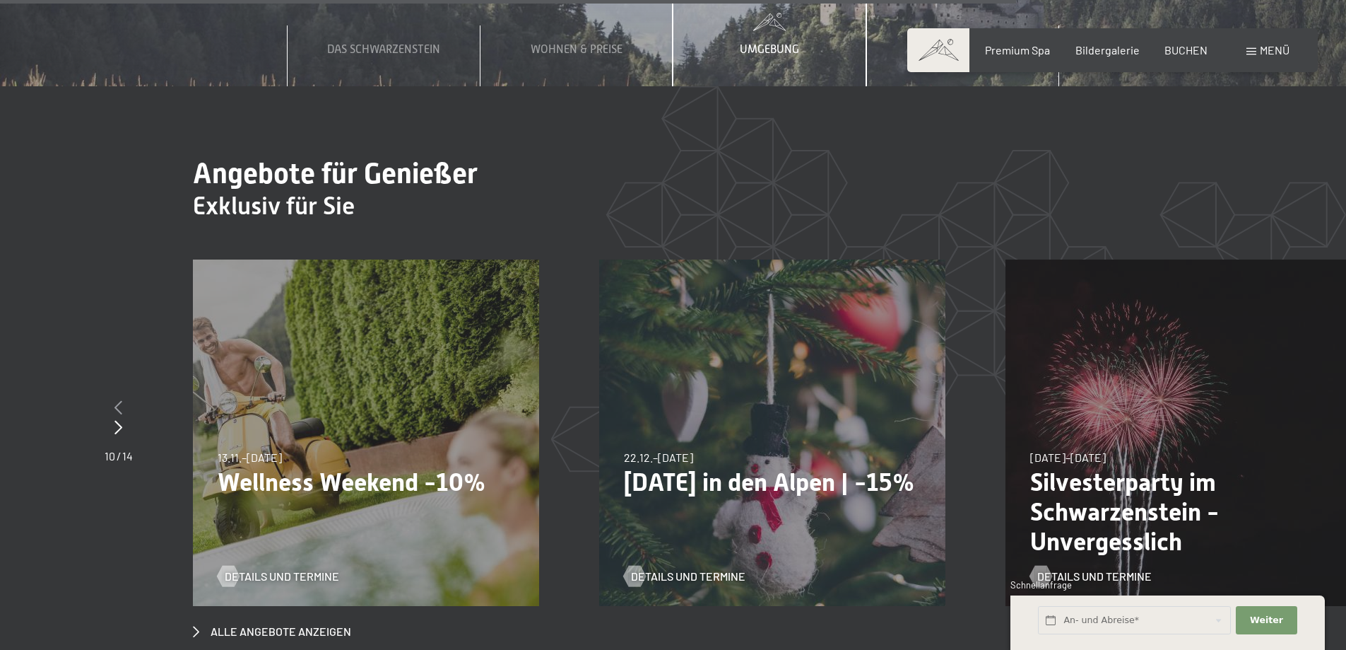
click at [119, 400] on icon at bounding box center [118, 407] width 8 height 14
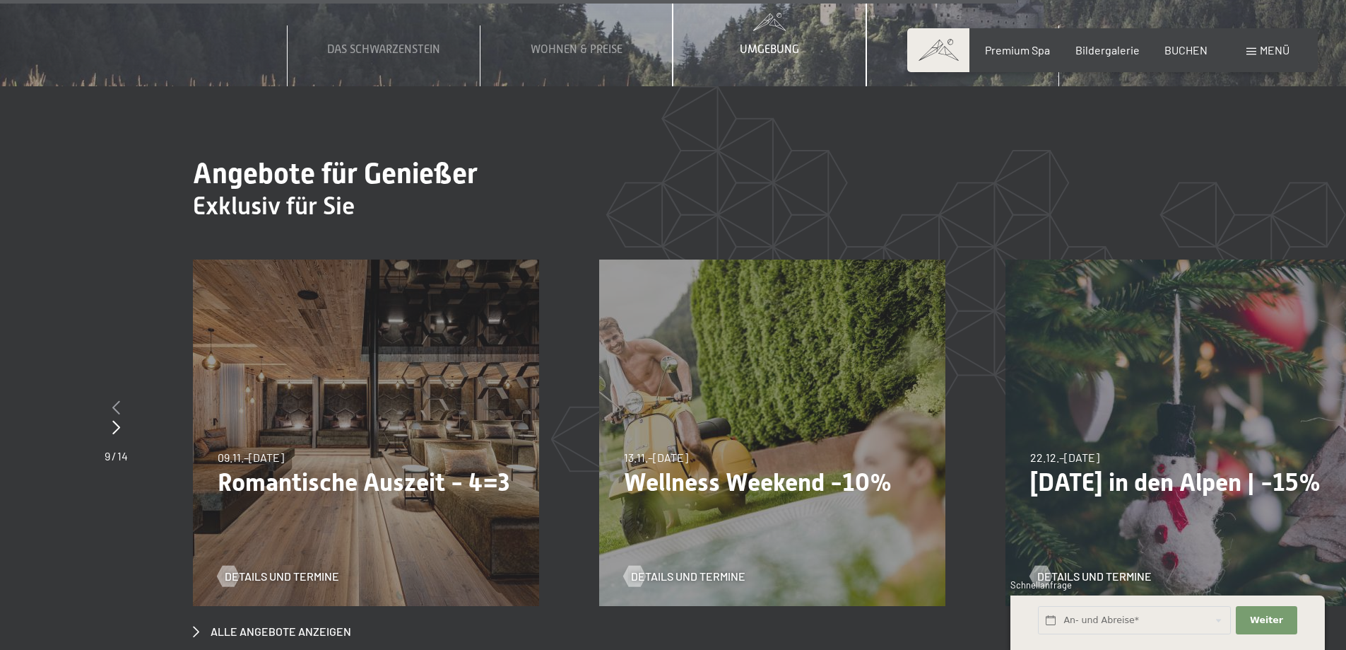
click at [119, 400] on icon at bounding box center [116, 407] width 8 height 14
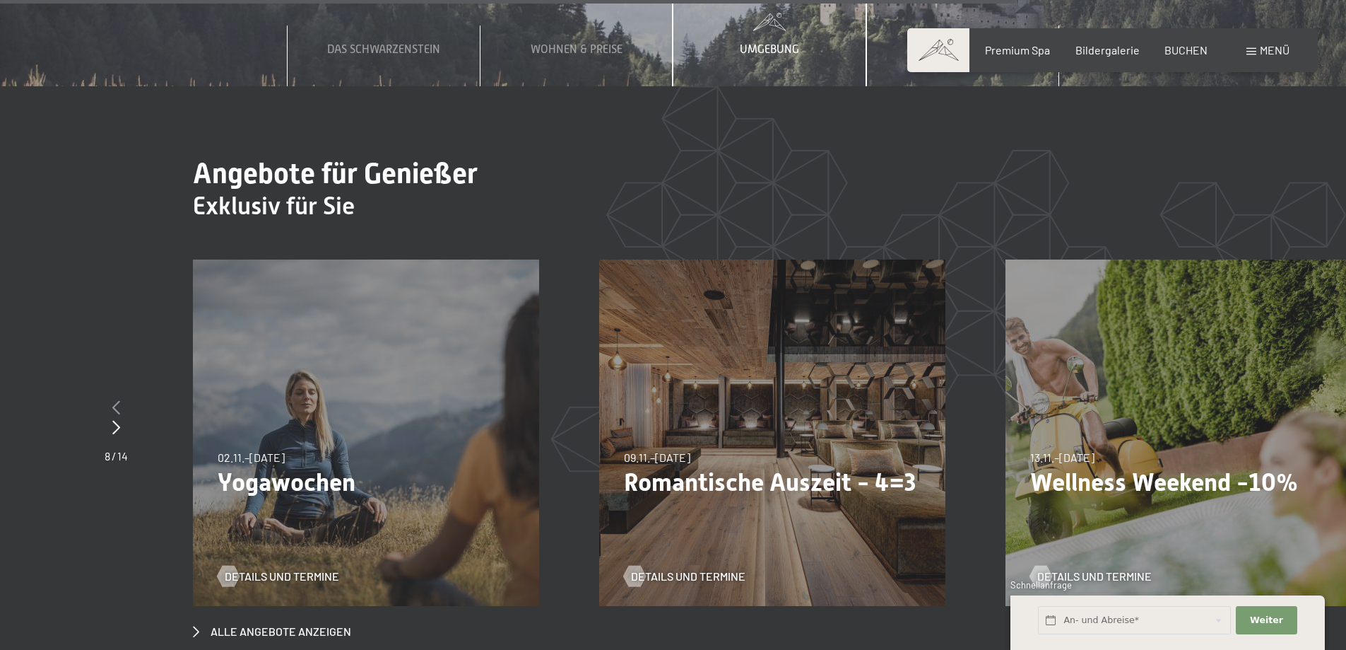
click at [119, 400] on icon at bounding box center [116, 407] width 8 height 14
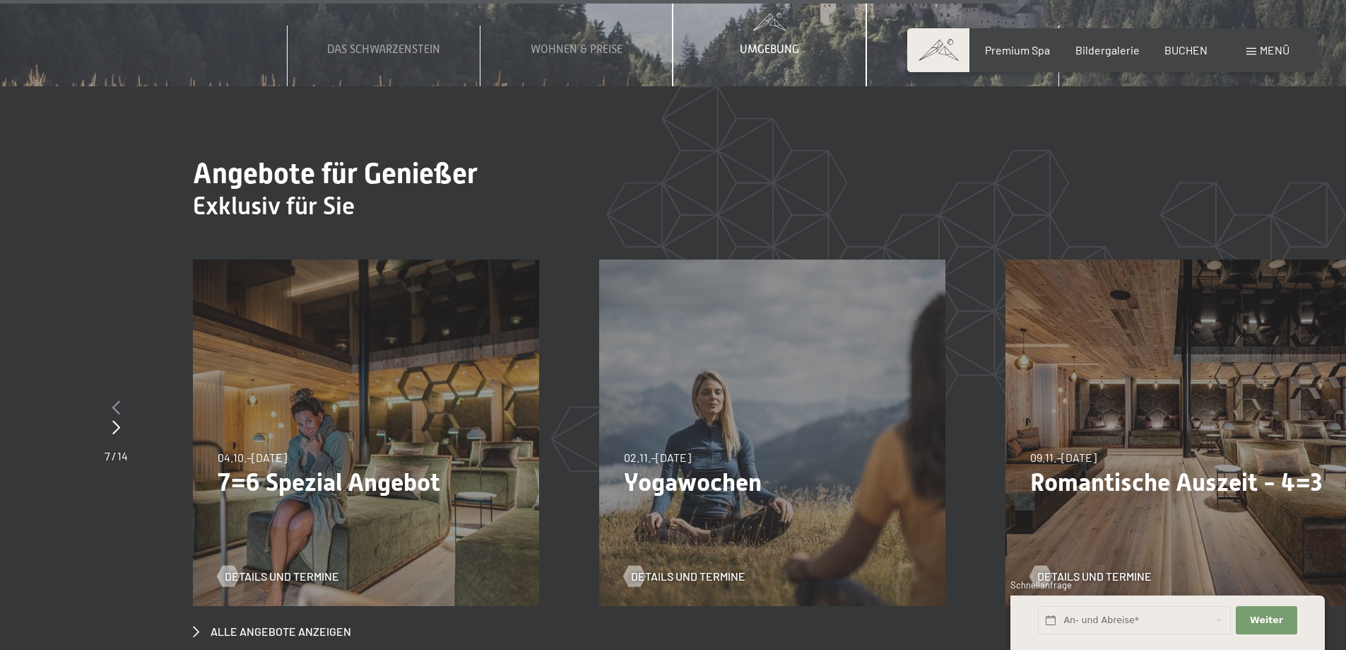
click at [119, 400] on icon at bounding box center [116, 407] width 8 height 14
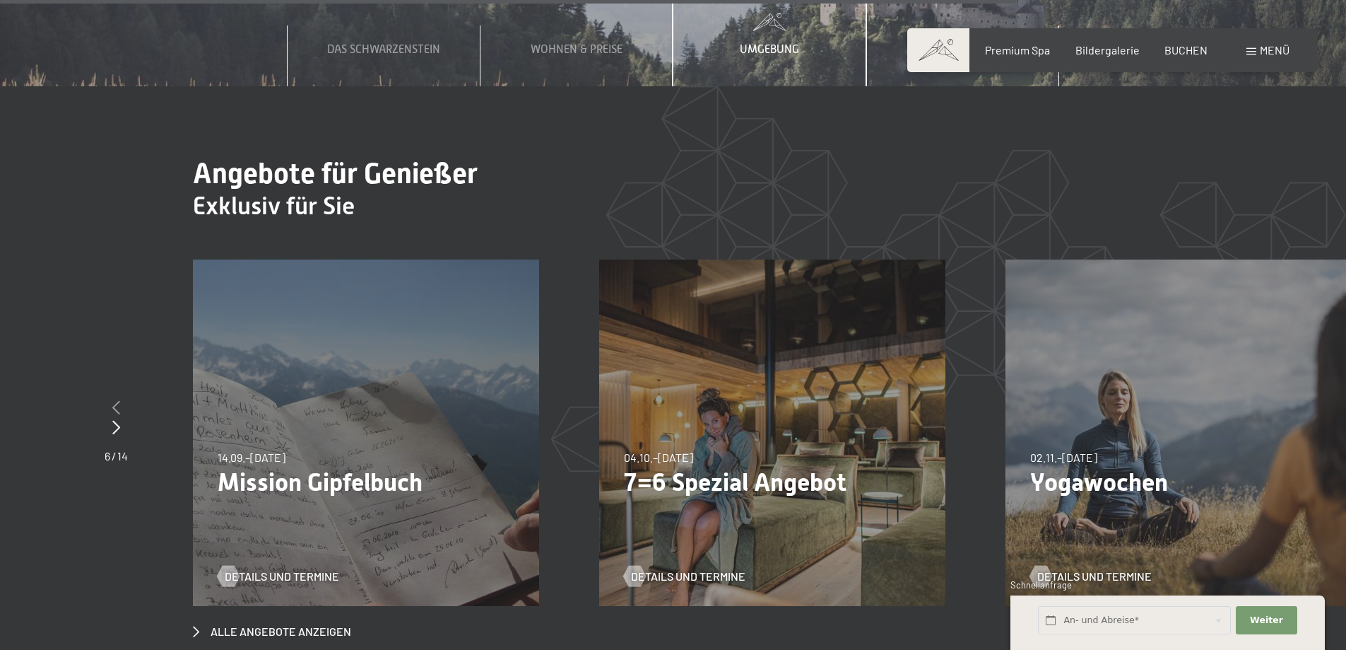
click at [119, 400] on icon at bounding box center [116, 407] width 8 height 14
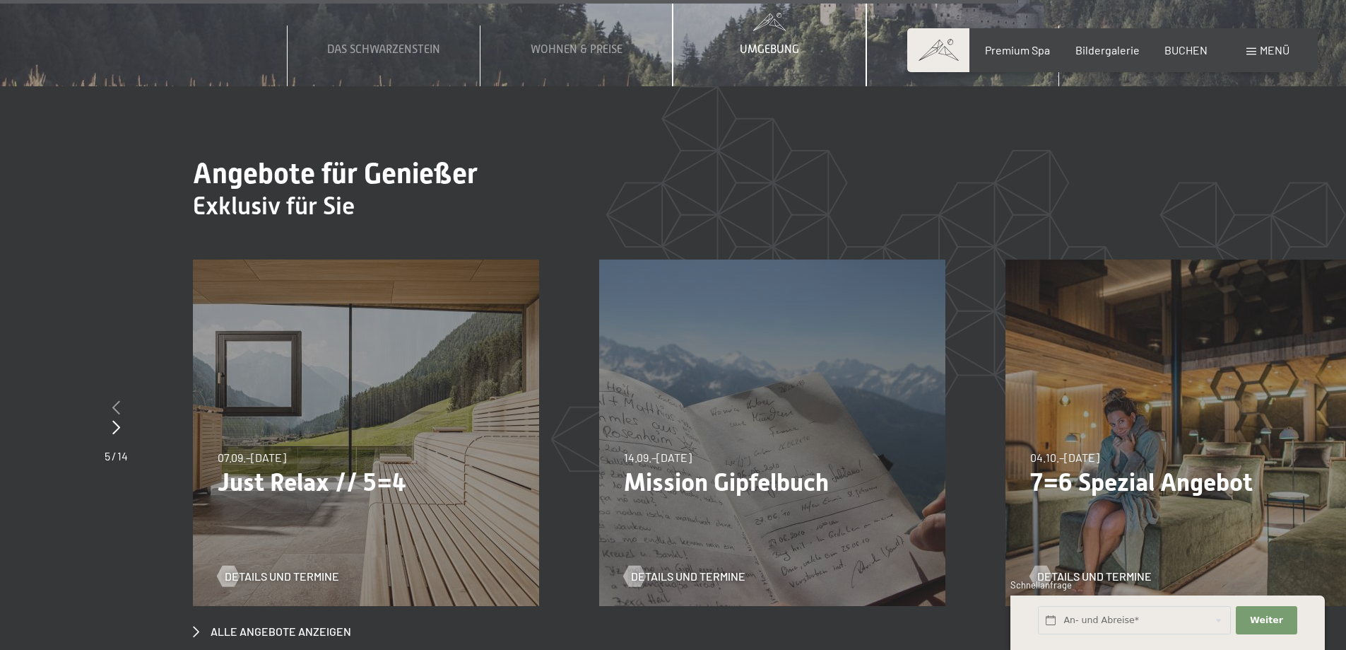
click at [119, 400] on icon at bounding box center [116, 407] width 8 height 14
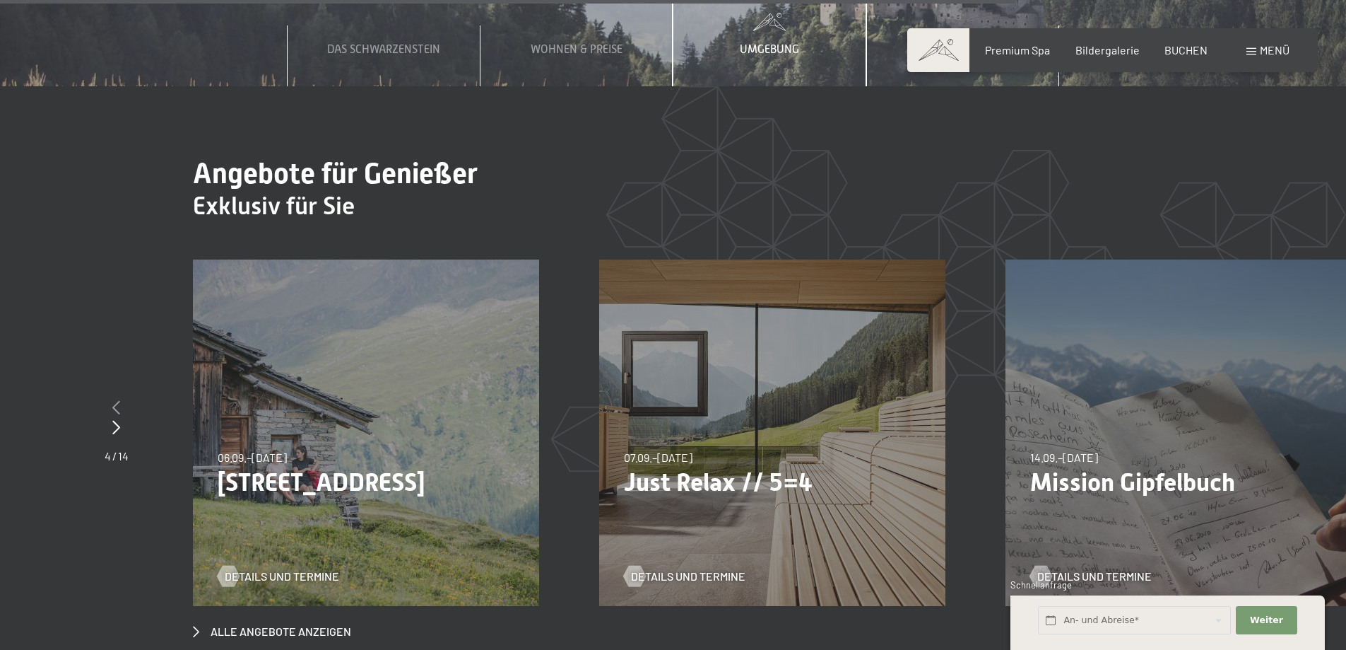
click at [119, 400] on icon at bounding box center [116, 407] width 8 height 14
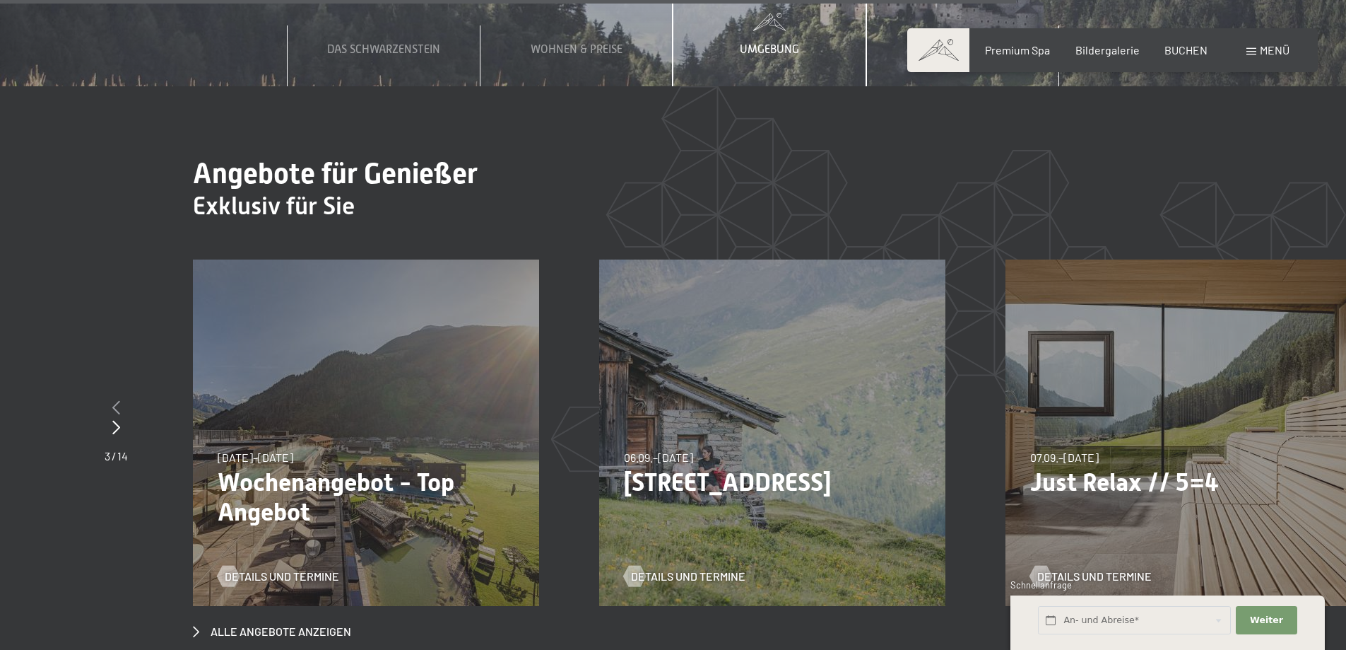
click at [119, 400] on icon at bounding box center [116, 407] width 8 height 14
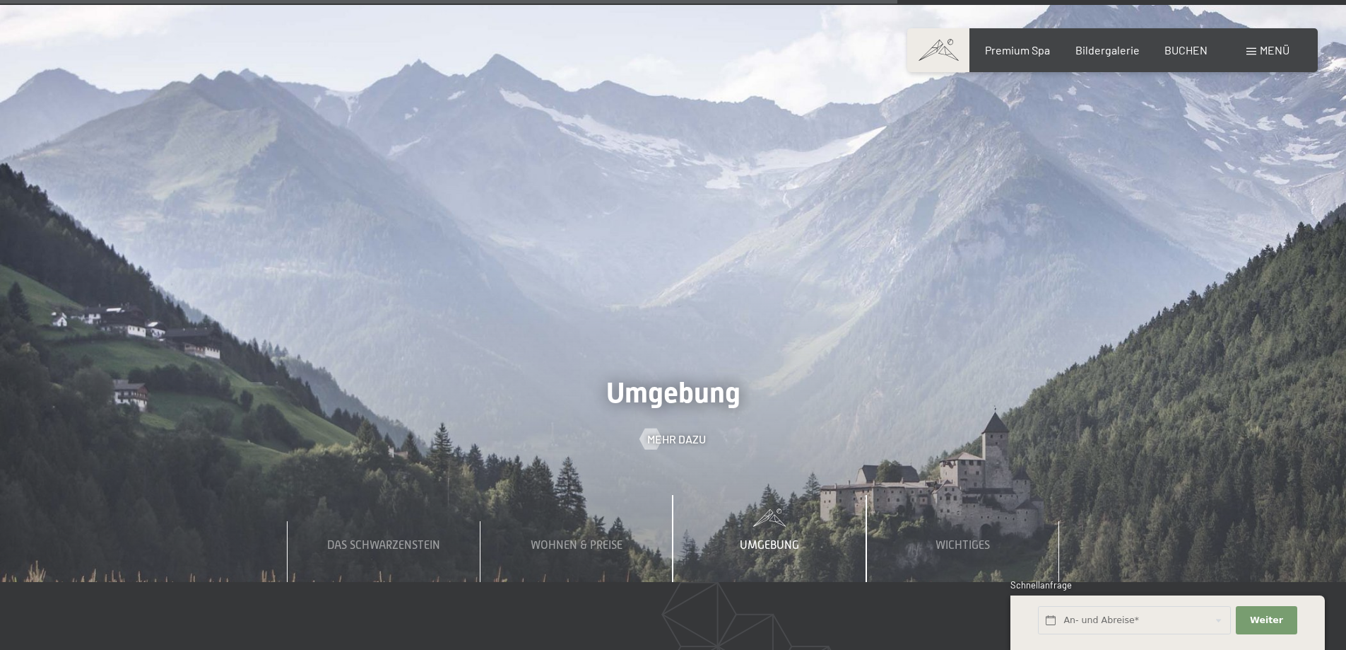
scroll to position [4938, 0]
click at [681, 430] on span "Mehr dazu" at bounding box center [691, 438] width 59 height 16
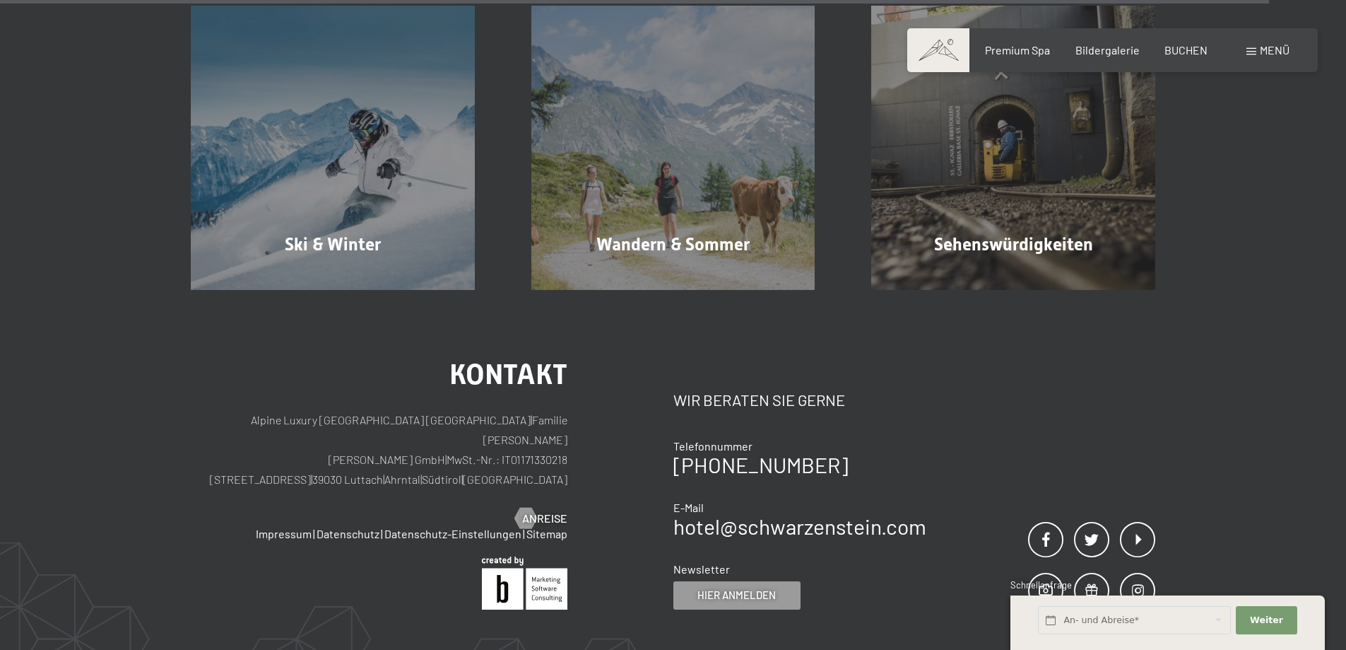
scroll to position [4877, 0]
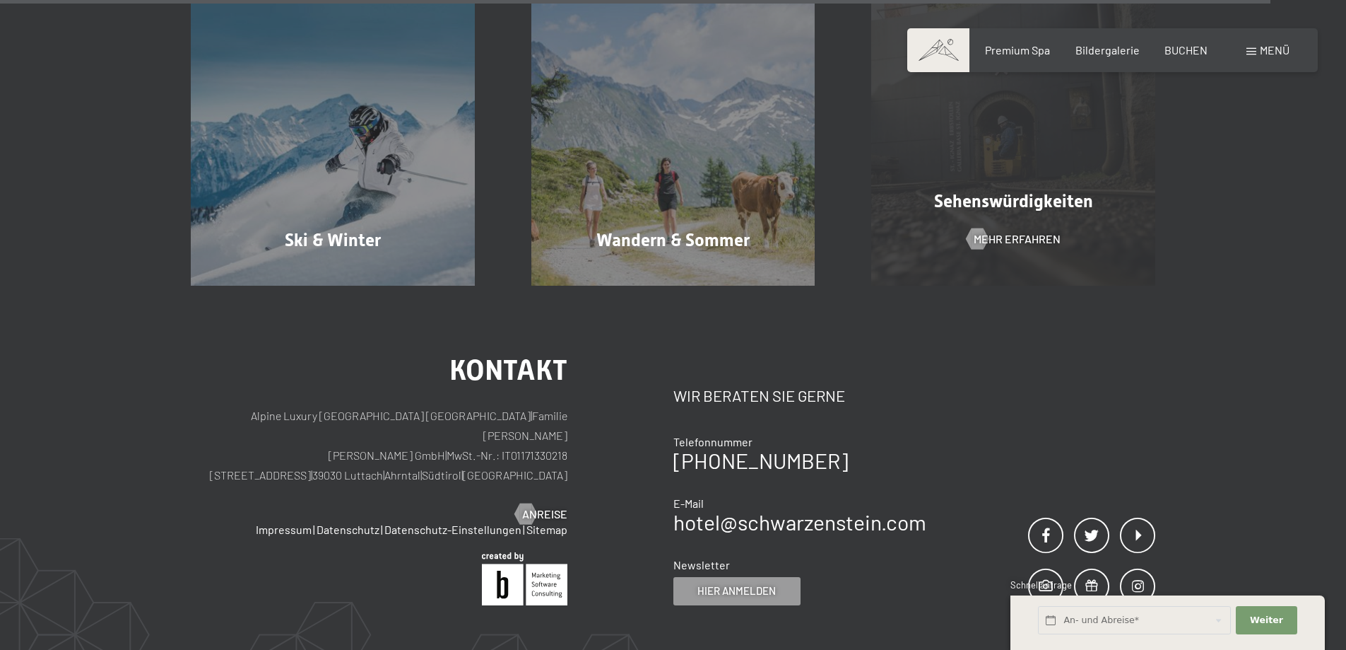
click at [1038, 229] on div "Sehenswürdigkeiten Mehr erfahren" at bounding box center [1013, 143] width 341 height 284
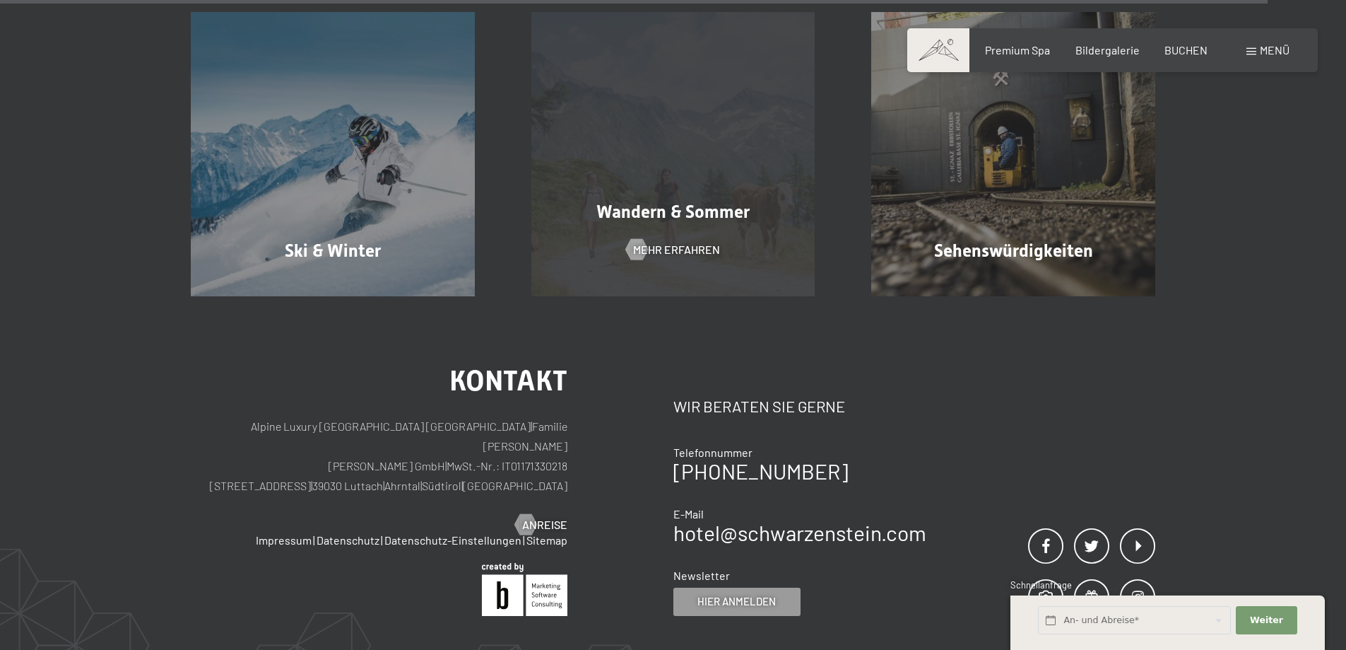
click at [656, 243] on span "Mehr erfahren" at bounding box center [676, 250] width 87 height 16
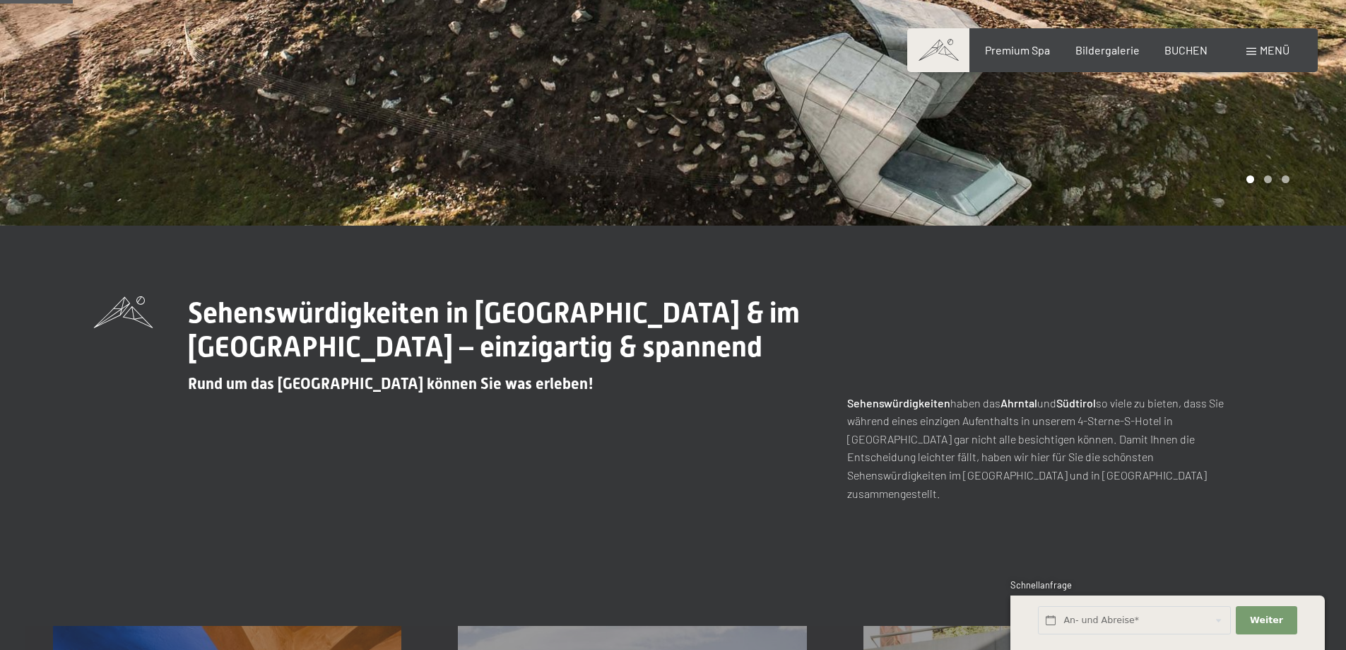
scroll to position [174, 0]
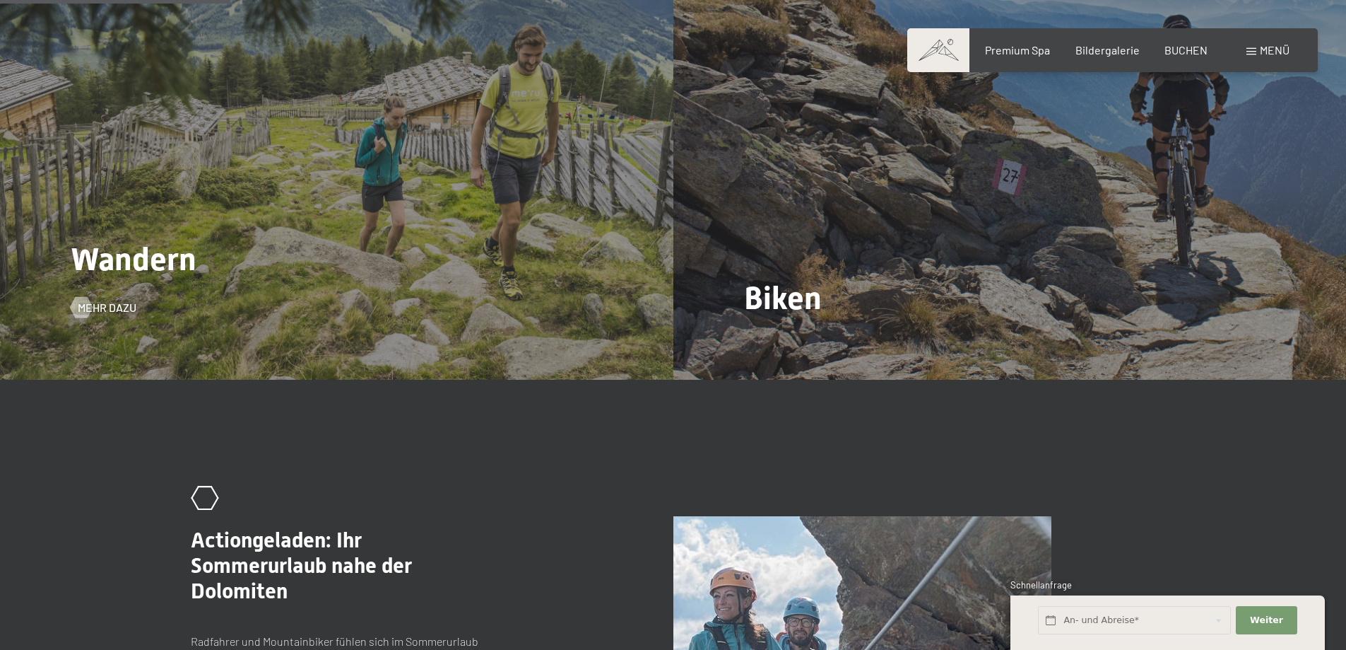
scroll to position [1621, 0]
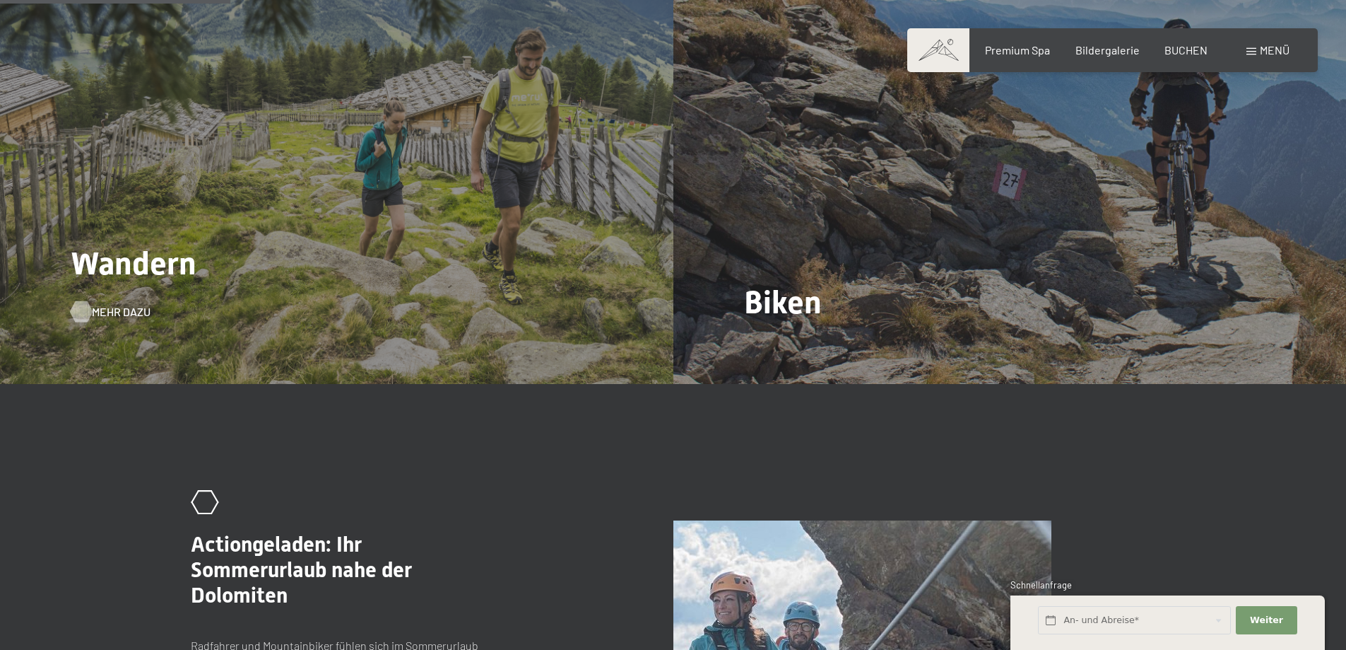
click at [110, 304] on span "Mehr dazu" at bounding box center [121, 312] width 59 height 16
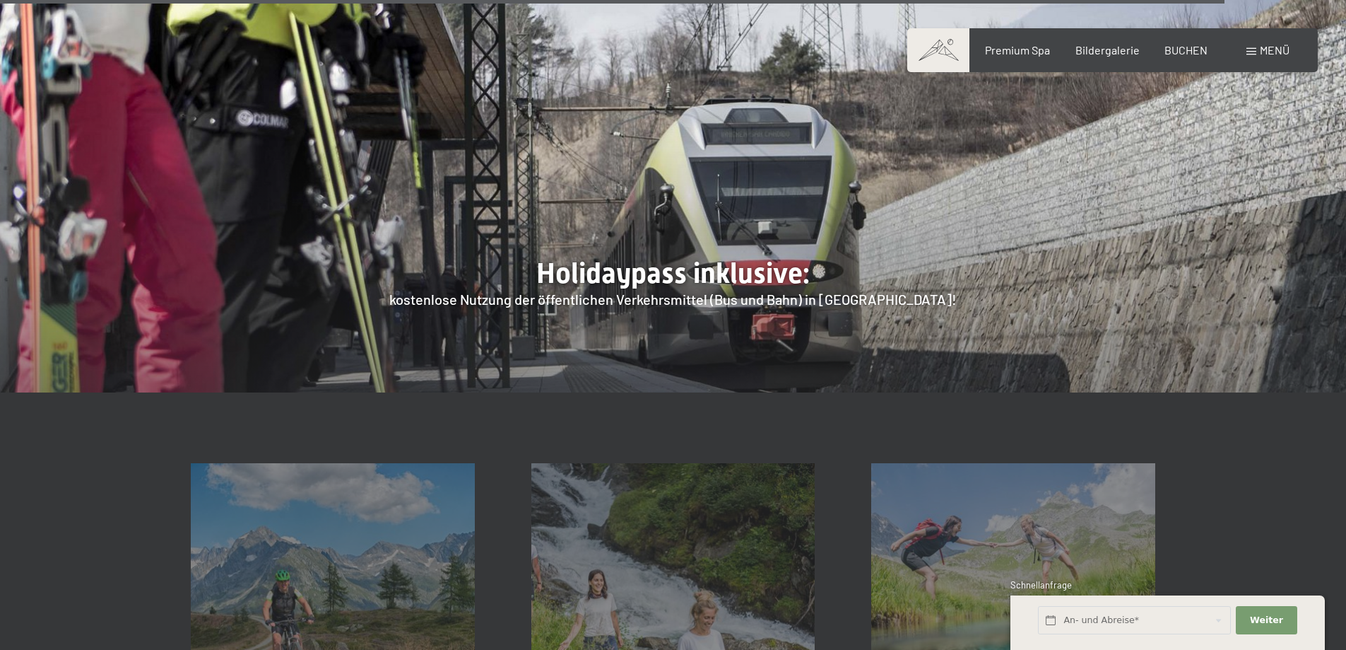
scroll to position [5371, 0]
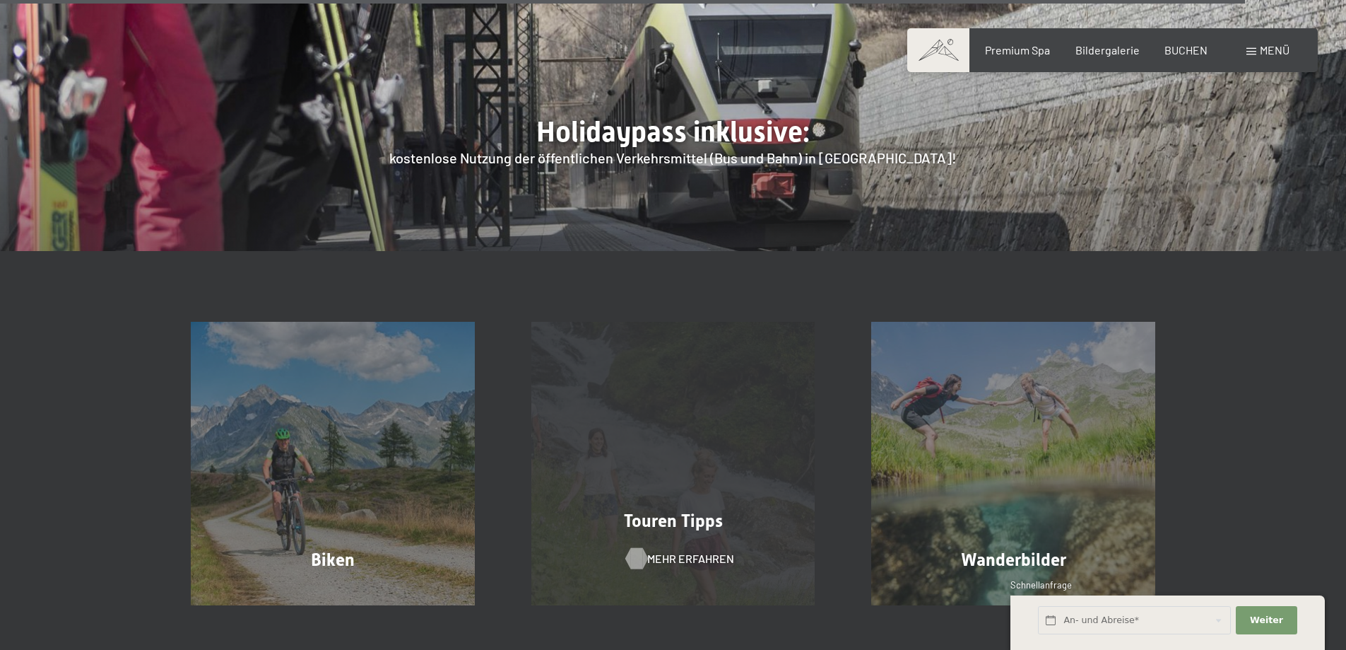
click at [686, 551] on span "Mehr erfahren" at bounding box center [690, 559] width 87 height 16
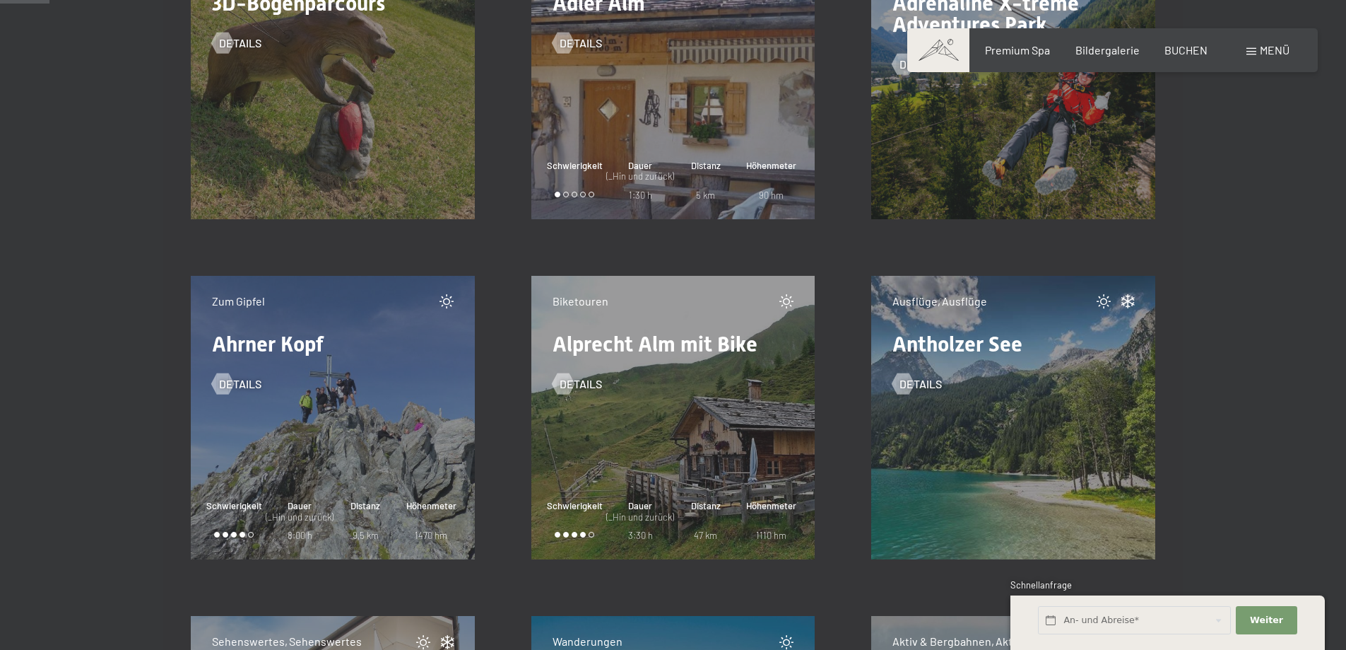
scroll to position [707, 0]
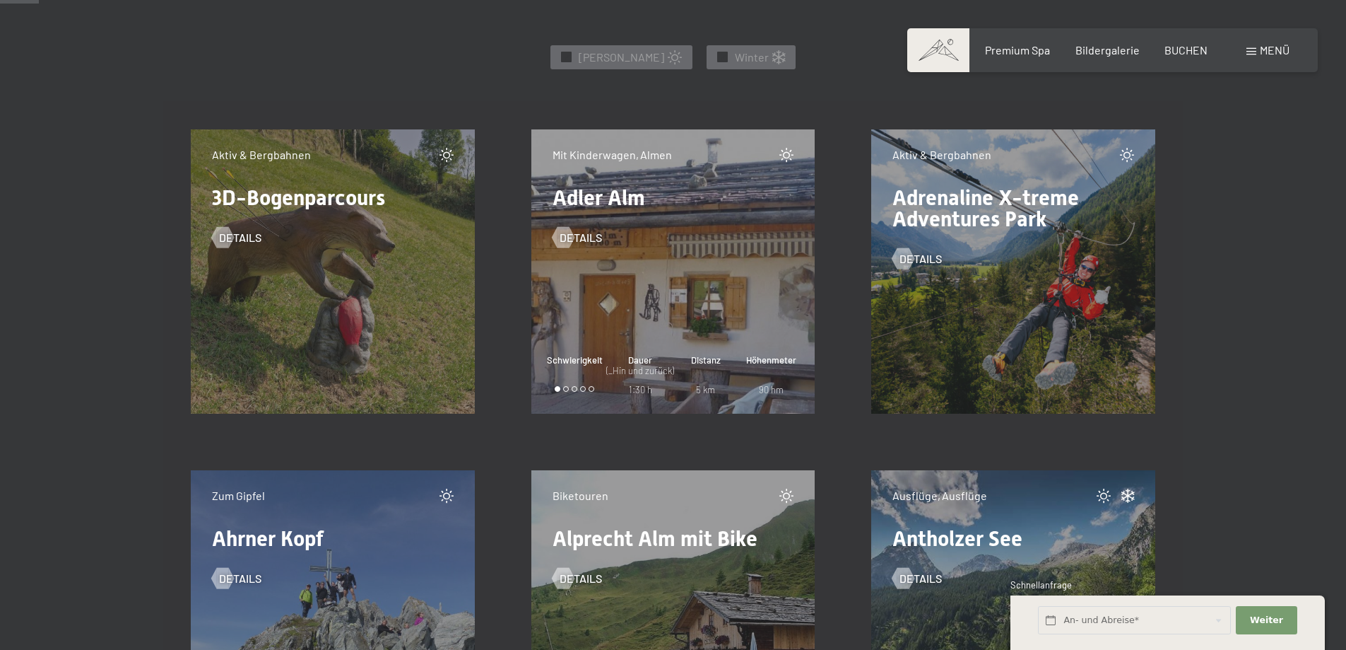
click at [613, 315] on div "Mit Kinderwagen, Almen Adler Alm Details Schwierigkeit Dauer (_Hin und zurück) …" at bounding box center [673, 271] width 284 height 284
click at [590, 229] on div "Details" at bounding box center [674, 226] width 242 height 37
click at [593, 235] on span "Details" at bounding box center [595, 238] width 42 height 16
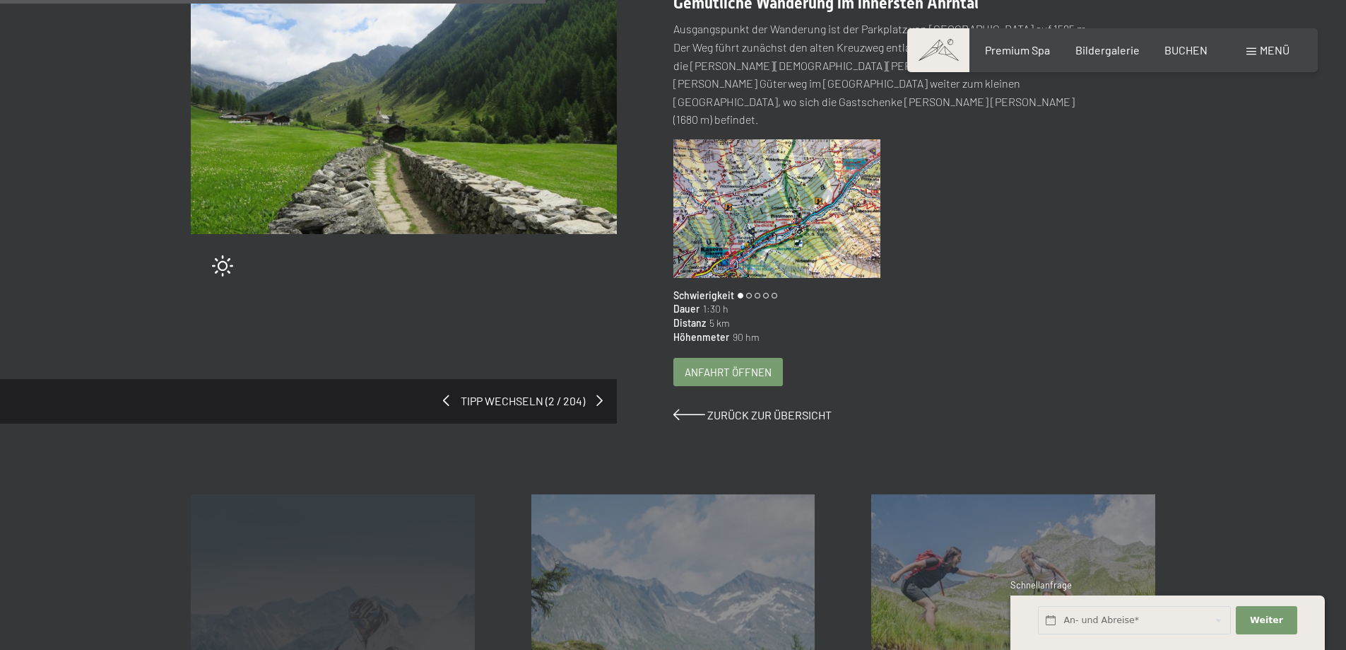
scroll to position [141, 0]
